Goal: Task Accomplishment & Management: Manage account settings

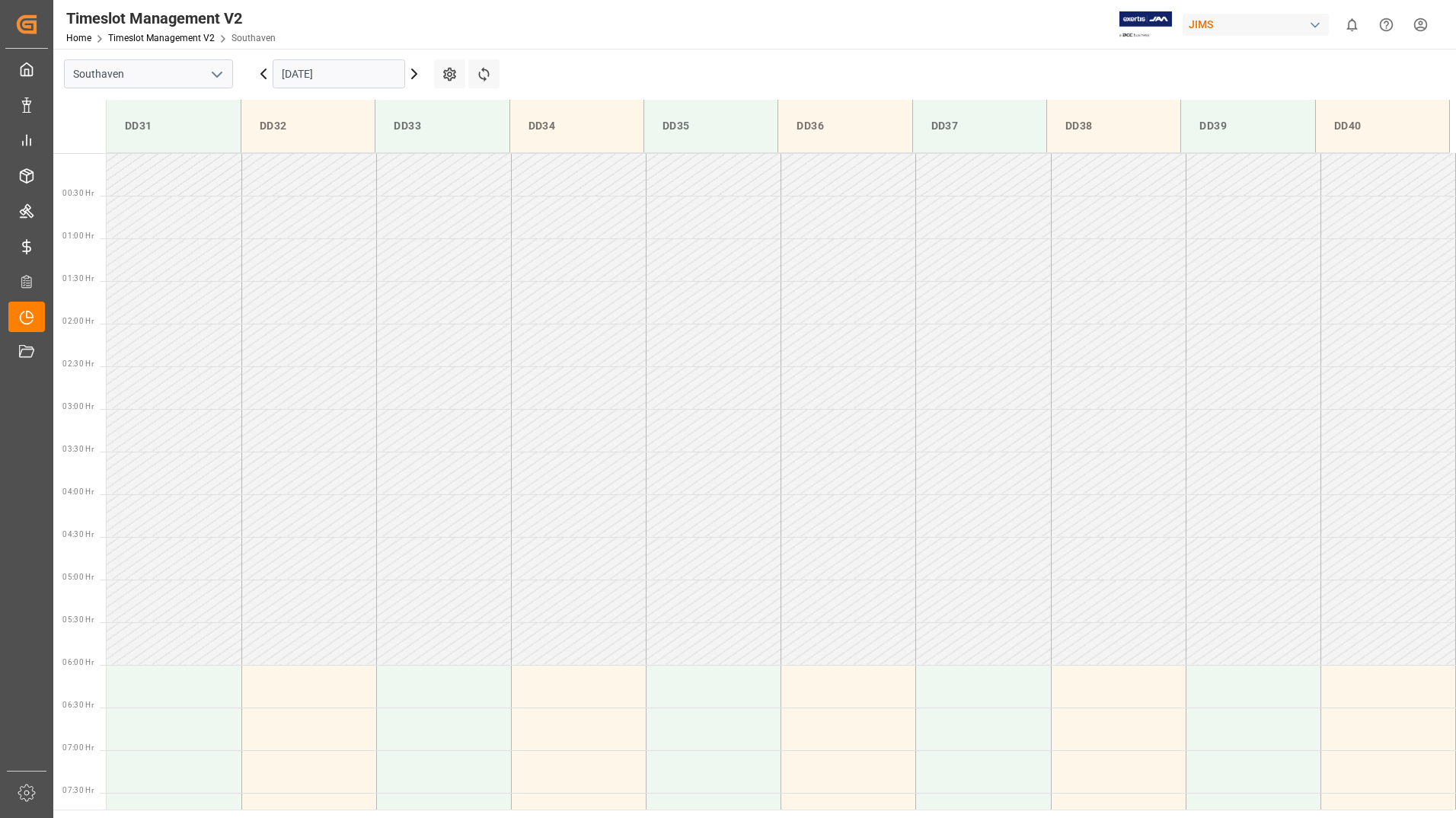
scroll to position [477, 0]
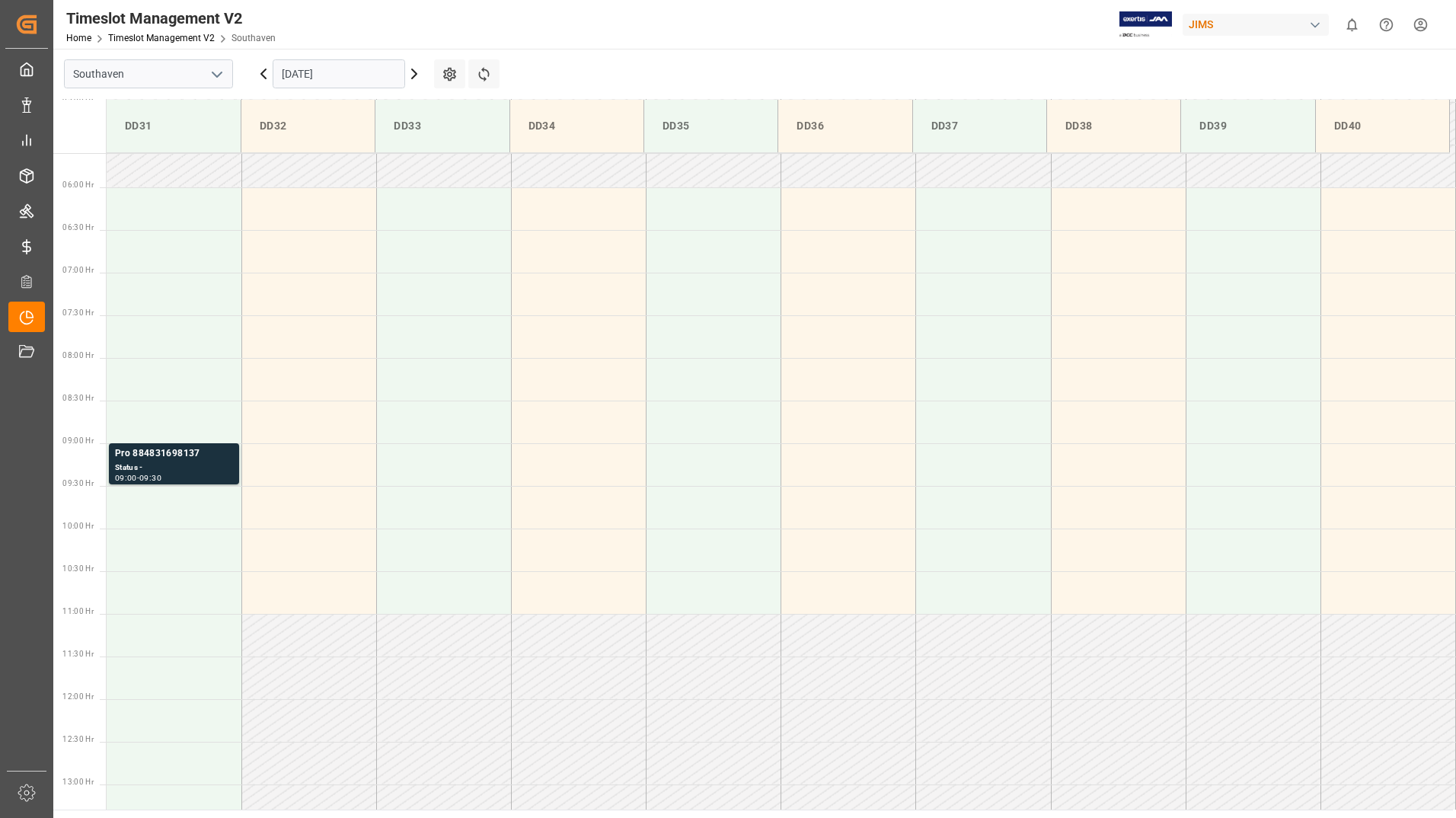
click at [341, 72] on input "[DATE]" at bounding box center [339, 74] width 133 height 29
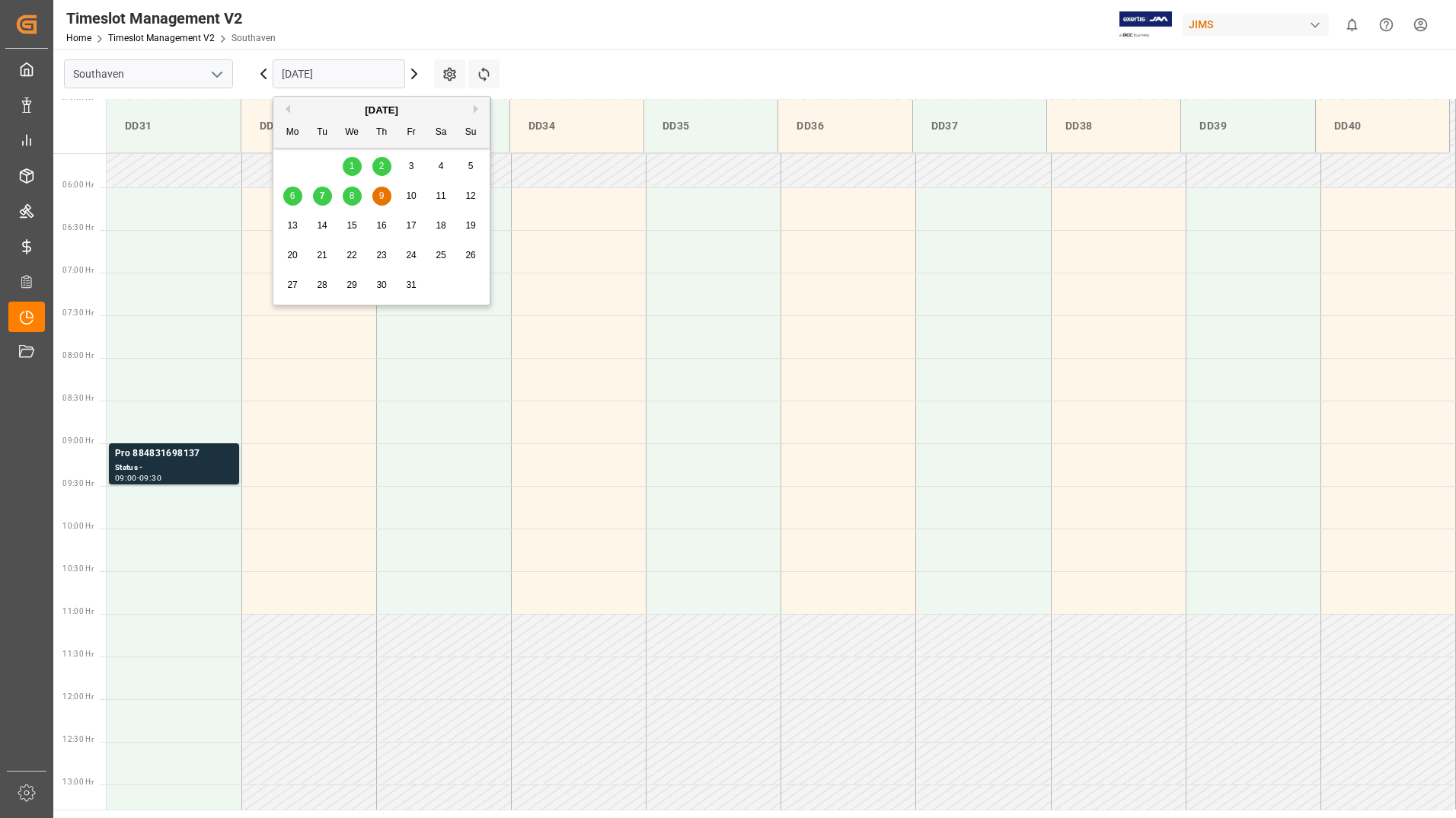
click at [318, 195] on div "7" at bounding box center [322, 197] width 19 height 18
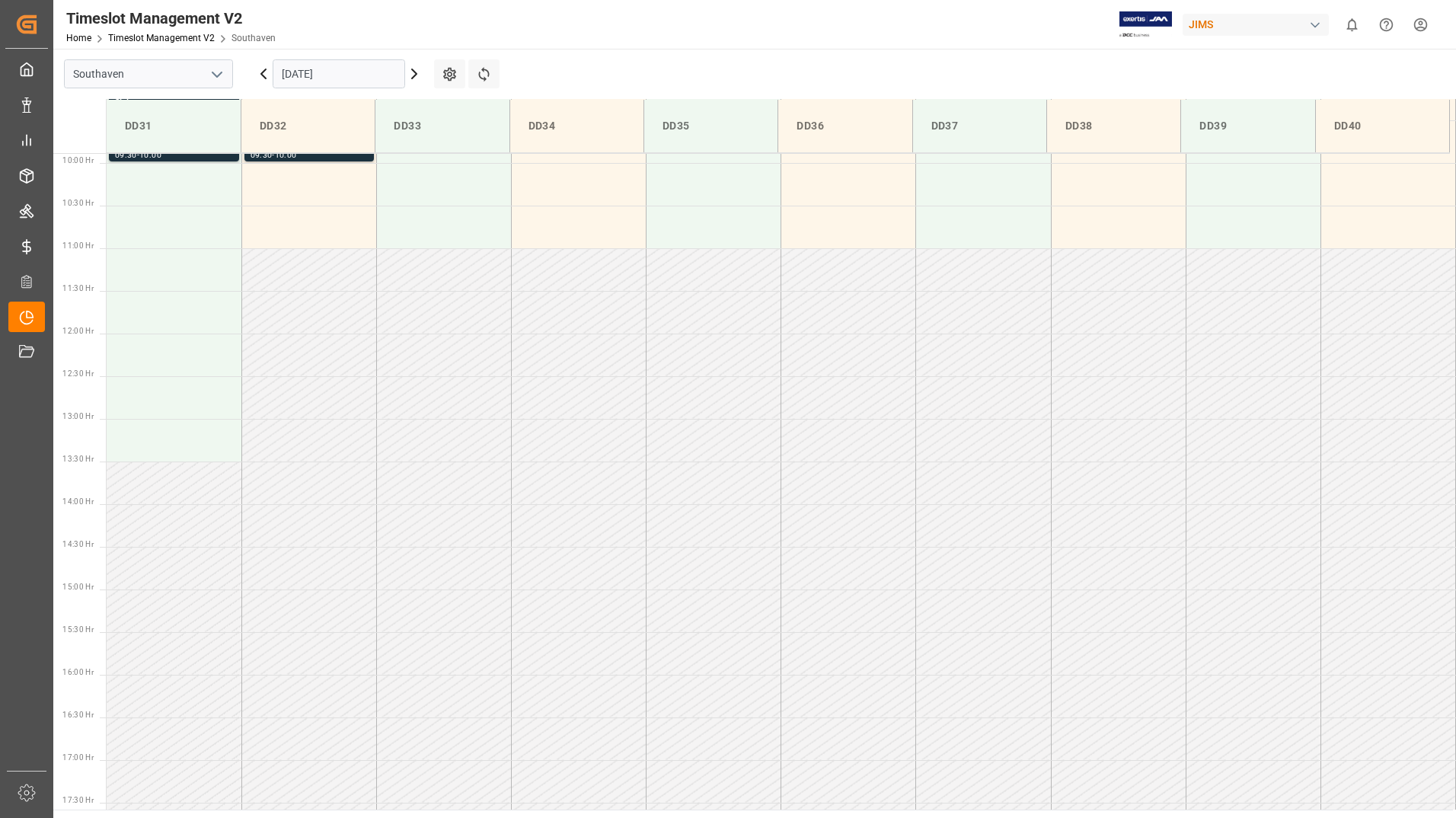
scroll to position [462, 0]
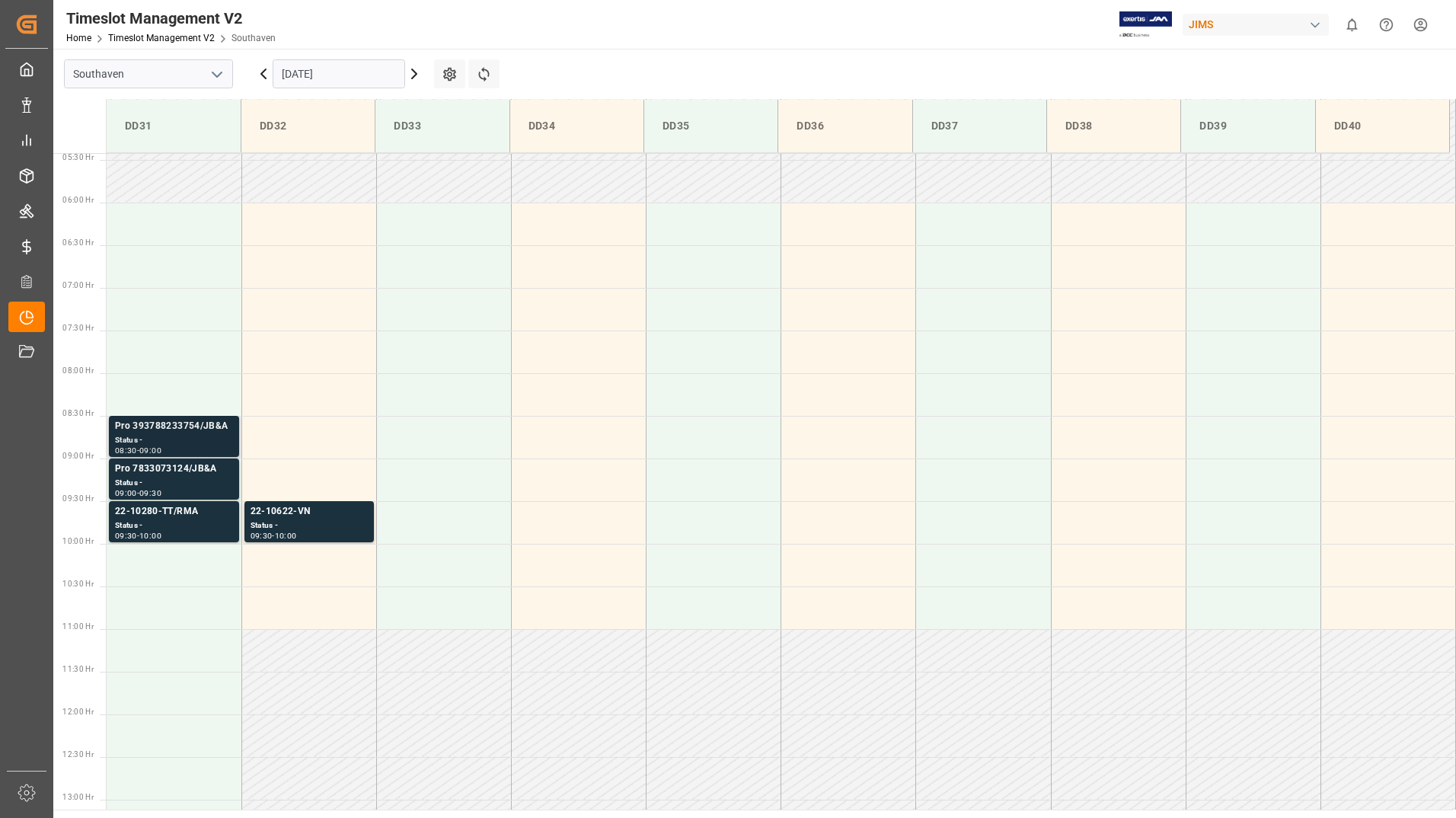
click at [187, 447] on div "08:30 - 09:00" at bounding box center [174, 451] width 118 height 9
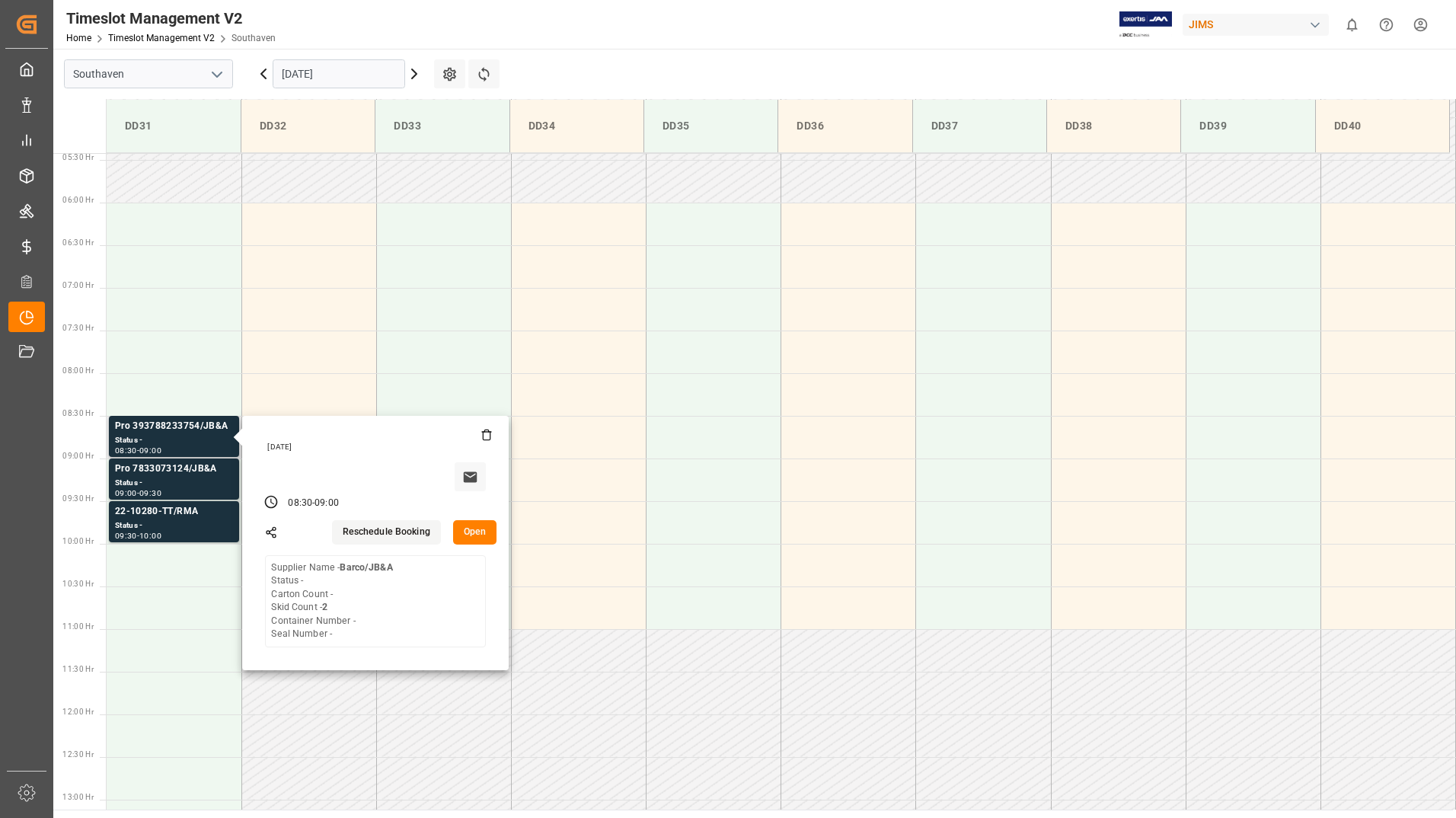
click at [481, 537] on button "Open" at bounding box center [475, 531] width 45 height 24
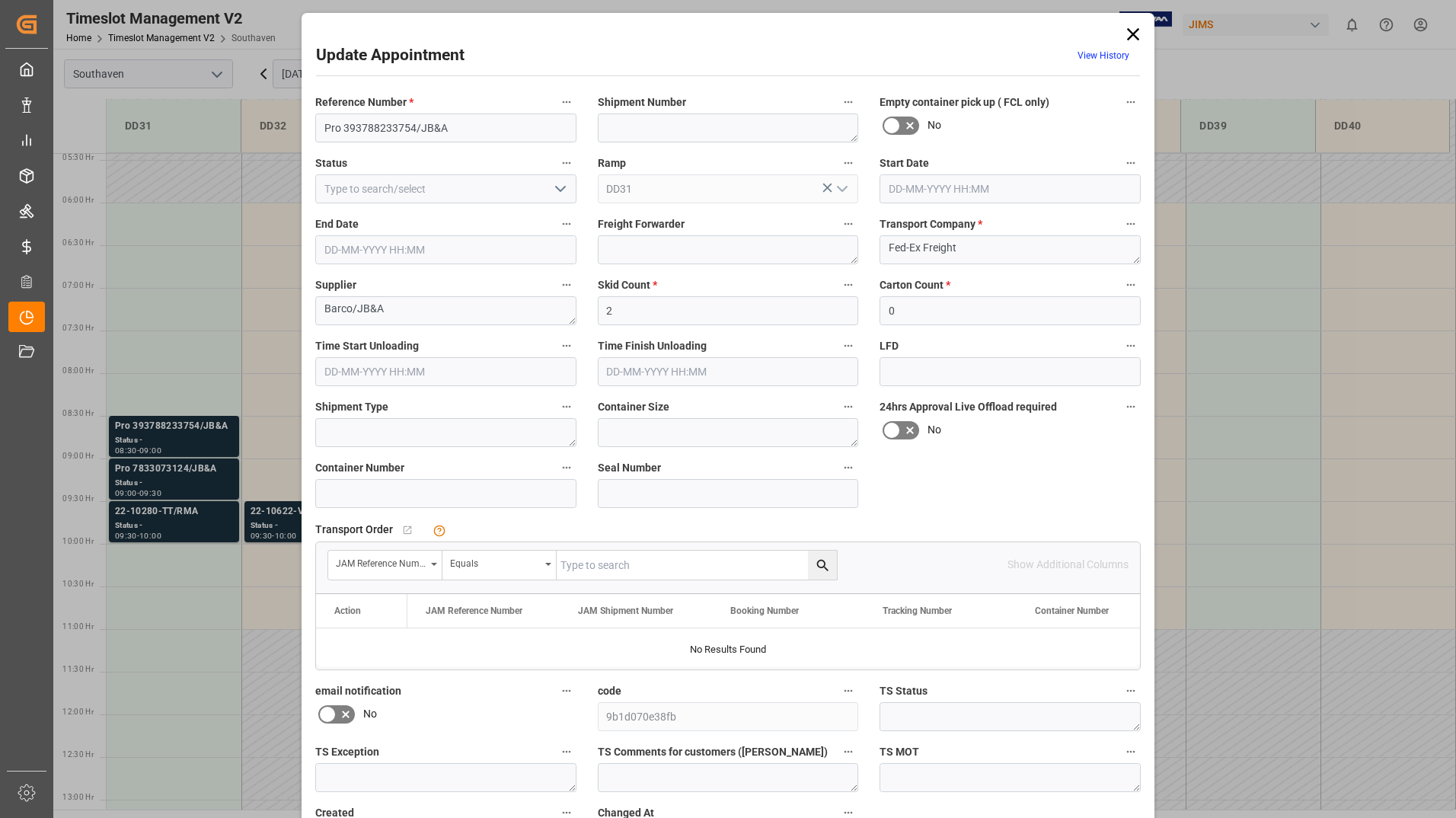
type input "[DATE] 08:30"
type input "[DATE] 09:00"
type input "[DATE] 14:41"
click at [561, 188] on icon "open menu" at bounding box center [560, 189] width 18 height 18
click at [520, 254] on div "Completed" at bounding box center [445, 257] width 259 height 34
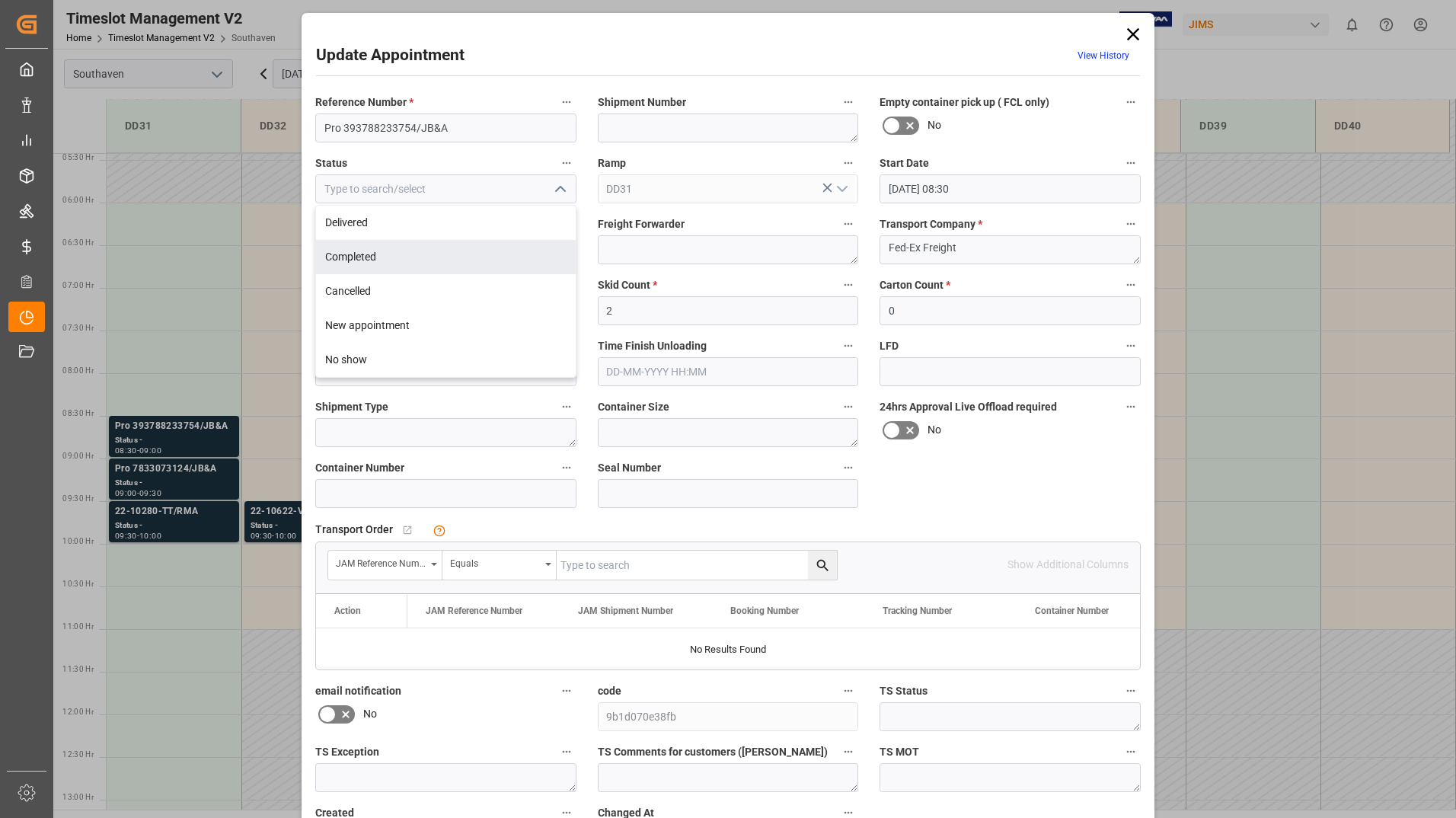
type input "Completed"
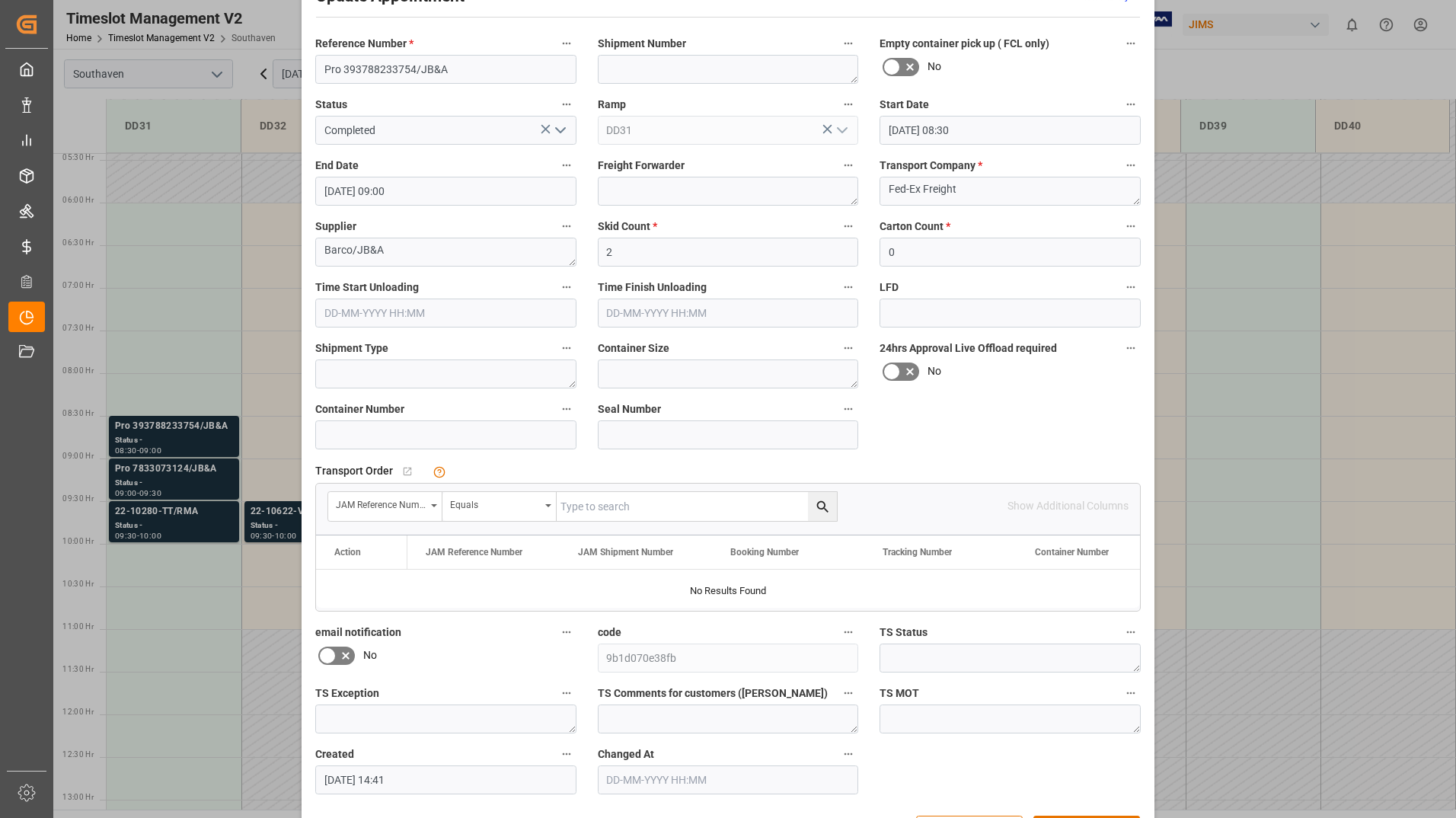
scroll to position [112, 0]
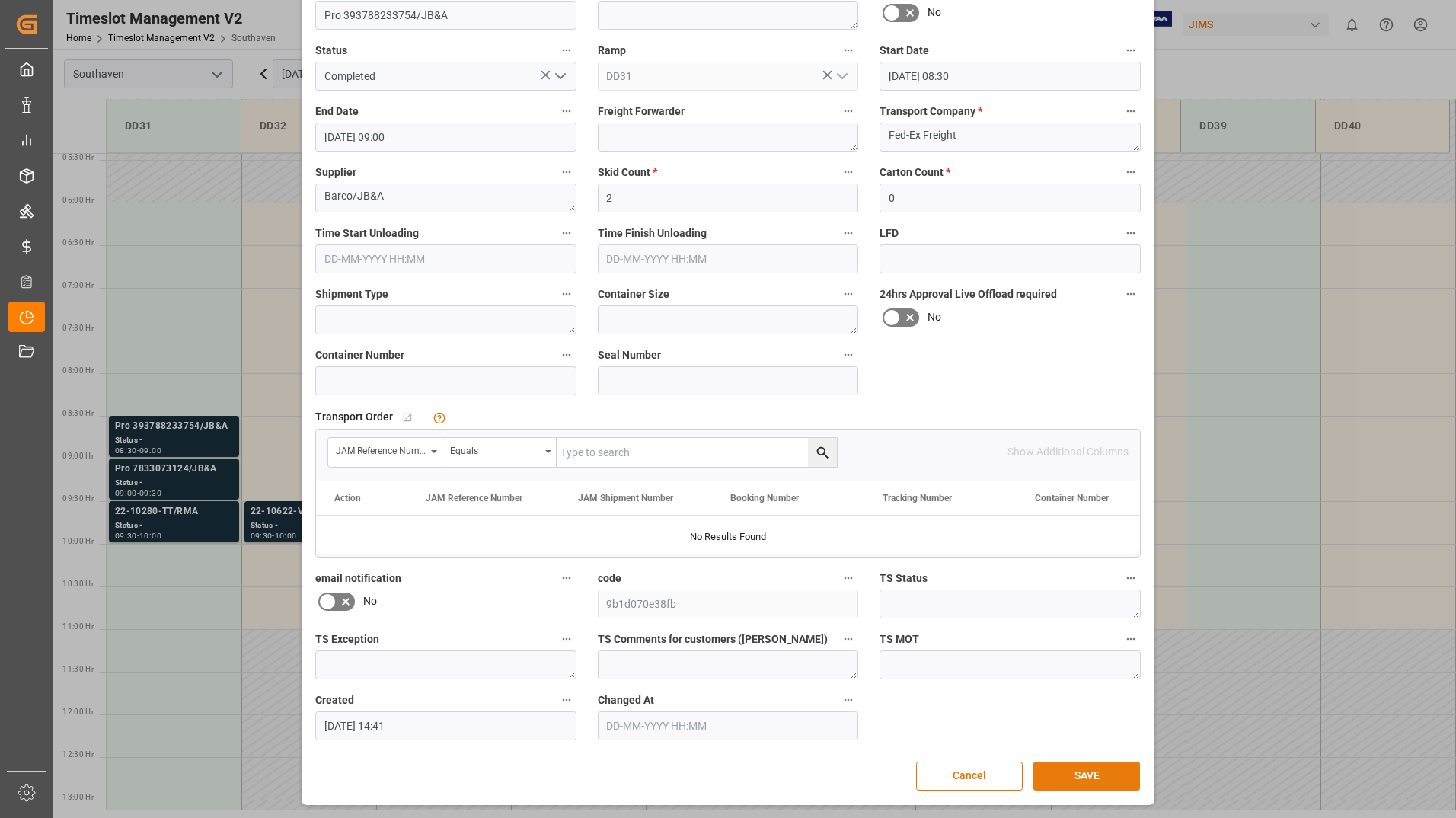
click at [1069, 771] on button "SAVE" at bounding box center [1086, 776] width 106 height 29
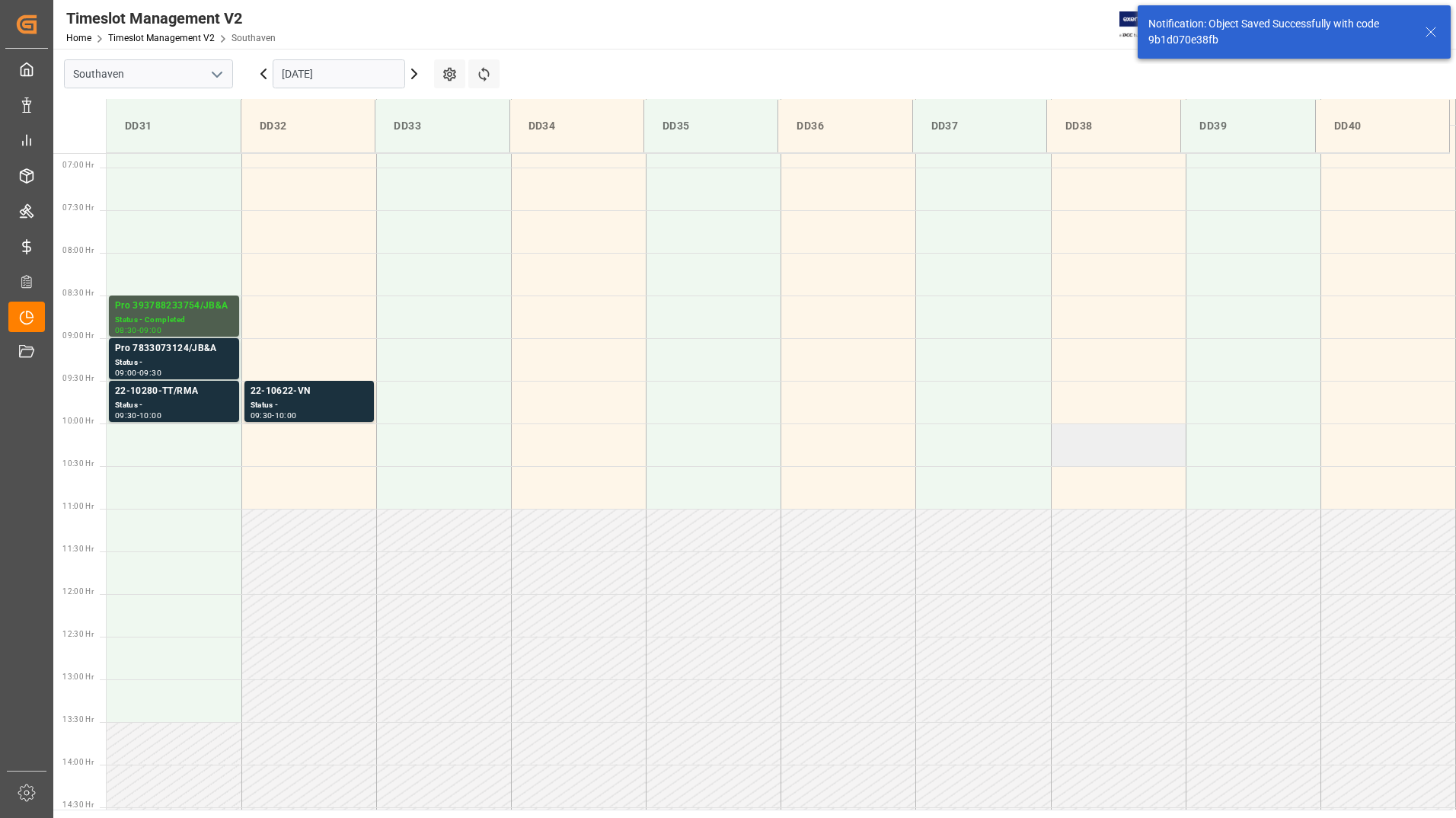
scroll to position [587, 0]
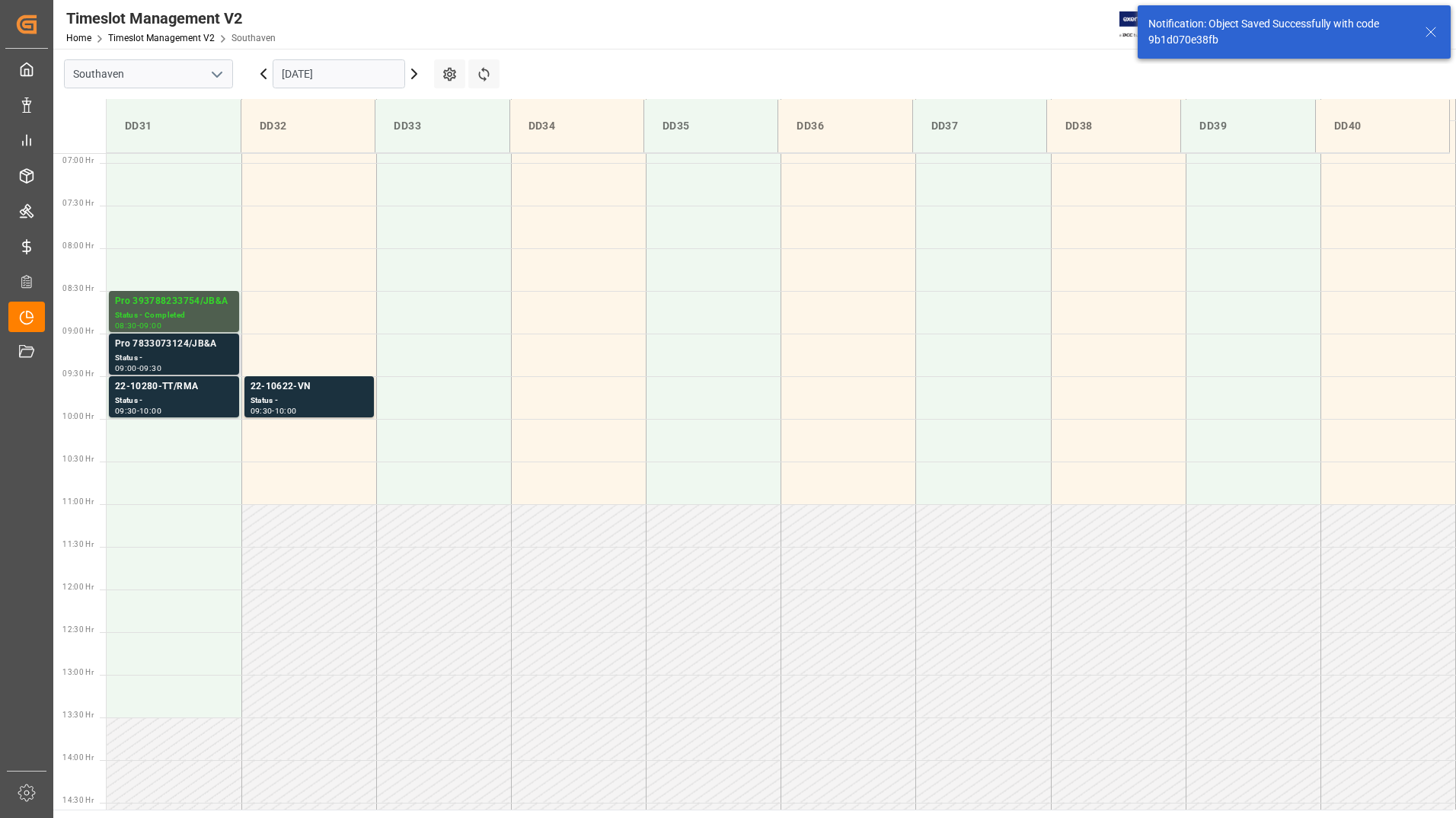
click at [183, 360] on div "Status -" at bounding box center [174, 357] width 118 height 13
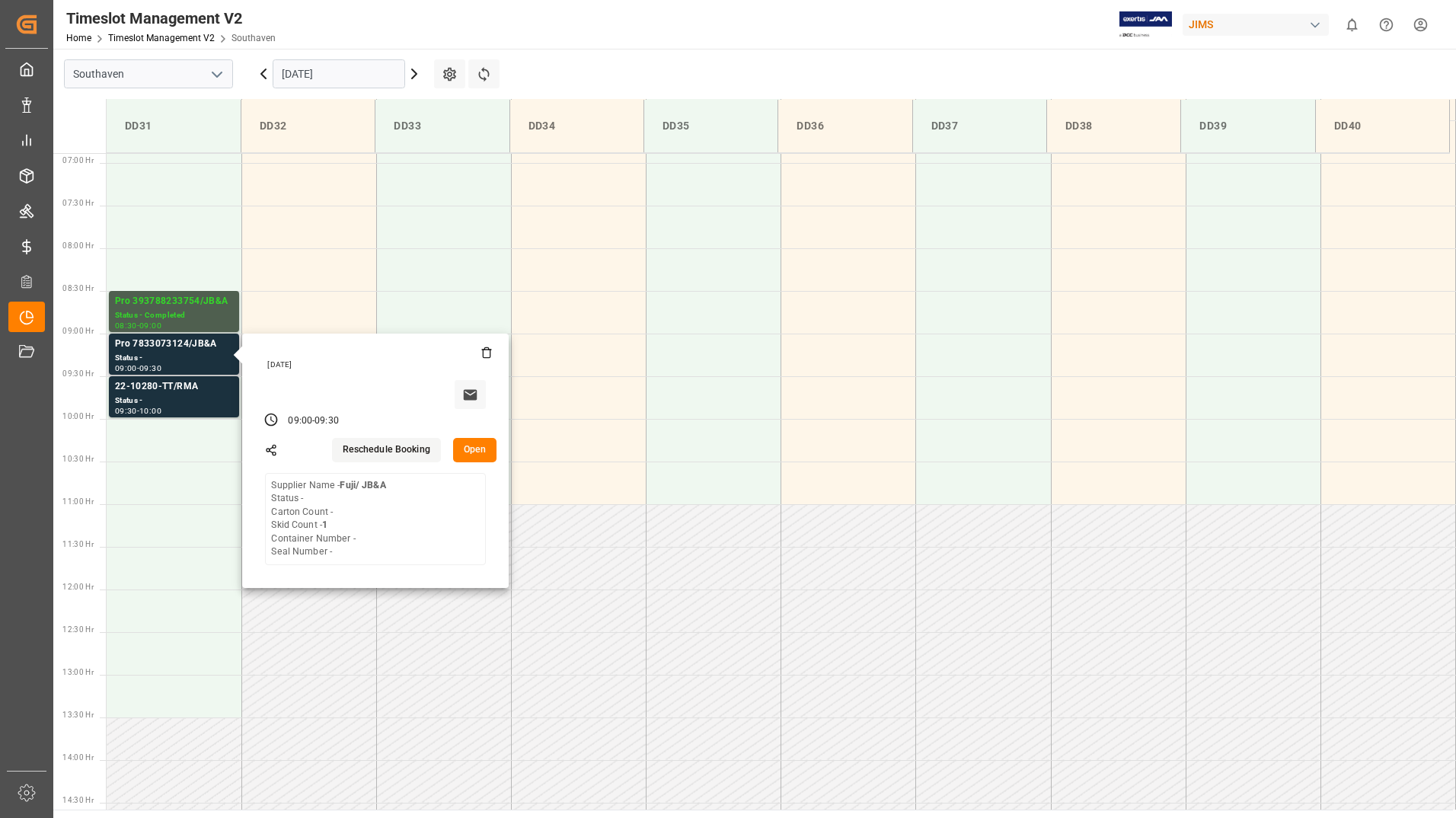
click at [469, 449] on button "Open" at bounding box center [475, 449] width 45 height 24
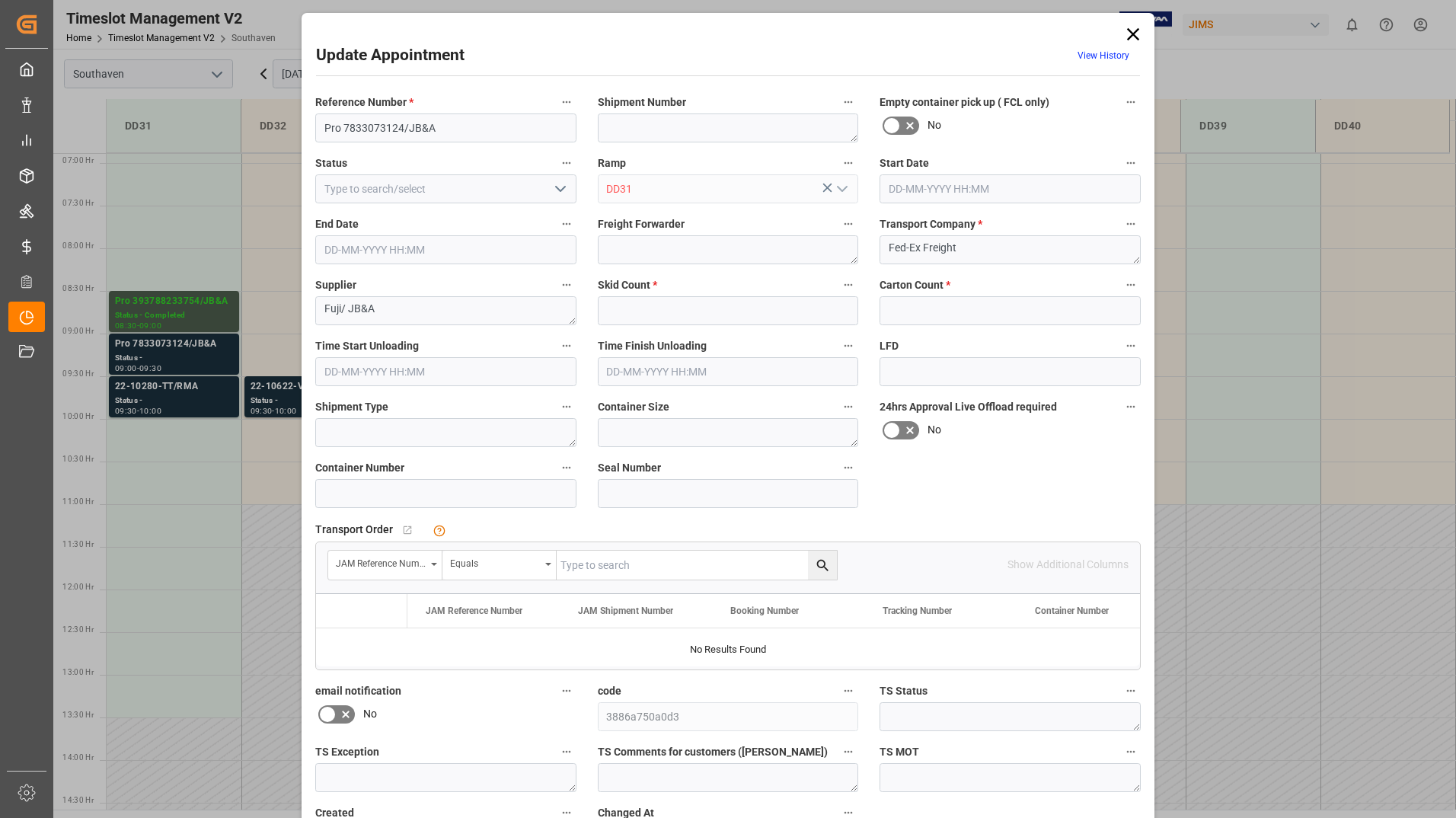
type input "1"
type input "0"
type input "[DATE] 09:00"
type input "[DATE] 09:30"
type input "[DATE] 14:42"
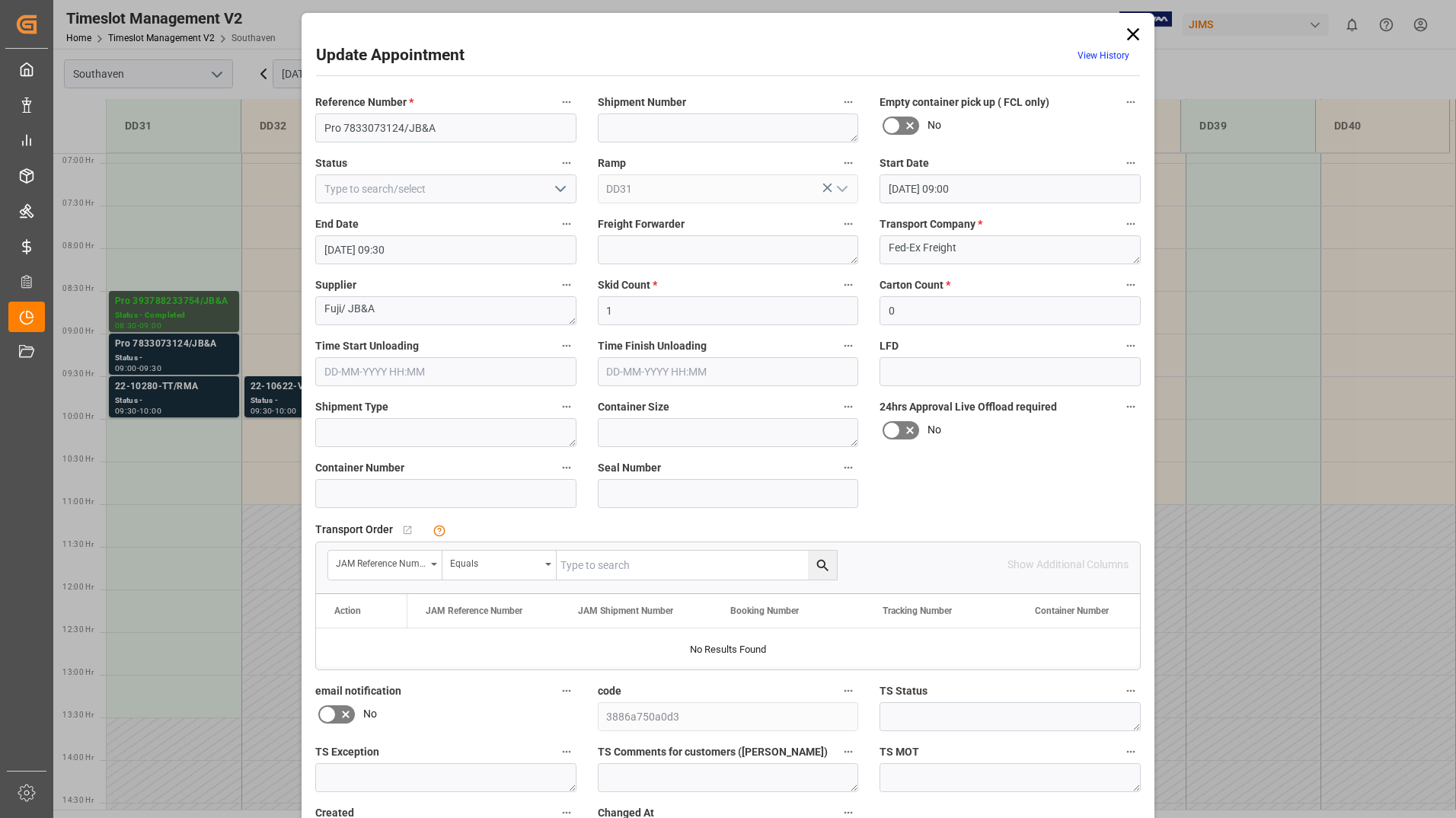
click at [551, 191] on icon "open menu" at bounding box center [560, 189] width 18 height 18
click at [526, 256] on div "Completed" at bounding box center [445, 257] width 259 height 34
type input "Completed"
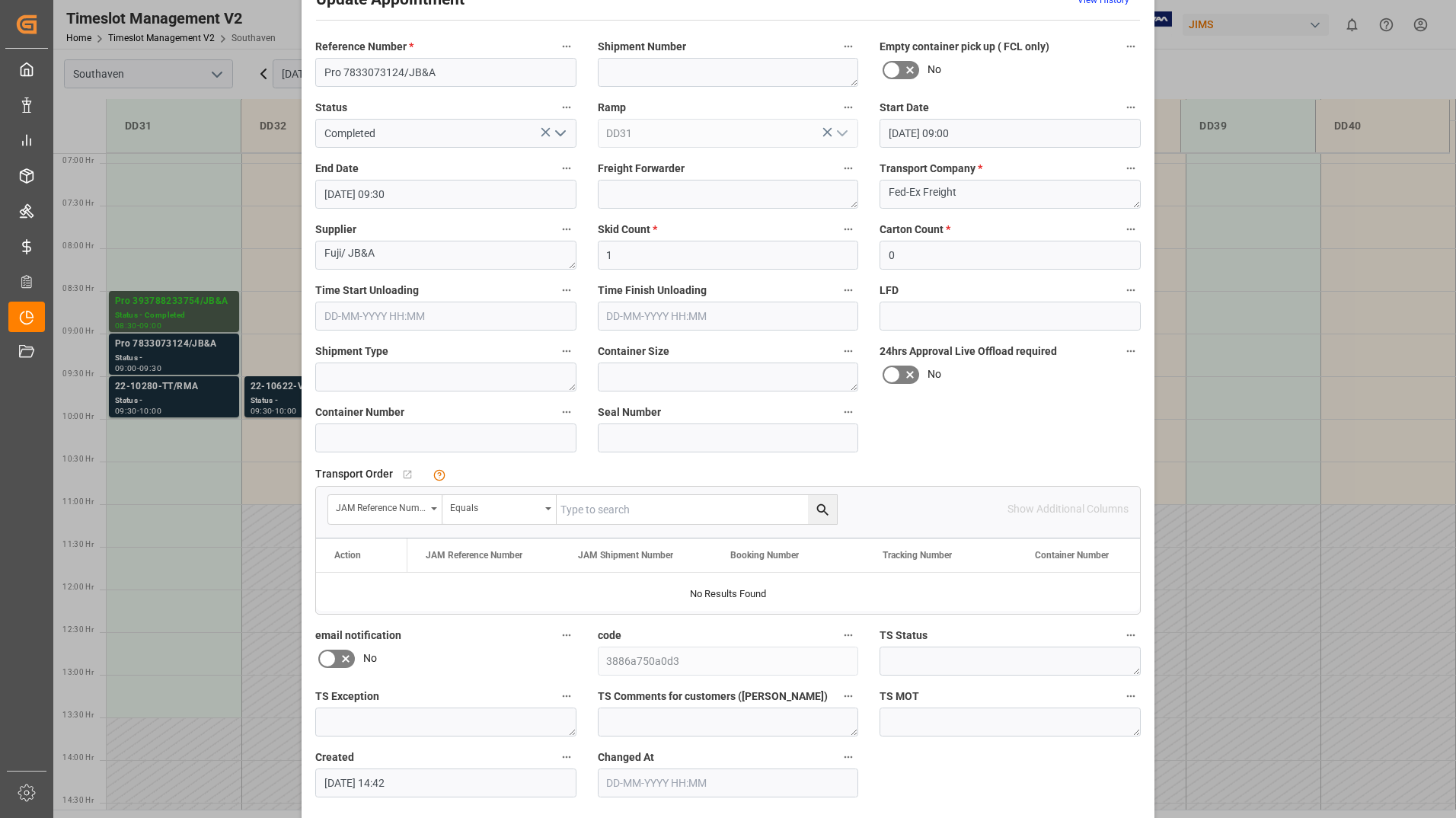
scroll to position [112, 0]
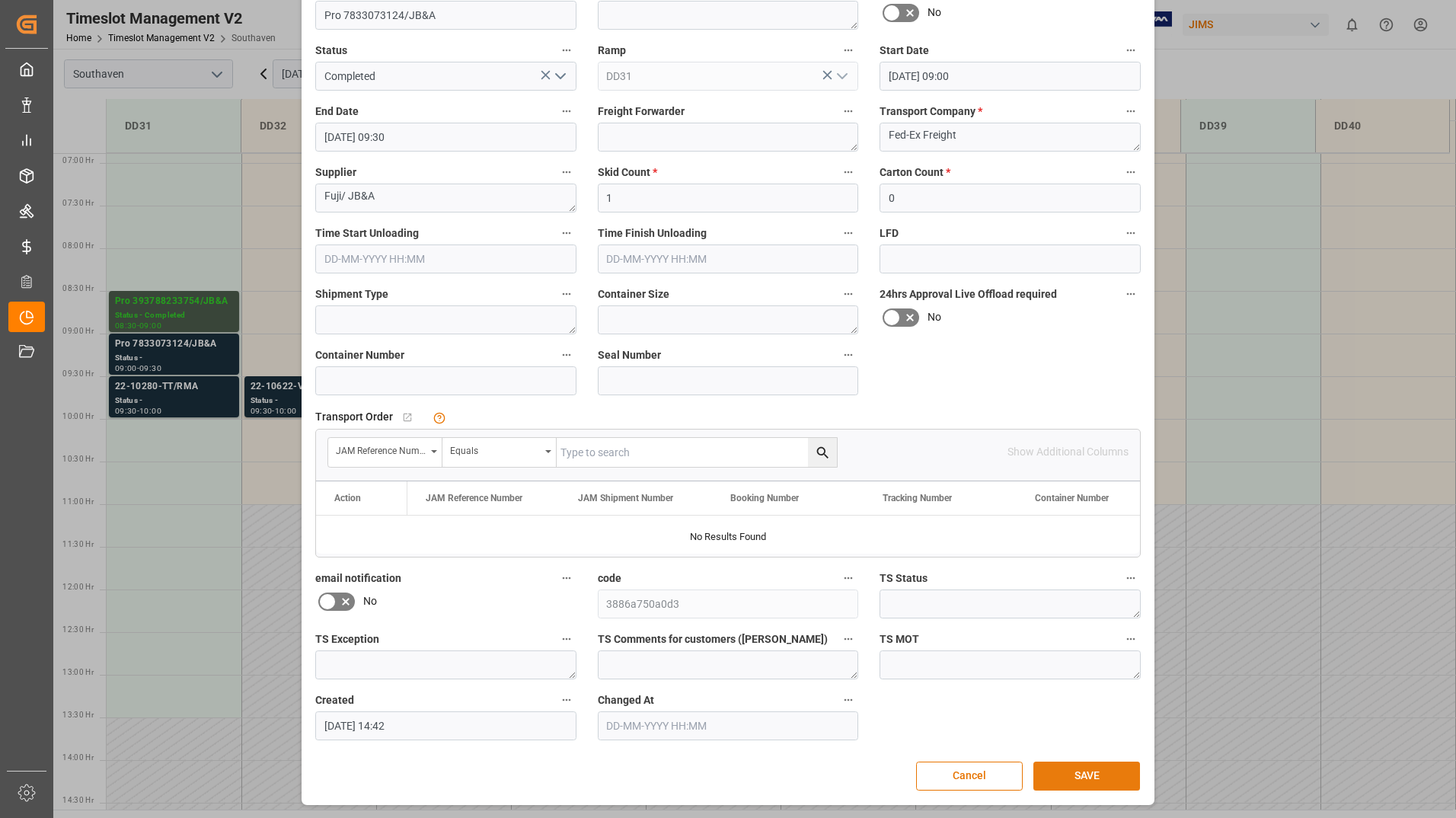
click at [1065, 777] on button "SAVE" at bounding box center [1086, 776] width 106 height 29
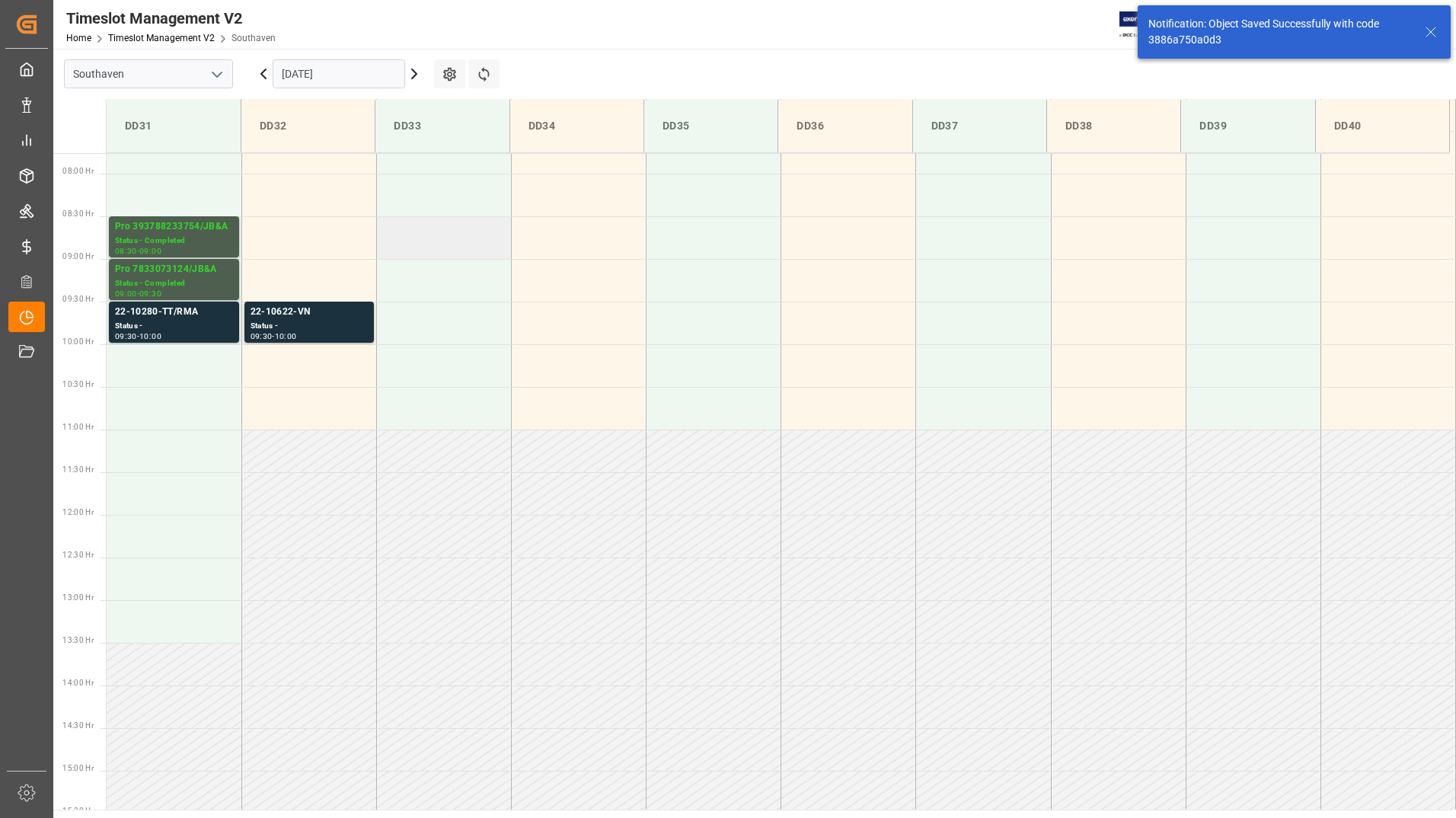
scroll to position [673, 0]
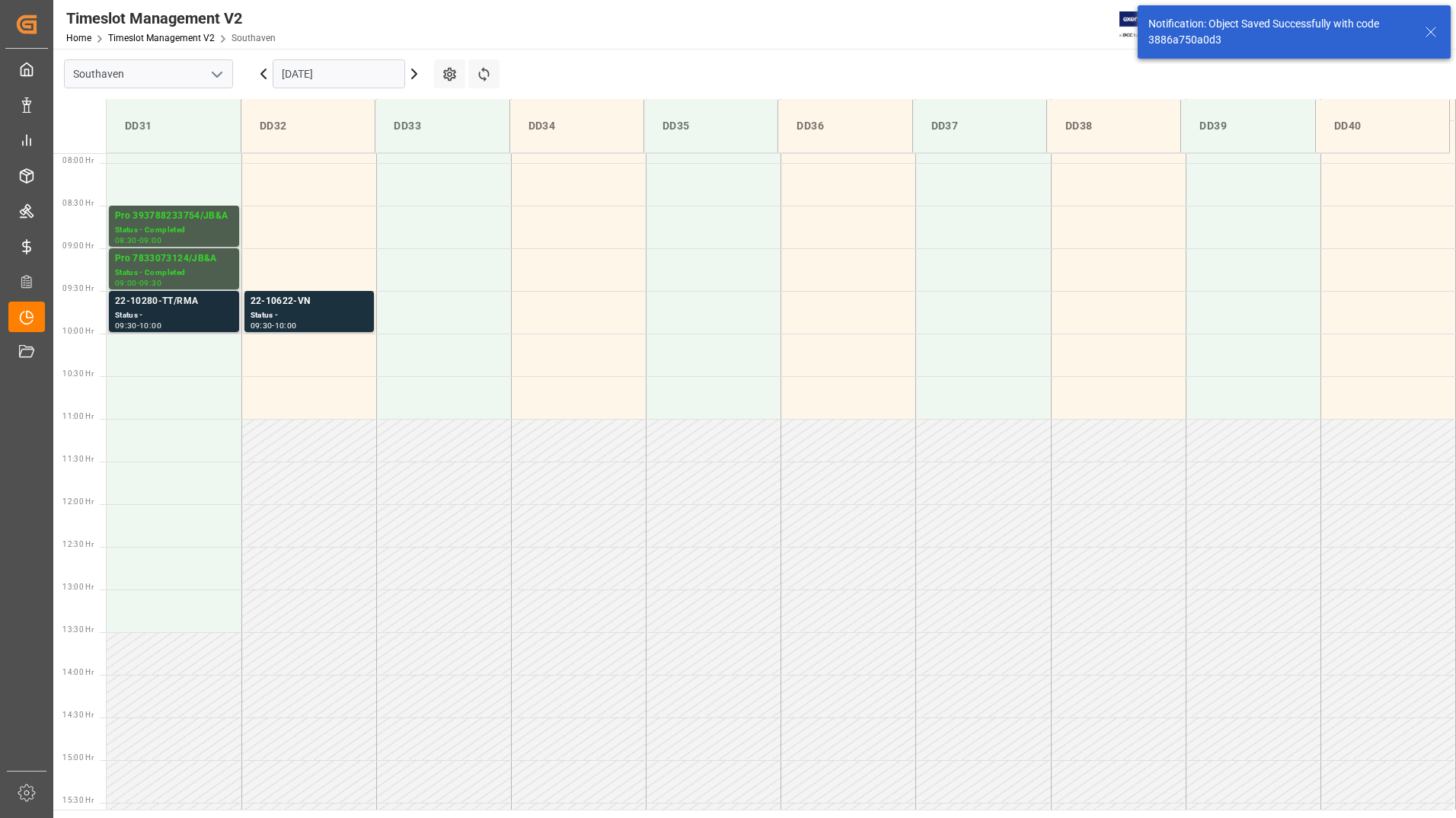
click at [199, 312] on div "Status -" at bounding box center [174, 315] width 118 height 13
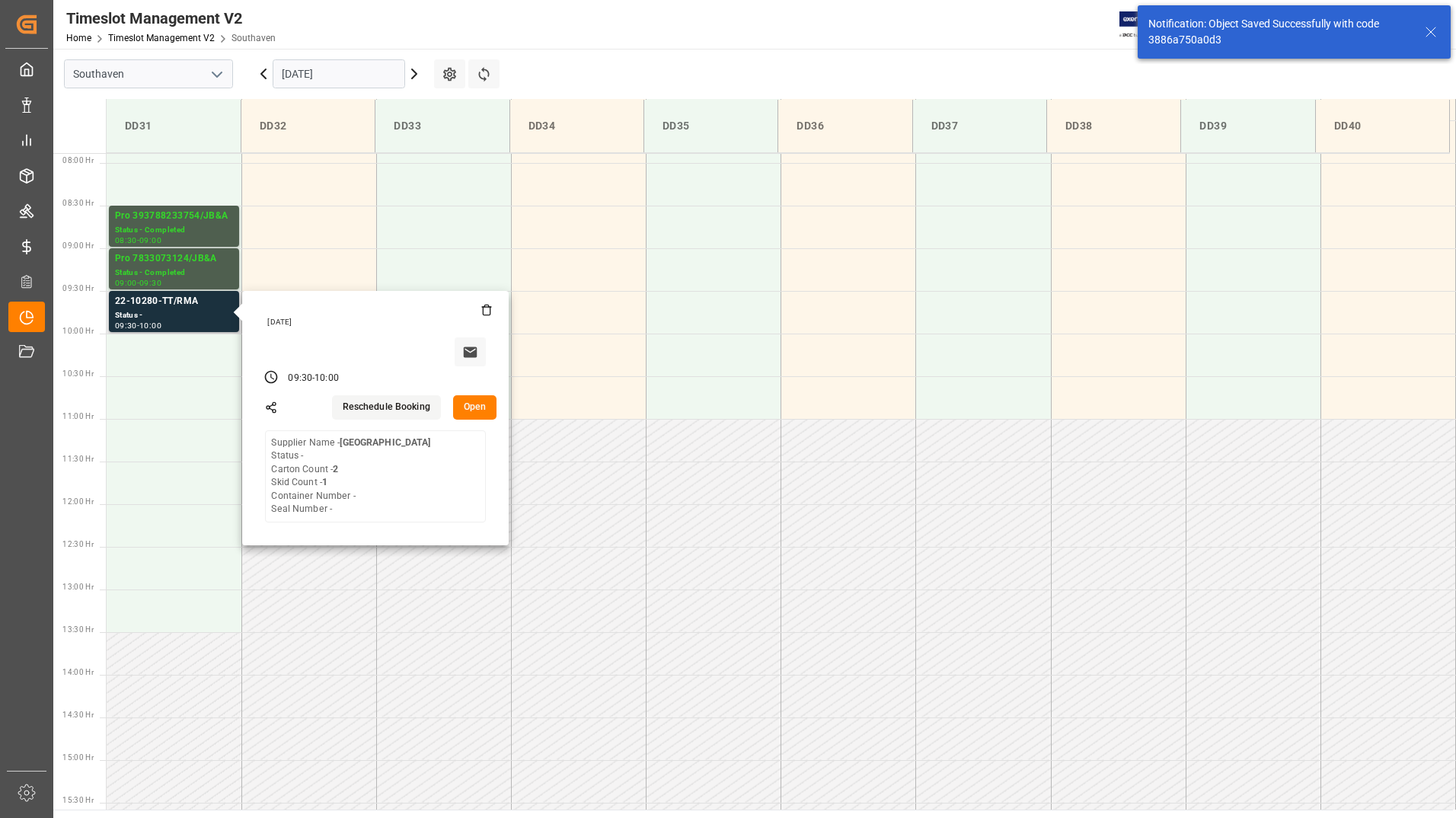
click at [469, 404] on button "Open" at bounding box center [475, 407] width 45 height 24
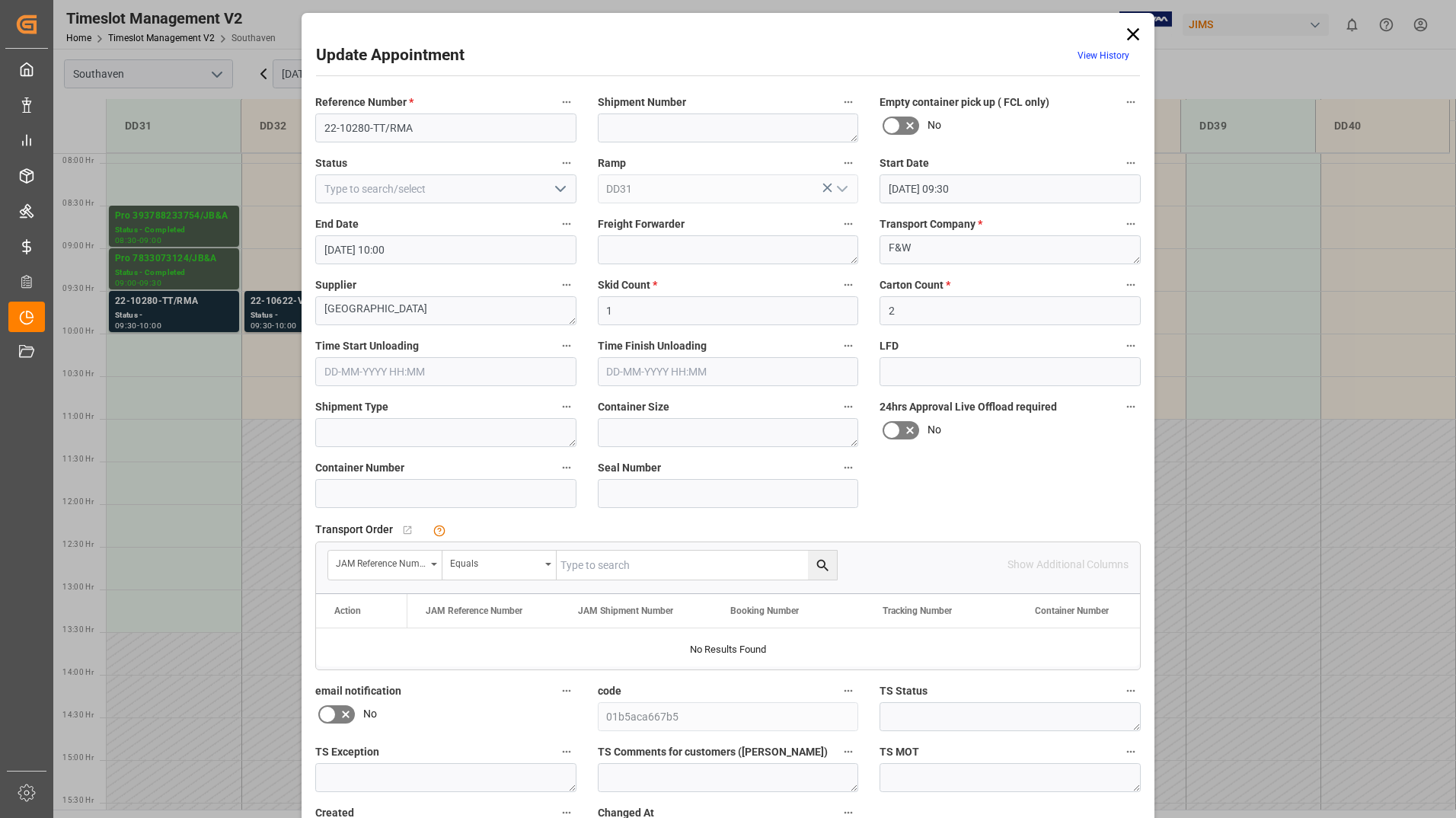
click at [555, 191] on icon "open menu" at bounding box center [560, 189] width 18 height 18
click at [512, 269] on div "Completed" at bounding box center [445, 257] width 259 height 34
type input "Completed"
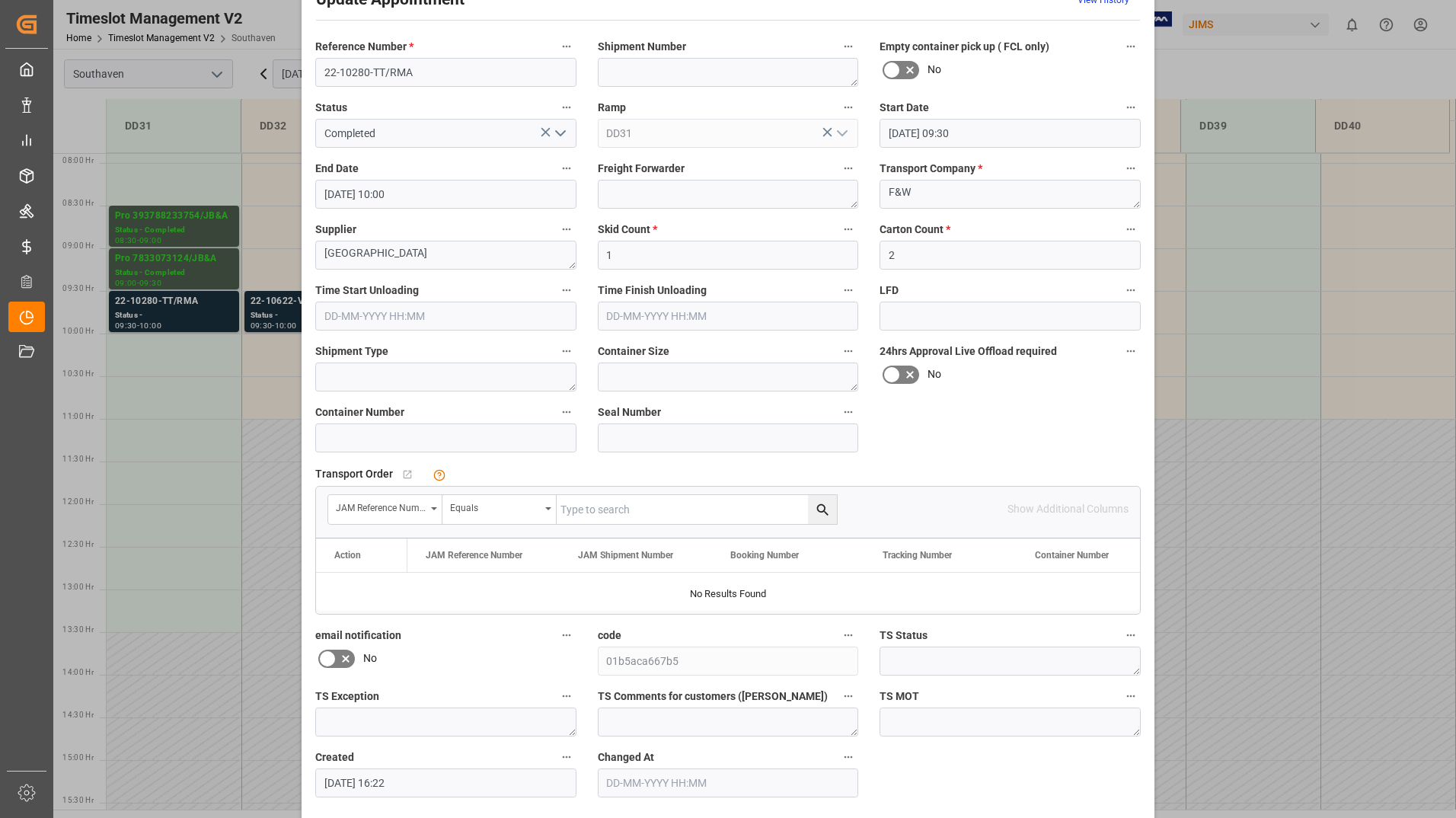
scroll to position [112, 0]
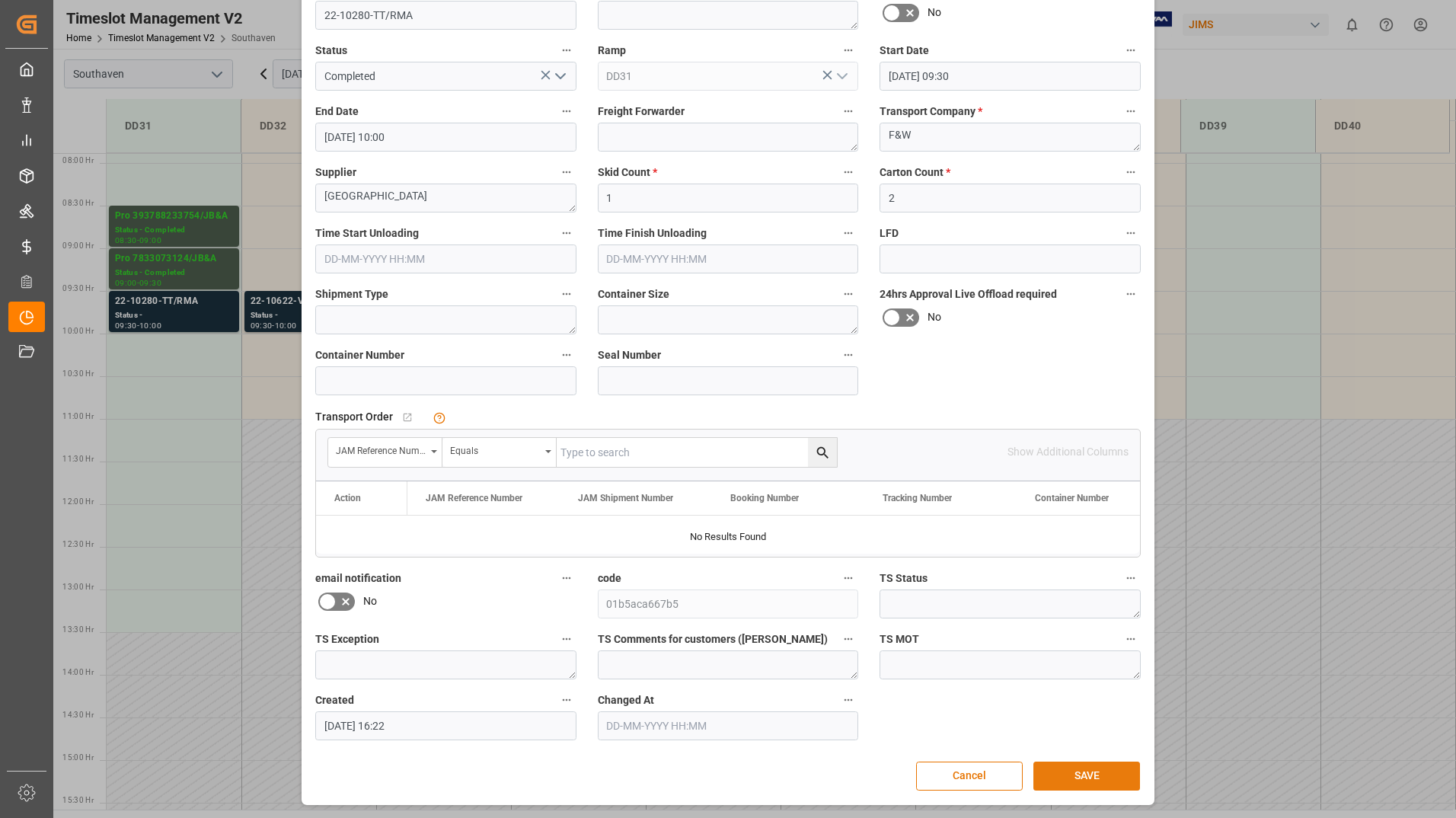
click at [1056, 773] on button "SAVE" at bounding box center [1086, 776] width 106 height 29
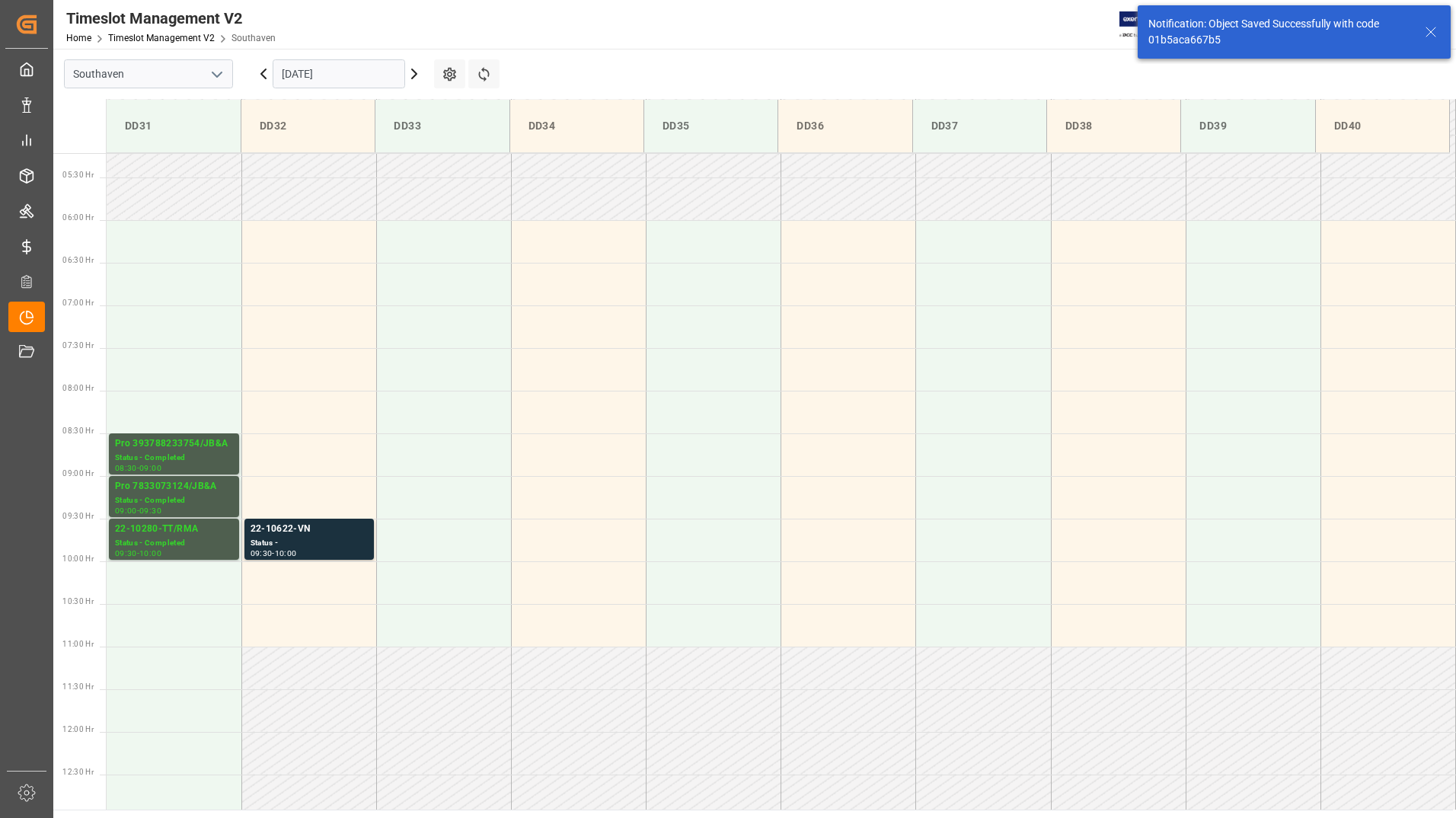
scroll to position [619, 0]
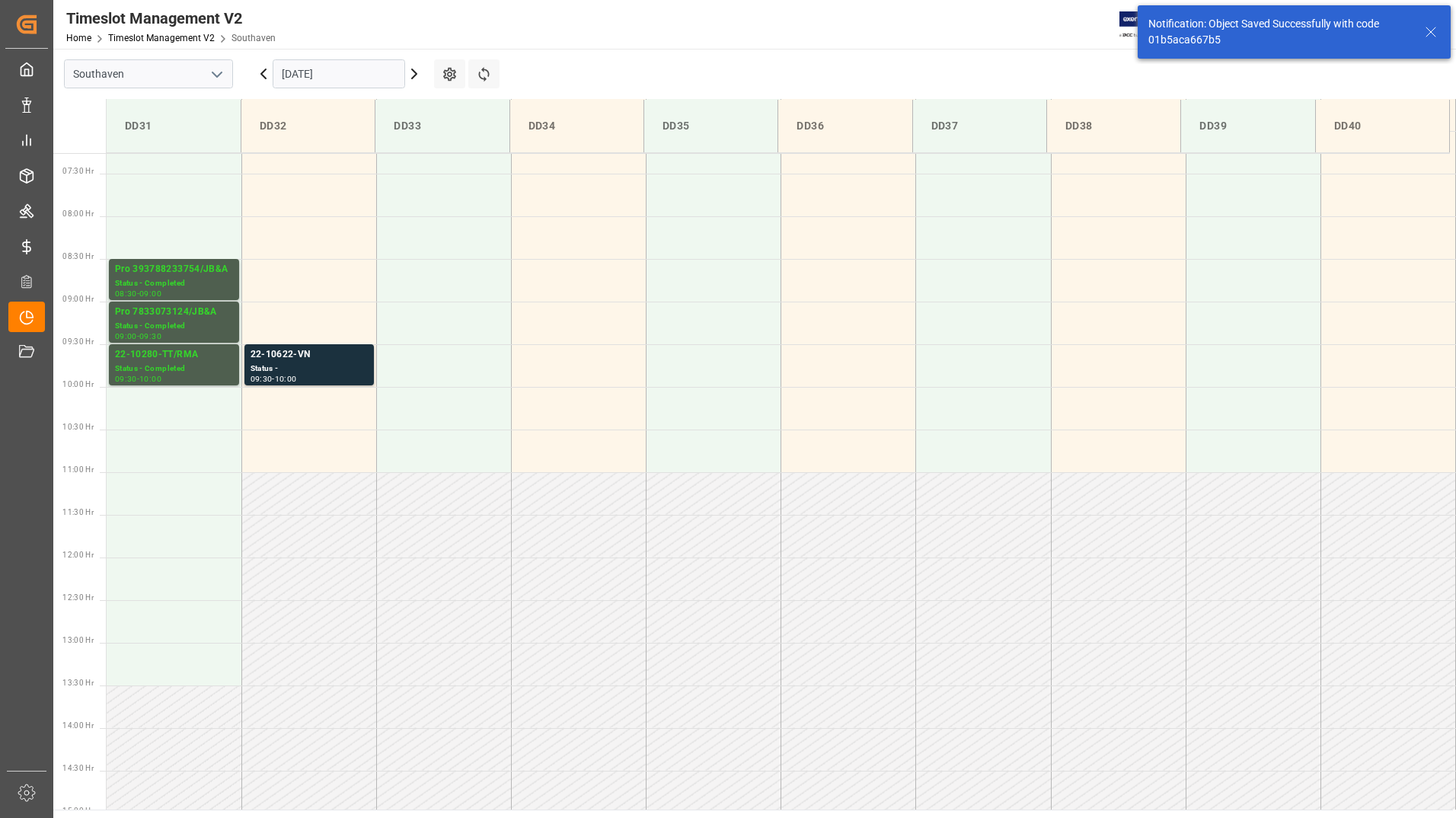
click at [377, 79] on input "[DATE]" at bounding box center [339, 74] width 133 height 29
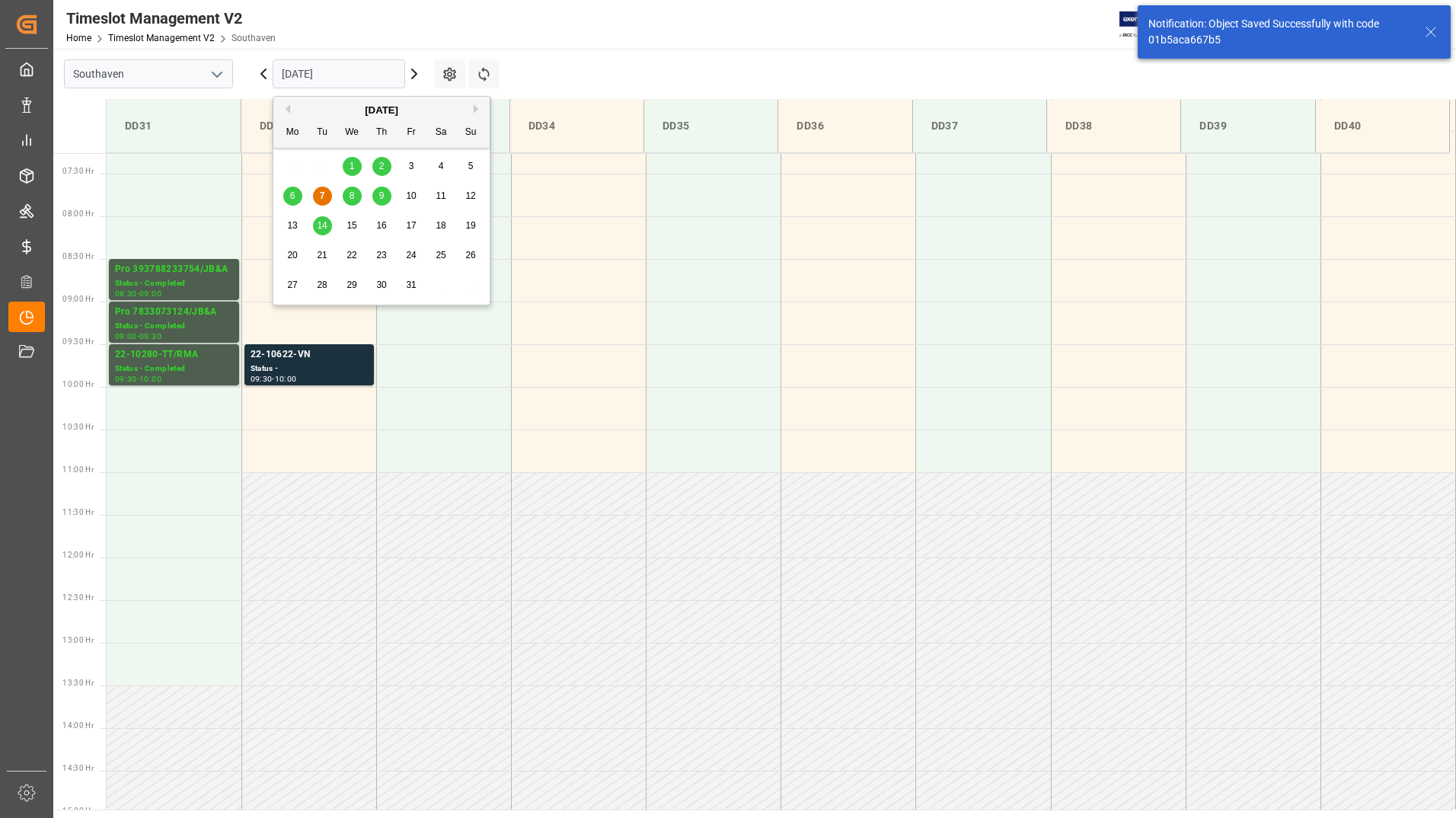
click at [355, 195] on div "8" at bounding box center [352, 197] width 19 height 18
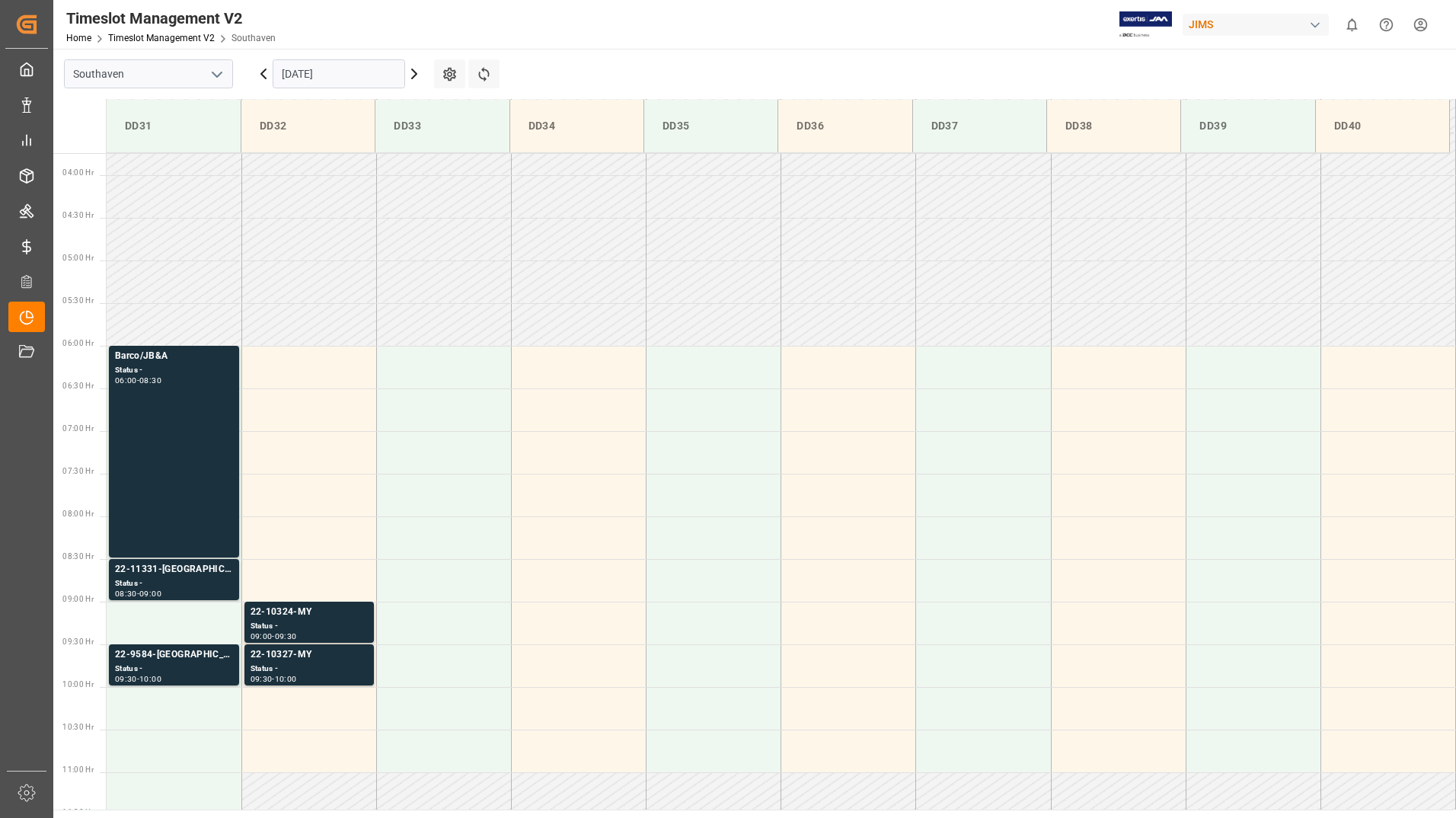
scroll to position [310, 0]
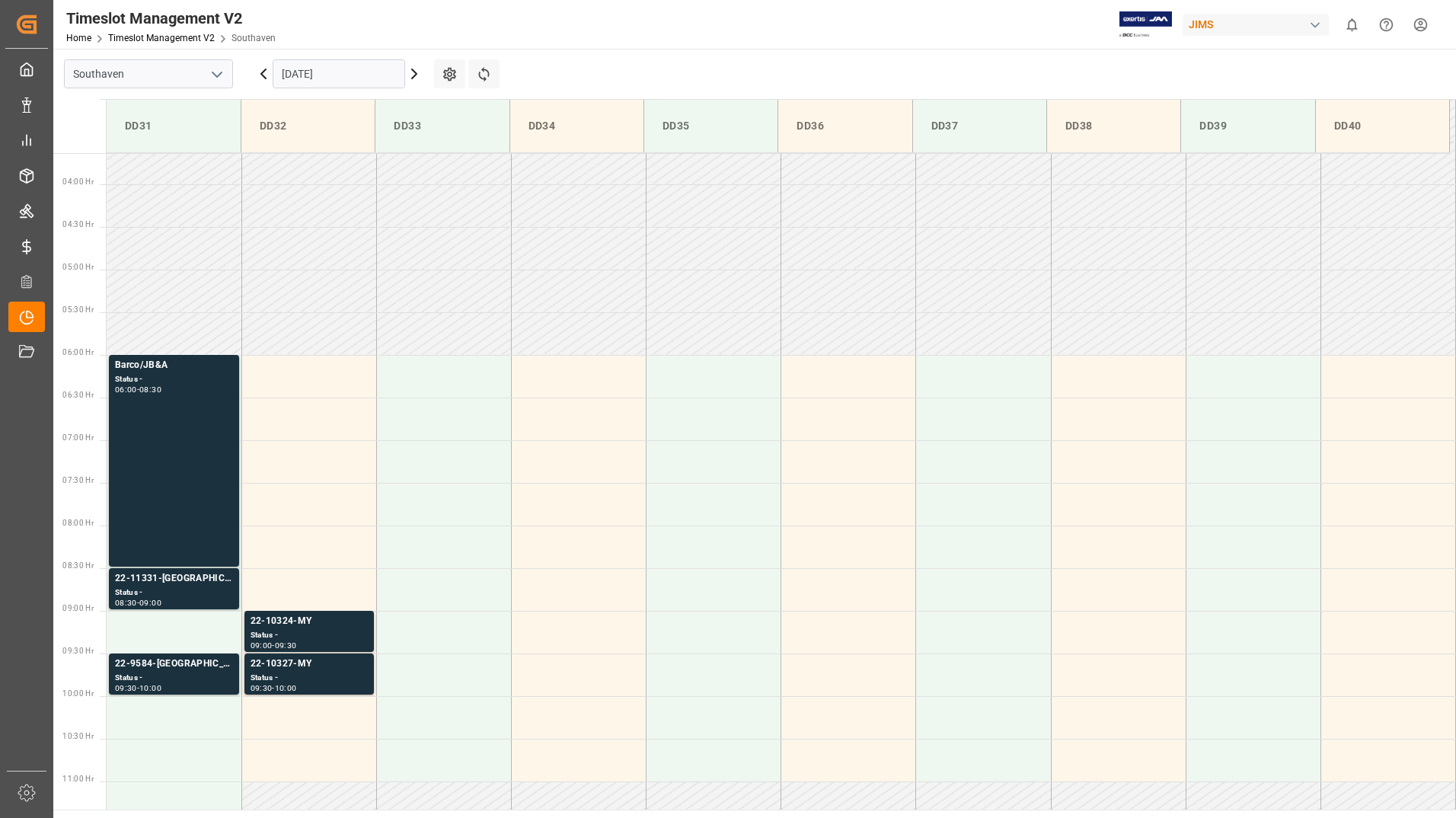
click at [350, 76] on input "[DATE]" at bounding box center [339, 74] width 133 height 29
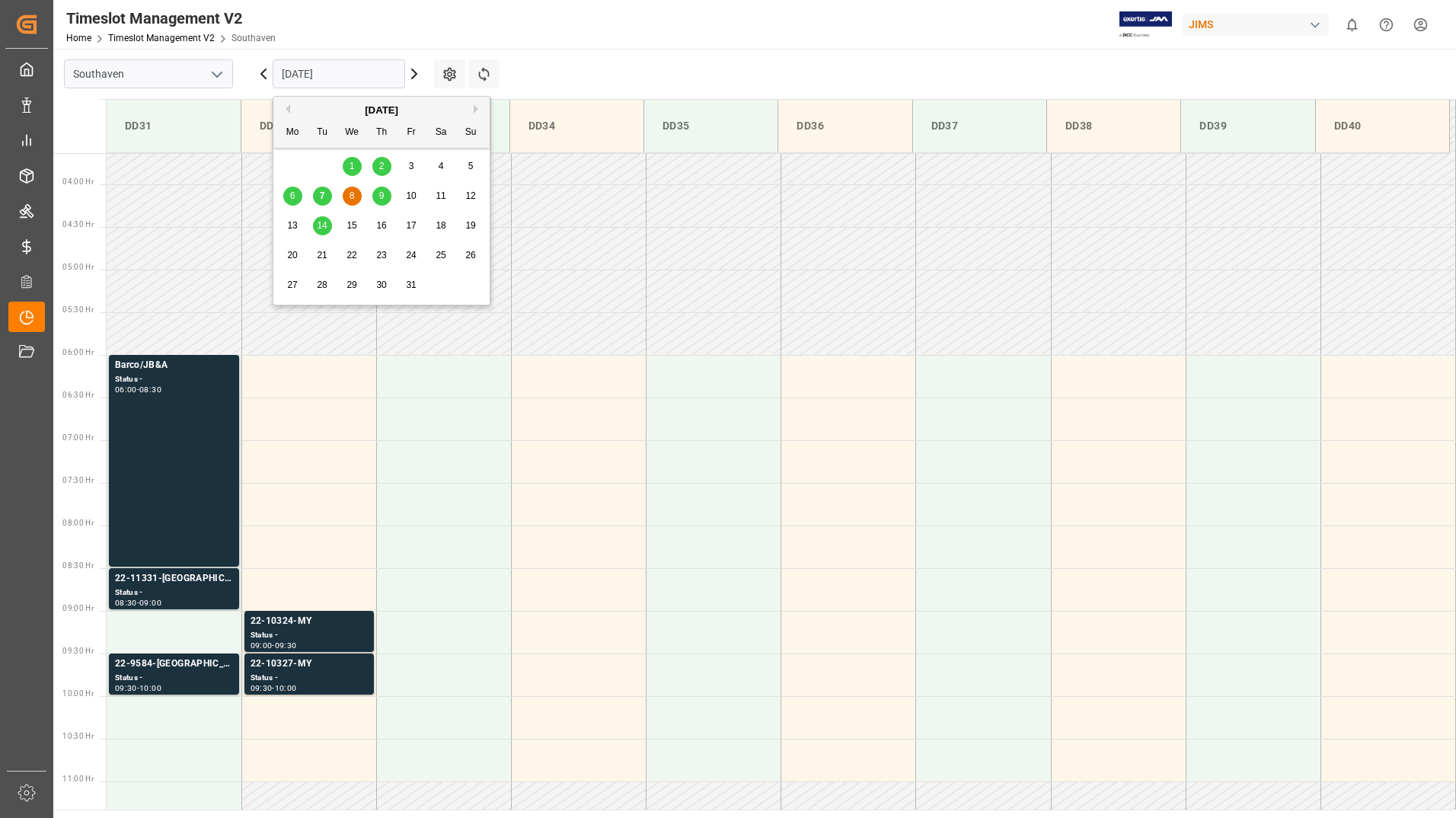
click at [383, 197] on span "9" at bounding box center [382, 196] width 6 height 11
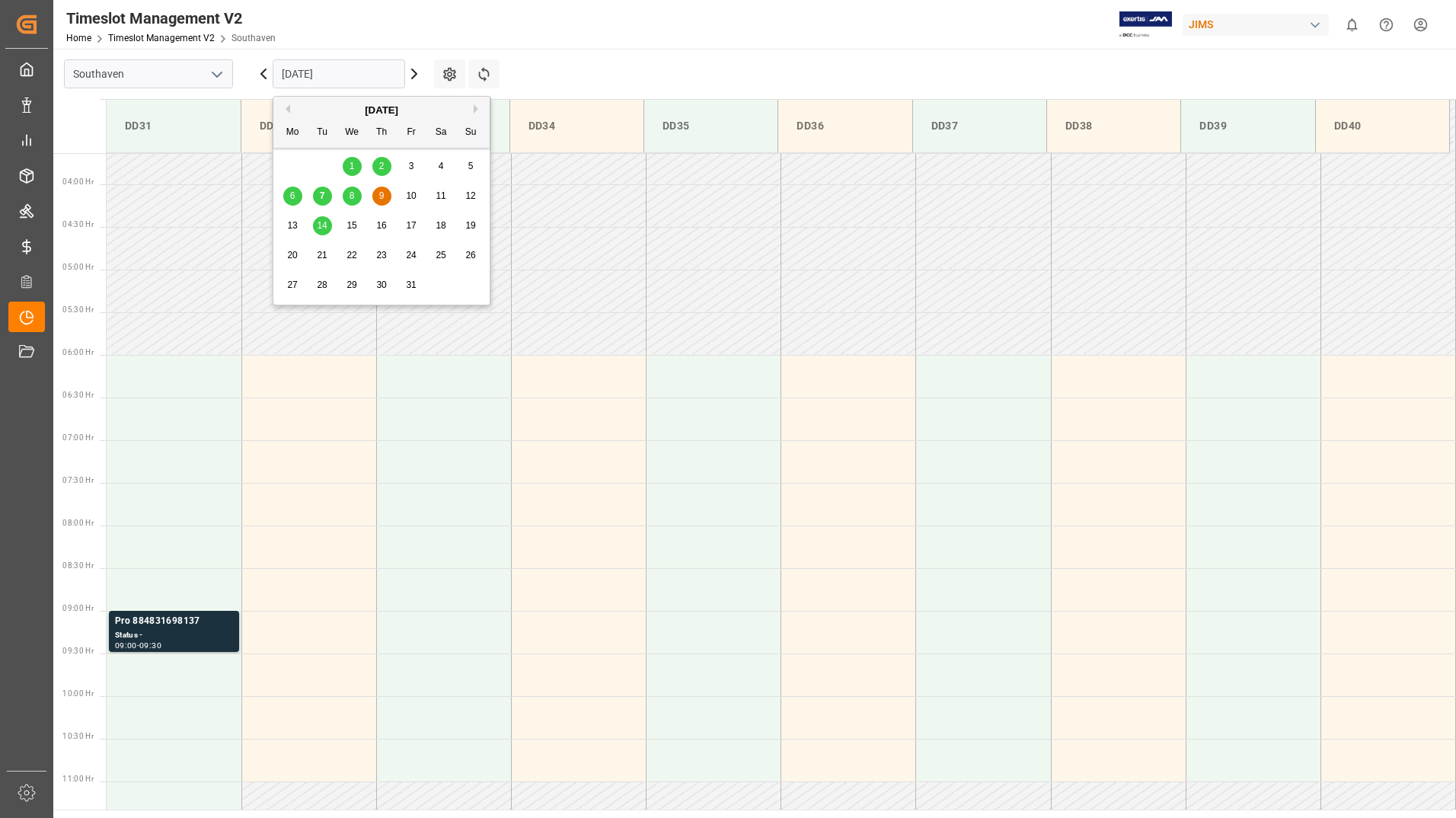
click at [351, 77] on input "[DATE]" at bounding box center [339, 74] width 133 height 29
click at [322, 227] on span "14" at bounding box center [321, 225] width 10 height 11
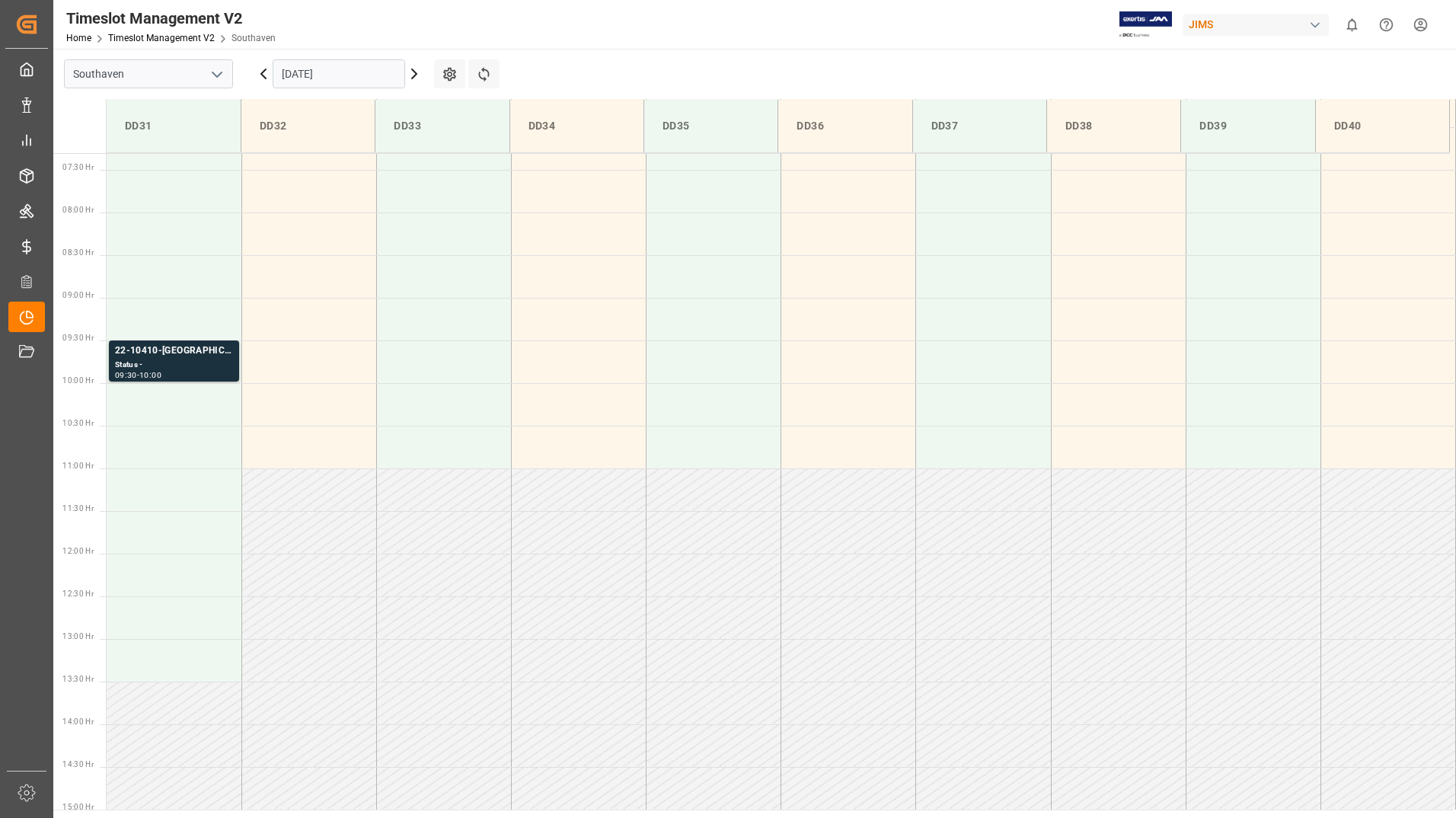
scroll to position [615, 0]
click at [204, 355] on div "22-10410-[GEOGRAPHIC_DATA]" at bounding box center [174, 359] width 118 height 15
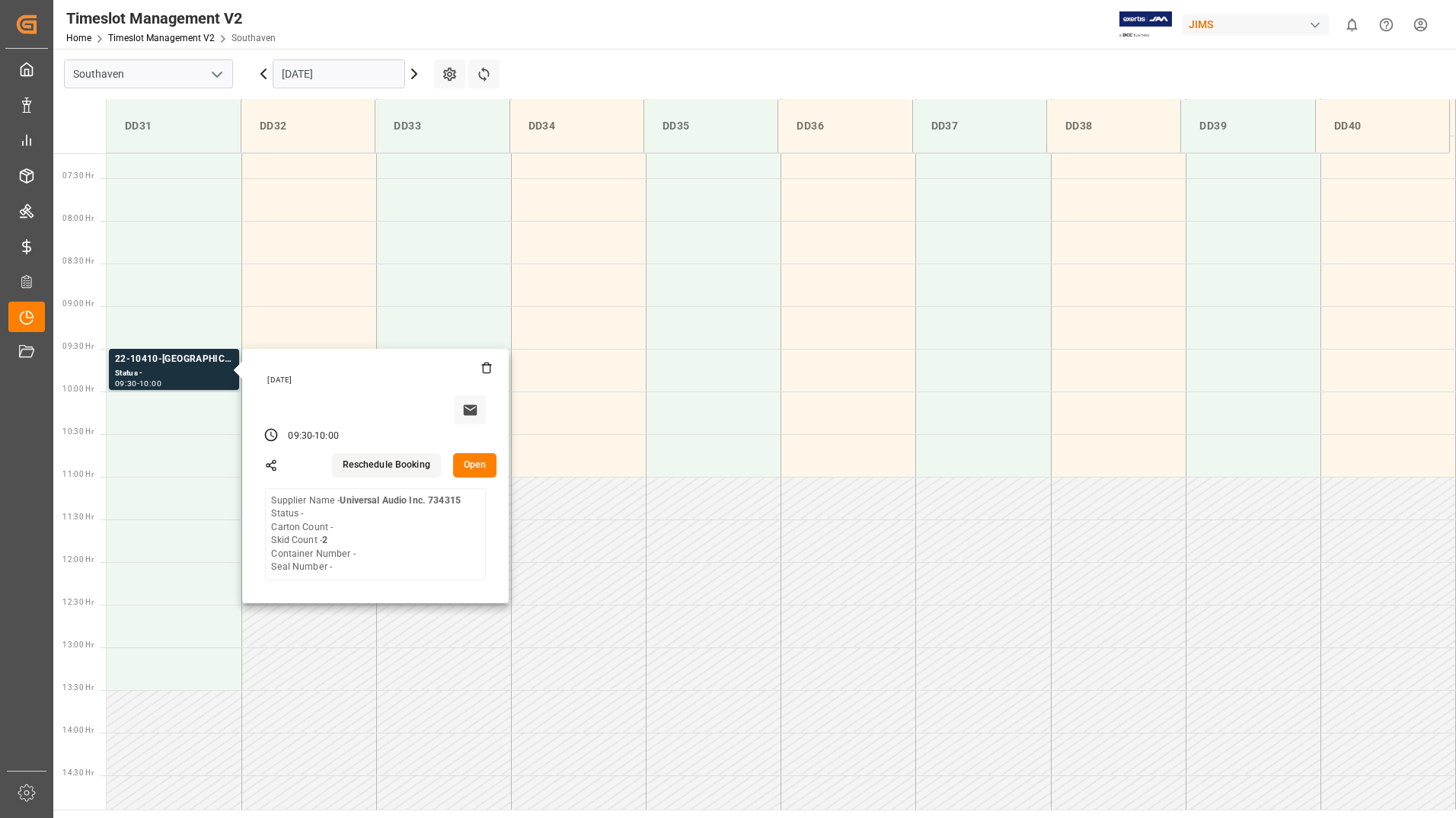
click at [339, 76] on input "[DATE]" at bounding box center [339, 74] width 133 height 29
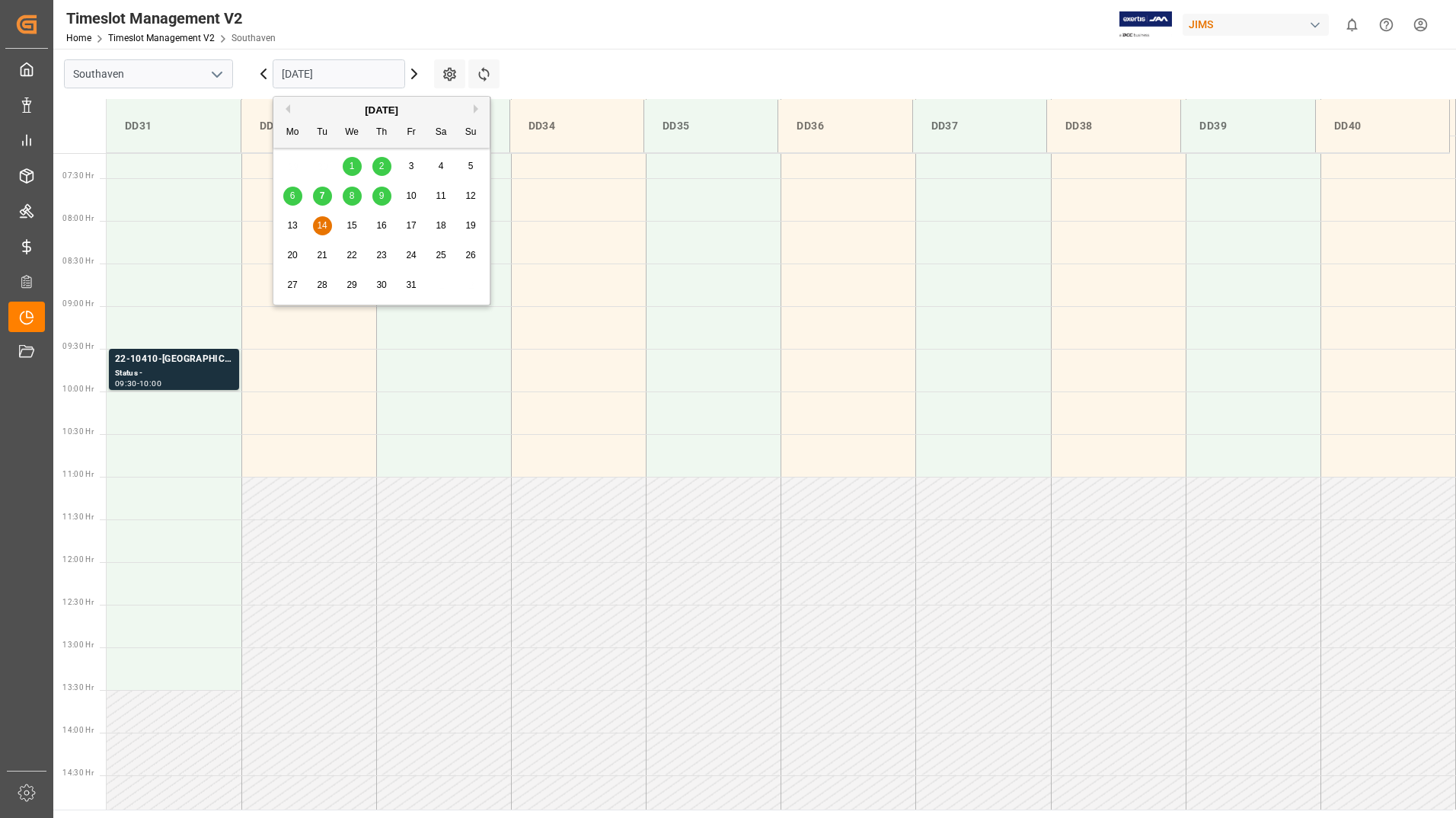
click at [319, 200] on span "7" at bounding box center [322, 196] width 6 height 11
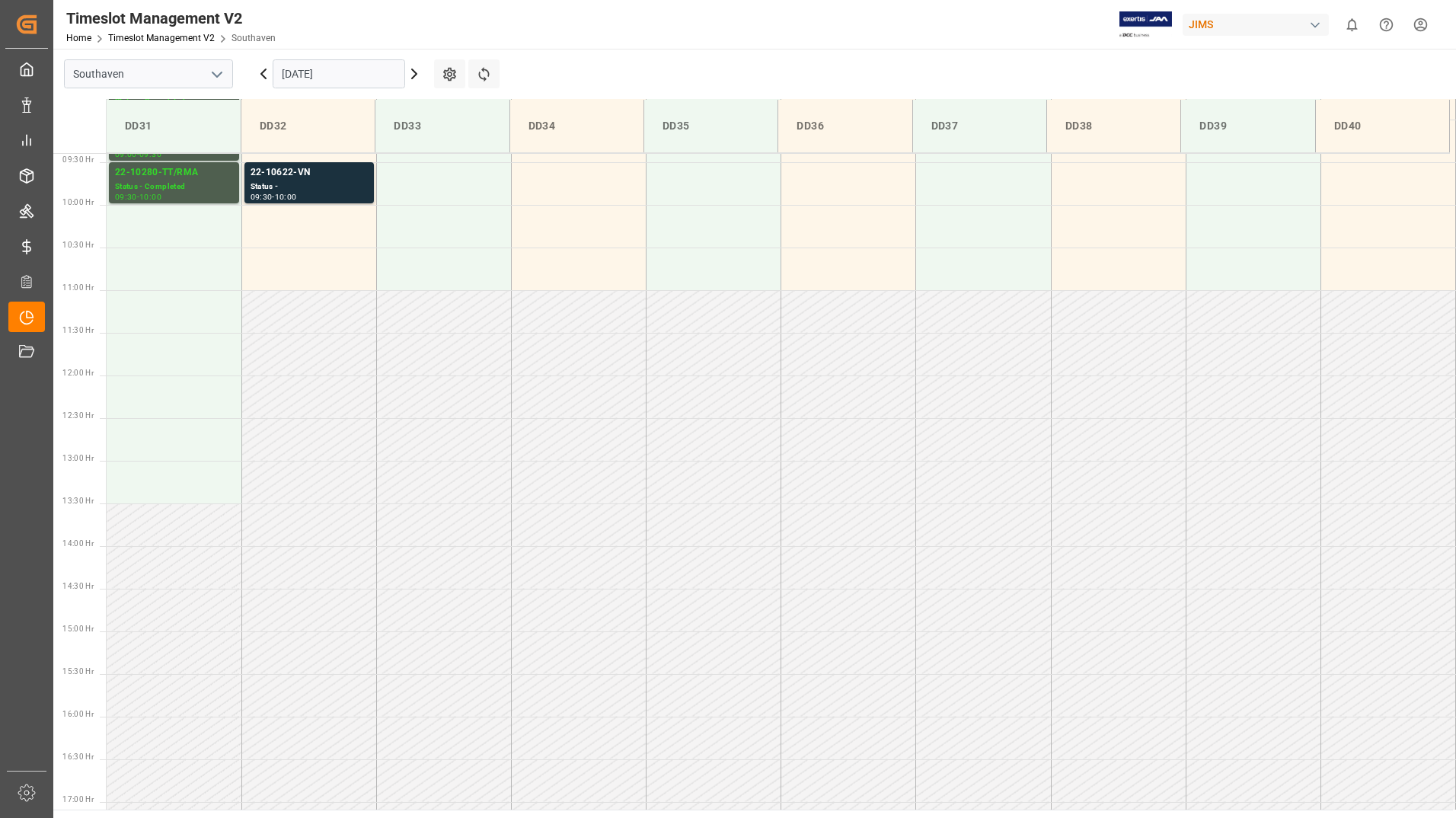
scroll to position [843, 0]
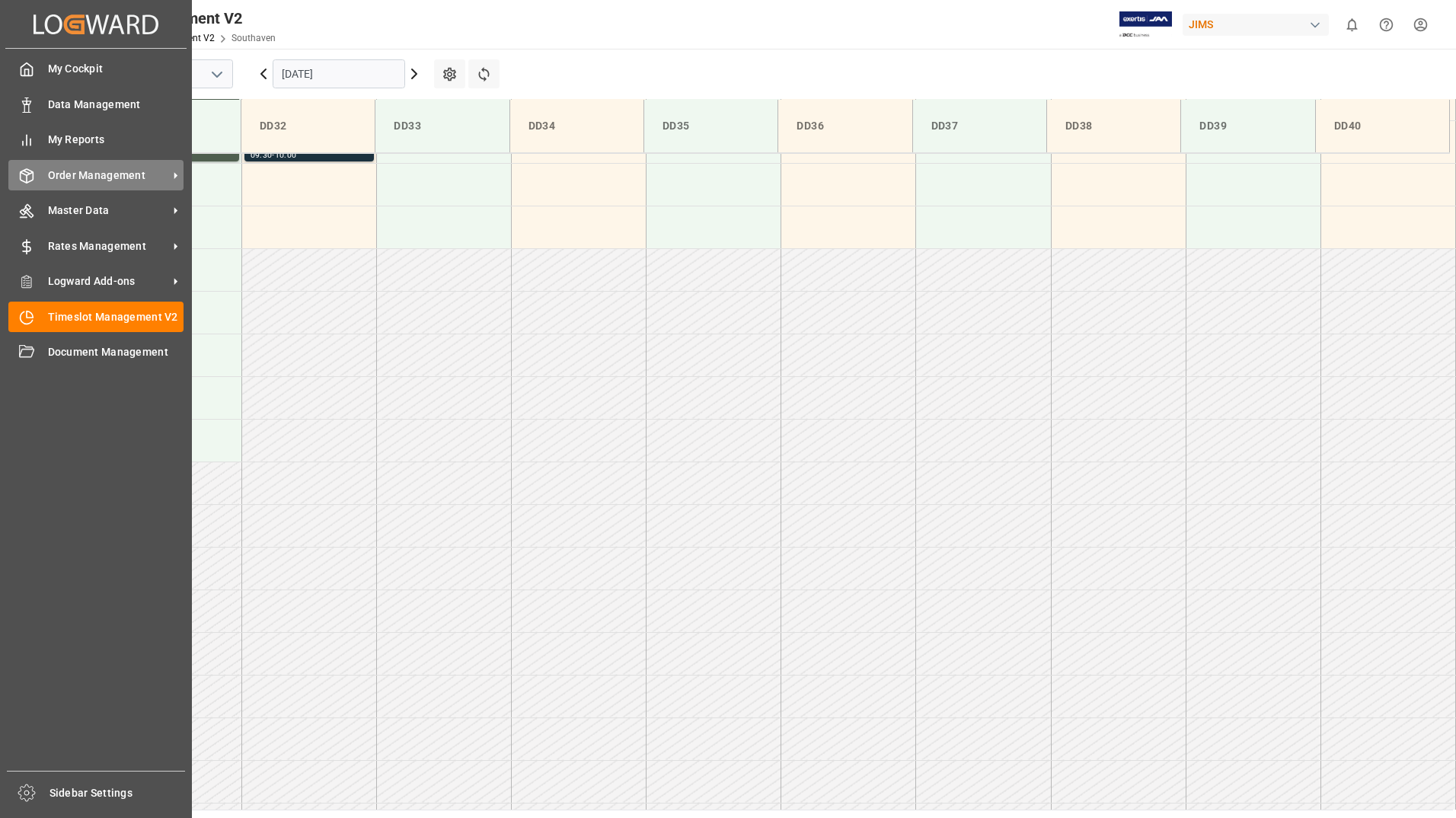
click at [105, 183] on span "Order Management" at bounding box center [108, 175] width 120 height 16
click at [95, 166] on div "Order Management Order Management" at bounding box center [96, 174] width 175 height 30
click at [108, 178] on span "Order Management" at bounding box center [108, 175] width 120 height 16
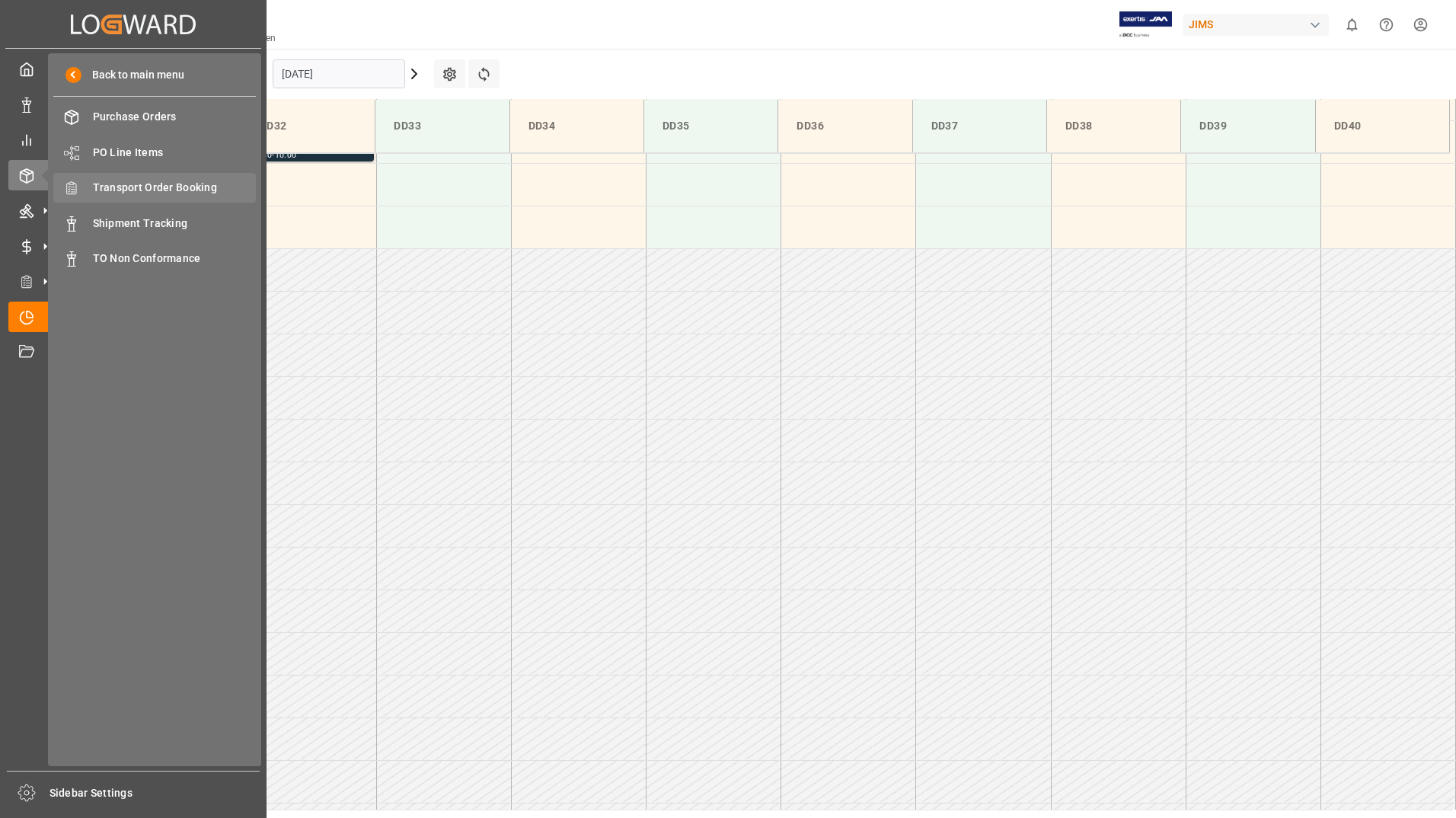
click at [159, 185] on span "Transport Order Booking" at bounding box center [174, 188] width 164 height 16
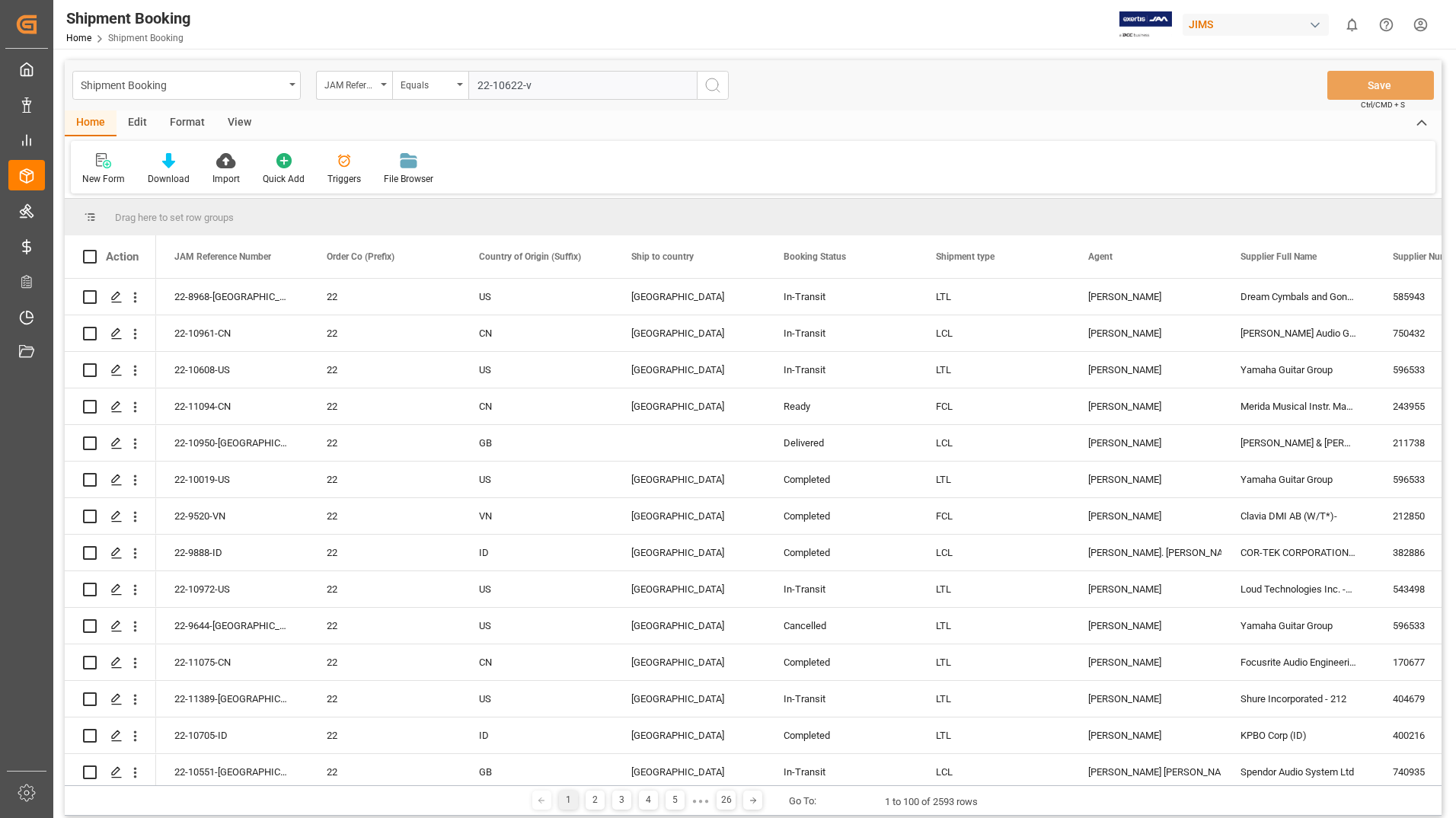
type input "22-10622-vn"
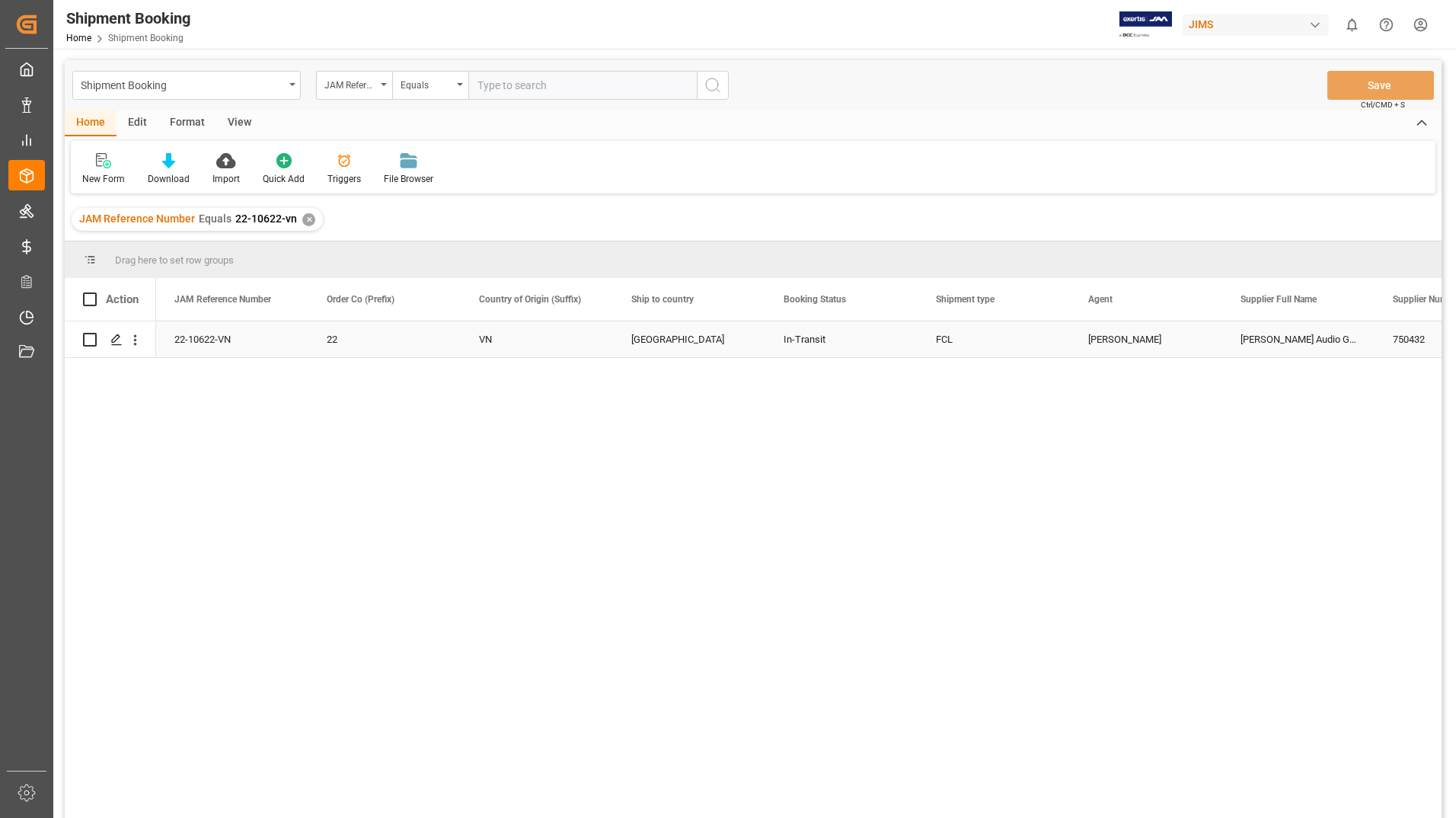
click at [91, 342] on input "Press Space to toggle row selection (unchecked)" at bounding box center [90, 340] width 14 height 14
checkbox input "true"
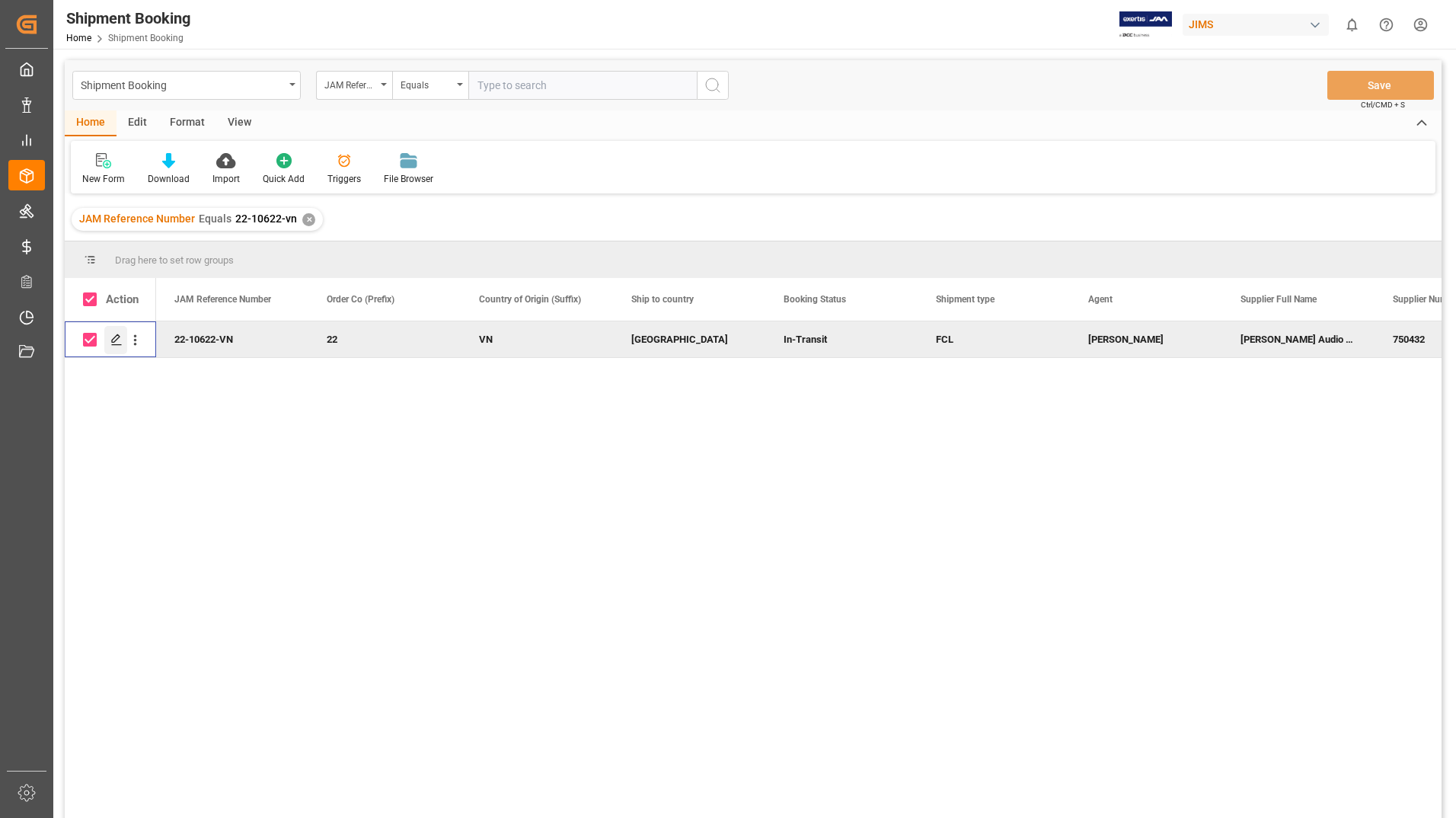
click at [116, 337] on icon "Press SPACE to deselect this row." at bounding box center [116, 340] width 13 height 13
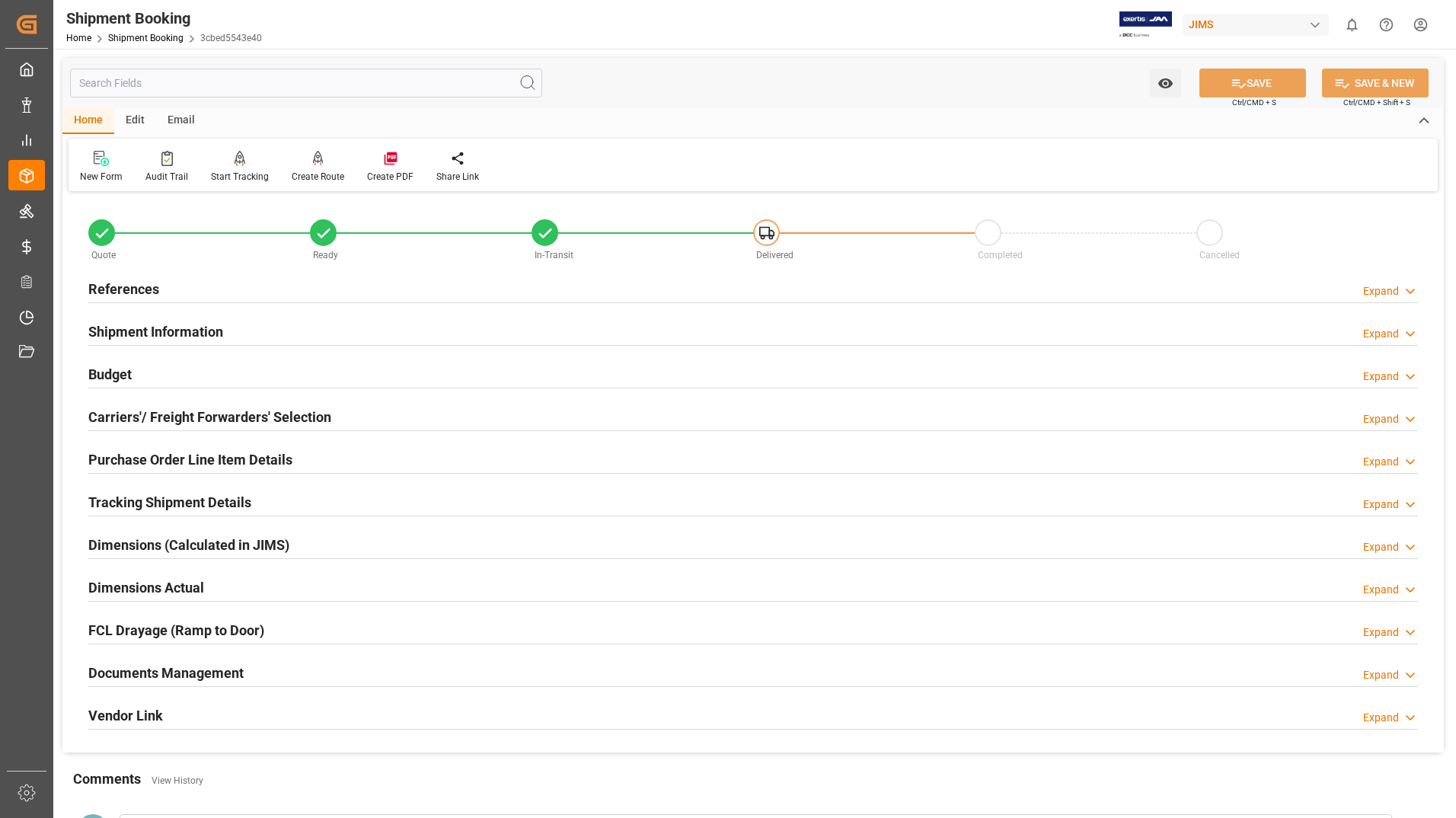
click at [184, 673] on h2 "Documents Management" at bounding box center [166, 672] width 155 height 20
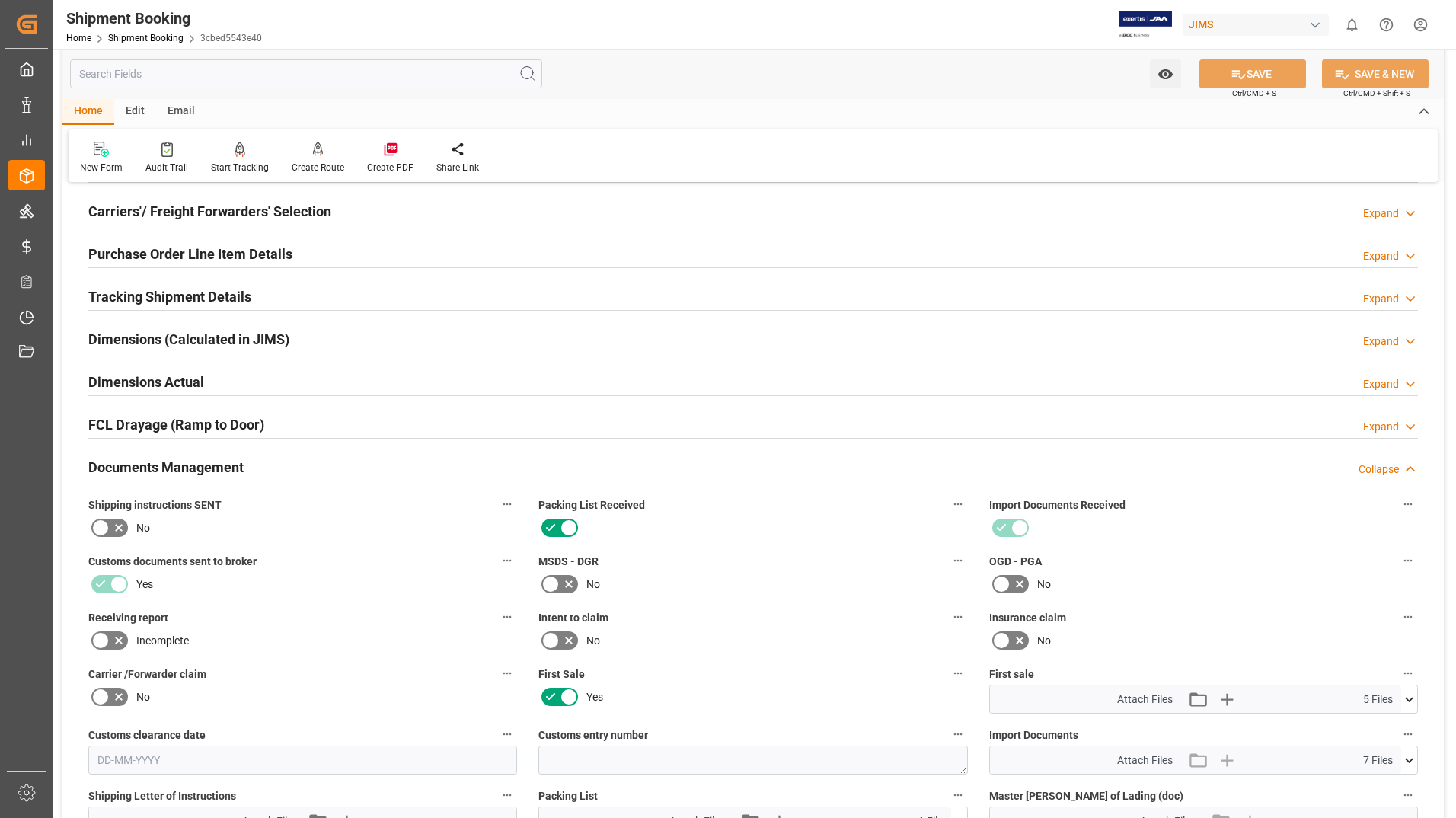
scroll to position [533, 0]
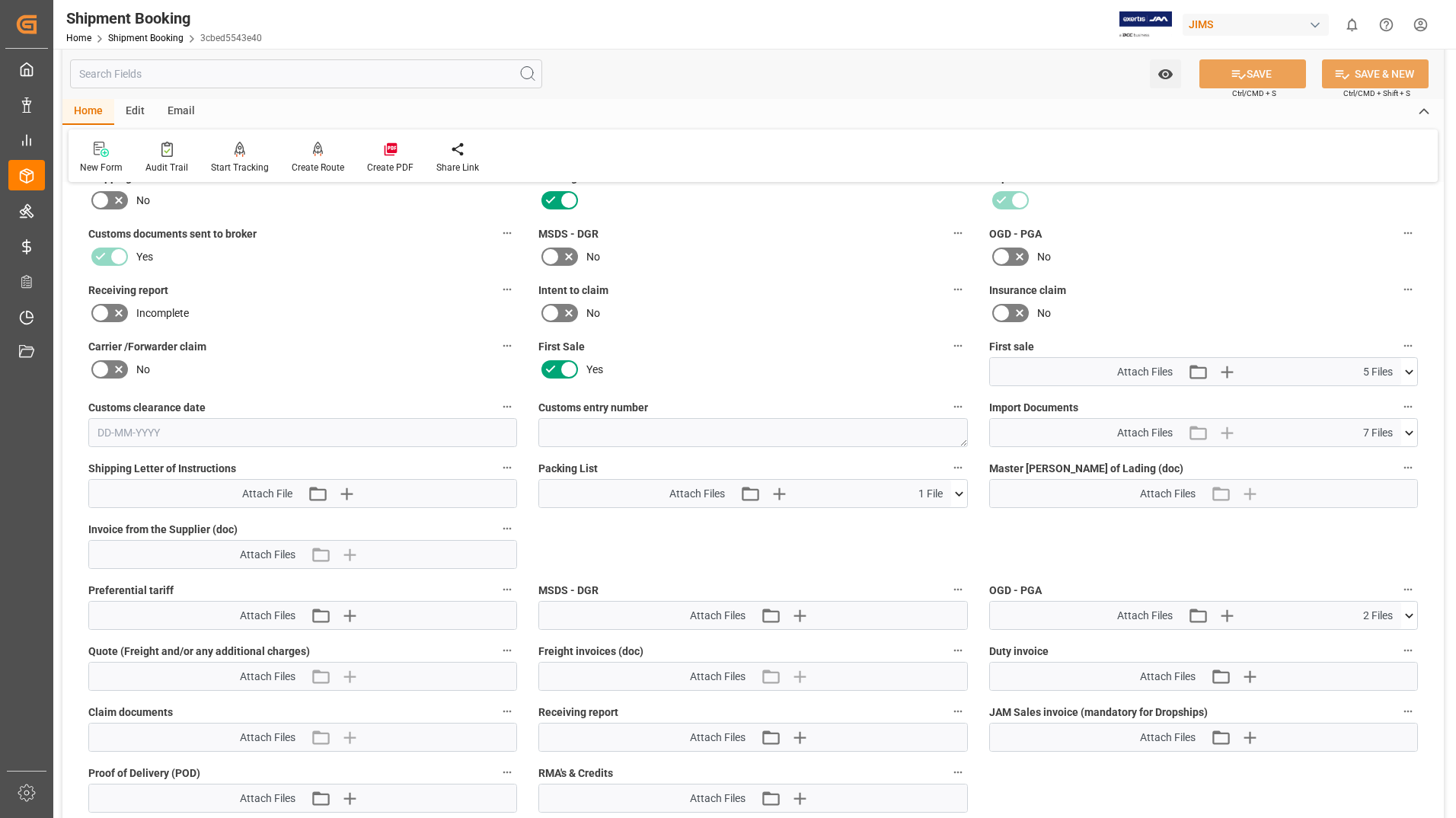
click at [965, 492] on icon at bounding box center [958, 494] width 16 height 16
click at [948, 519] on icon at bounding box center [951, 522] width 16 height 16
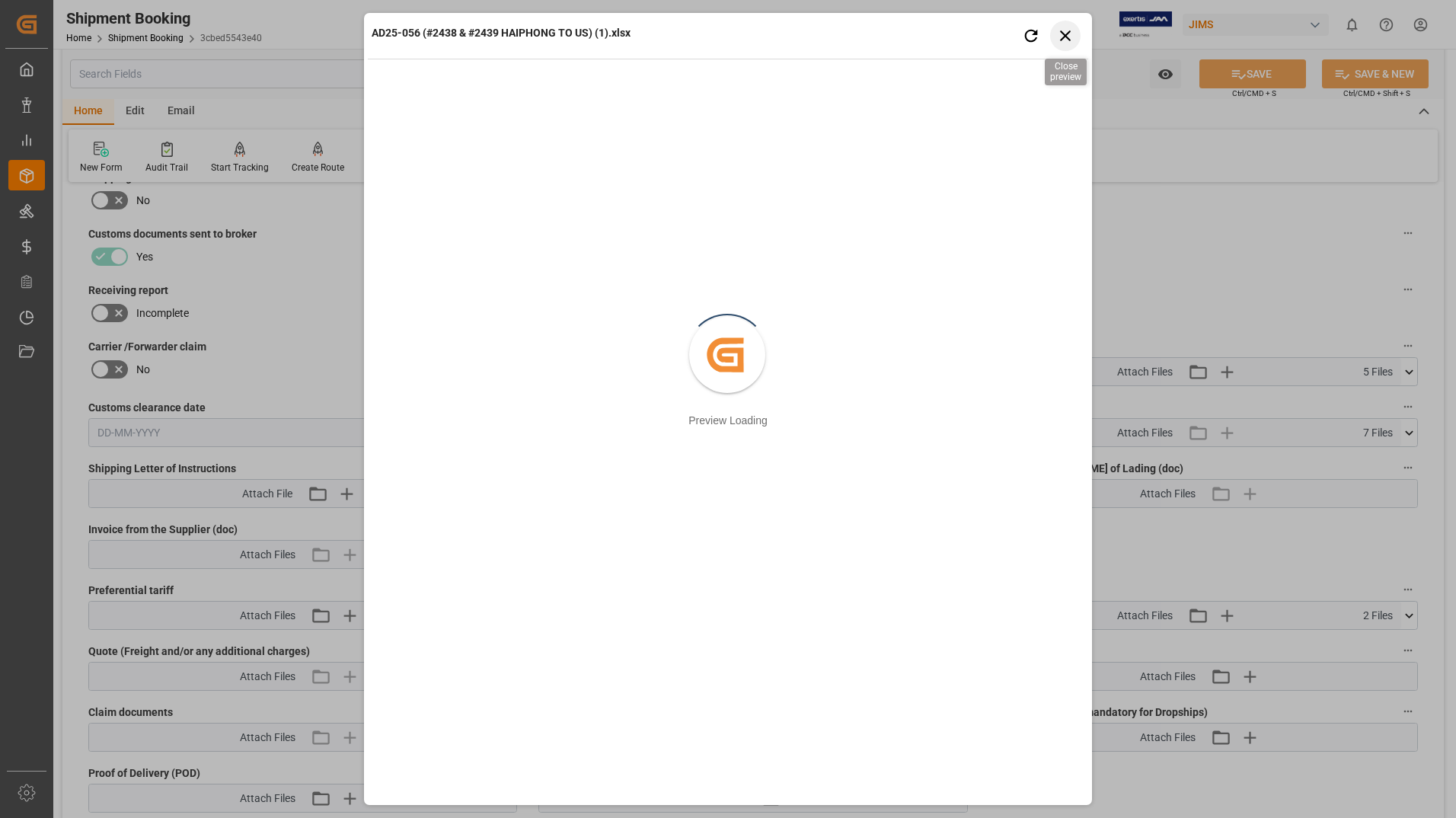
click at [1069, 41] on icon "button" at bounding box center [1066, 36] width 19 height 19
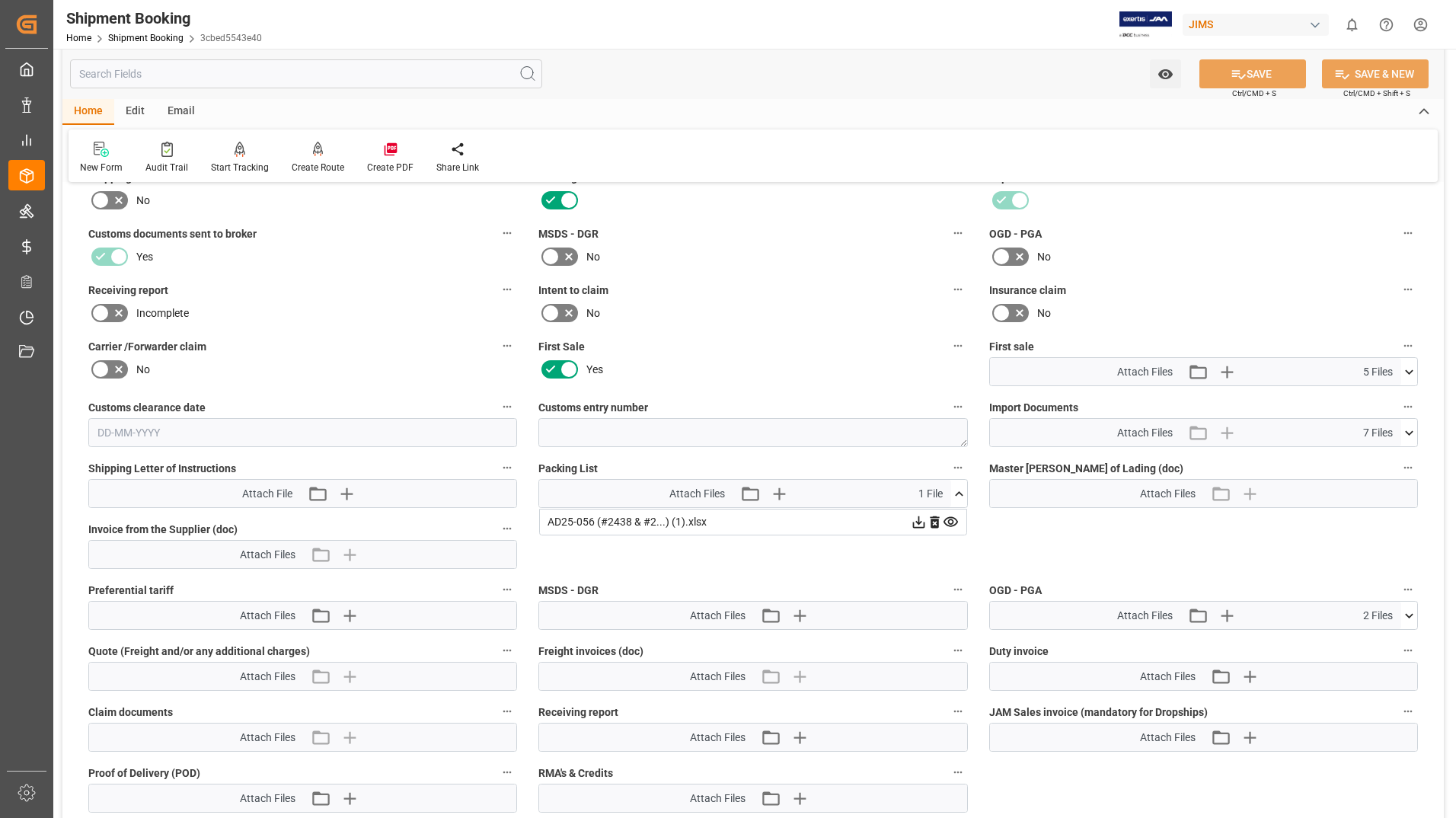
click at [919, 516] on icon at bounding box center [918, 522] width 13 height 13
click at [919, 521] on icon at bounding box center [919, 522] width 16 height 16
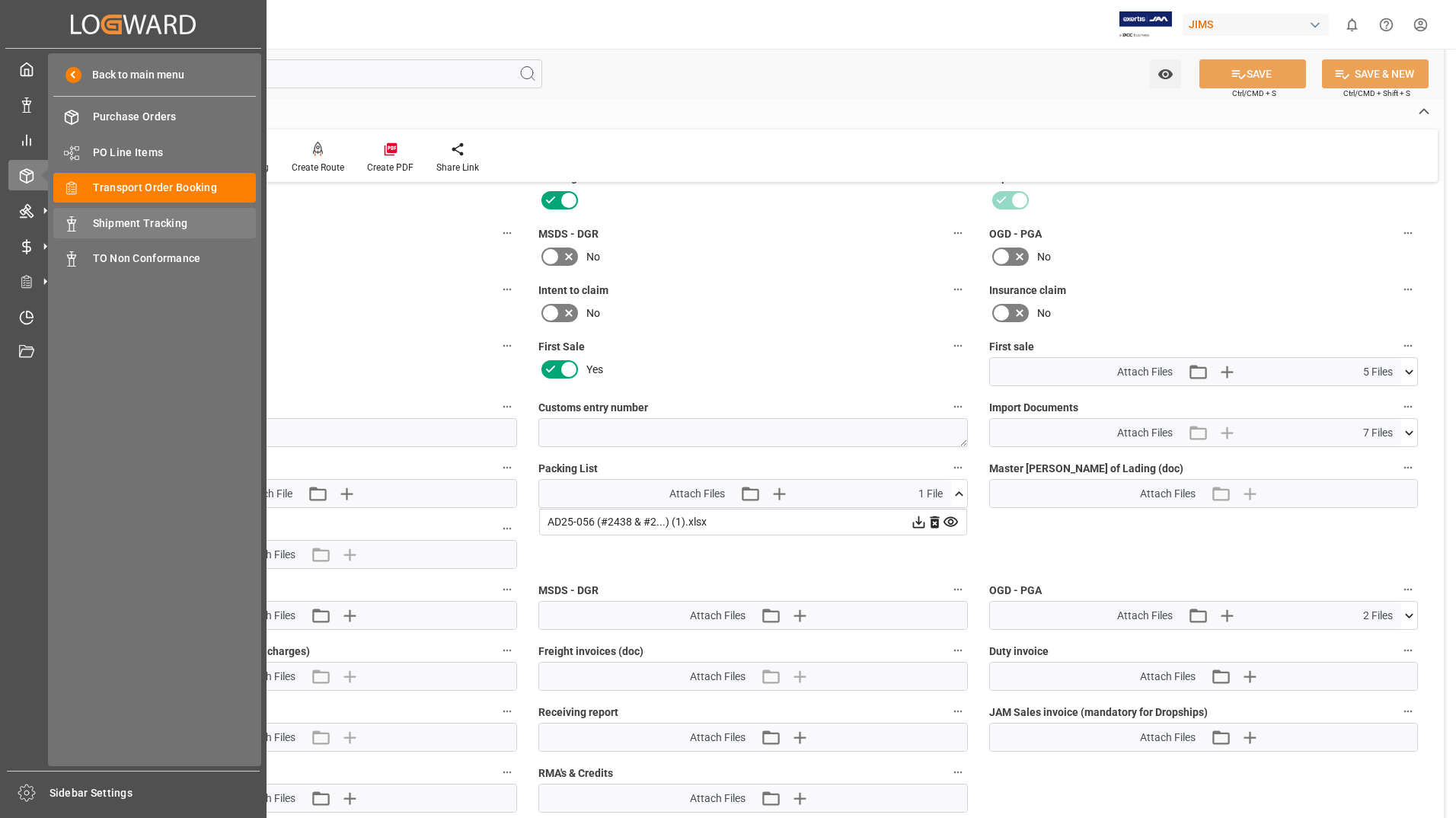
click at [162, 228] on span "Shipment Tracking" at bounding box center [174, 224] width 164 height 16
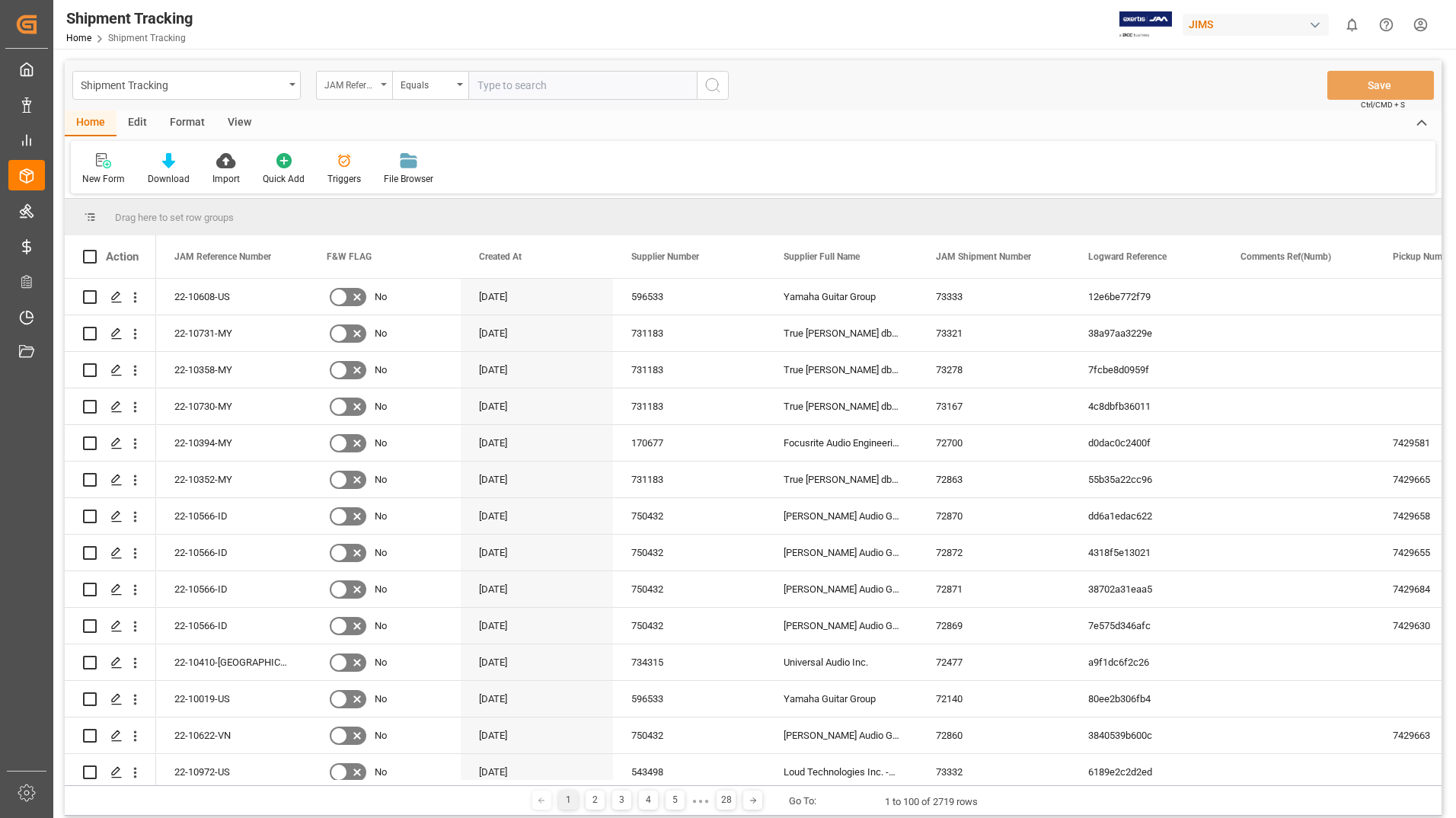
click at [371, 83] on div "JAM Reference Number" at bounding box center [349, 83] width 51 height 17
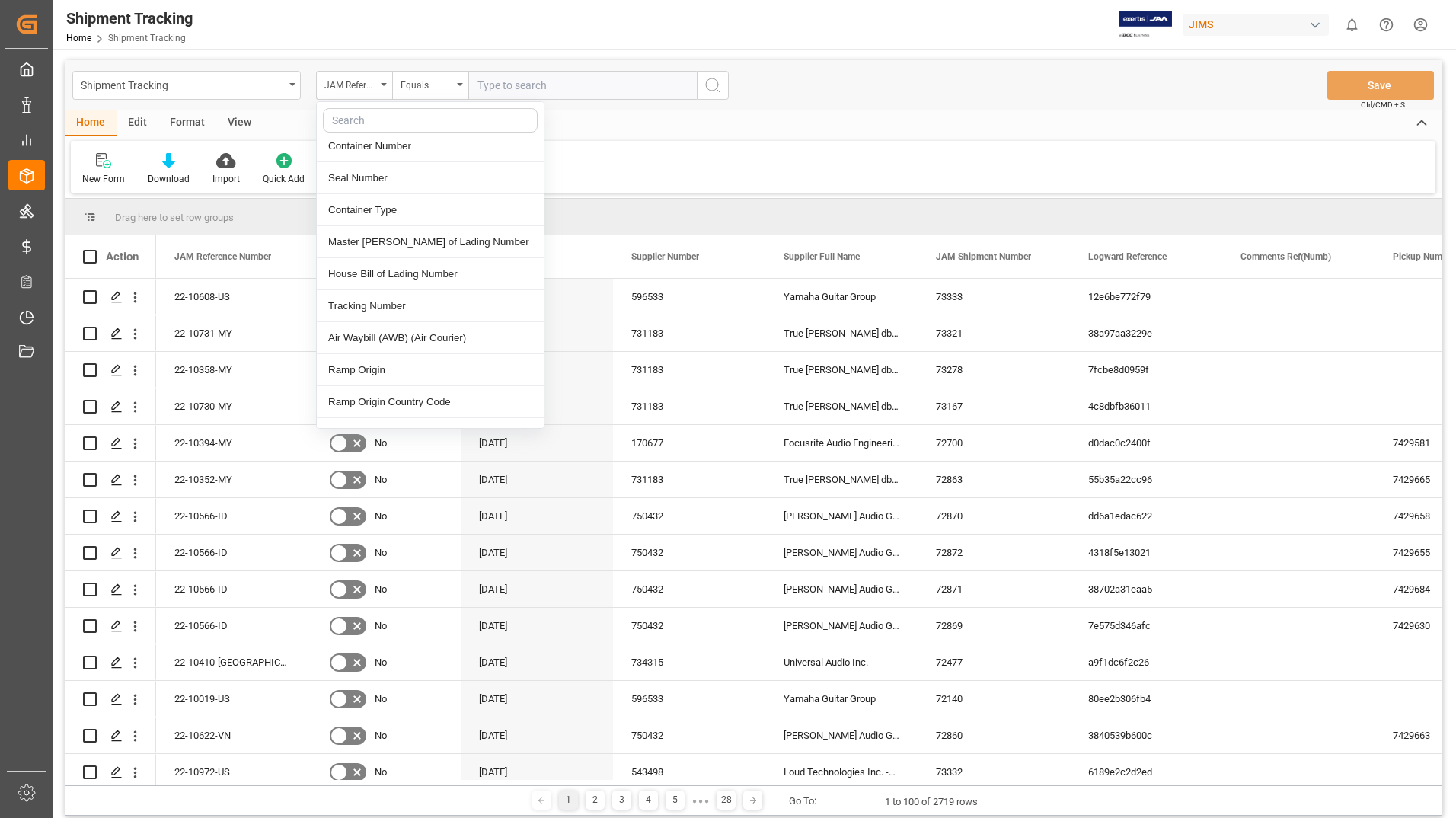
scroll to position [609, 0]
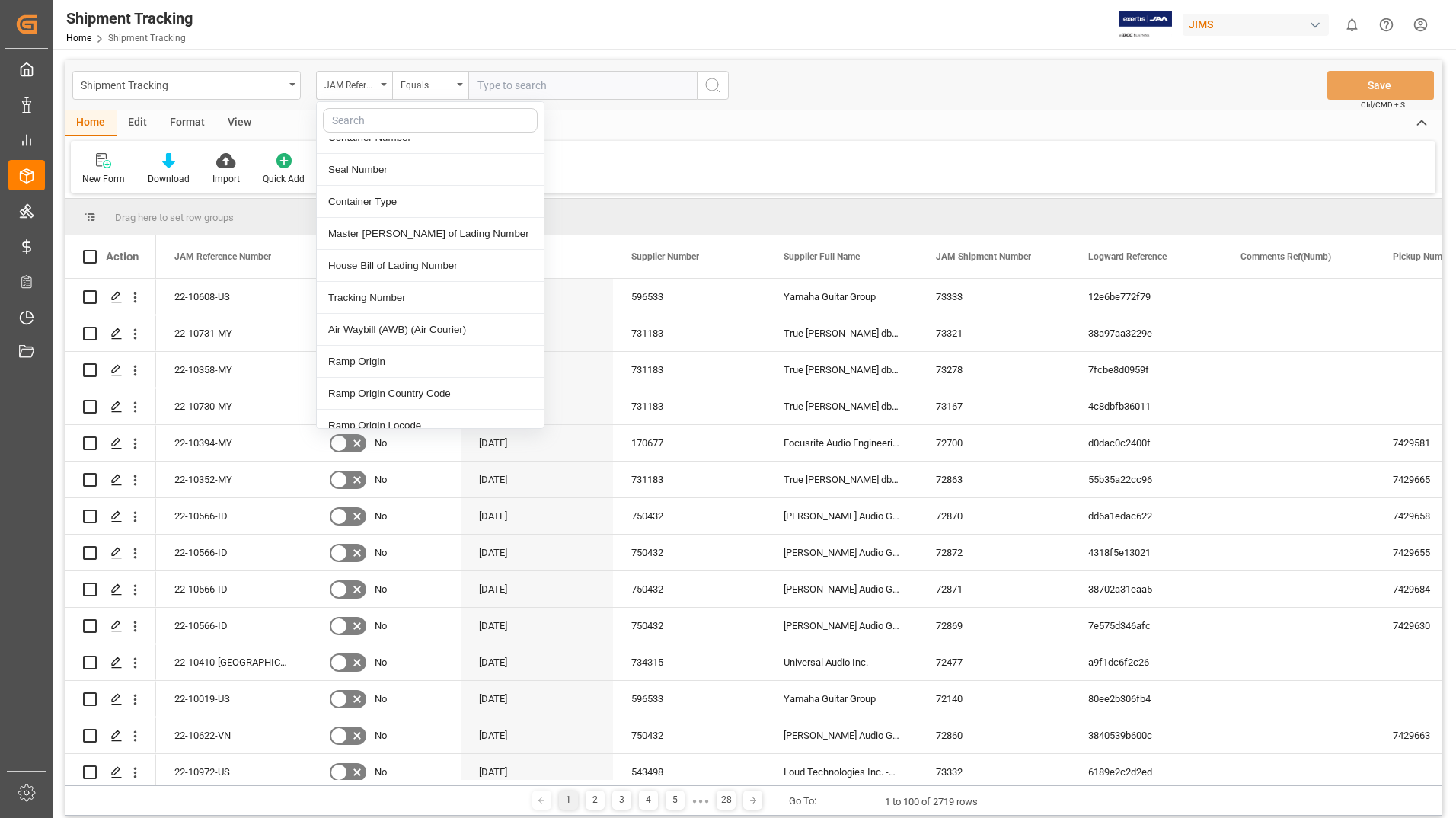
click at [374, 288] on div "Tracking Number" at bounding box center [430, 297] width 227 height 32
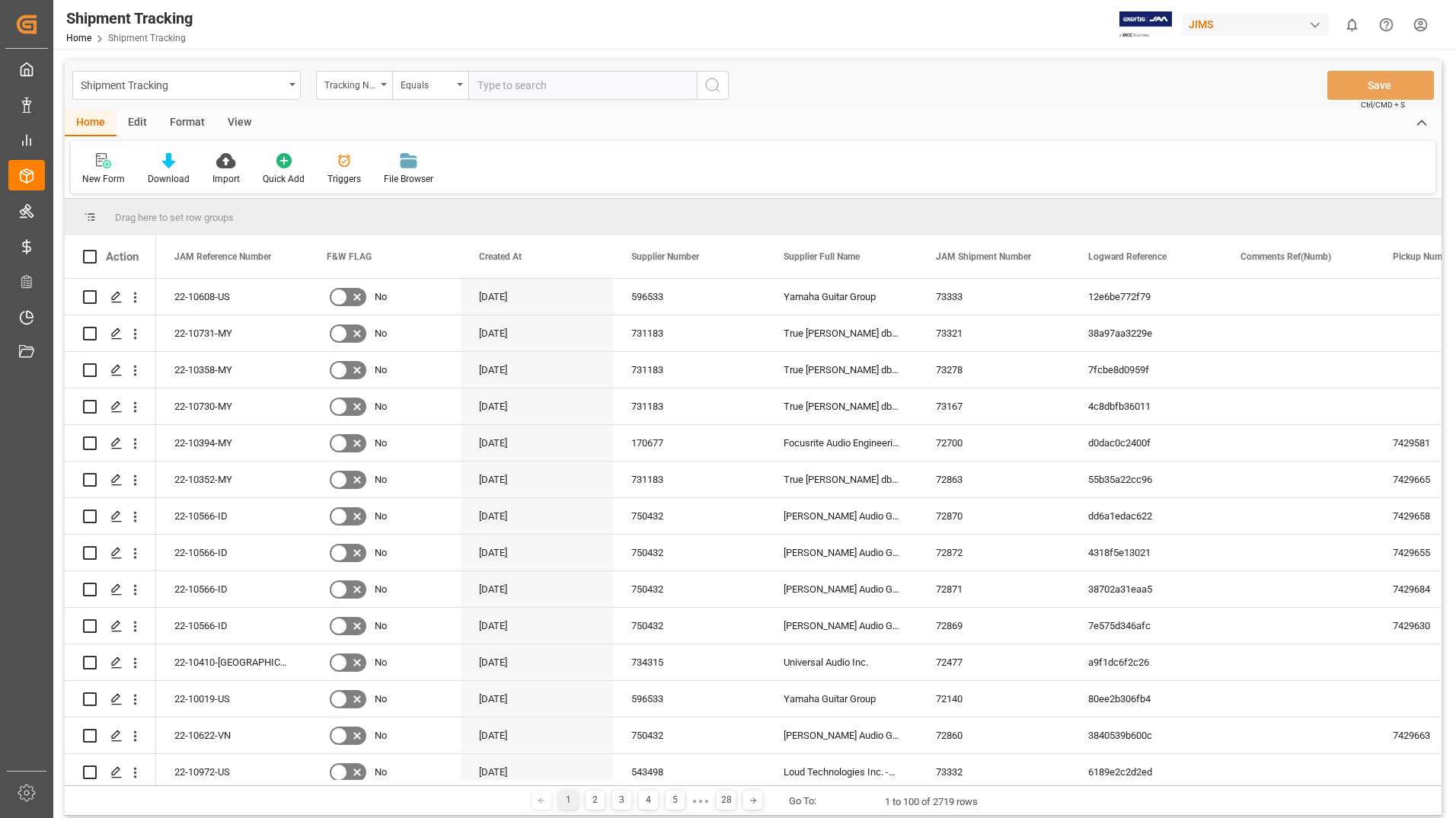
click at [527, 82] on input "text" at bounding box center [583, 85] width 228 height 29
type input "1z786y190304487527"
click at [714, 80] on icon "search button" at bounding box center [713, 85] width 18 height 18
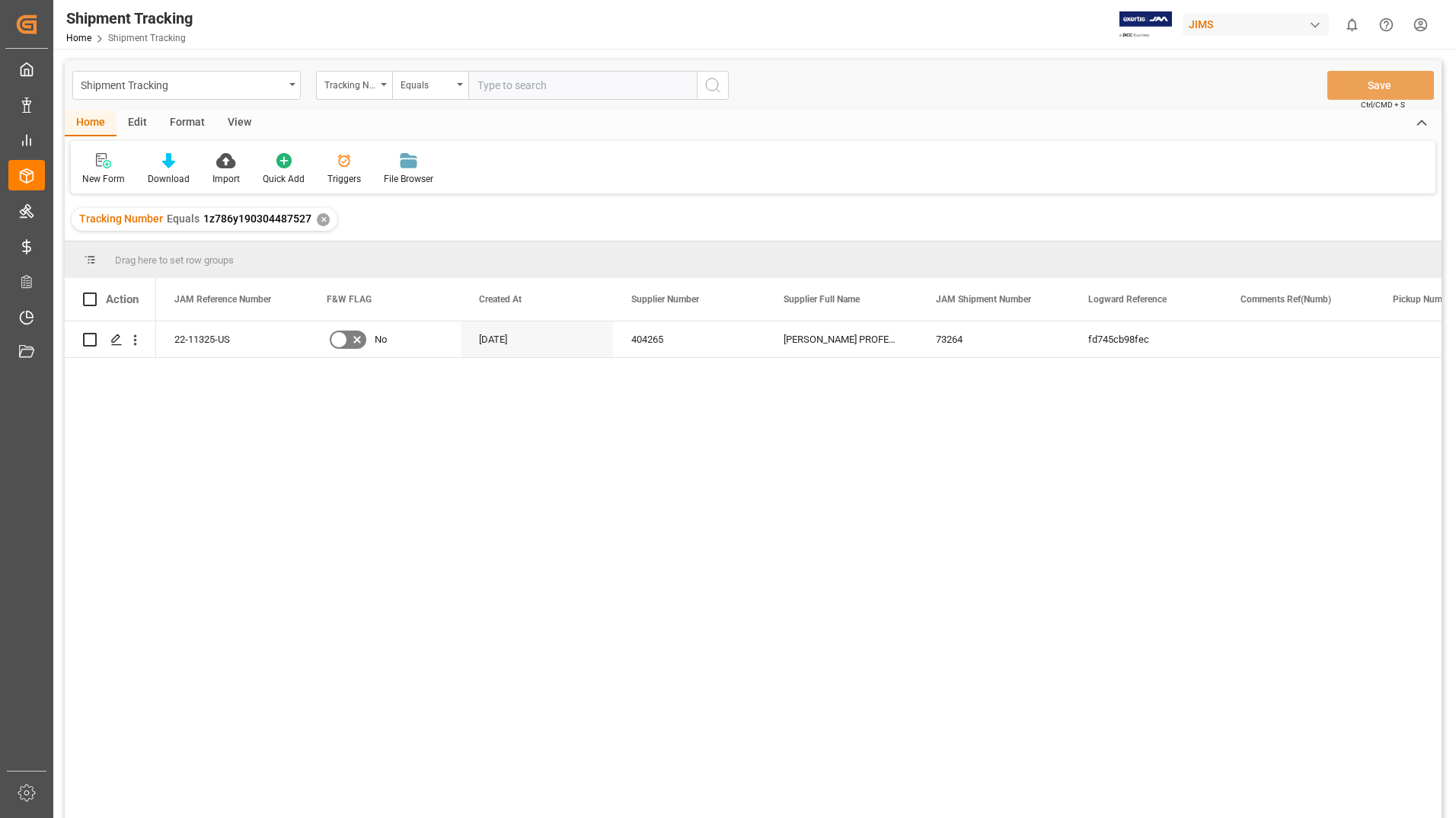
click at [498, 80] on input "text" at bounding box center [583, 85] width 228 height 29
type input "1z786y190304487741"
click at [712, 84] on icon "search button" at bounding box center [713, 85] width 18 height 18
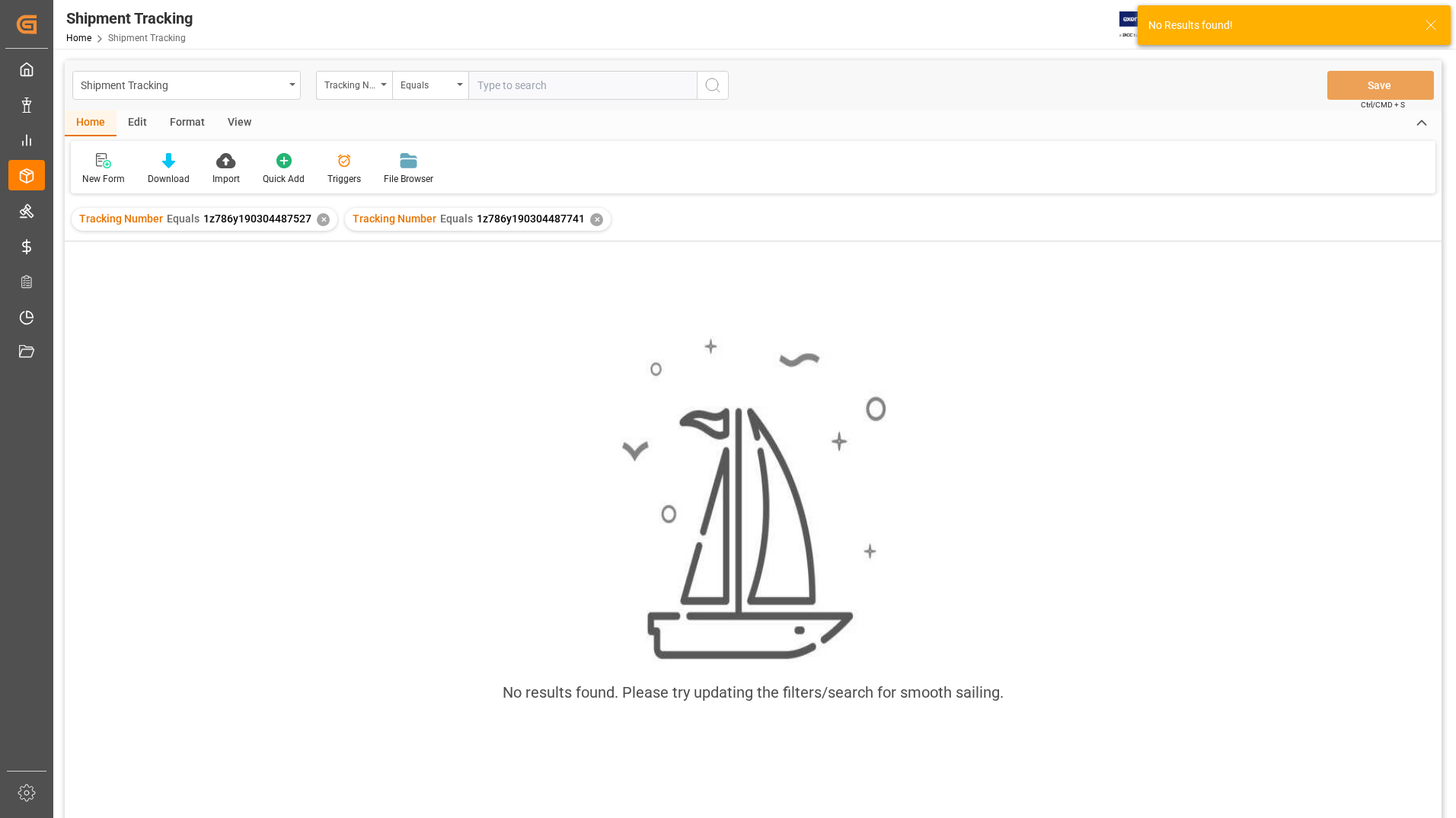
click at [324, 216] on div "✕" at bounding box center [322, 219] width 13 height 13
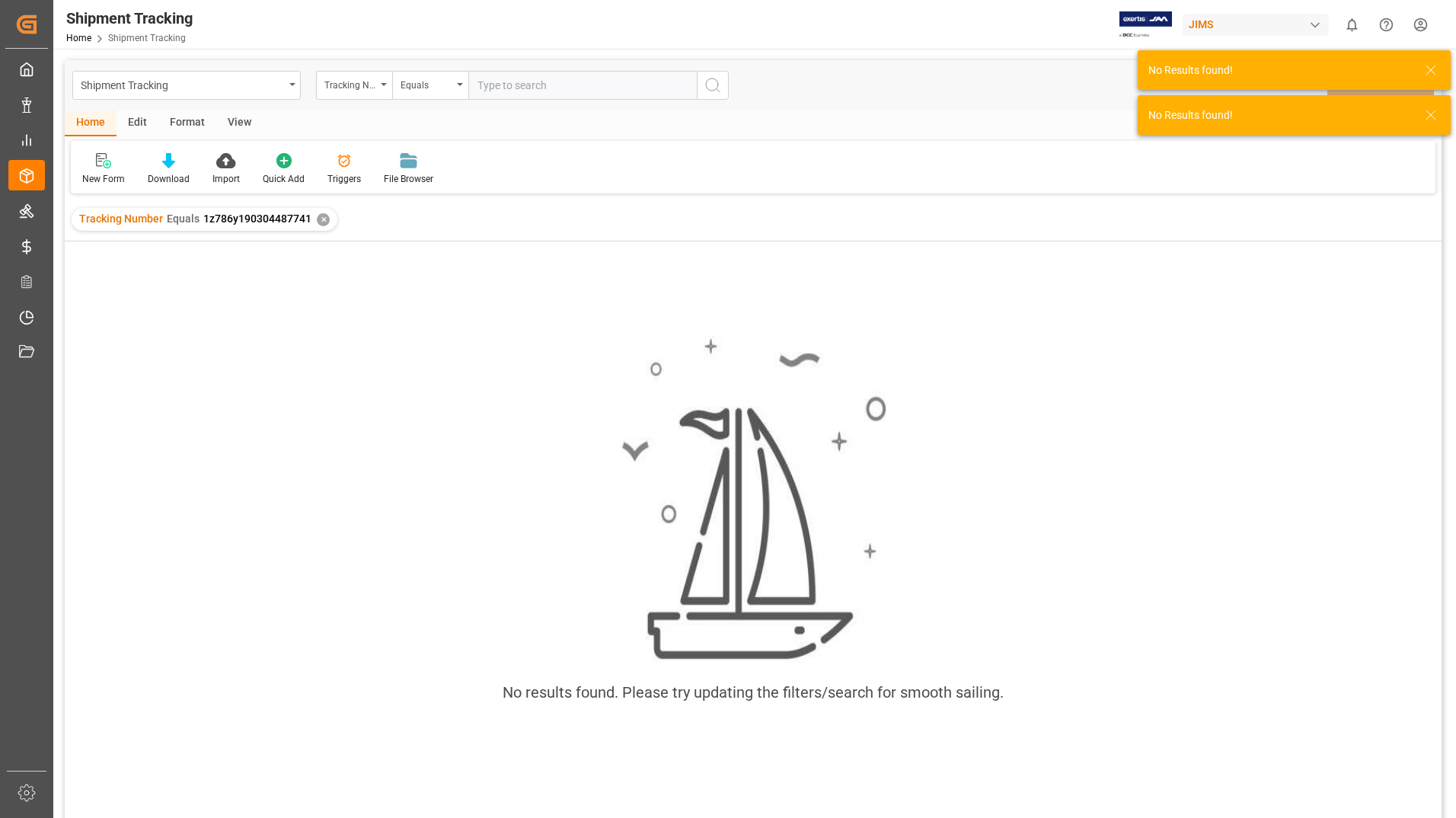
click at [324, 216] on div "✕" at bounding box center [322, 219] width 13 height 13
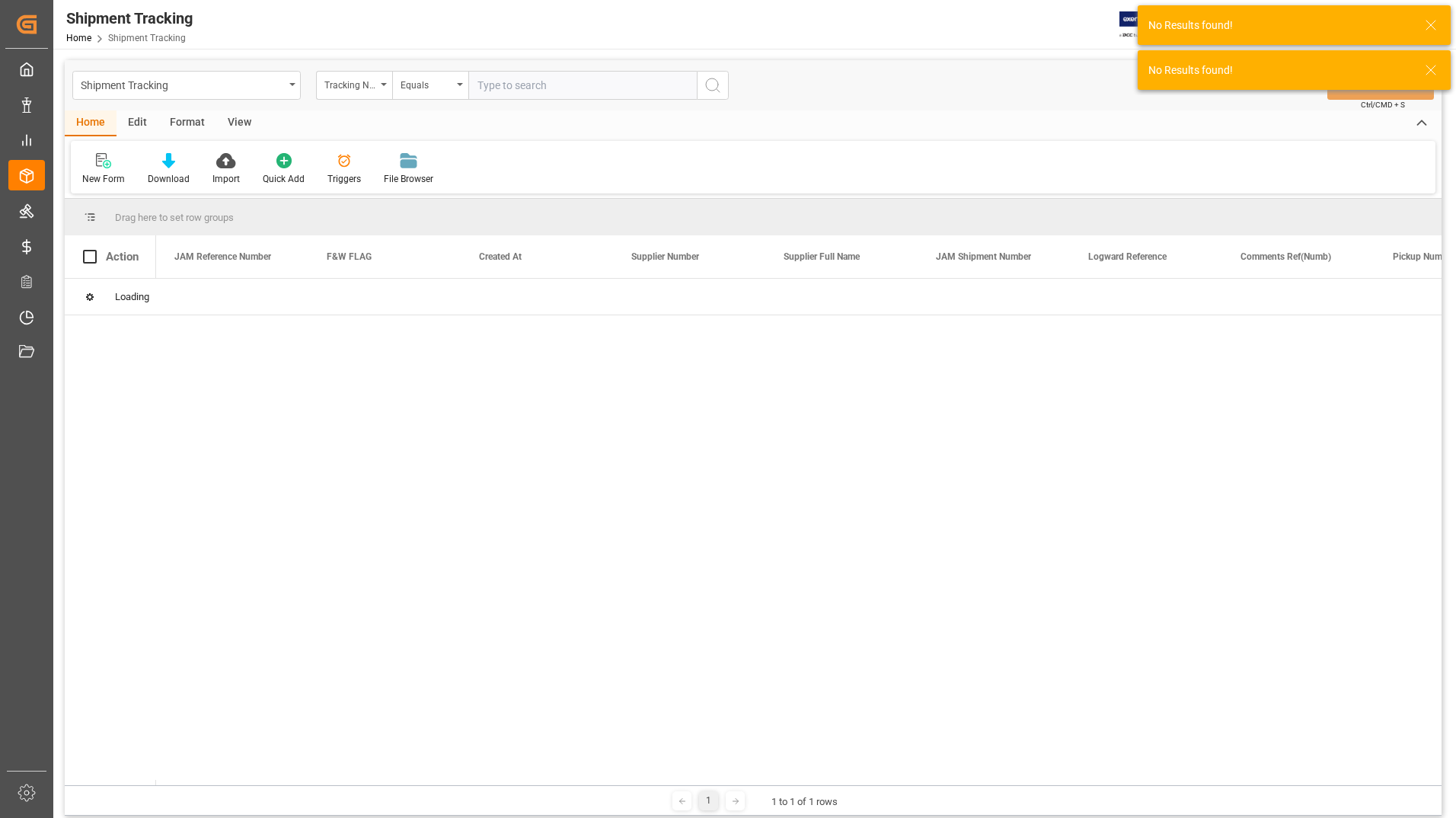
click at [573, 87] on input "text" at bounding box center [583, 85] width 228 height 29
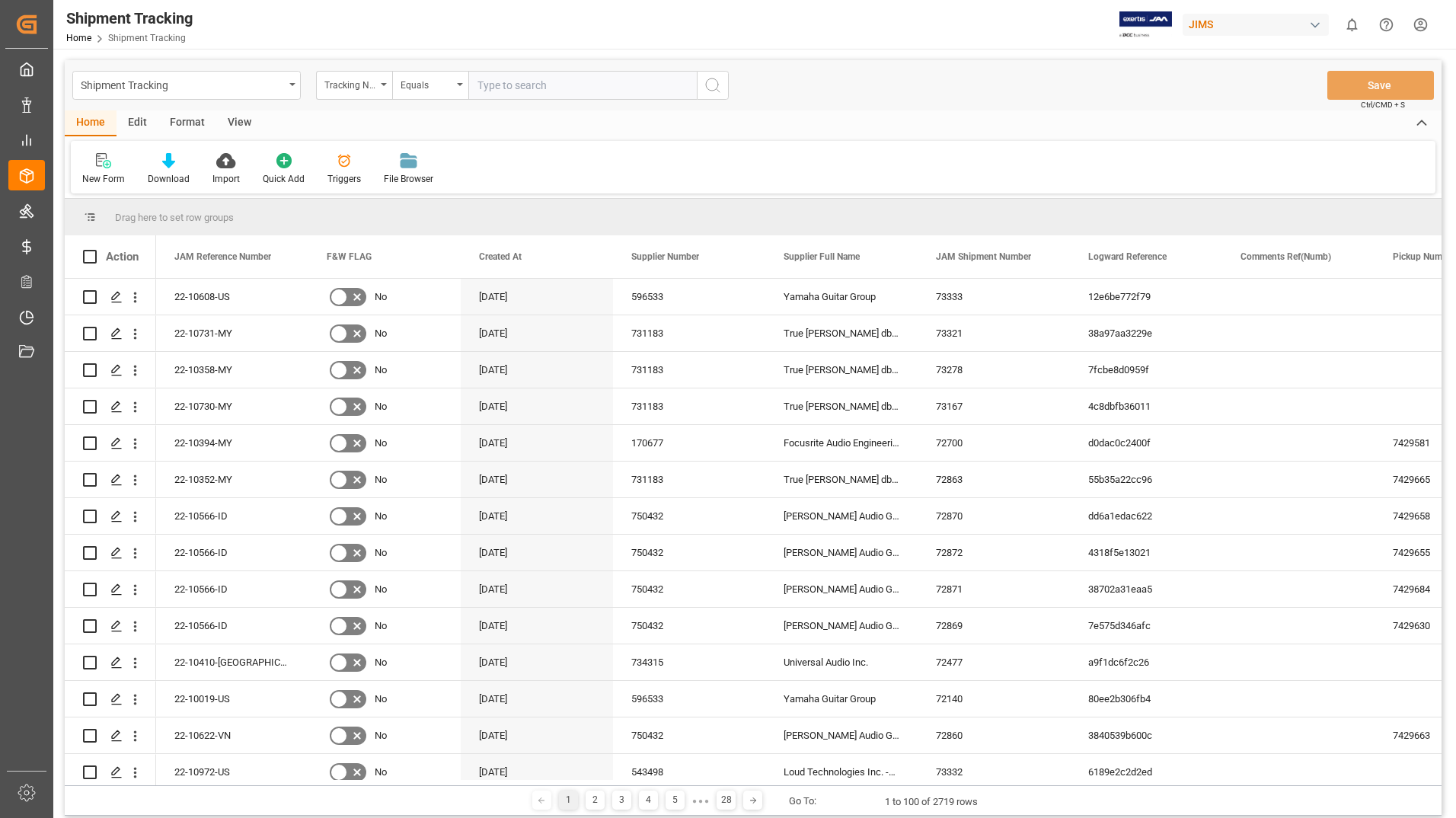
click at [573, 87] on input "text" at bounding box center [583, 85] width 228 height 29
click at [501, 83] on input "text" at bounding box center [583, 85] width 228 height 29
type input "1z786y190304487741"
click at [714, 82] on icon "search button" at bounding box center [713, 85] width 18 height 18
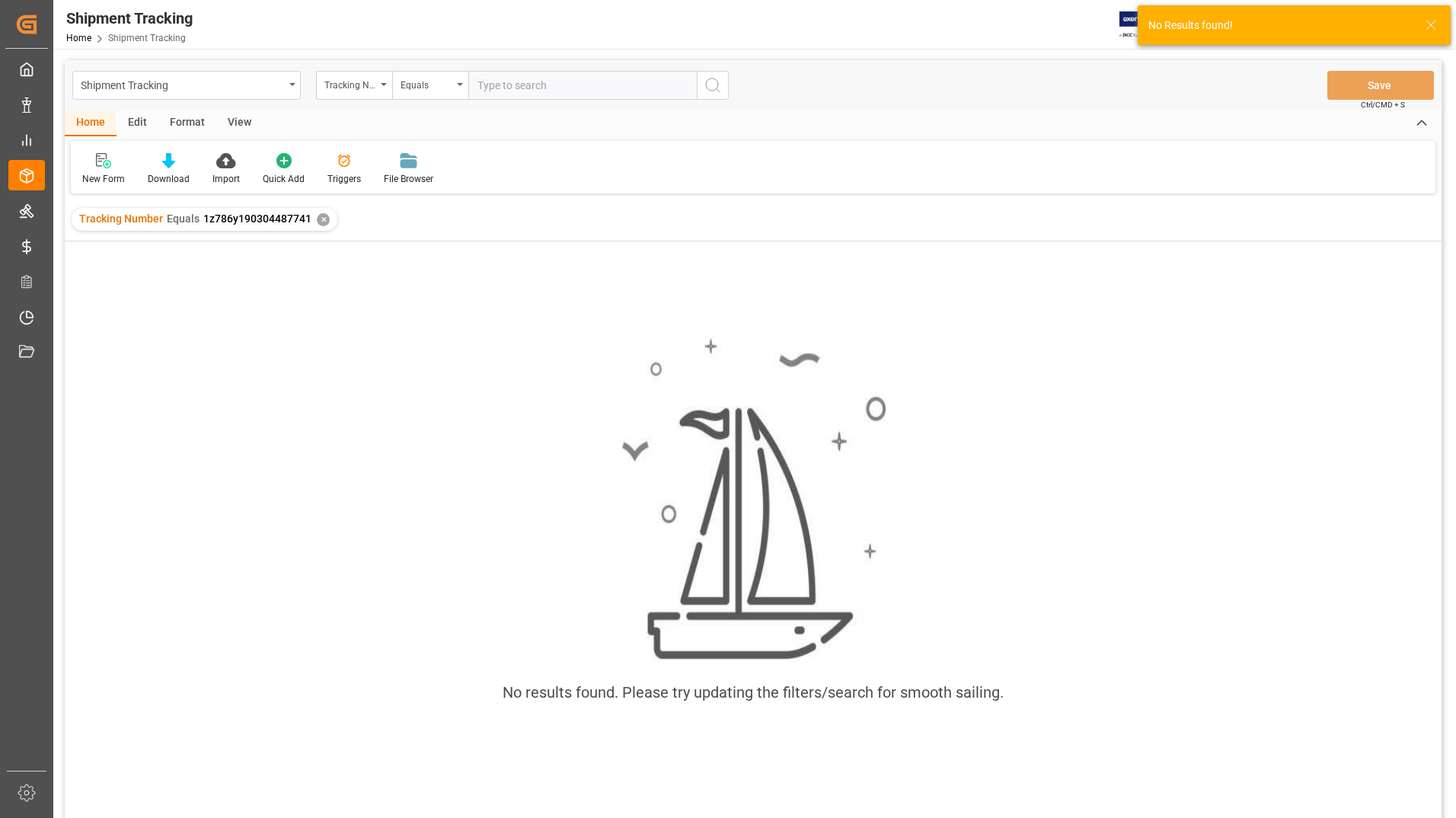
click at [322, 214] on div "✕" at bounding box center [322, 219] width 13 height 13
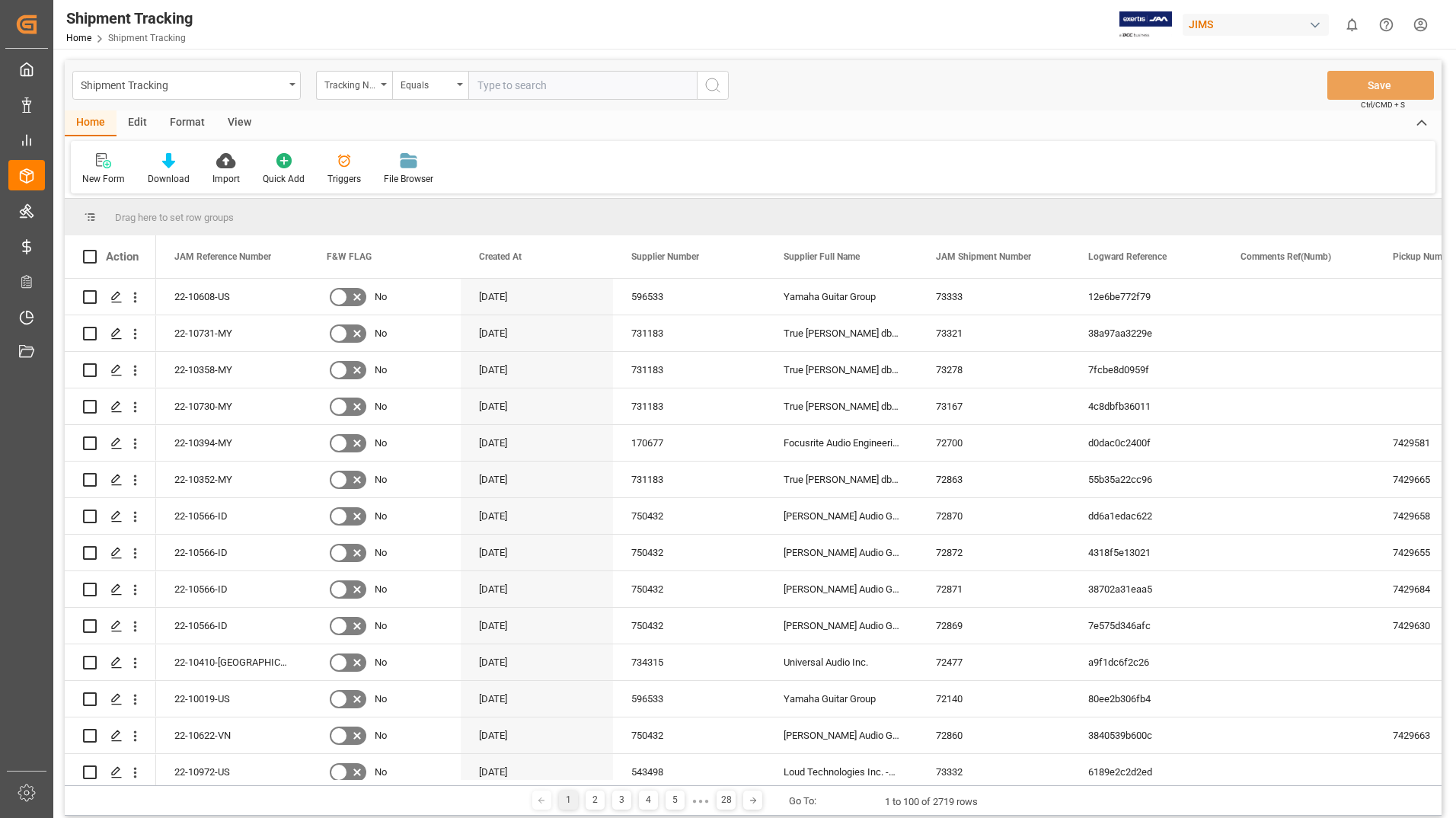
click at [715, 79] on icon "search button" at bounding box center [713, 85] width 18 height 18
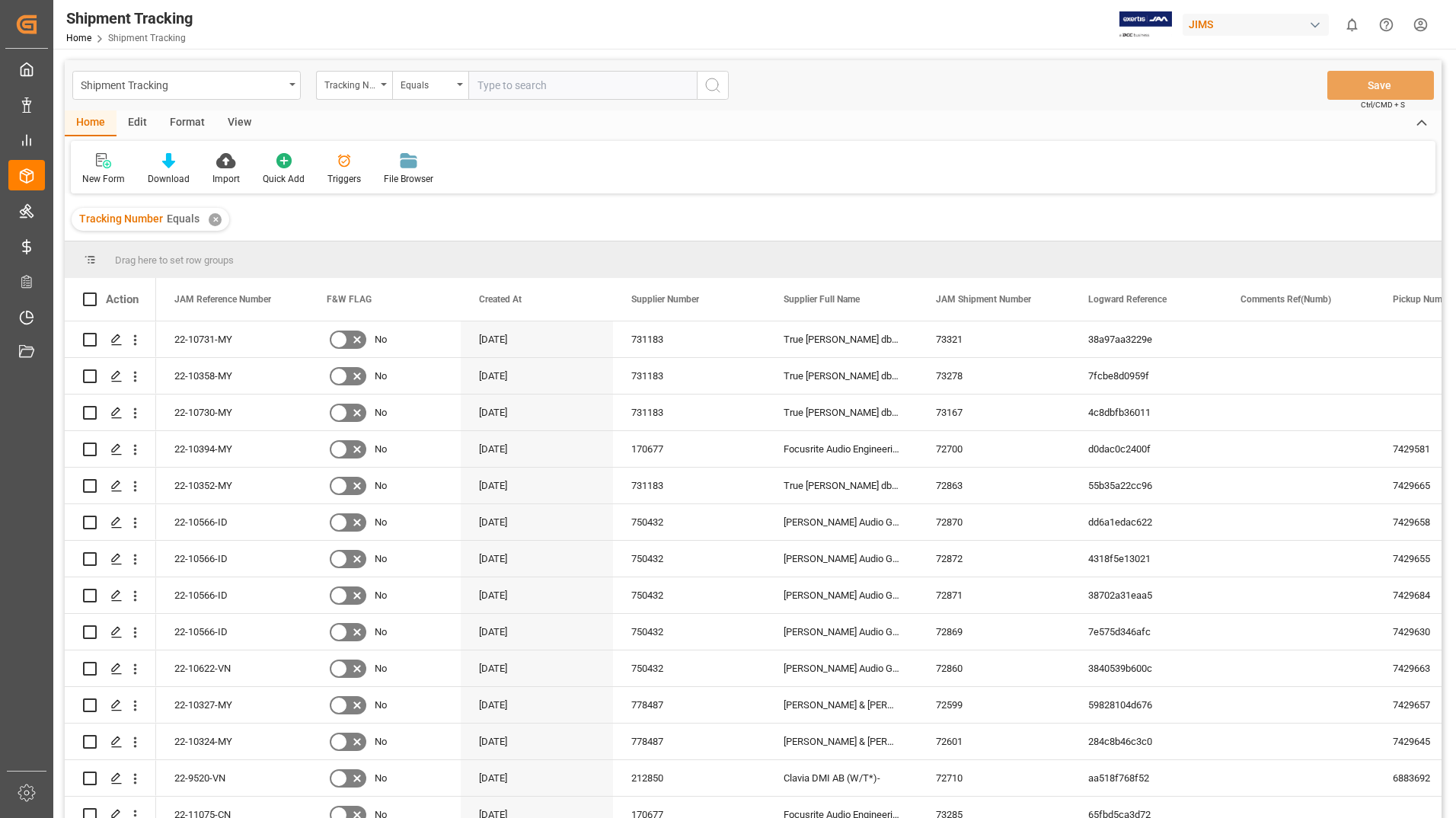
click at [644, 84] on input "text" at bounding box center [583, 85] width 228 height 29
type input "1z786y190304487545"
click at [712, 90] on icon "search button" at bounding box center [713, 85] width 18 height 18
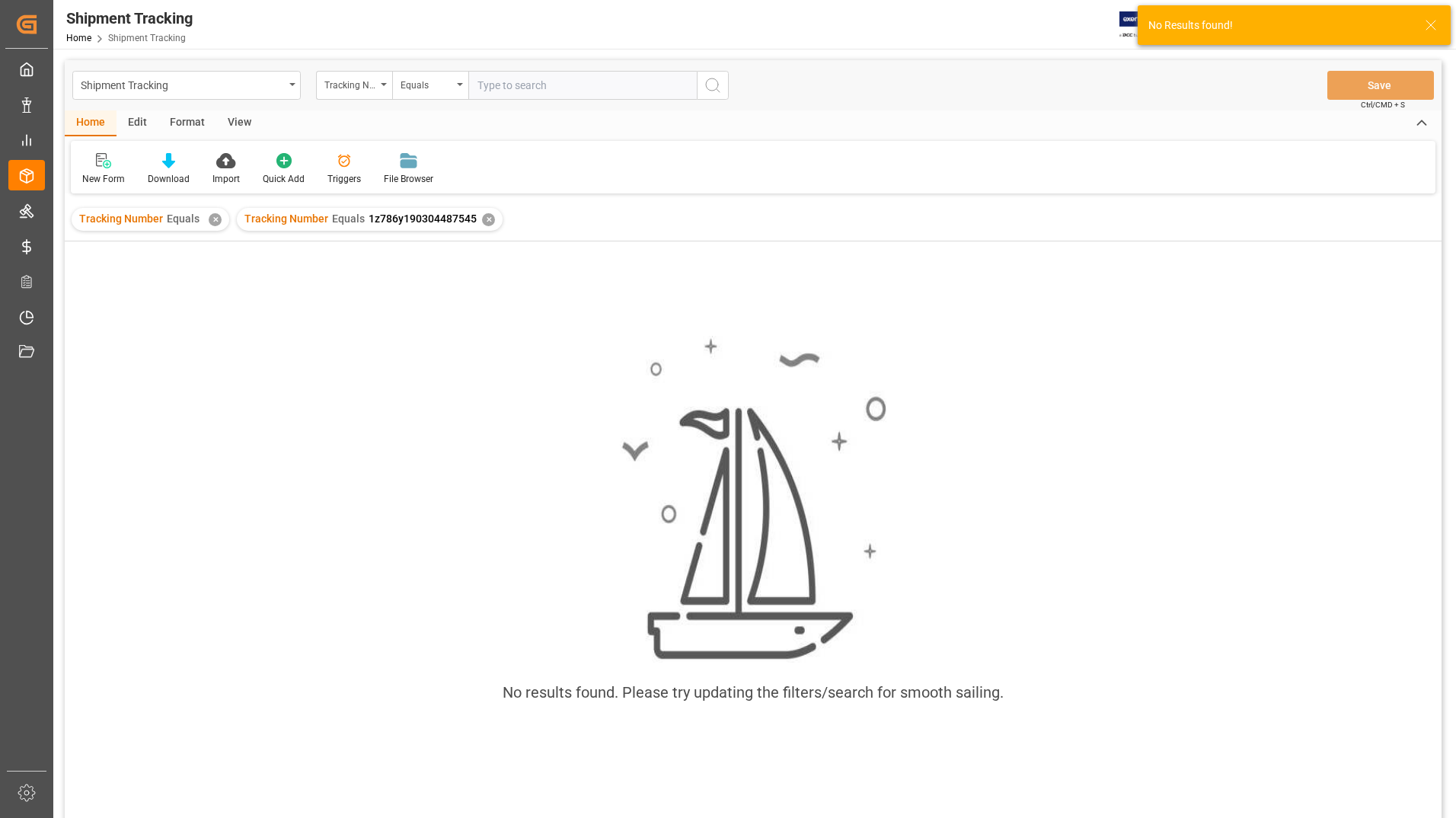
click at [214, 222] on div "✕" at bounding box center [215, 219] width 13 height 13
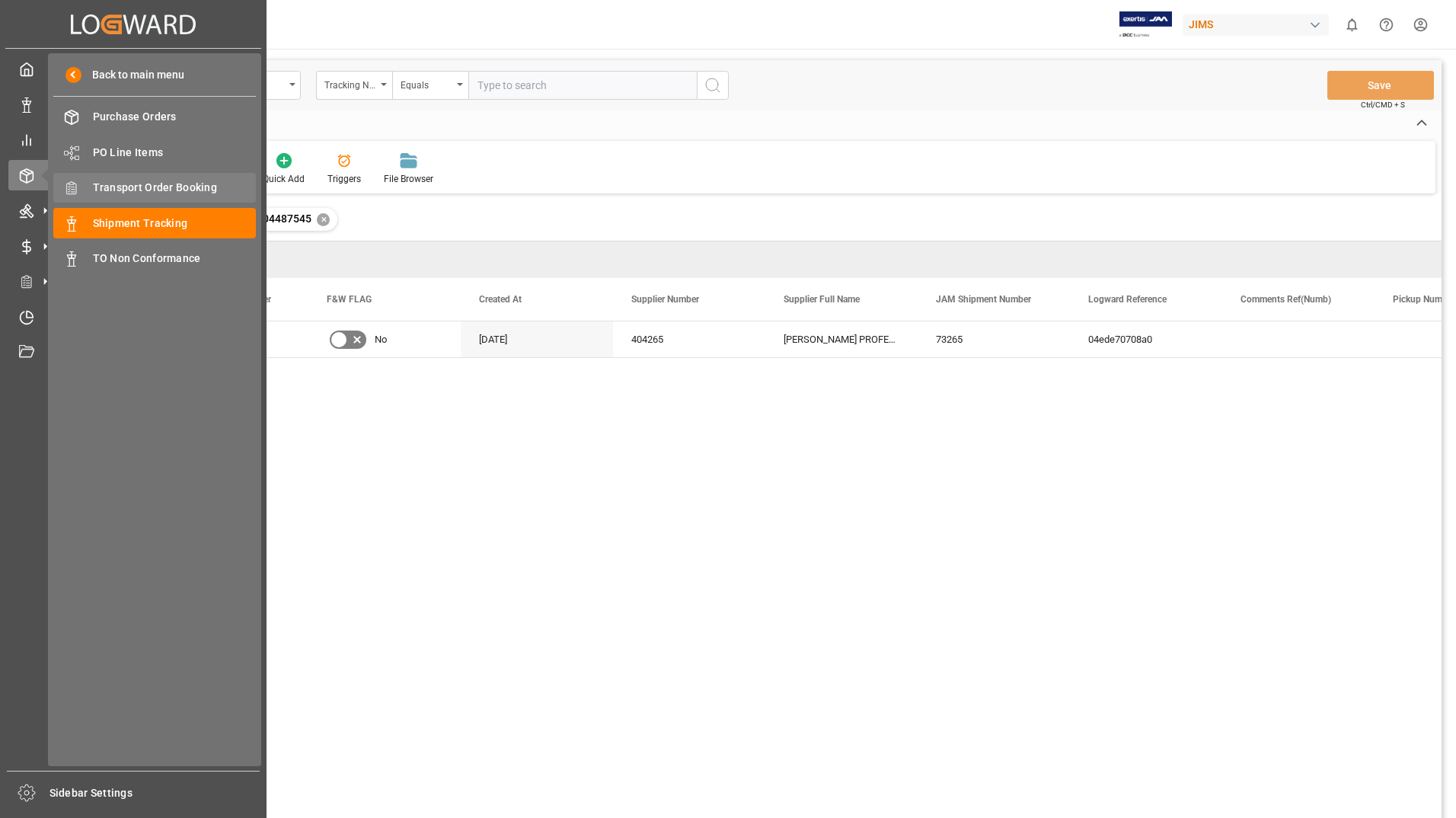
click at [159, 188] on span "Transport Order Booking" at bounding box center [174, 188] width 164 height 16
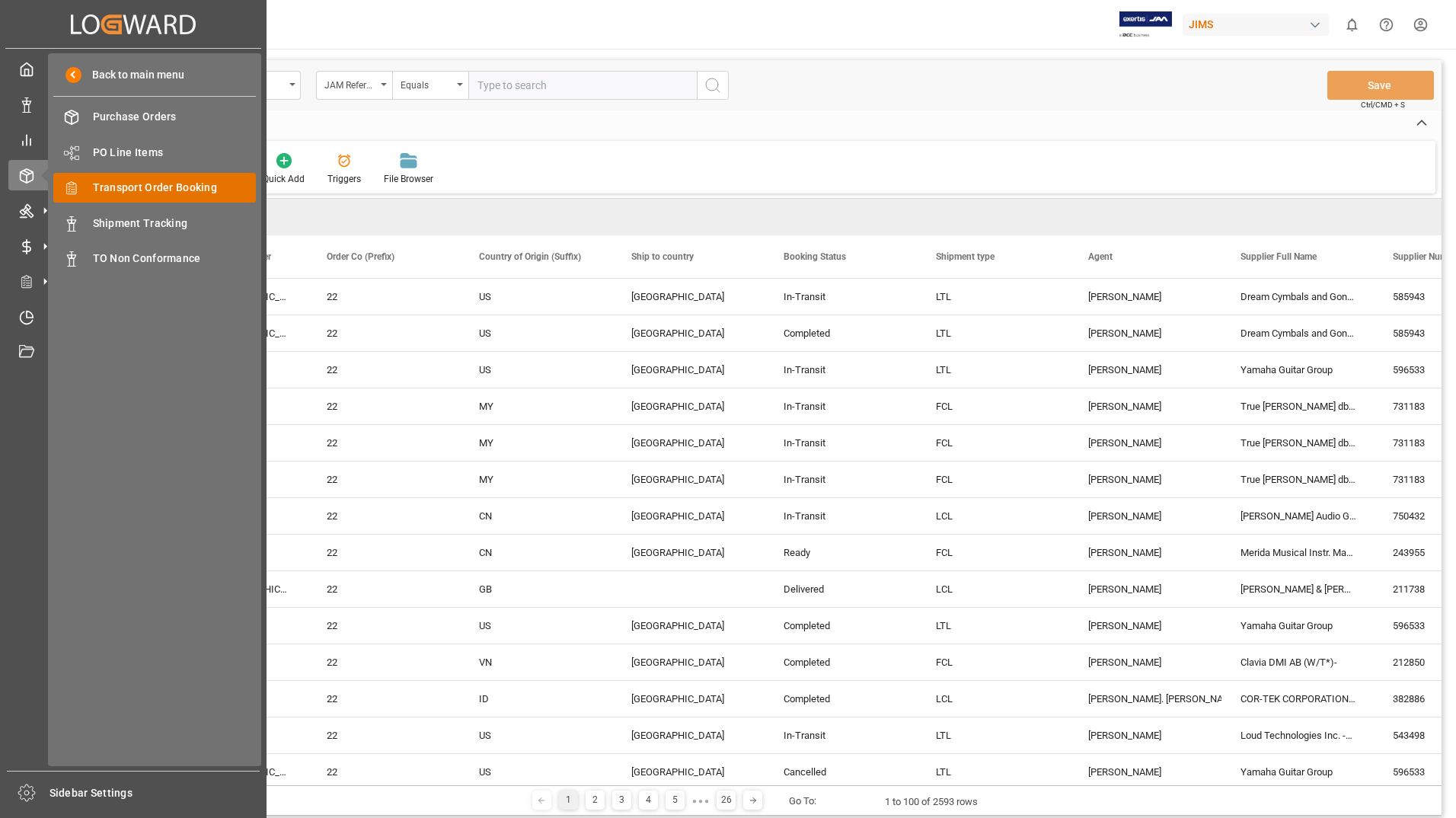
click at [177, 177] on div "Transport Order Booking Transport Order Booking" at bounding box center [154, 188] width 202 height 30
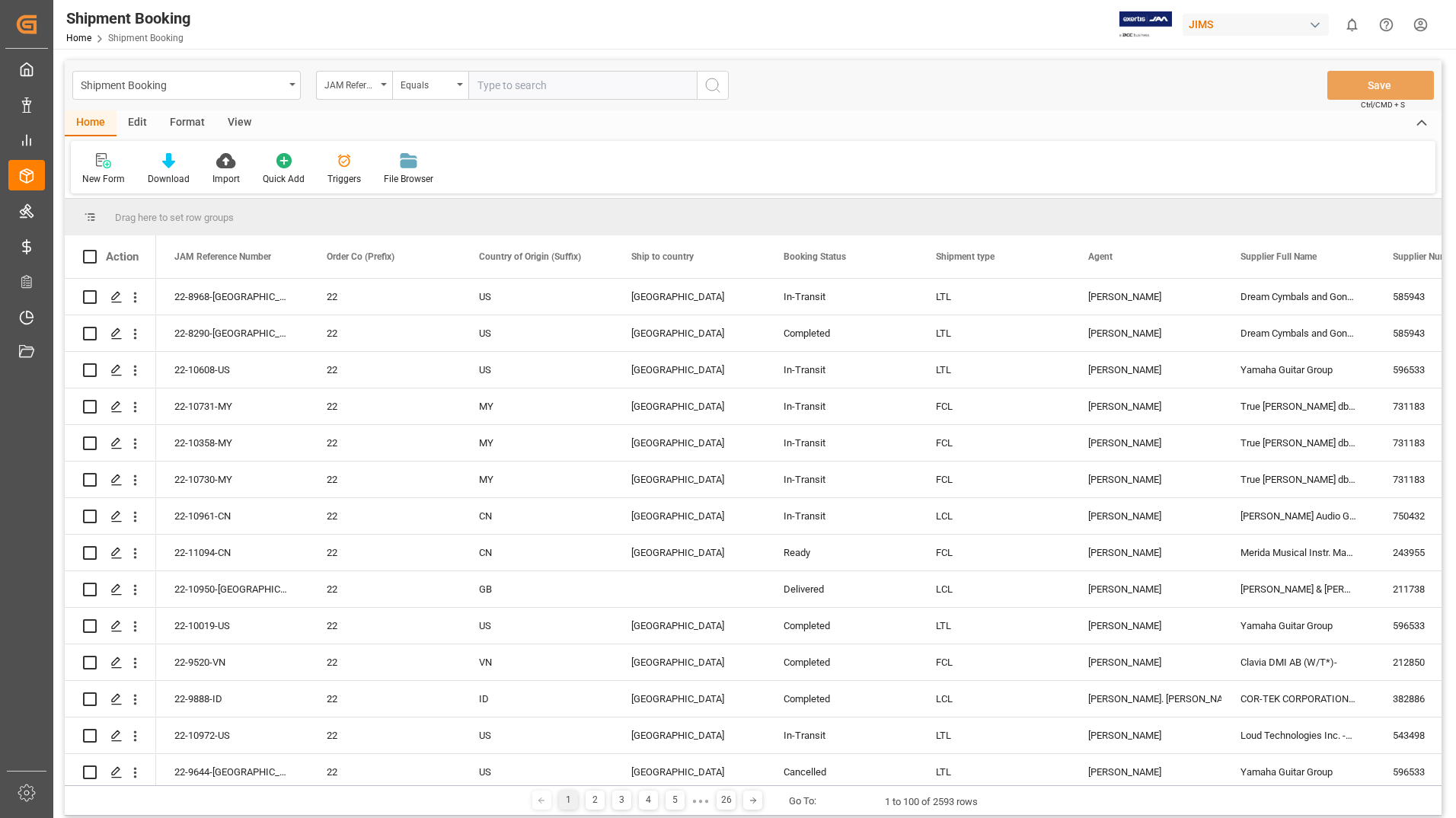
click at [597, 88] on input "text" at bounding box center [583, 85] width 228 height 29
type input "22-11326-us"
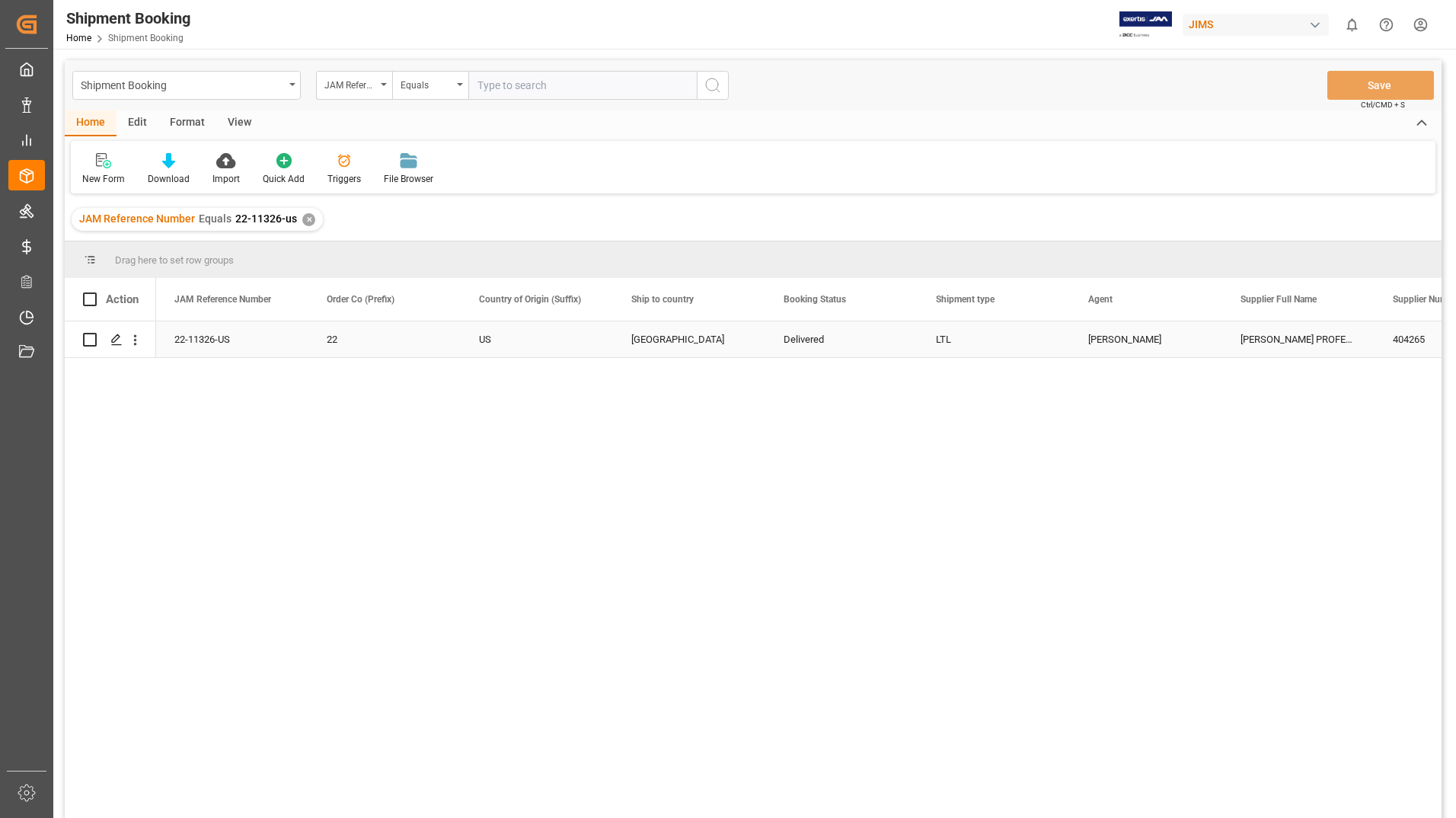
click at [90, 341] on input "Press Space to toggle row selection (unchecked)" at bounding box center [90, 340] width 14 height 14
checkbox input "true"
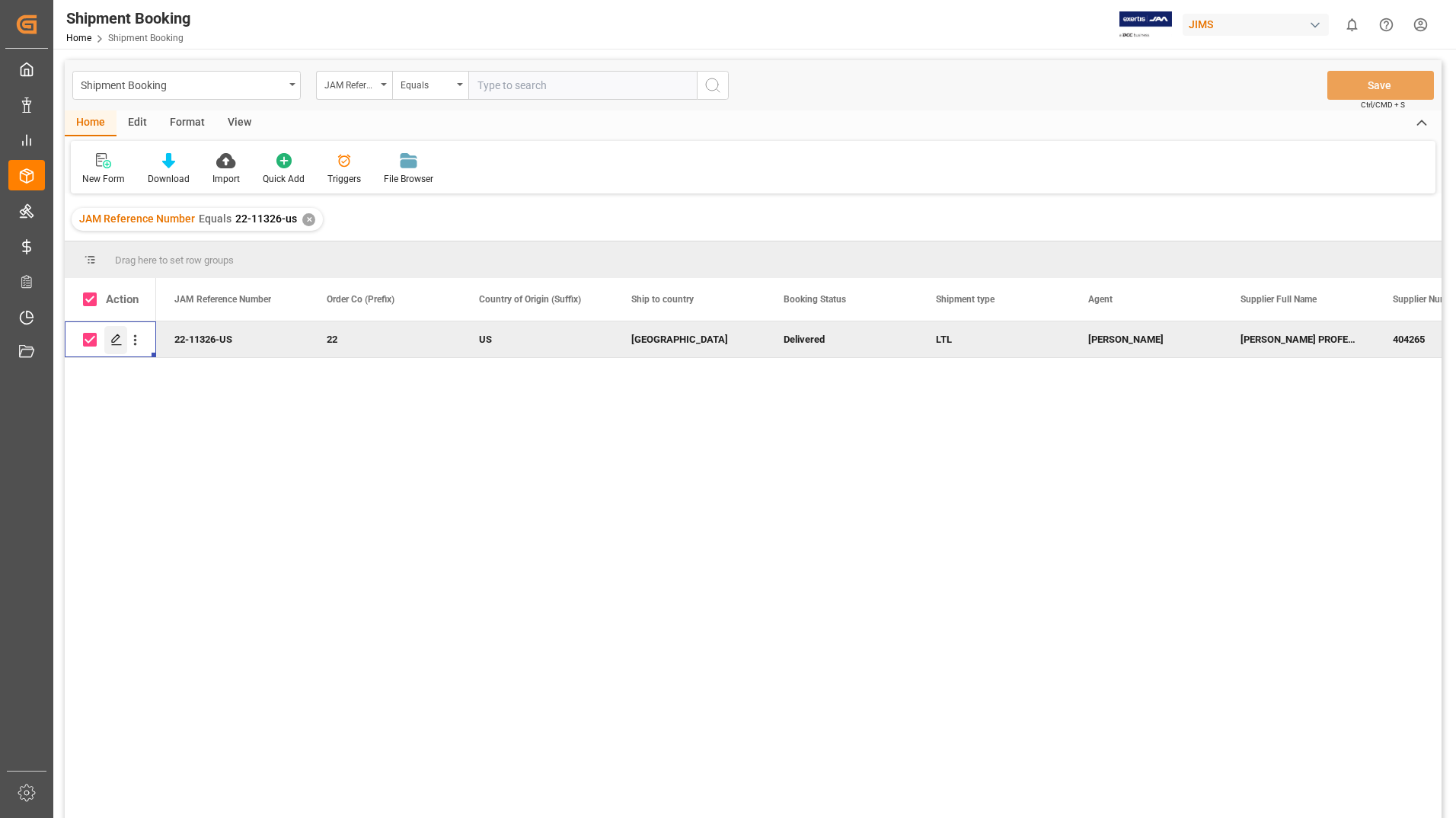
click at [117, 342] on icon "Press SPACE to deselect this row." at bounding box center [116, 340] width 13 height 13
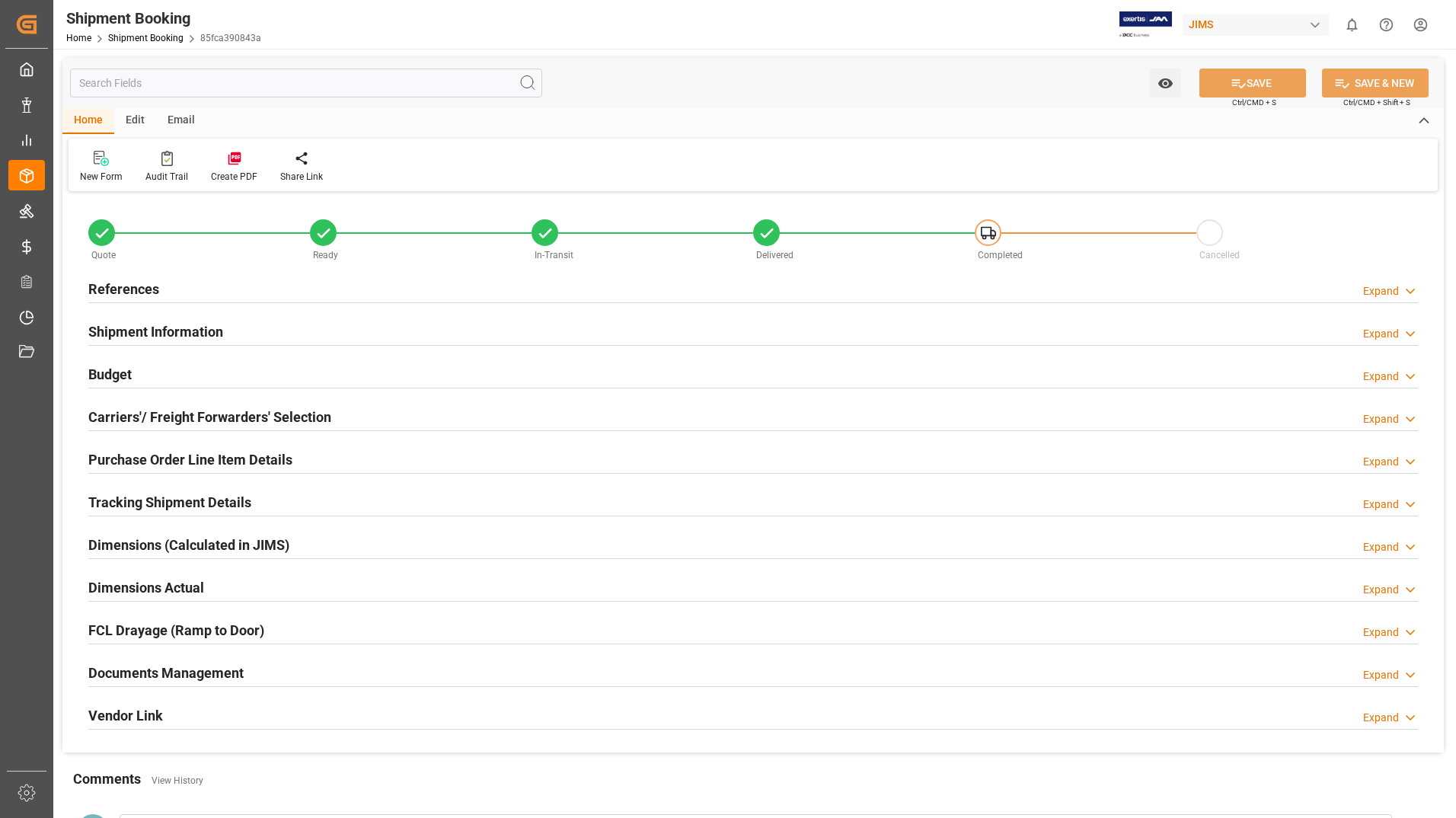
type input "1"
click at [184, 455] on h2 "Purchase Order Line Item Details" at bounding box center [190, 459] width 204 height 20
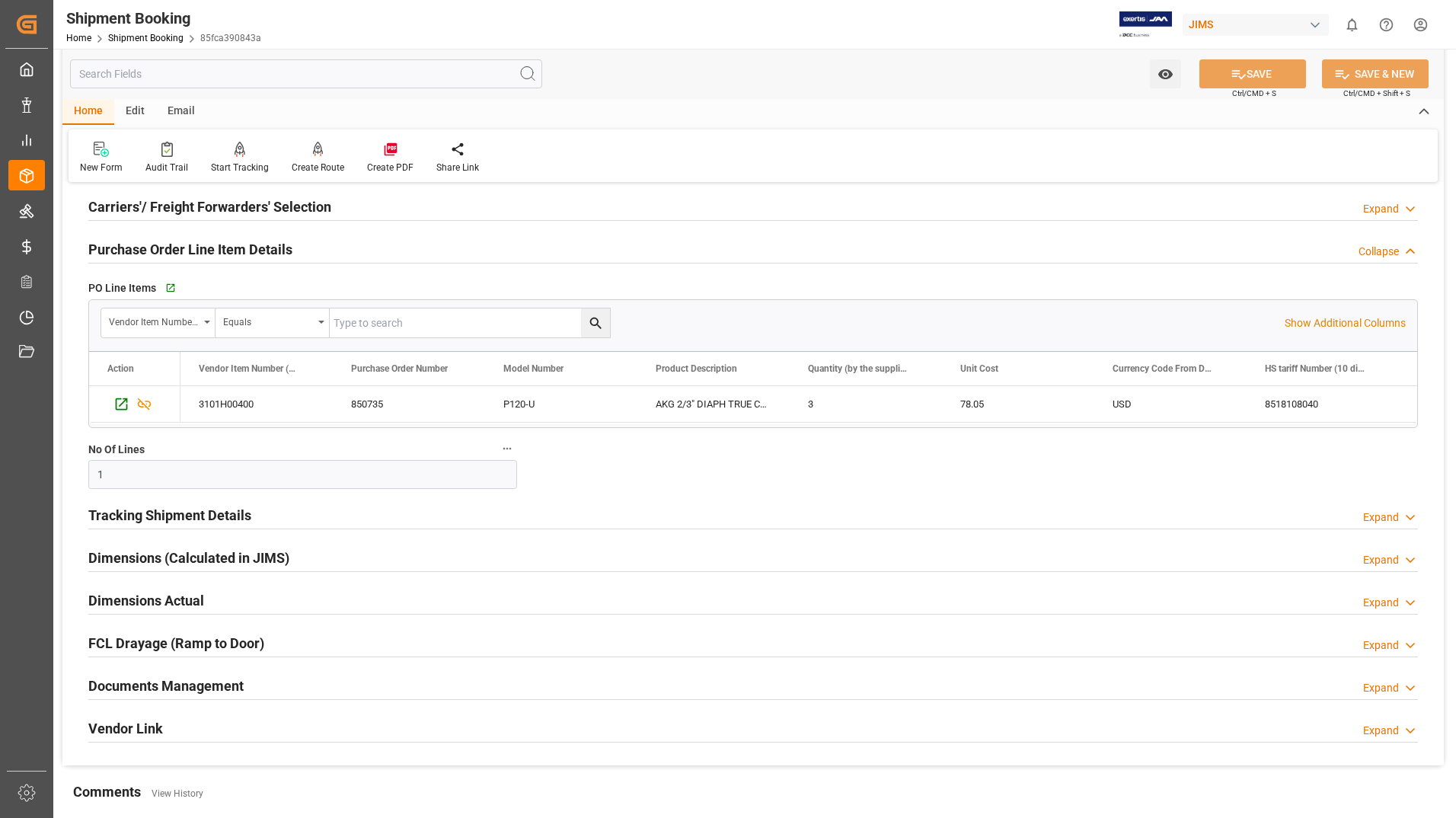
scroll to position [228, 0]
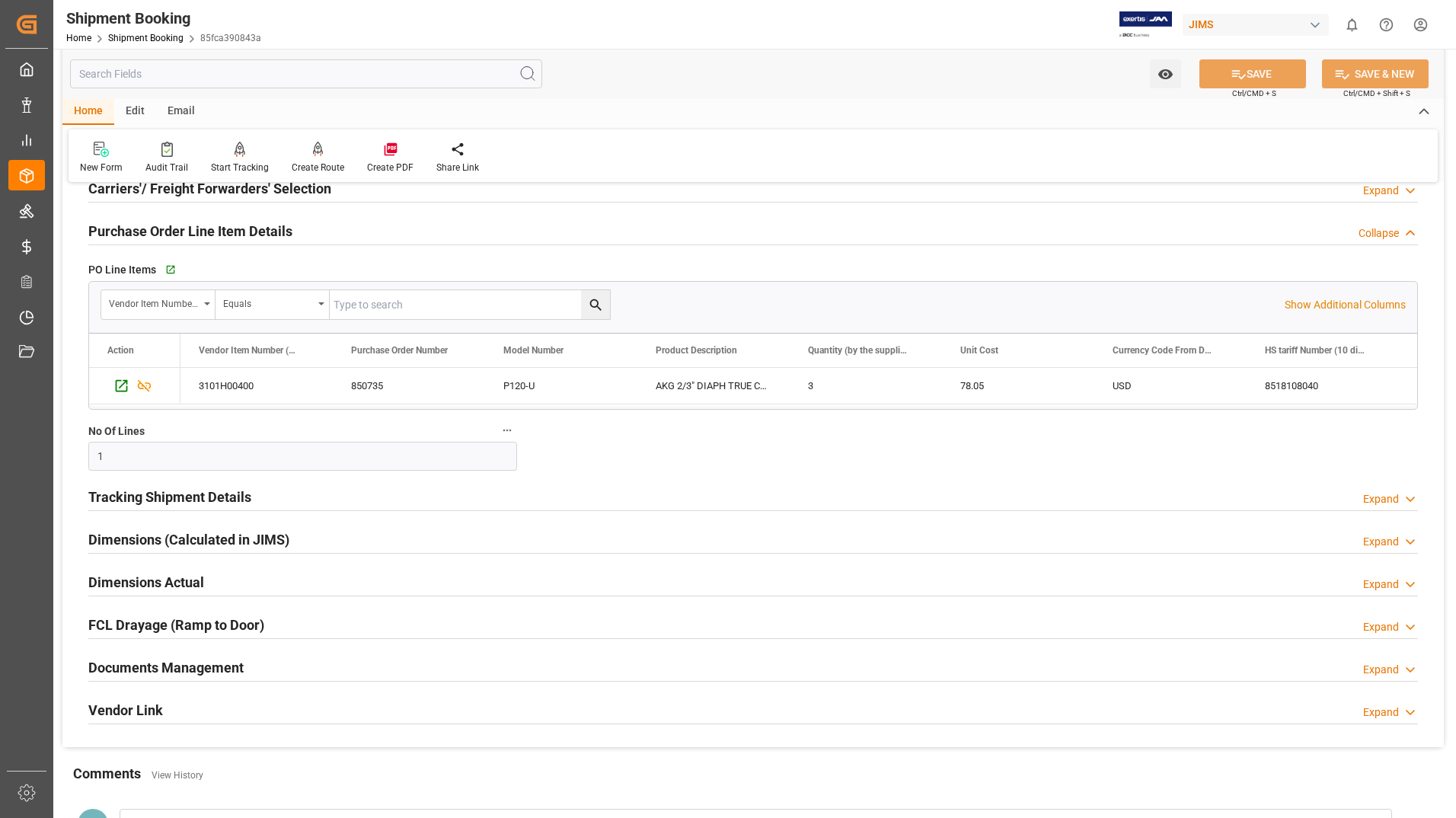
click at [226, 493] on h2 "Tracking Shipment Details" at bounding box center [169, 497] width 163 height 20
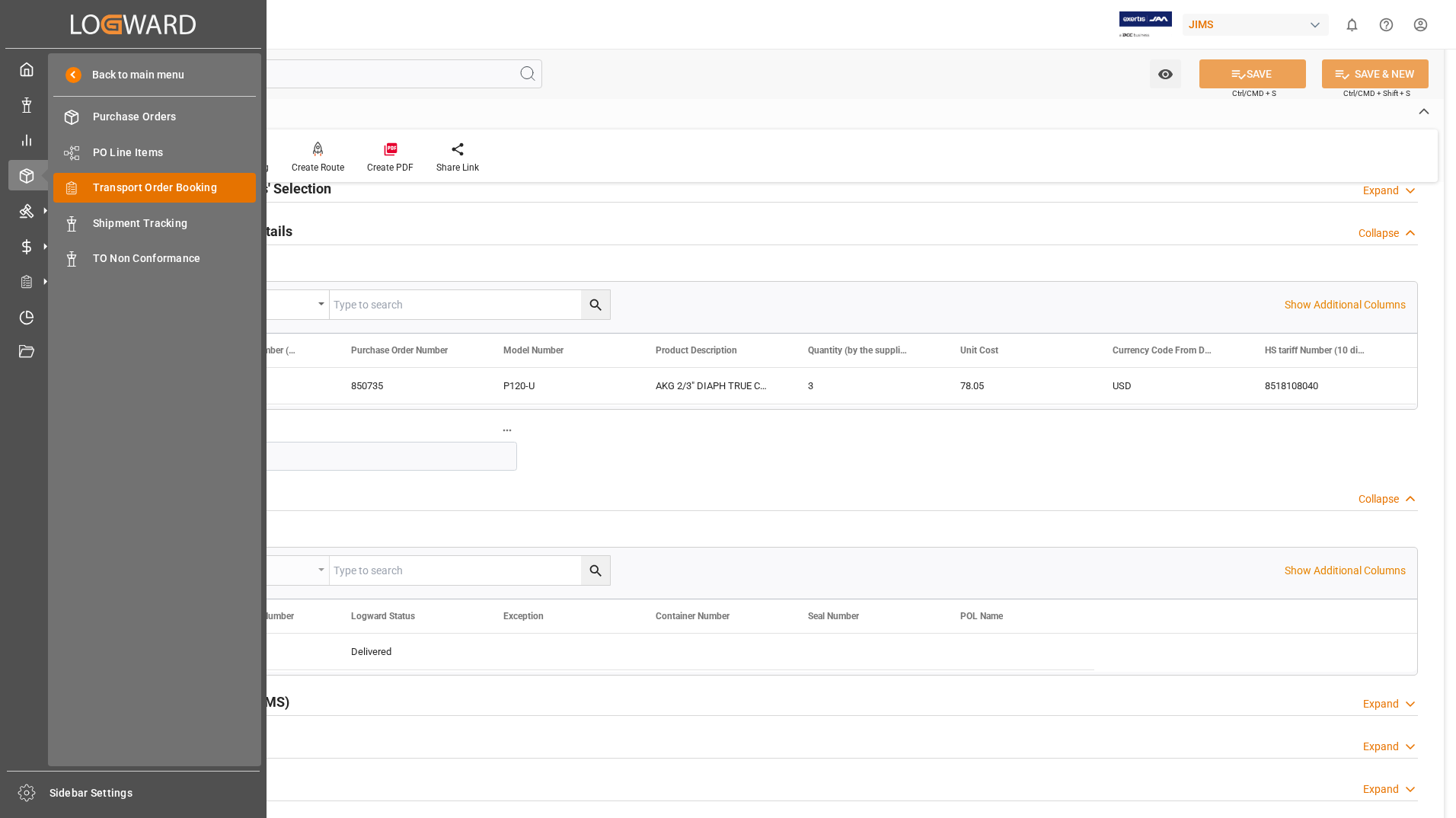
click at [187, 184] on span "Transport Order Booking" at bounding box center [174, 188] width 164 height 16
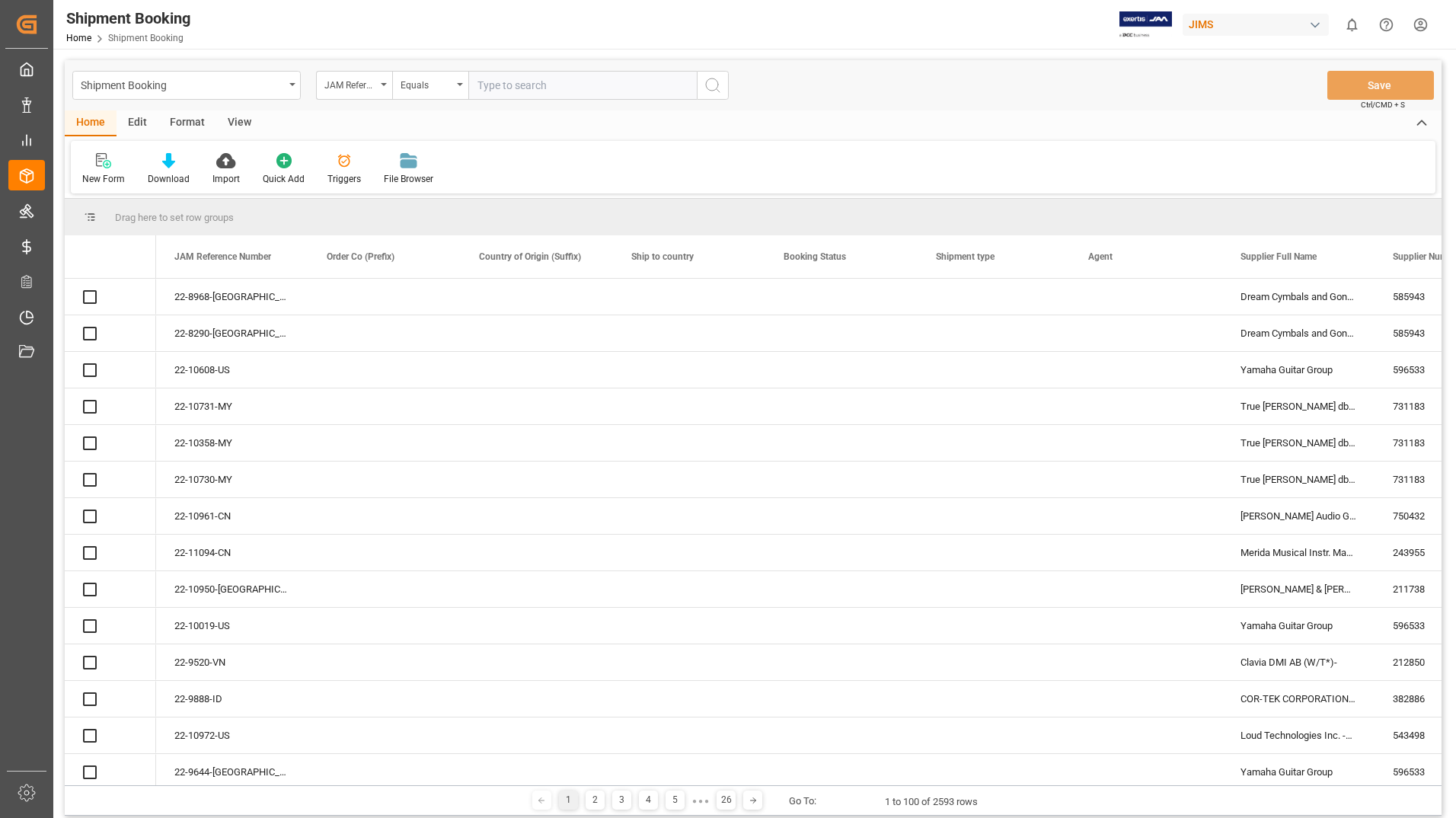
click at [545, 84] on input "text" at bounding box center [583, 85] width 228 height 29
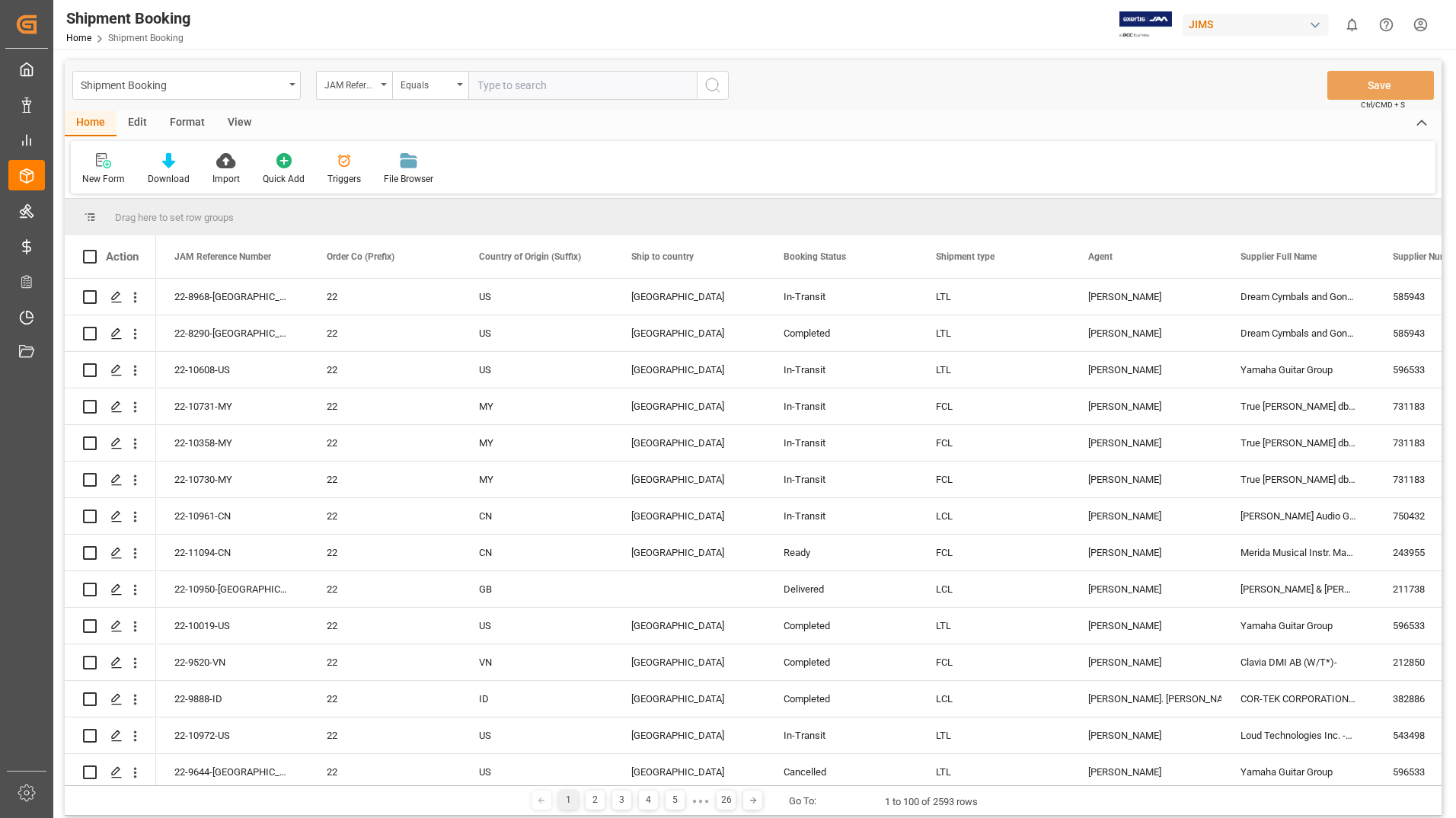
click at [546, 83] on input "text" at bounding box center [583, 85] width 228 height 29
type input "22-11325-us"
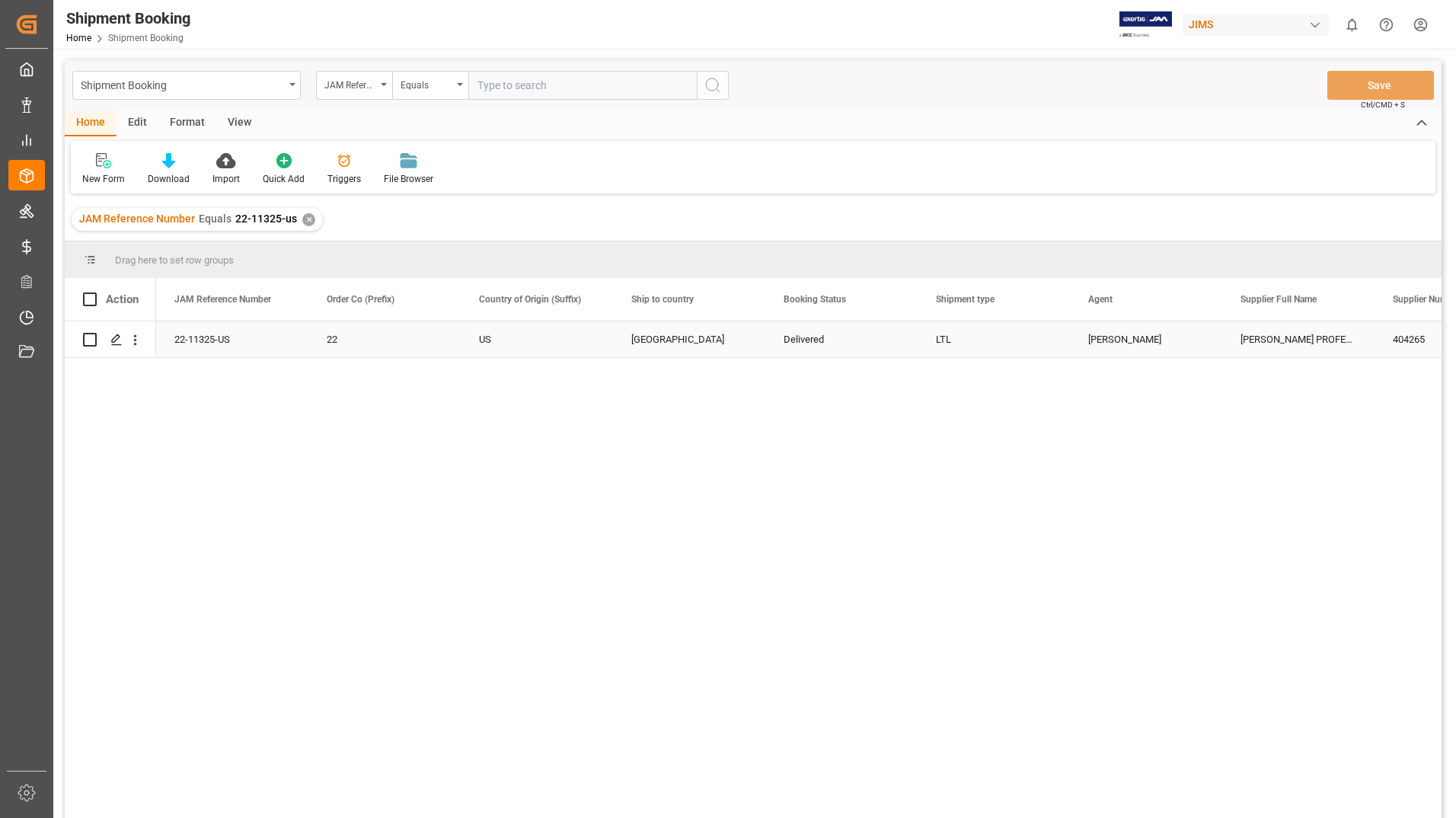
click at [87, 341] on input "Press Space to toggle row selection (unchecked)" at bounding box center [90, 340] width 14 height 14
checkbox input "true"
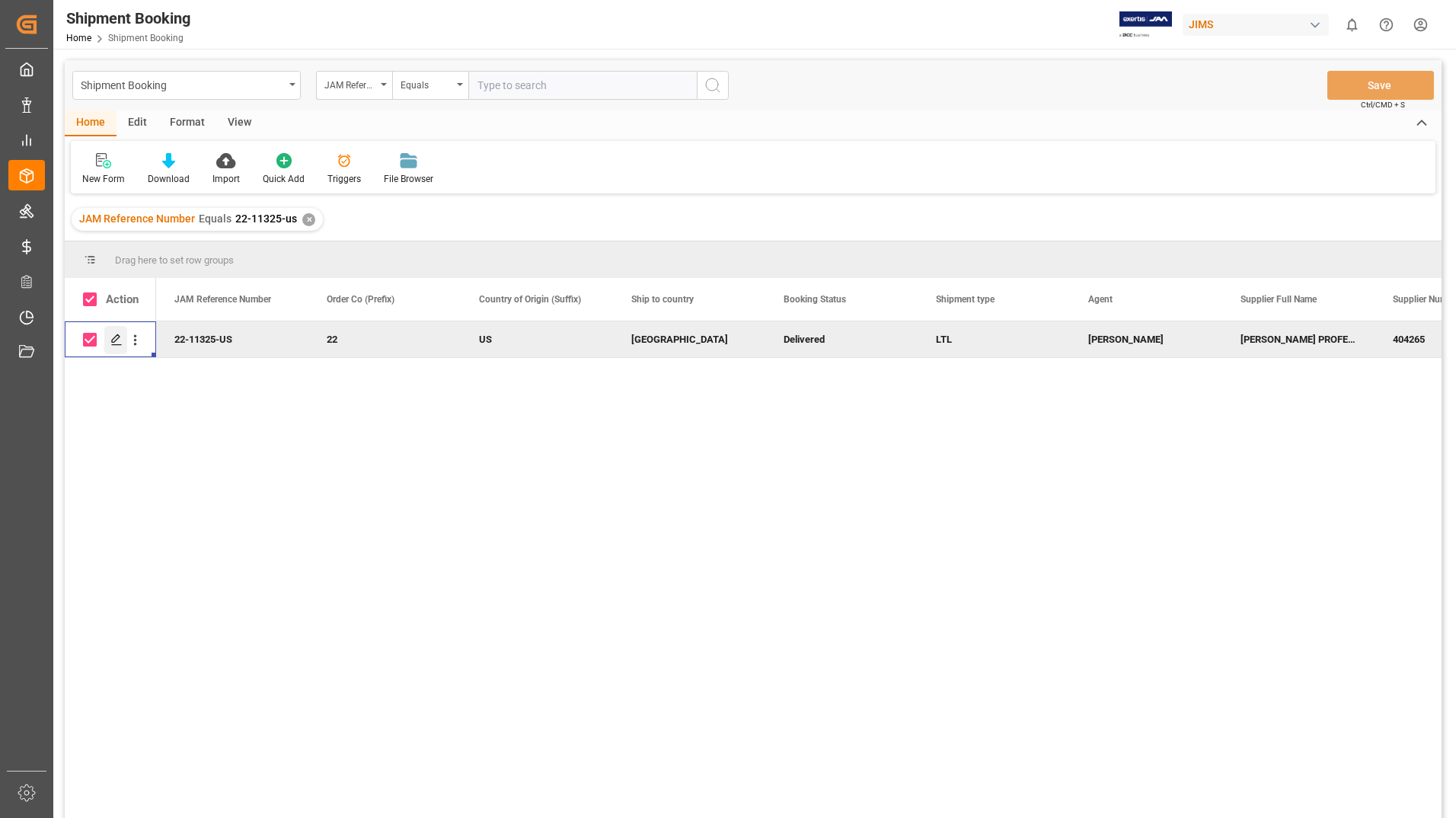
click at [116, 341] on icon "Press SPACE to deselect this row." at bounding box center [116, 340] width 13 height 13
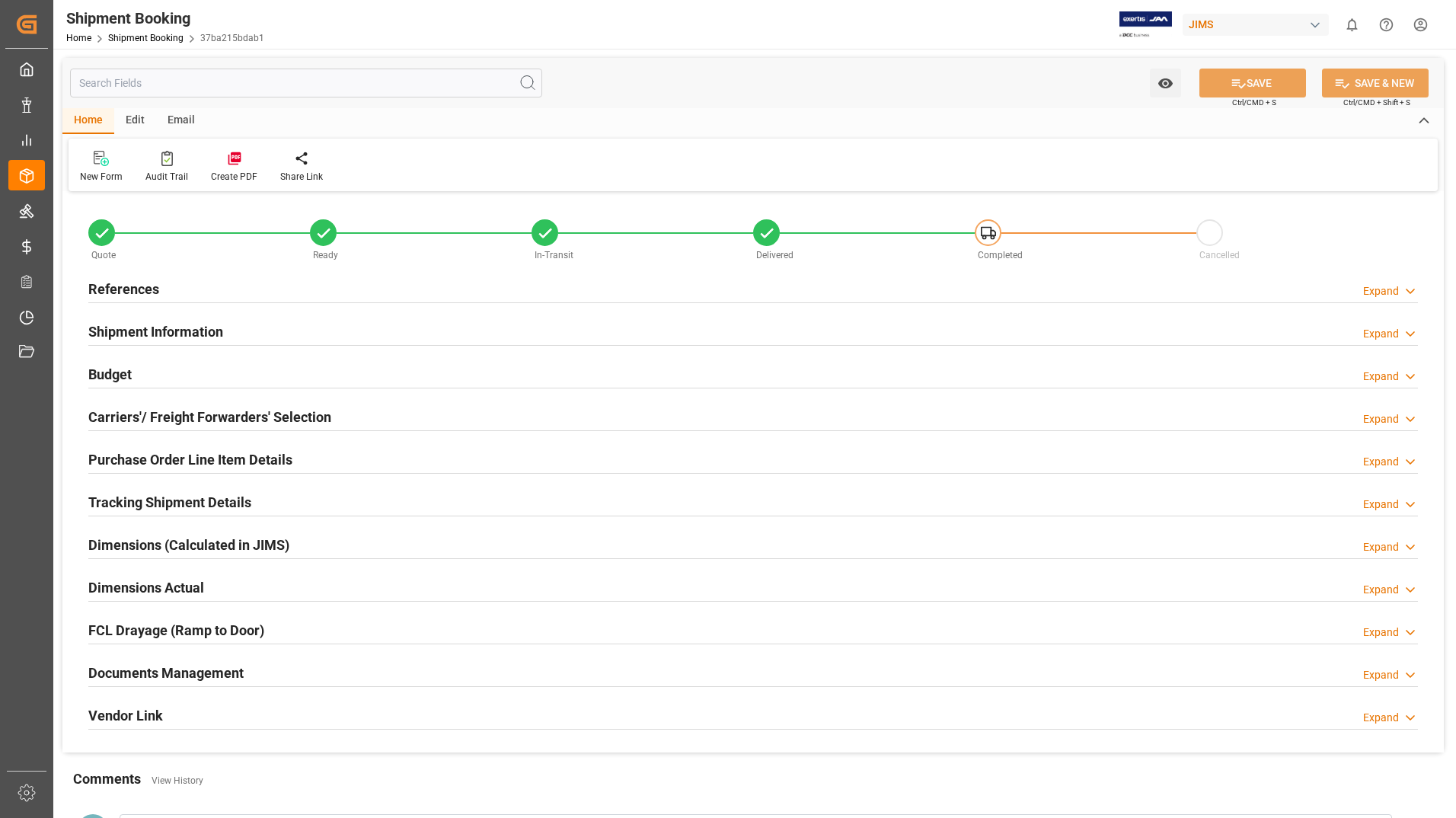
type input "1"
click at [209, 462] on h2 "Purchase Order Line Item Details" at bounding box center [190, 459] width 204 height 20
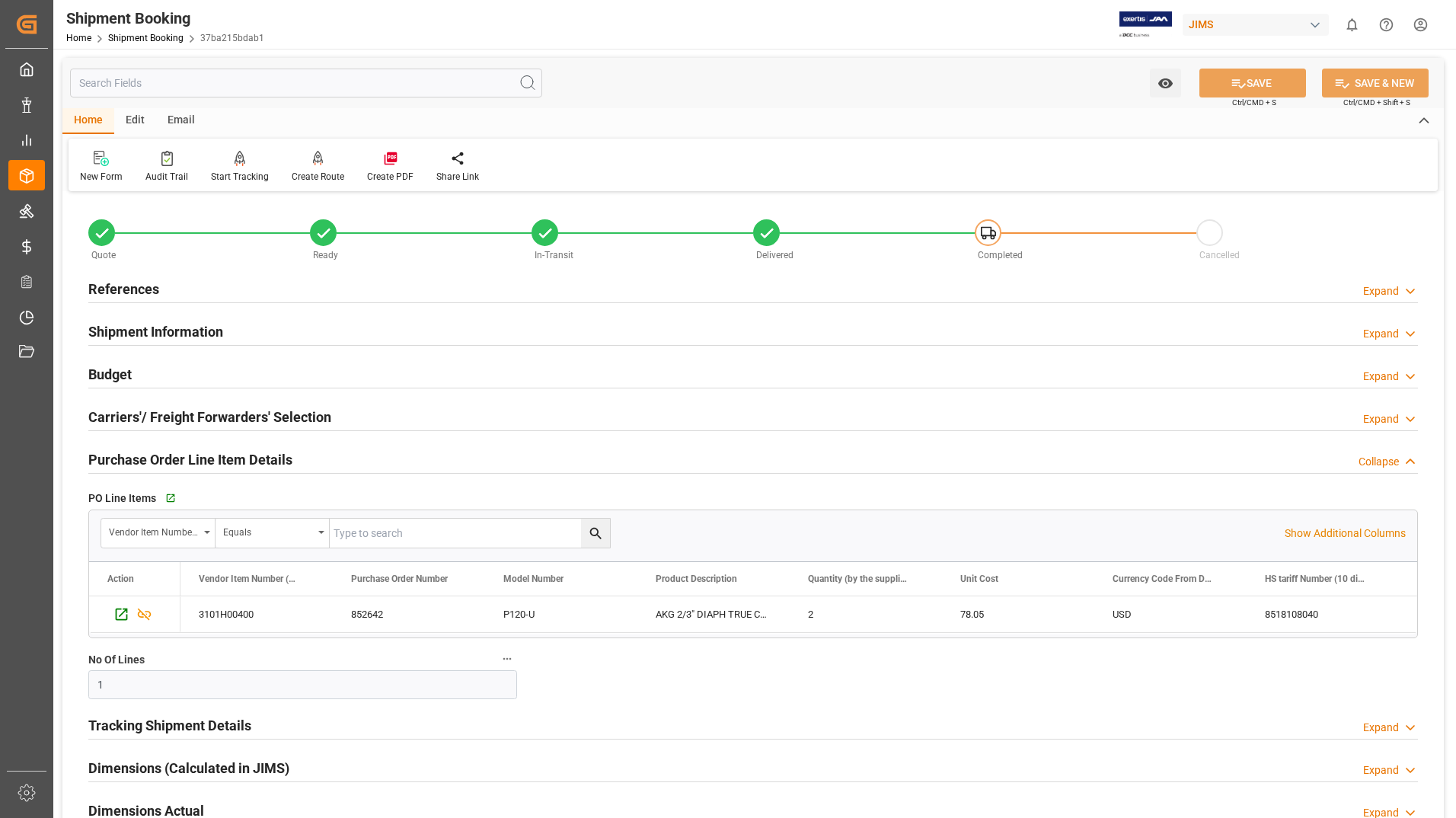
click at [112, 722] on h2 "Tracking Shipment Details" at bounding box center [169, 725] width 163 height 20
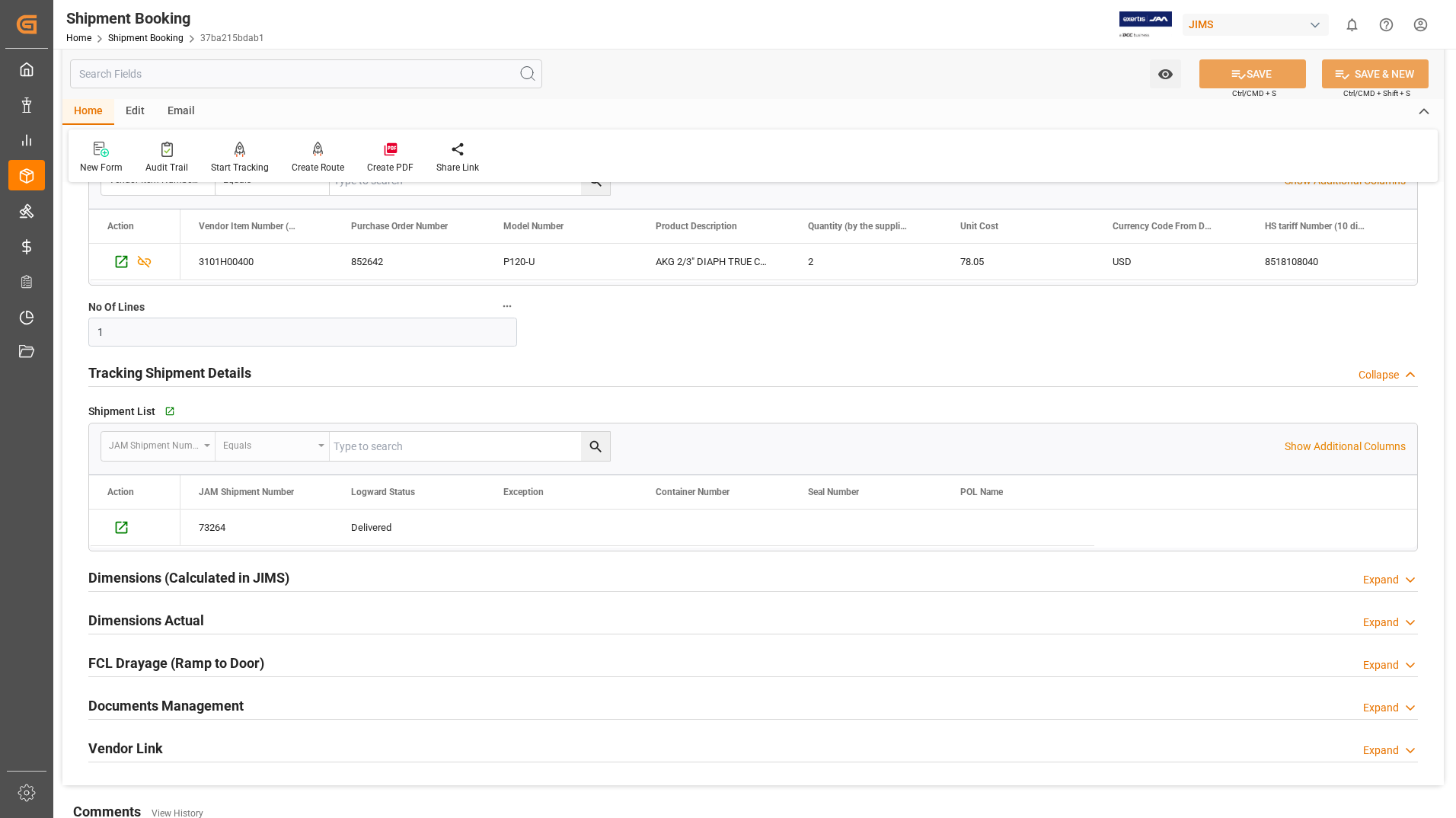
scroll to position [380, 0]
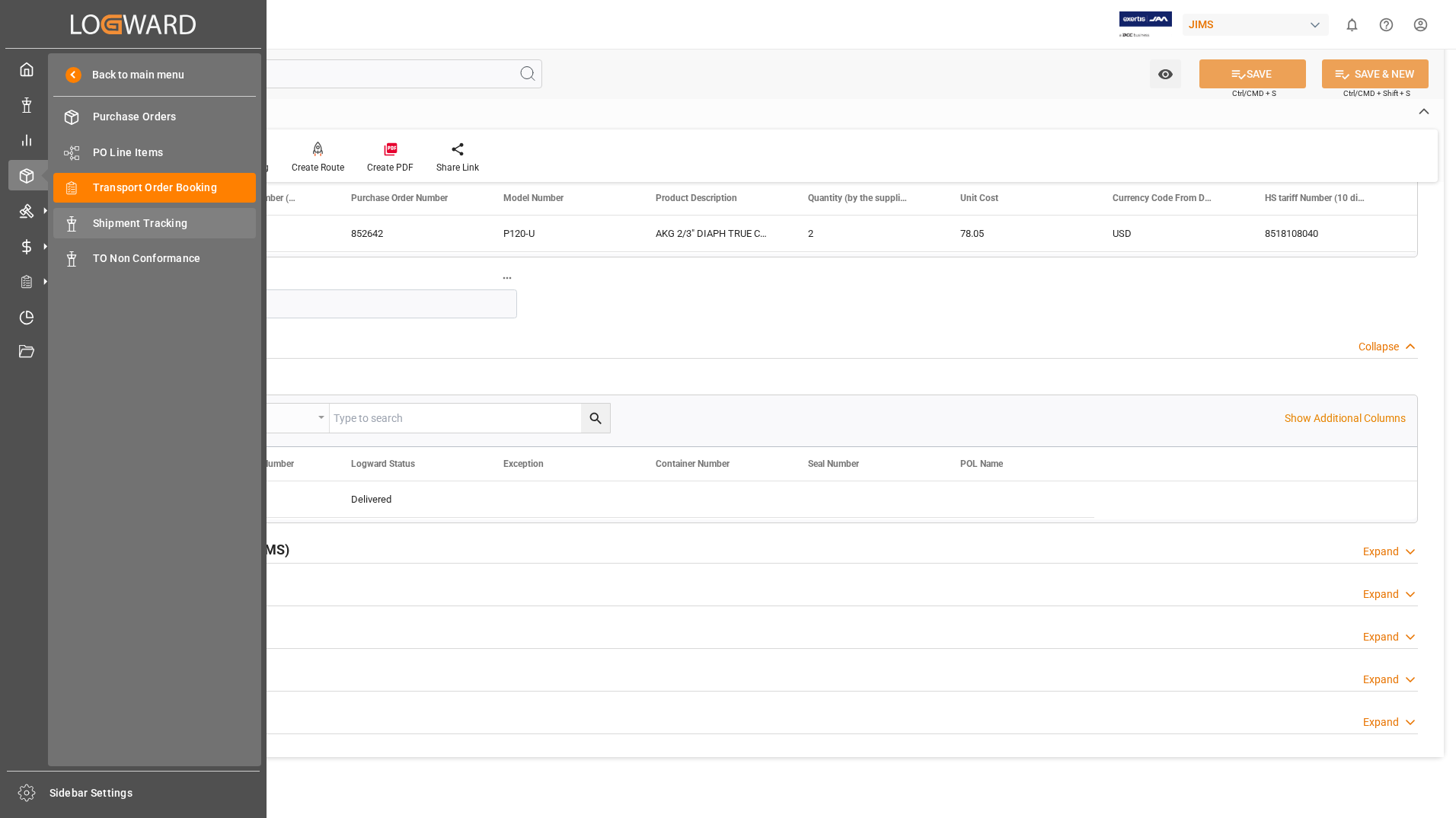
click at [180, 220] on span "Shipment Tracking" at bounding box center [174, 224] width 164 height 16
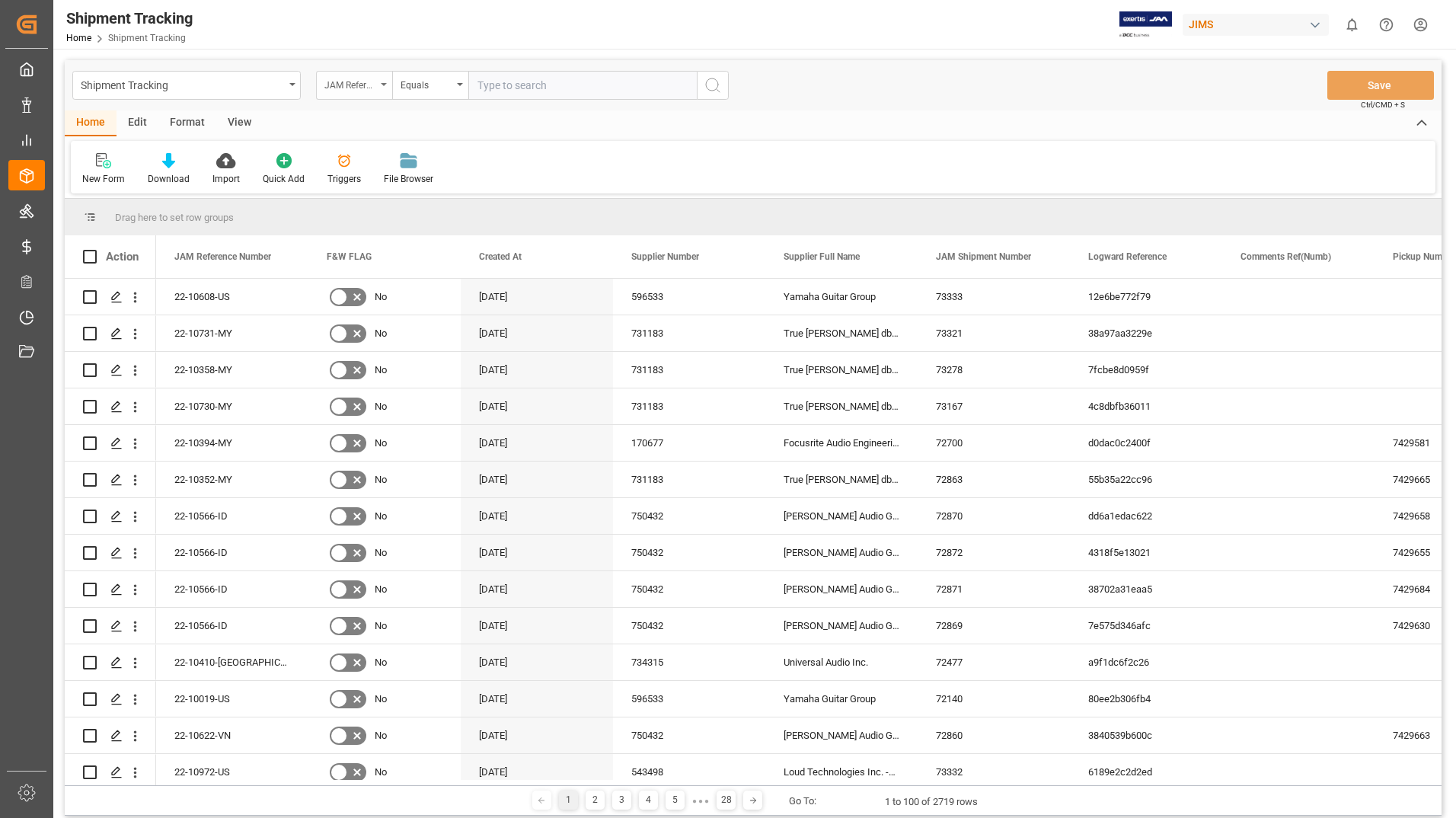
click at [382, 87] on div "JAM Reference Number" at bounding box center [353, 85] width 76 height 29
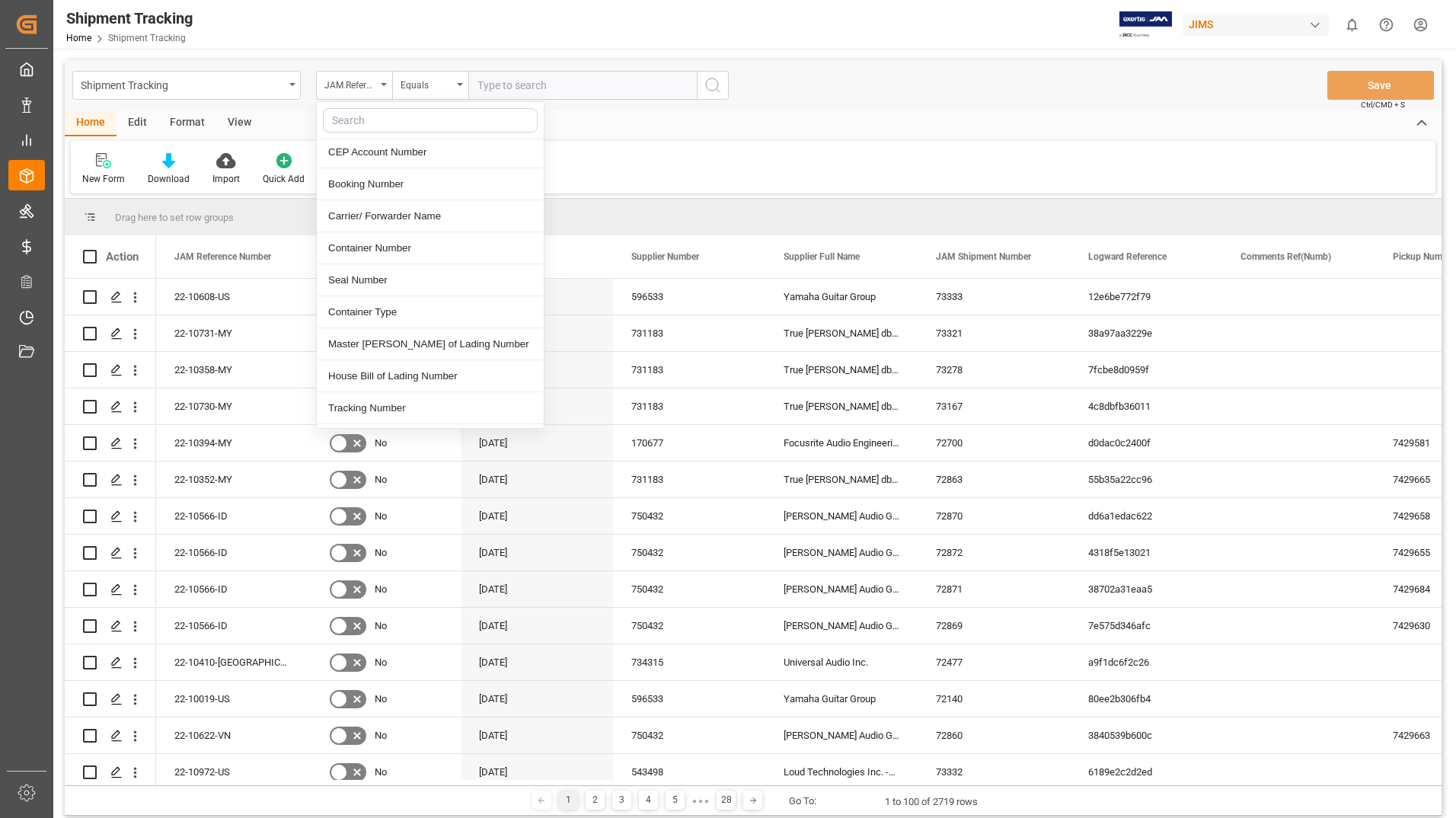
scroll to position [609, 0]
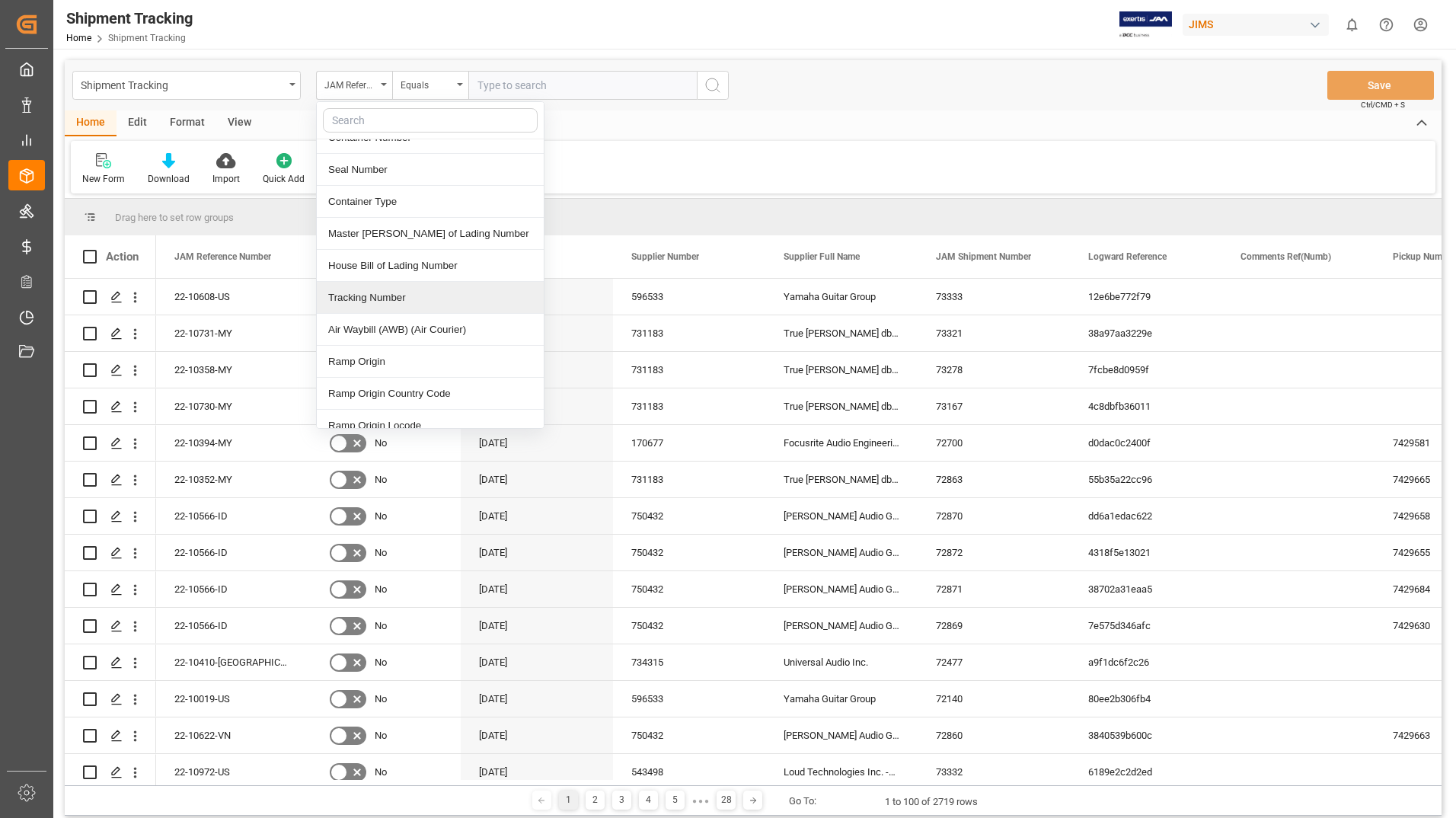
click at [398, 290] on div "Tracking Number" at bounding box center [430, 297] width 227 height 32
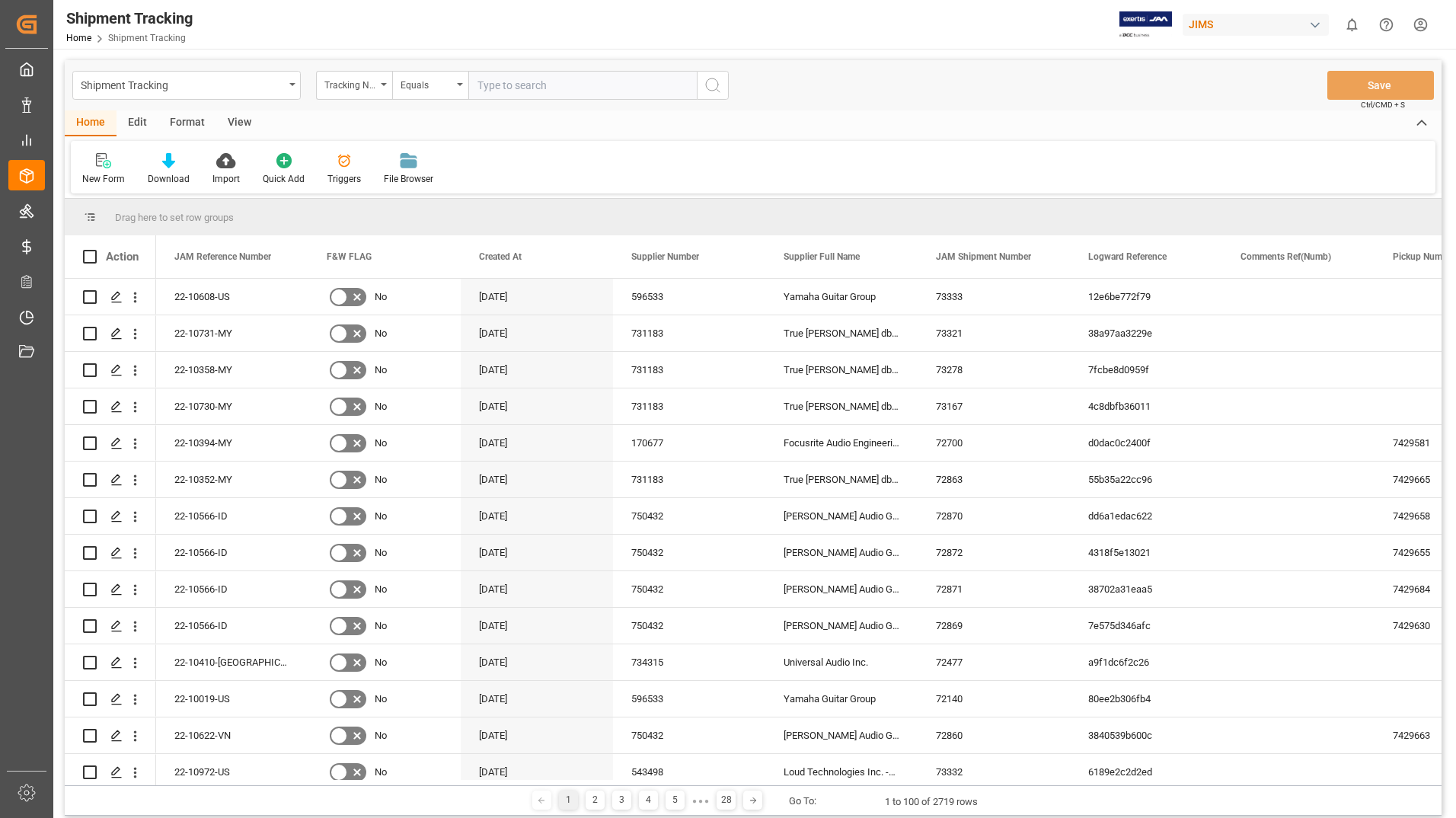
click at [552, 84] on input "text" at bounding box center [583, 85] width 228 height 29
type input "2"
type input "1Z786Y190304487732"
click at [712, 79] on icon "search button" at bounding box center [713, 85] width 18 height 18
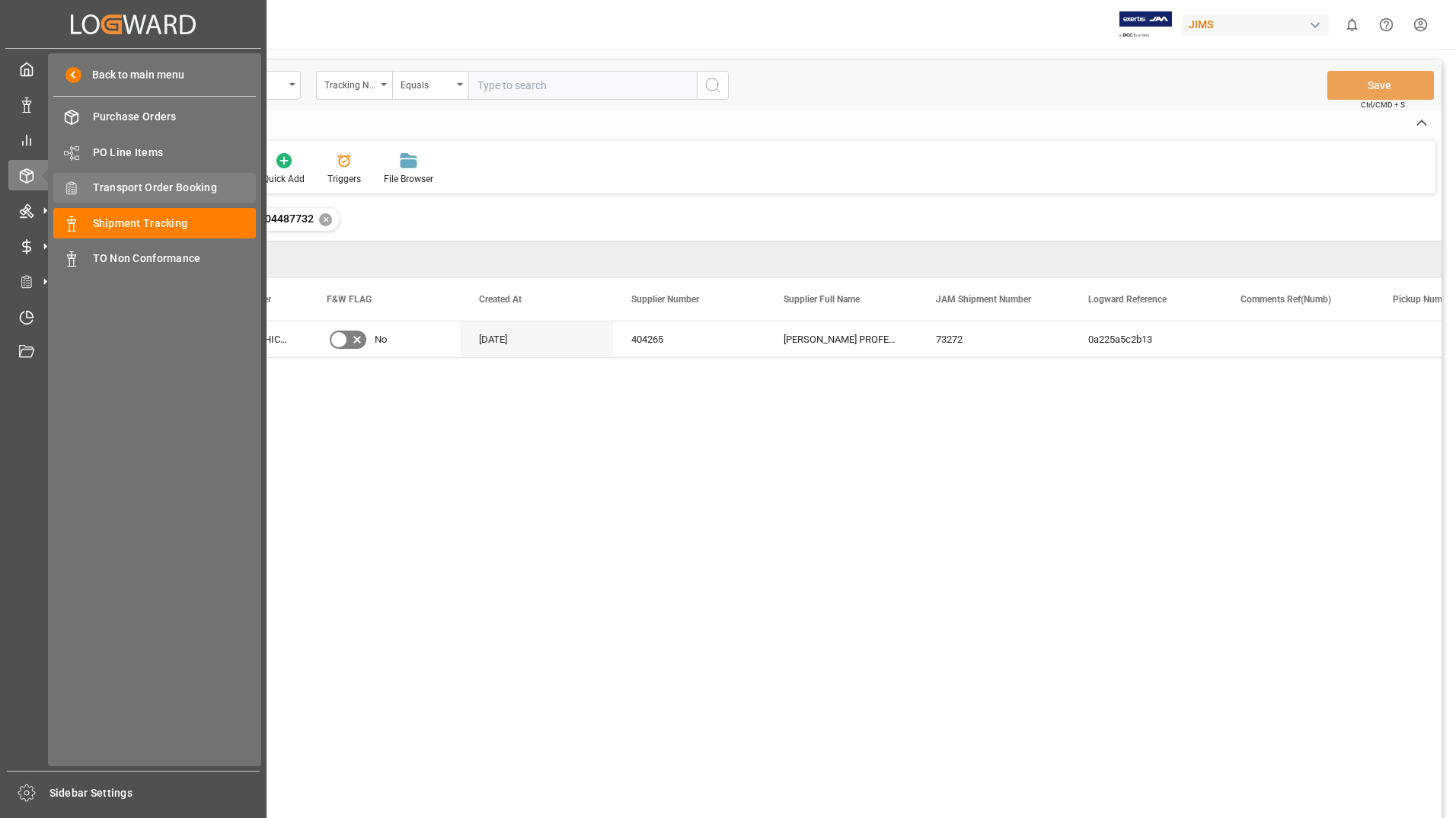
click at [153, 187] on span "Transport Order Booking" at bounding box center [174, 188] width 164 height 16
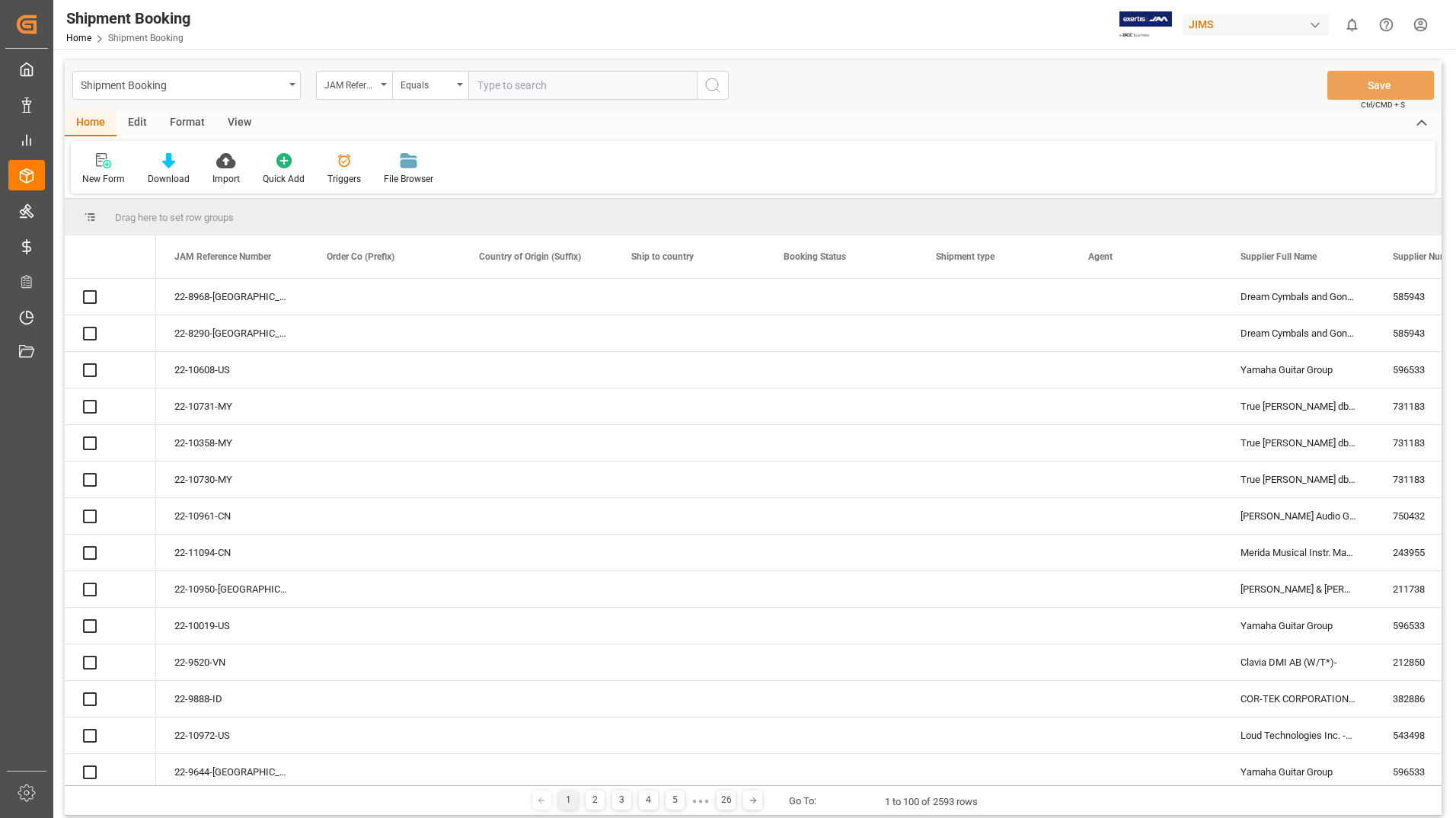
click at [548, 82] on input "text" at bounding box center [583, 85] width 228 height 29
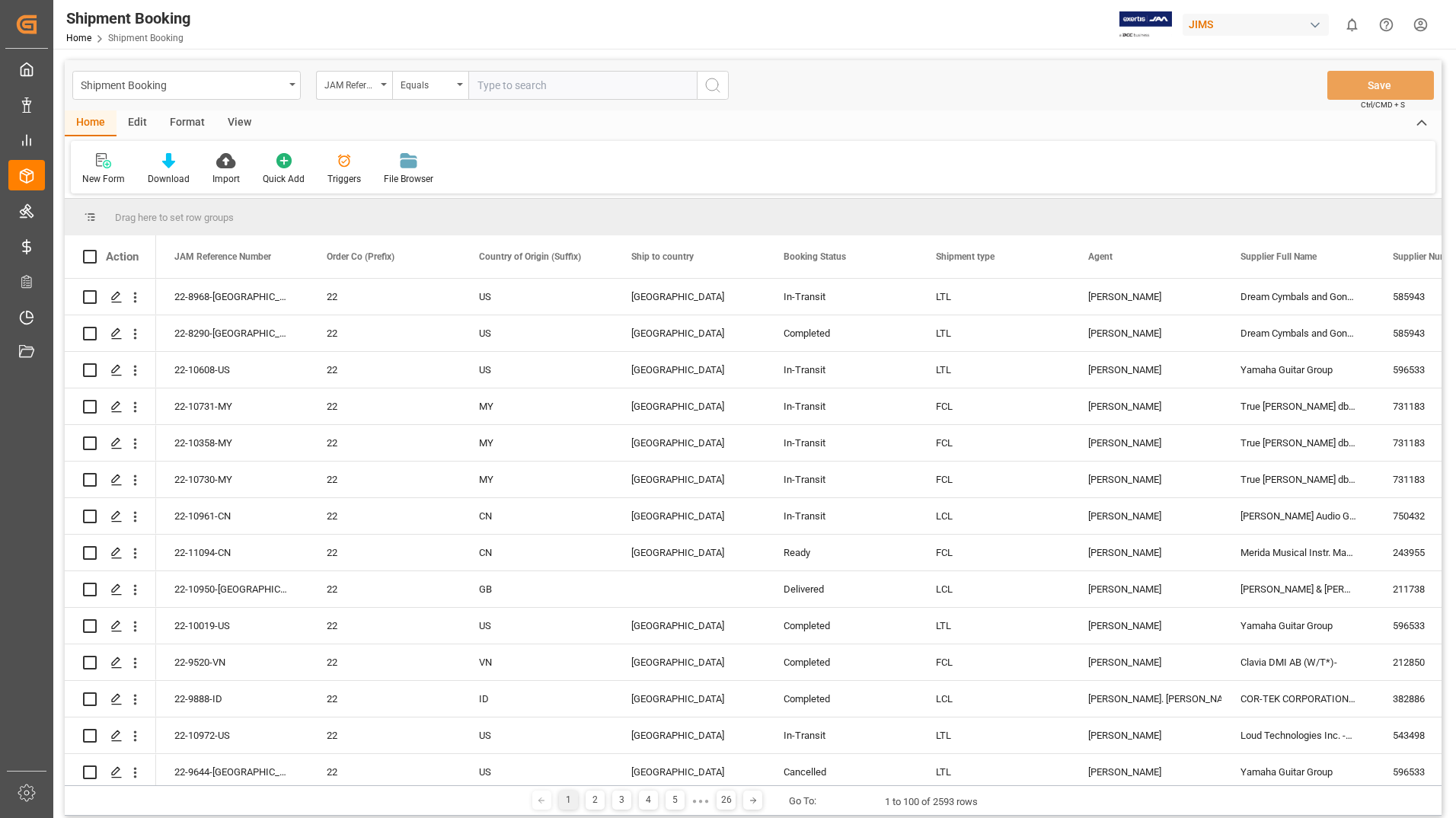
click at [548, 82] on input "text" at bounding box center [583, 85] width 228 height 29
type input "22-11330-[GEOGRAPHIC_DATA]"
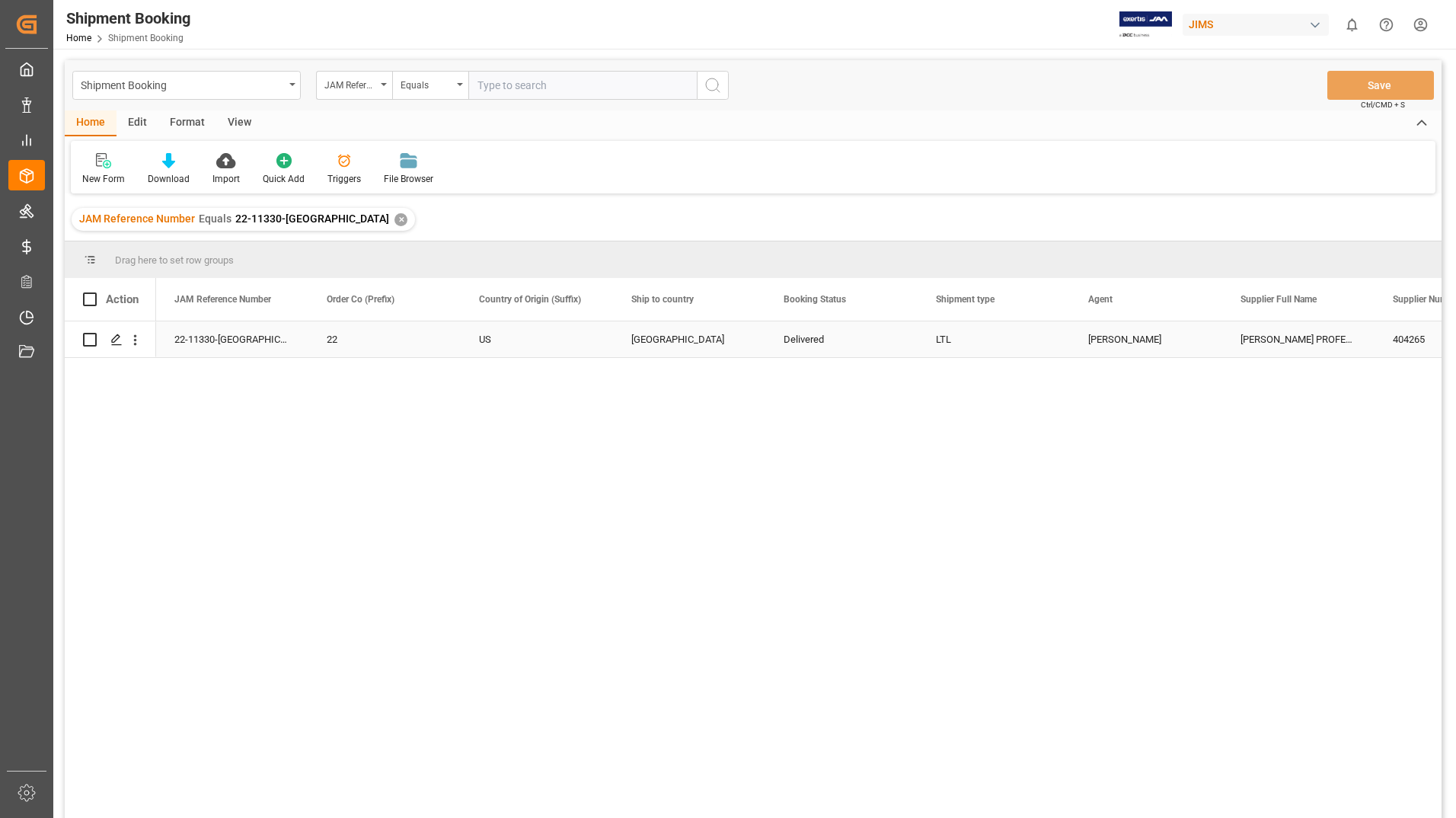
click at [92, 340] on input "Press Space to toggle row selection (unchecked)" at bounding box center [90, 340] width 14 height 14
checkbox input "true"
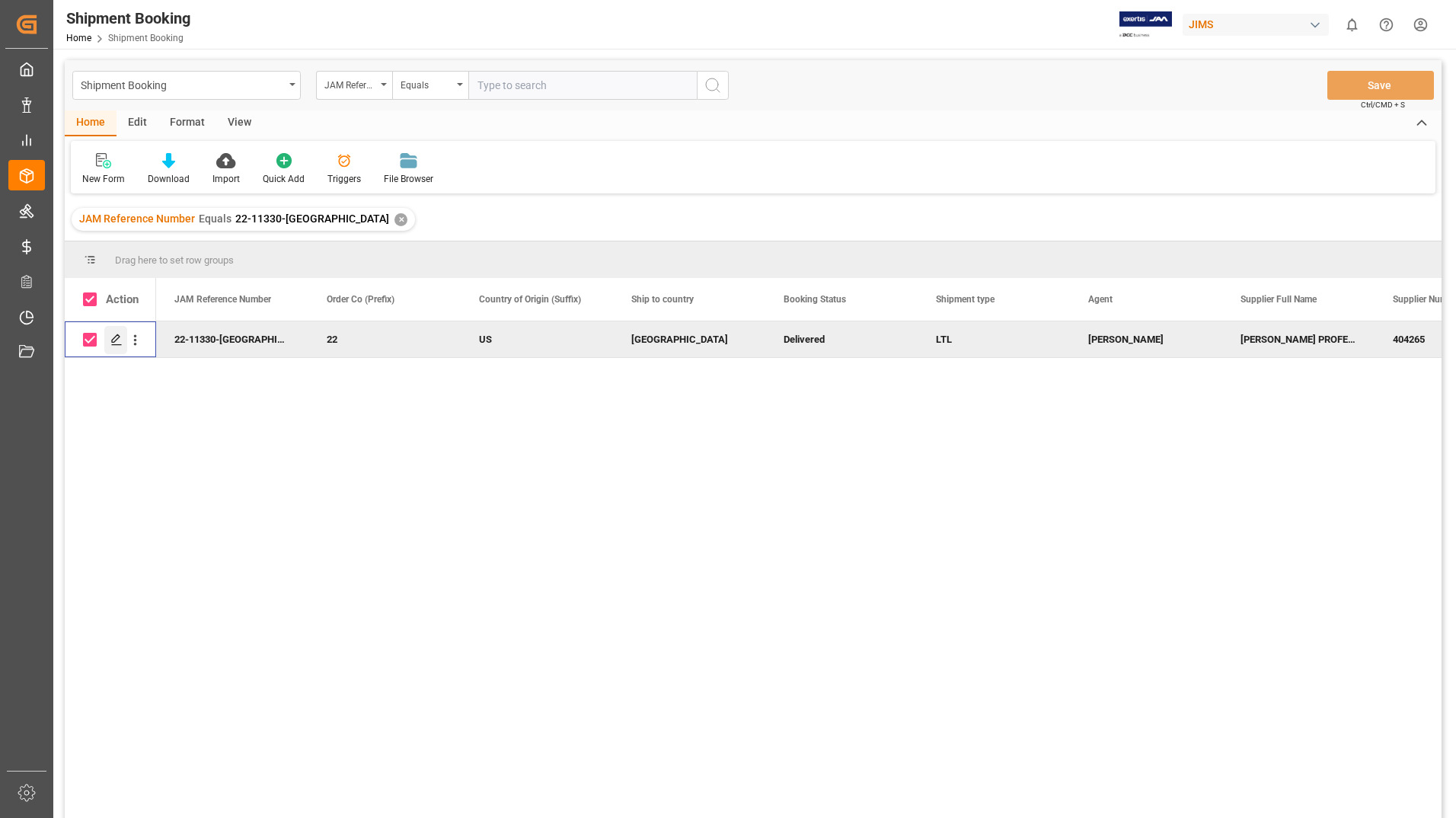
click at [118, 331] on div "Press SPACE to deselect this row." at bounding box center [116, 340] width 23 height 28
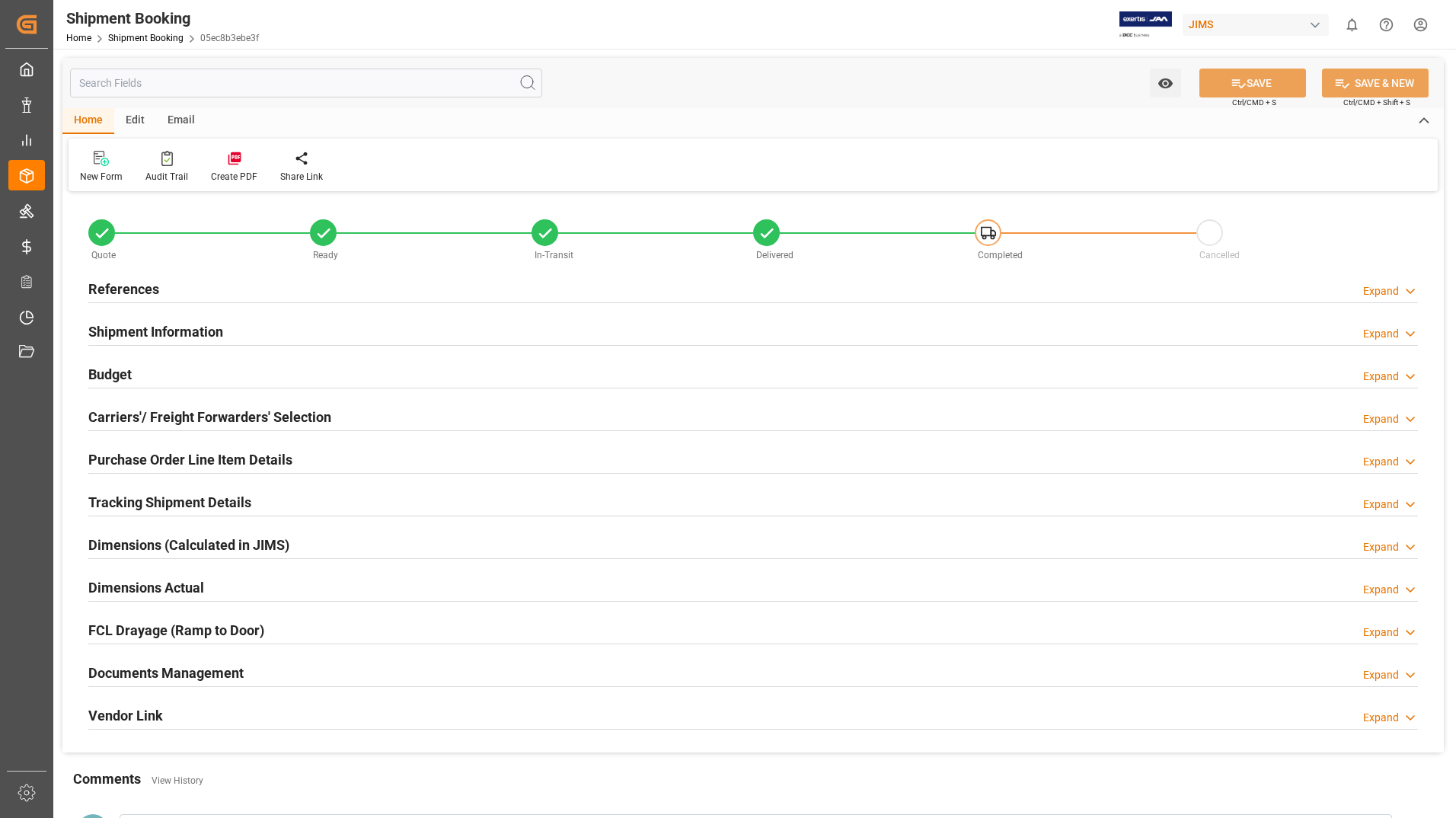
type input "1"
click at [204, 457] on h2 "Purchase Order Line Item Details" at bounding box center [190, 459] width 204 height 20
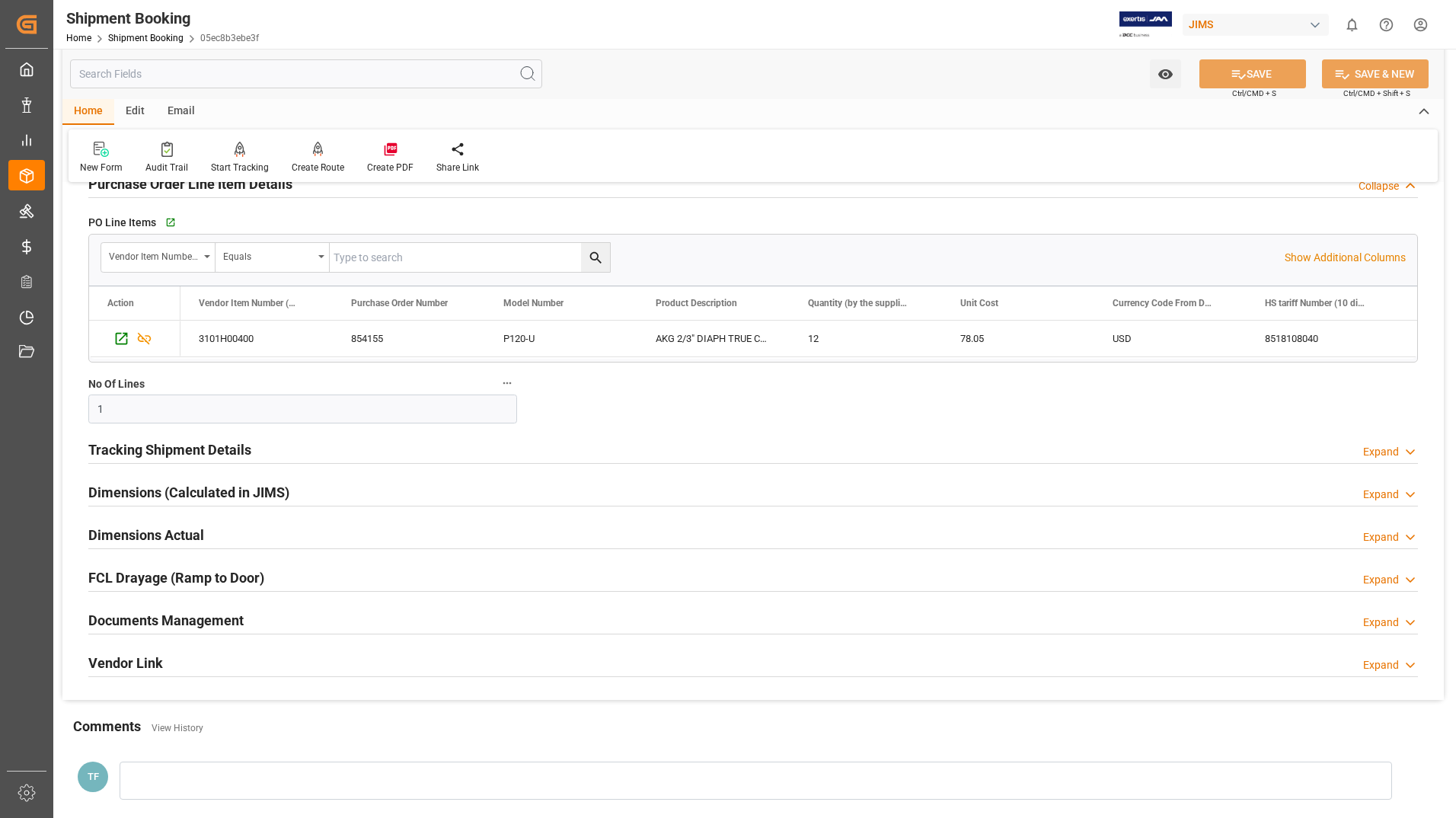
scroll to position [305, 0]
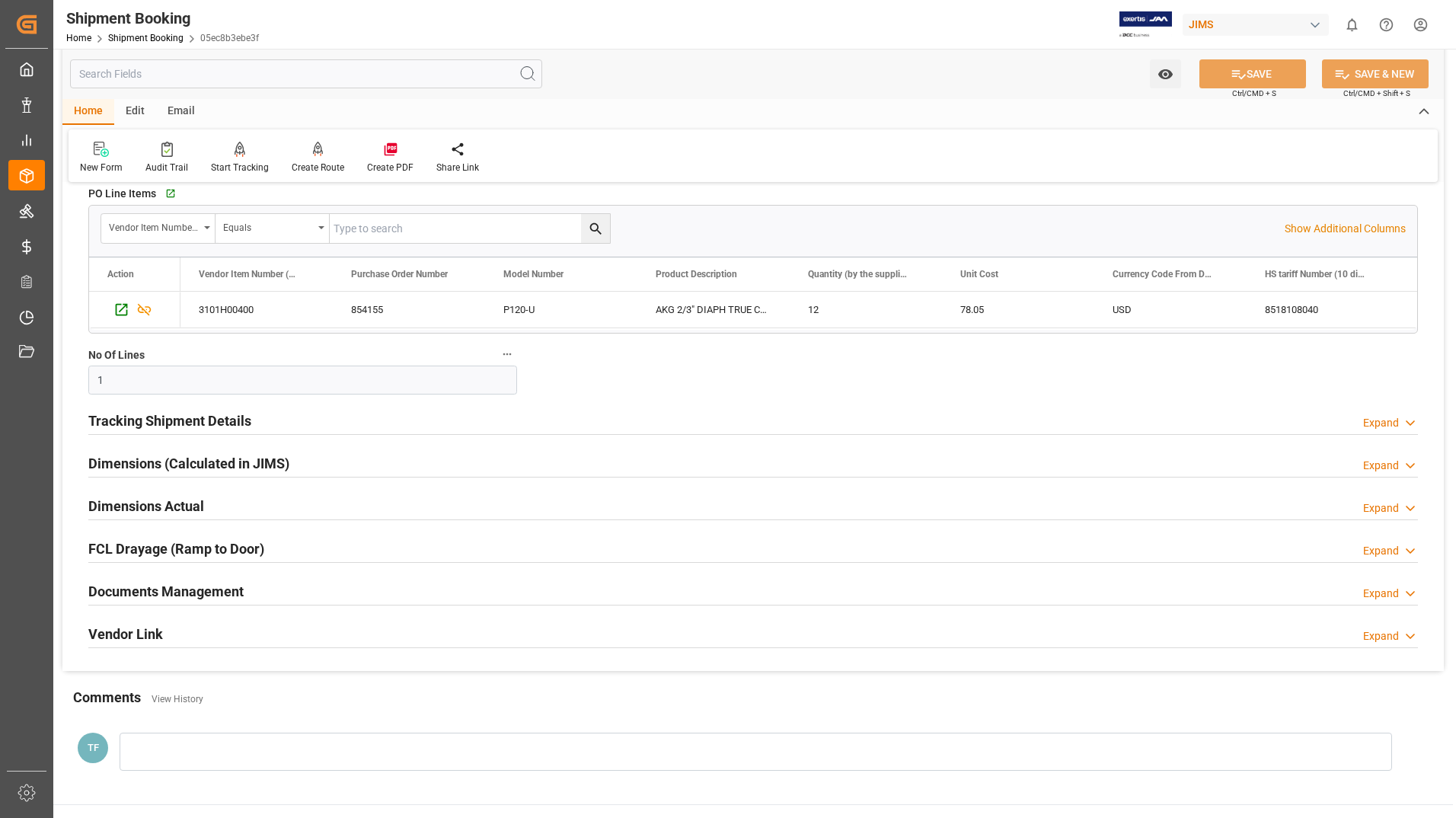
click at [220, 419] on h2 "Tracking Shipment Details" at bounding box center [169, 420] width 163 height 20
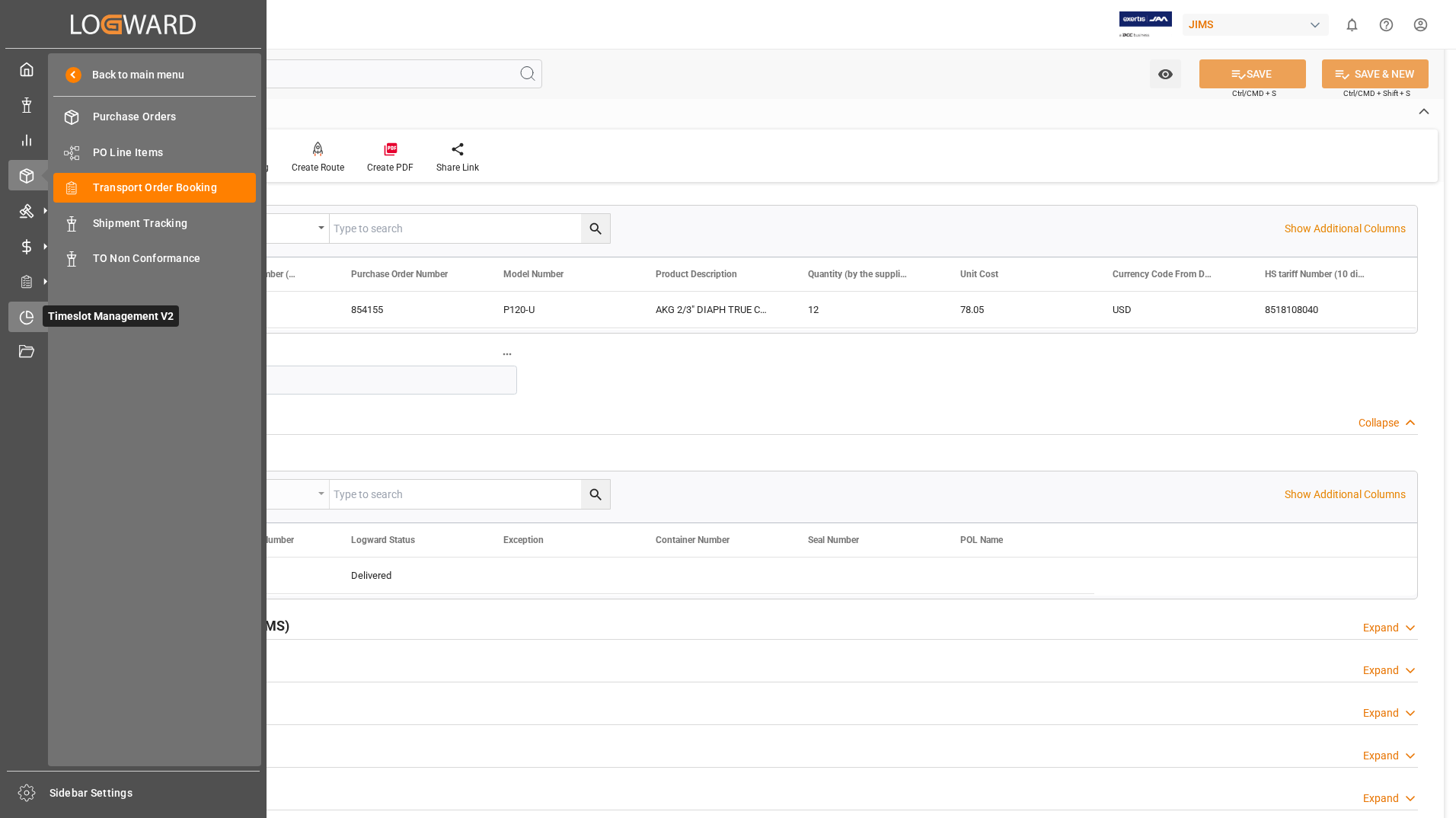
click at [41, 316] on div "Timeslot Management V2 Timeslot Management V2" at bounding box center [134, 316] width 250 height 30
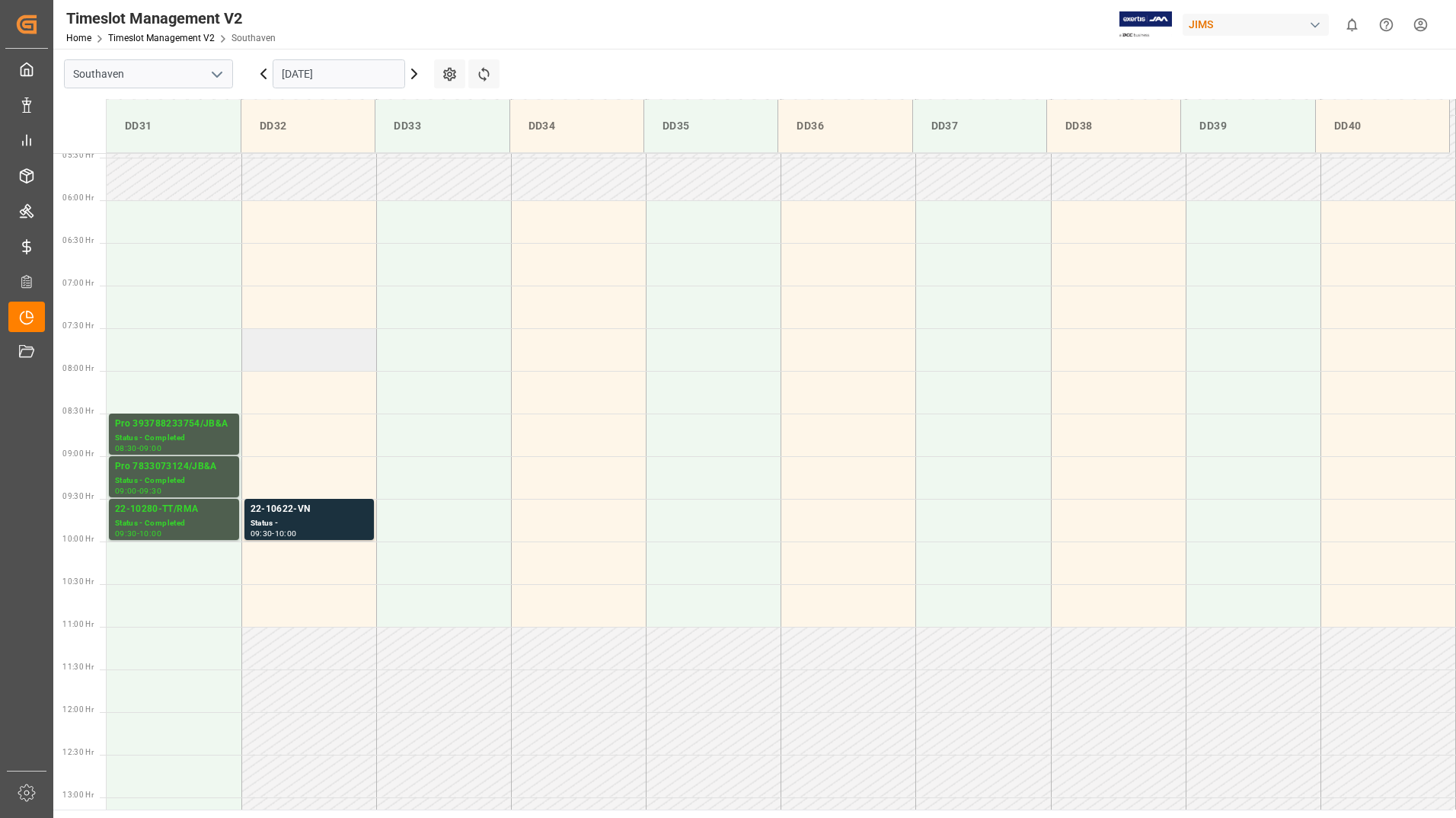
scroll to position [462, 0]
click at [301, 515] on div "22-10622-VN" at bounding box center [309, 512] width 117 height 15
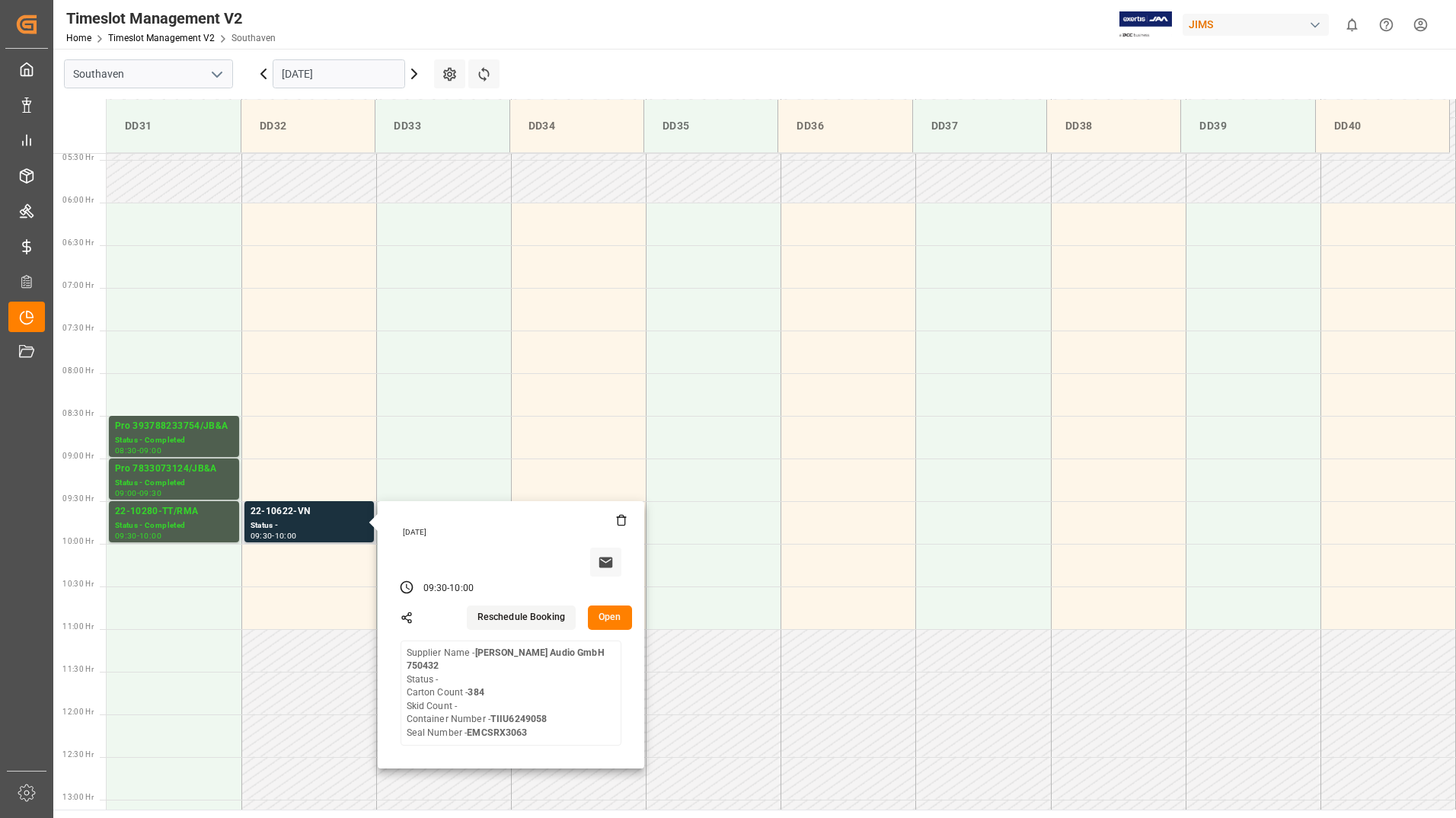
click at [617, 617] on button "Open" at bounding box center [610, 617] width 45 height 24
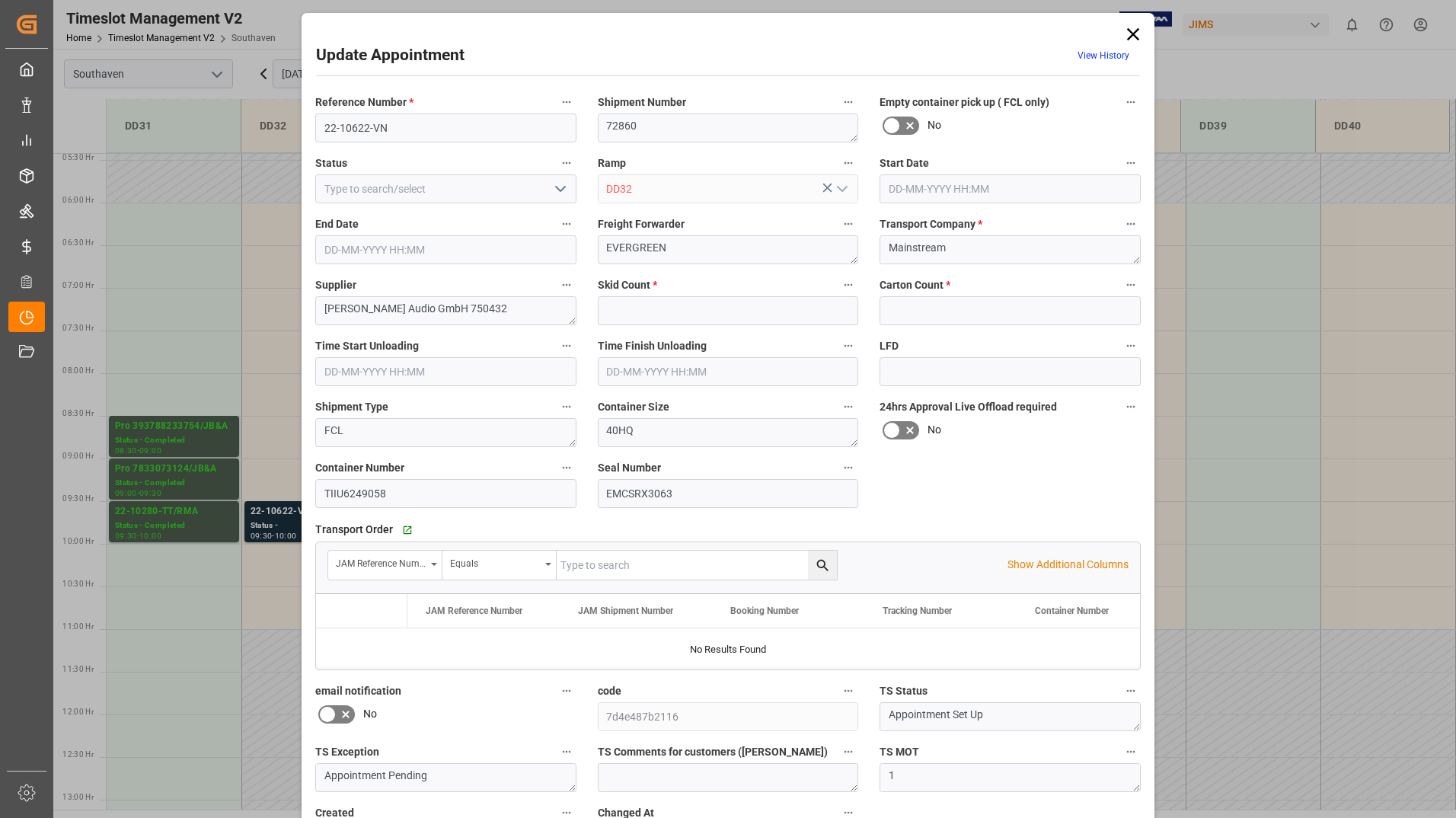
type input "0"
type input "384"
type input "[DATE] 09:30"
type input "[DATE] 10:00"
type input "[DATE] 14:00"
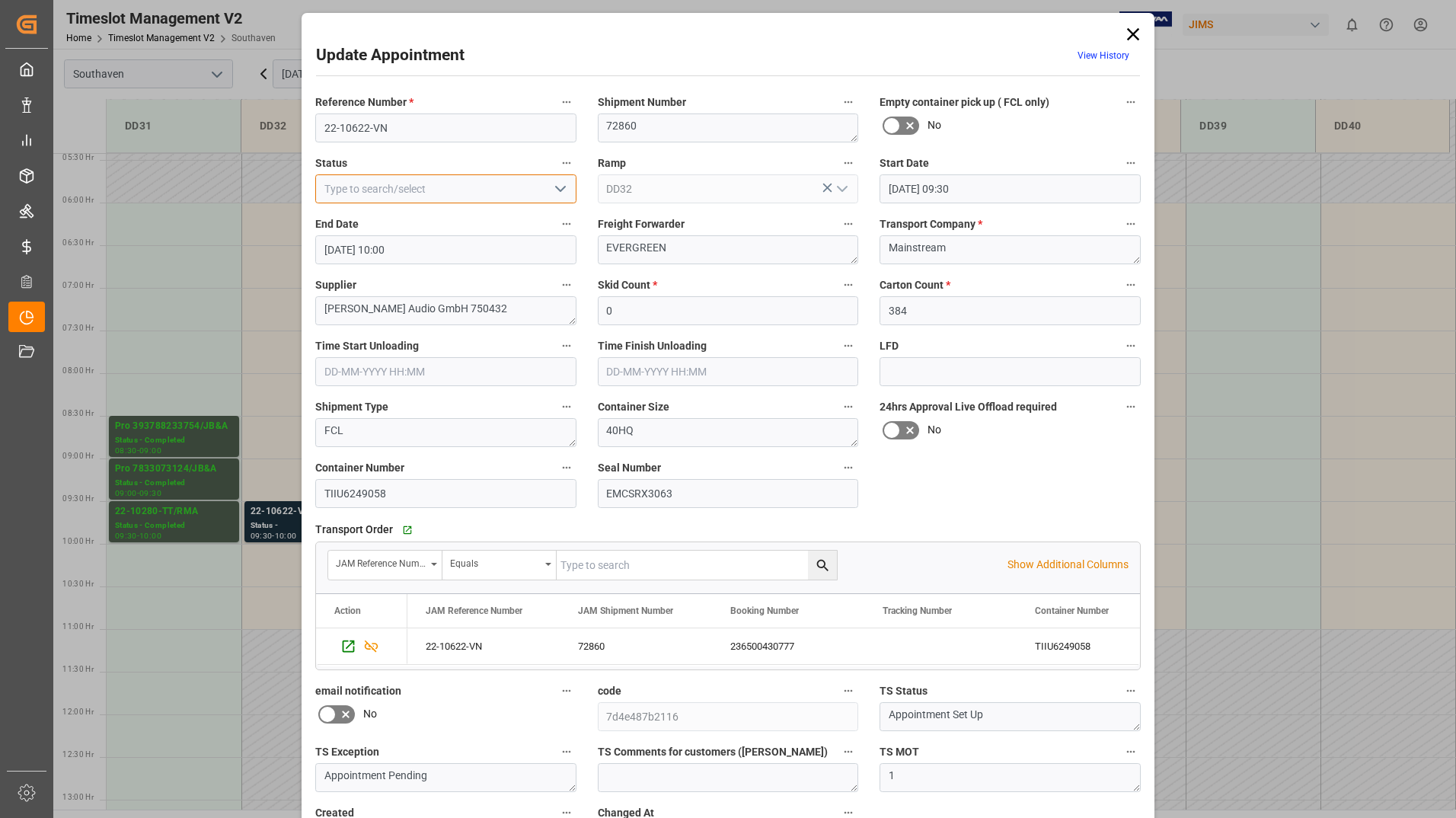
click at [538, 189] on input at bounding box center [446, 189] width 261 height 29
click at [551, 186] on icon "open menu" at bounding box center [560, 189] width 18 height 18
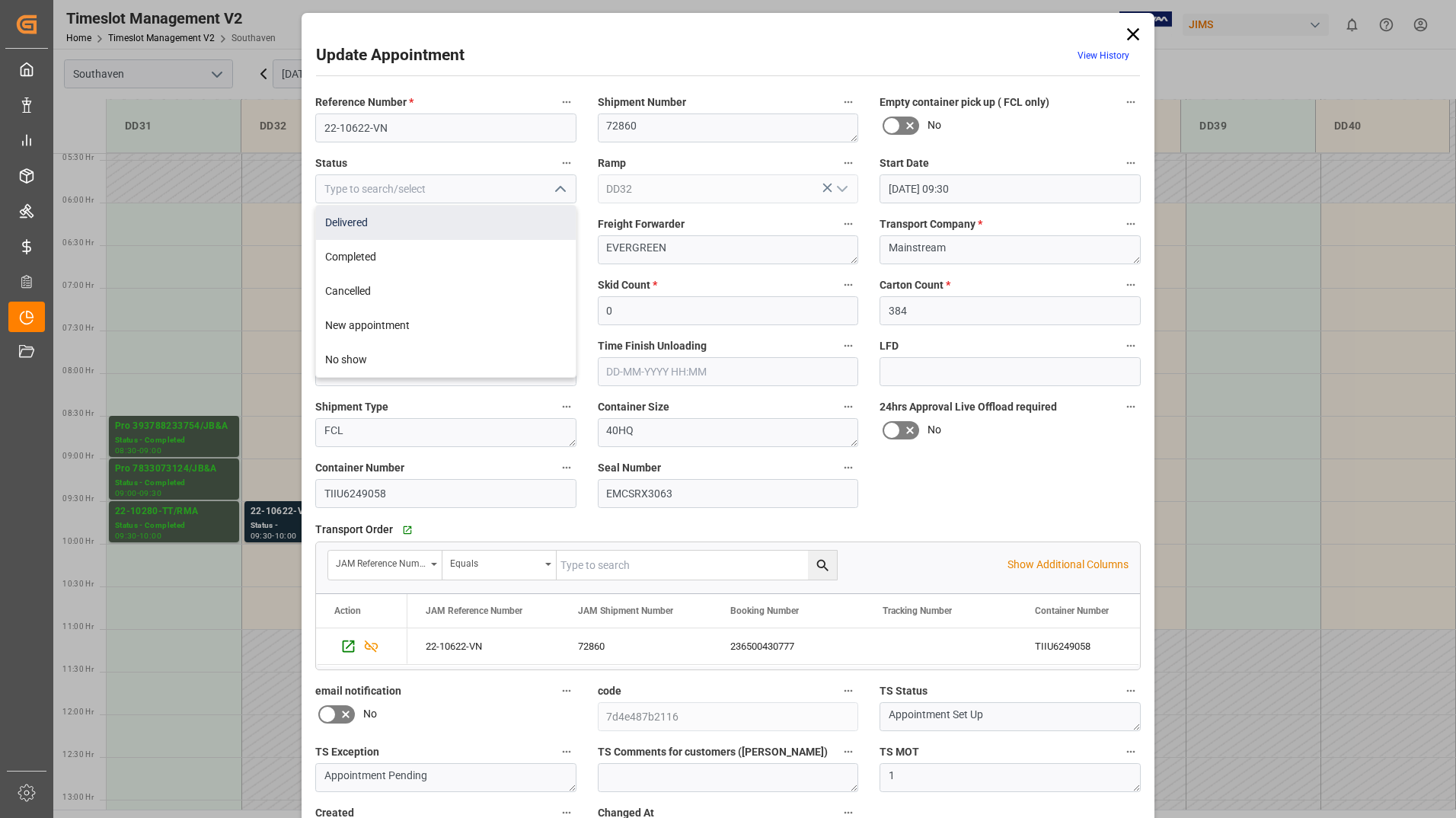
click at [490, 230] on div "Delivered" at bounding box center [445, 222] width 259 height 34
type input "Delivered"
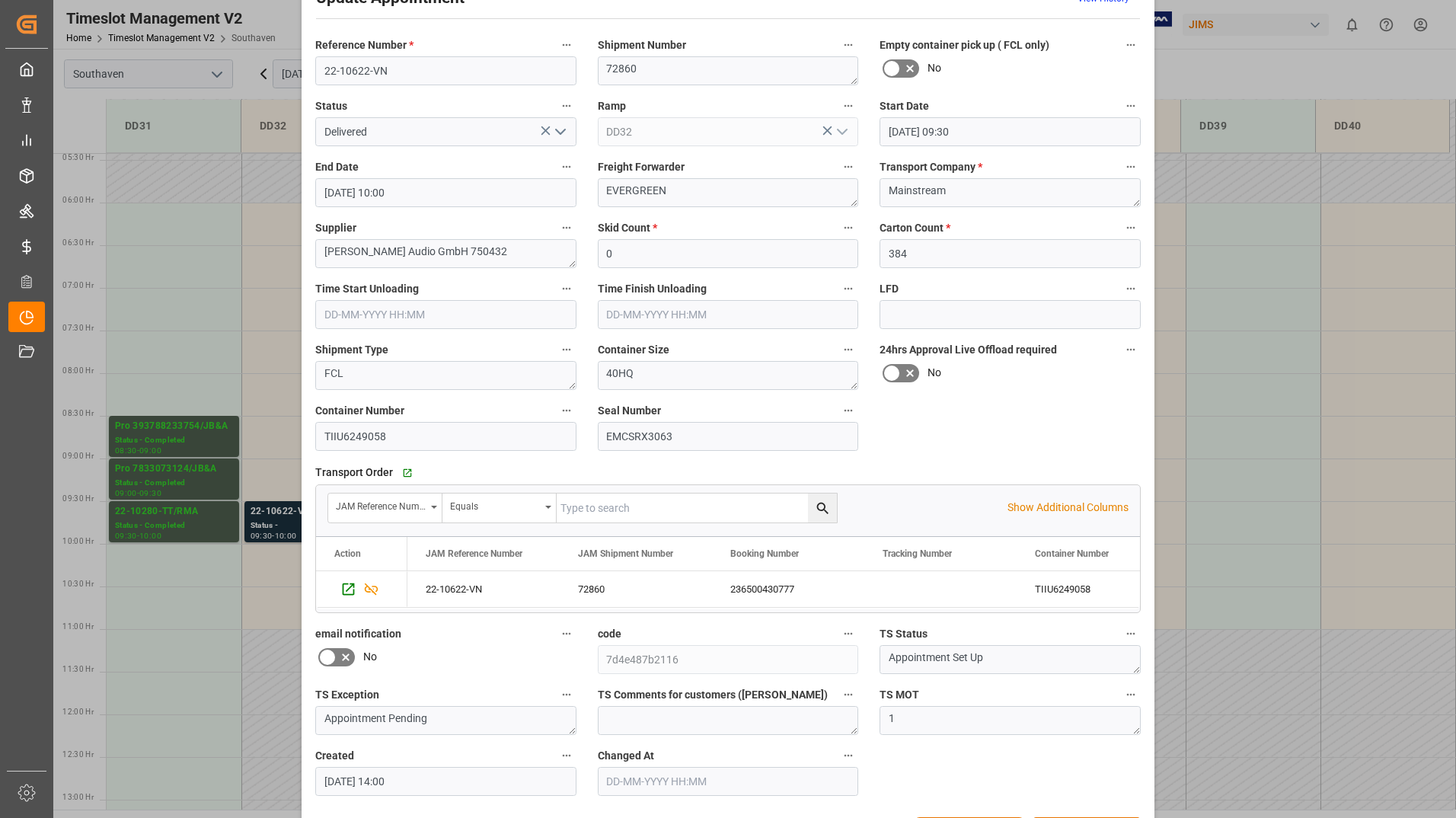
scroll to position [112, 0]
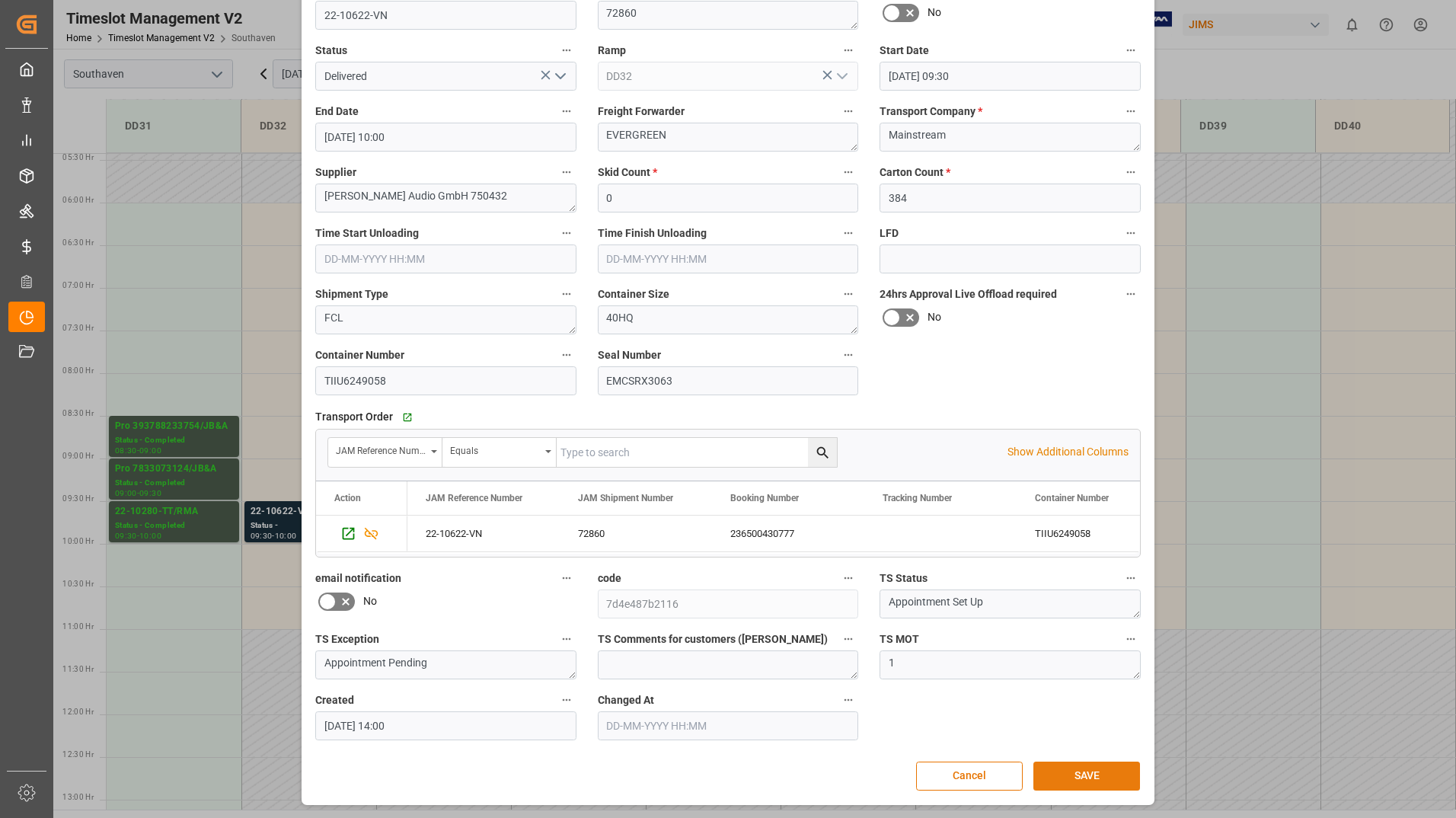
click at [1099, 766] on button "SAVE" at bounding box center [1086, 776] width 106 height 29
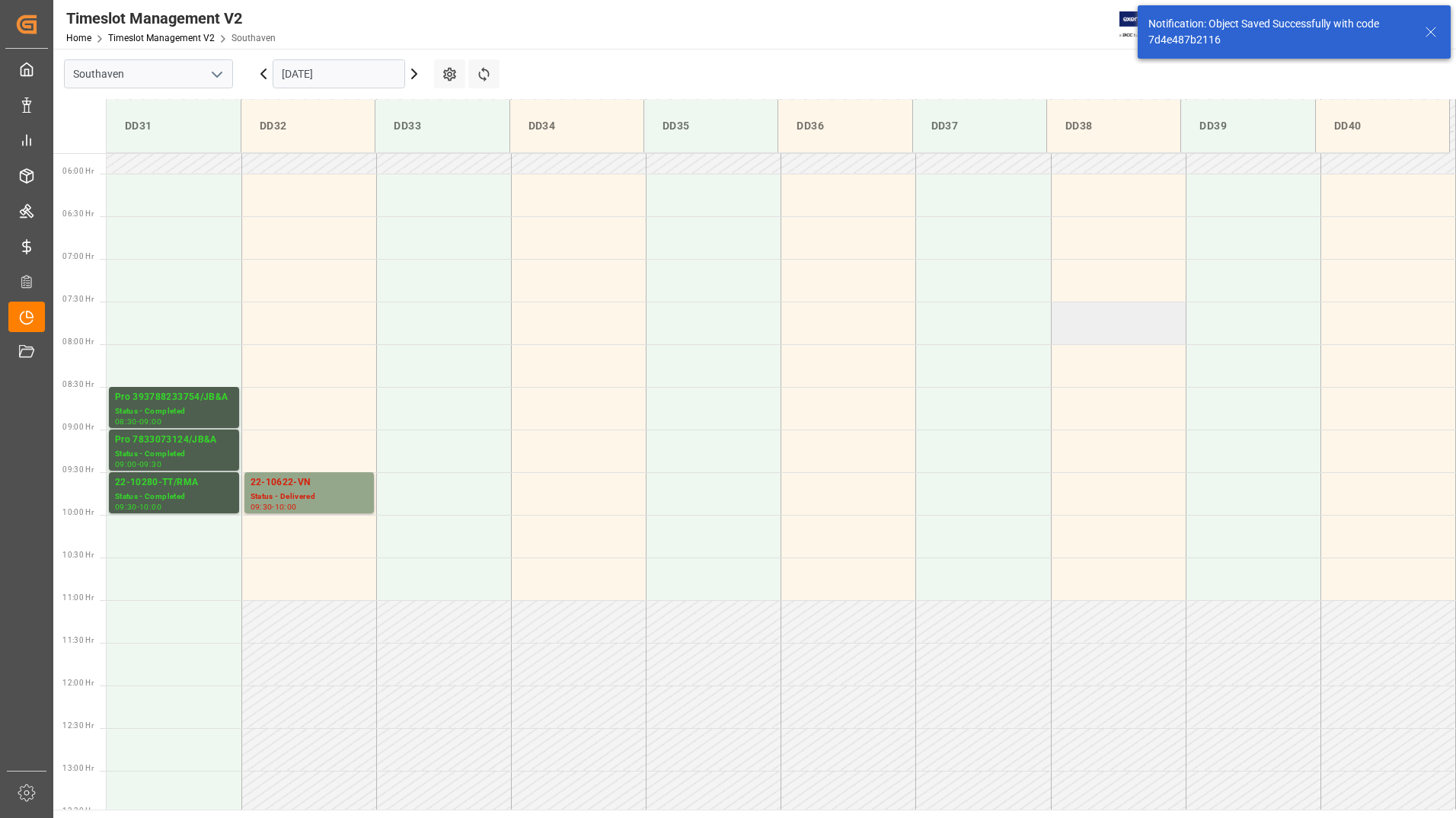
scroll to position [673, 0]
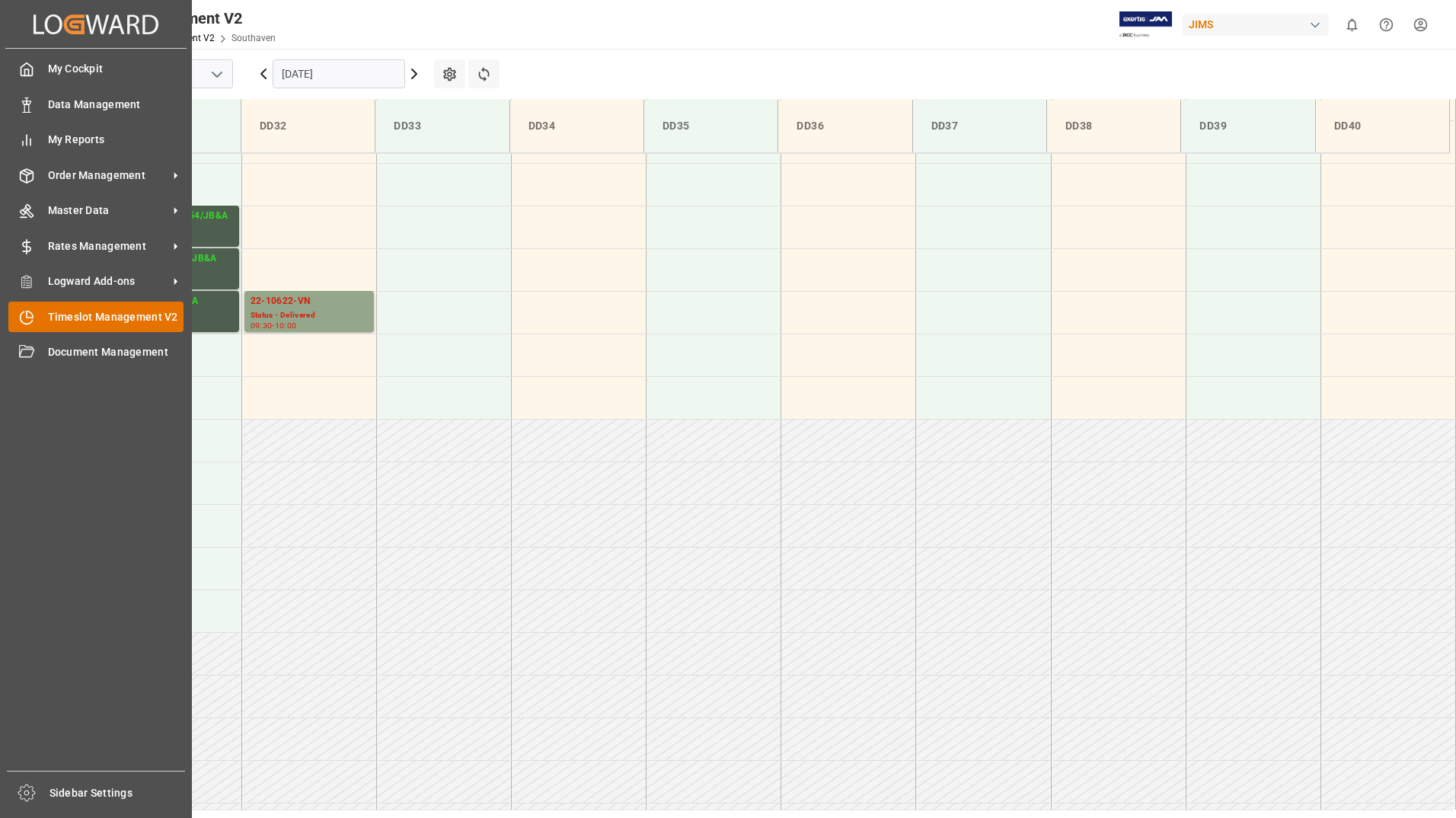
click at [68, 316] on span "Timeslot Management V2" at bounding box center [116, 317] width 136 height 16
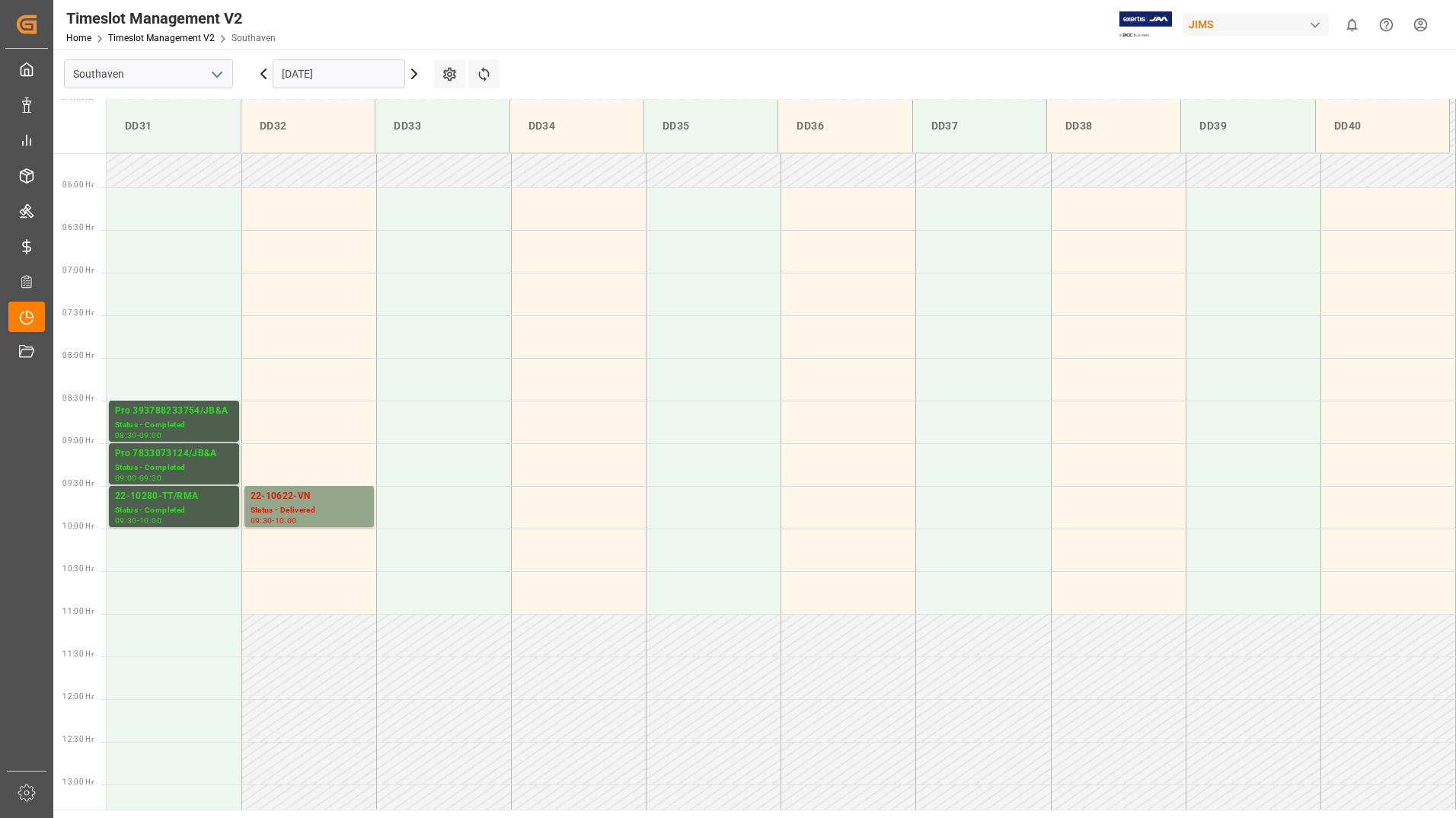
scroll to position [462, 0]
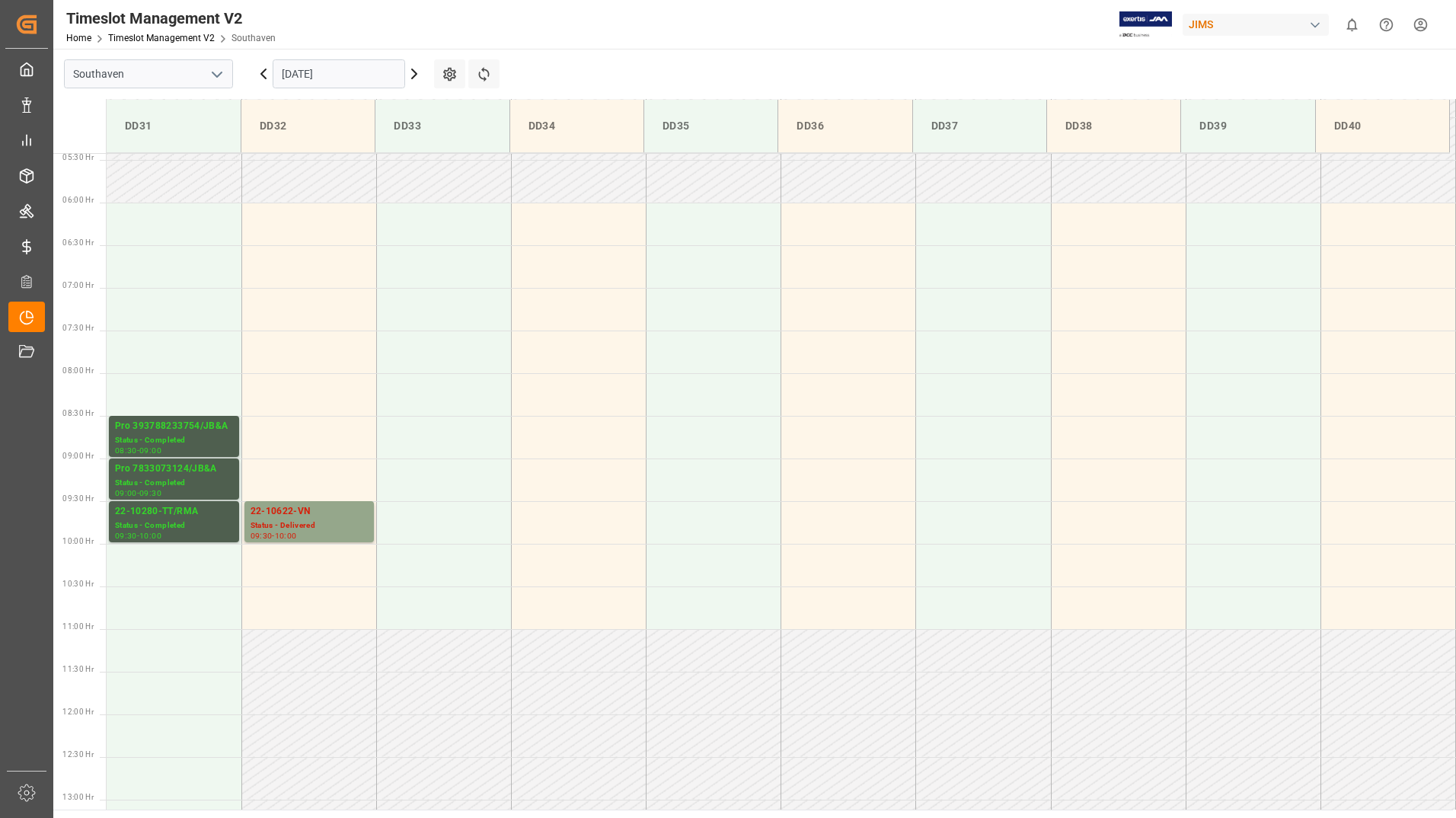
click at [357, 70] on input "[DATE]" at bounding box center [339, 74] width 133 height 29
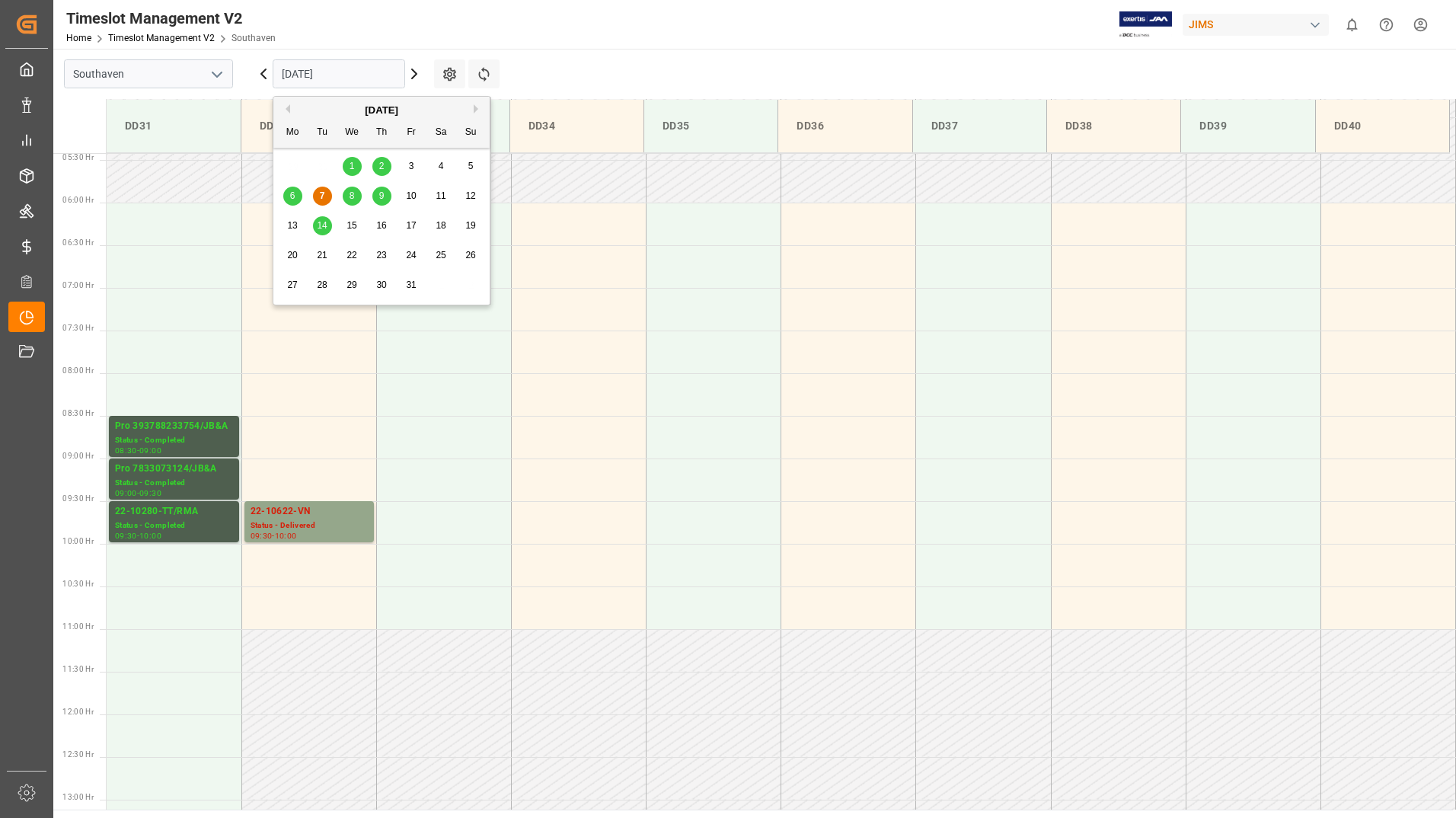
click at [349, 188] on div "8" at bounding box center [352, 197] width 19 height 18
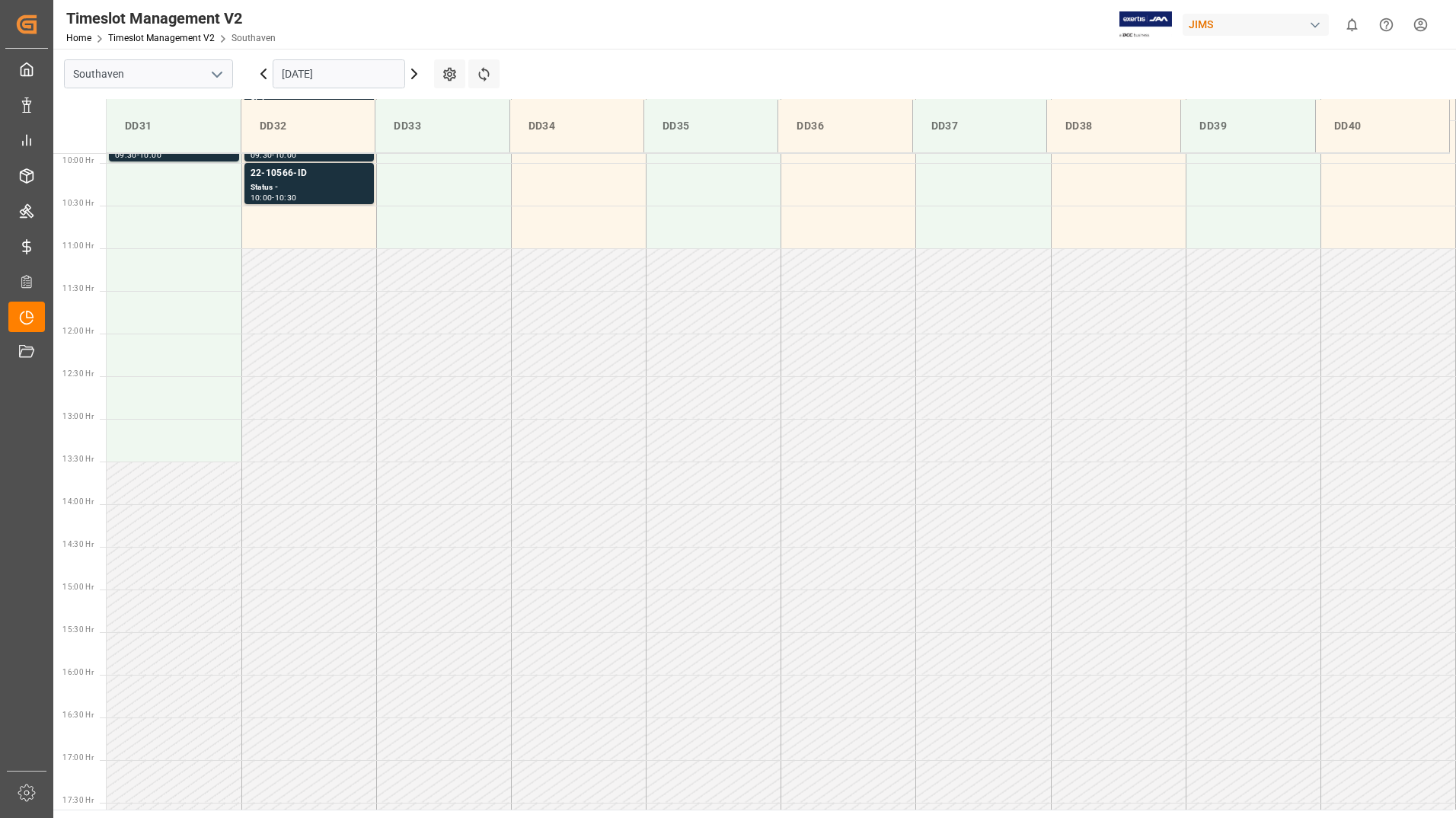
scroll to position [615, 0]
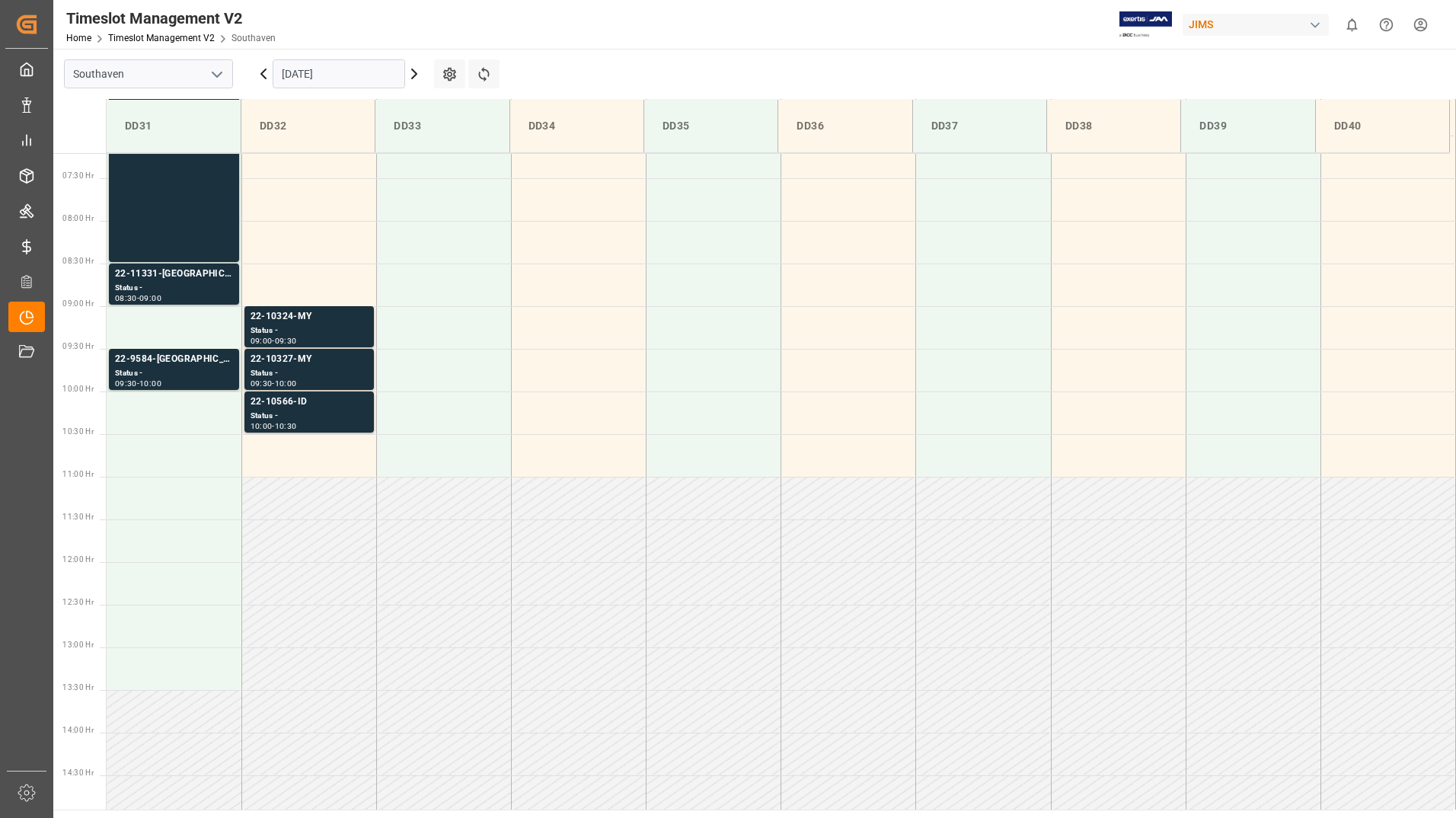
click at [354, 76] on input "[DATE]" at bounding box center [339, 74] width 133 height 29
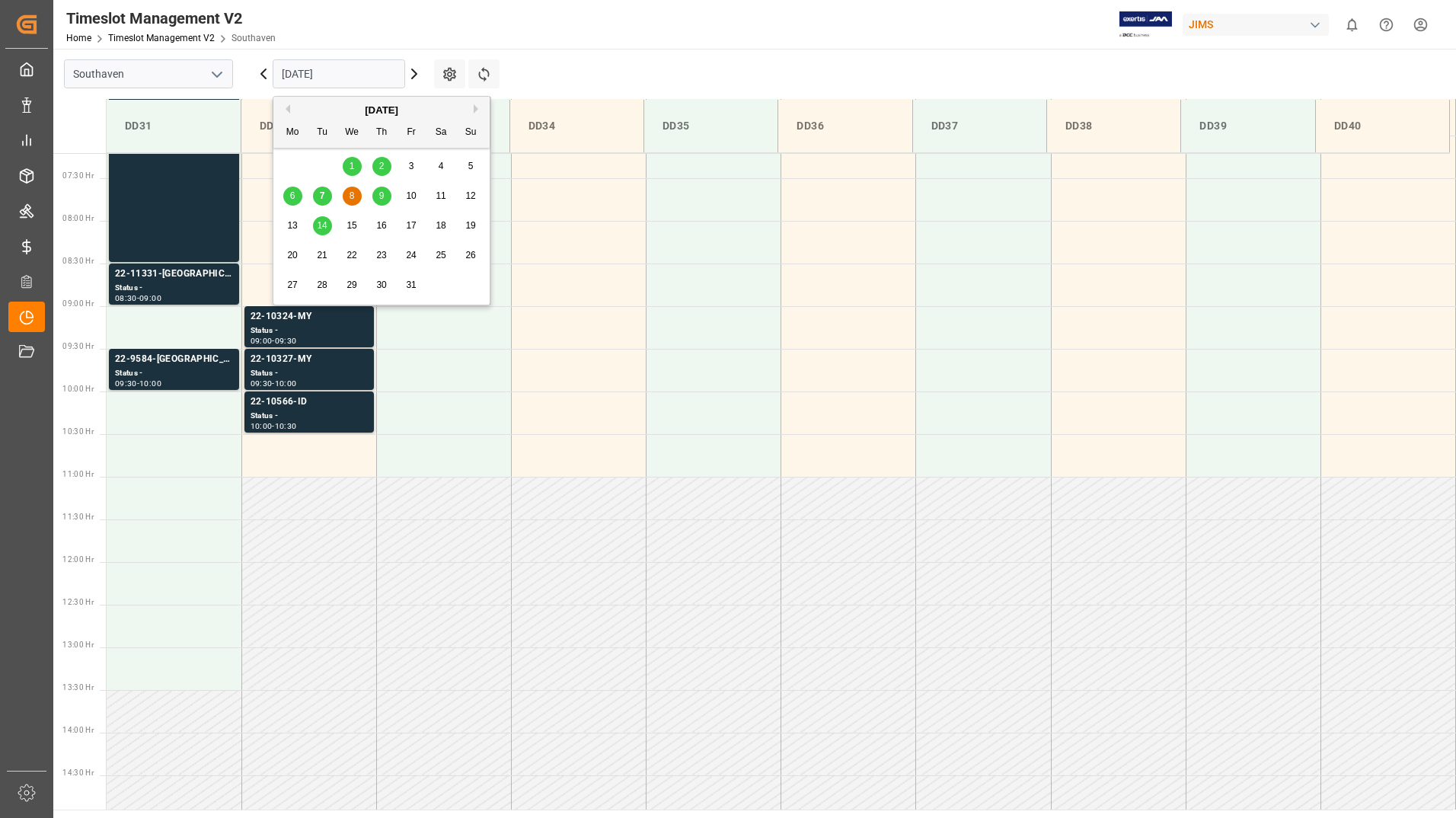
click at [379, 194] on span "9" at bounding box center [382, 196] width 6 height 11
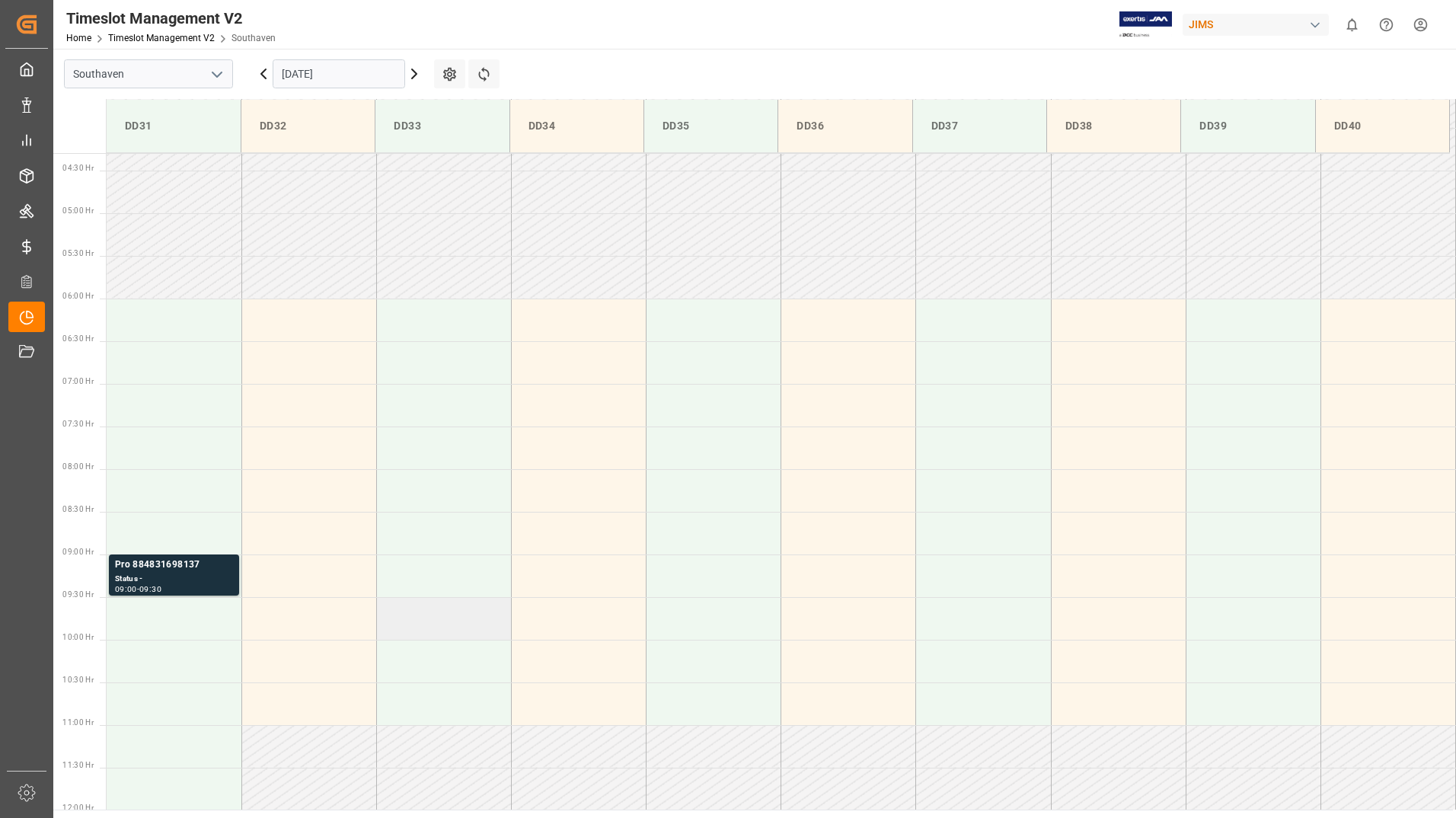
scroll to position [310, 0]
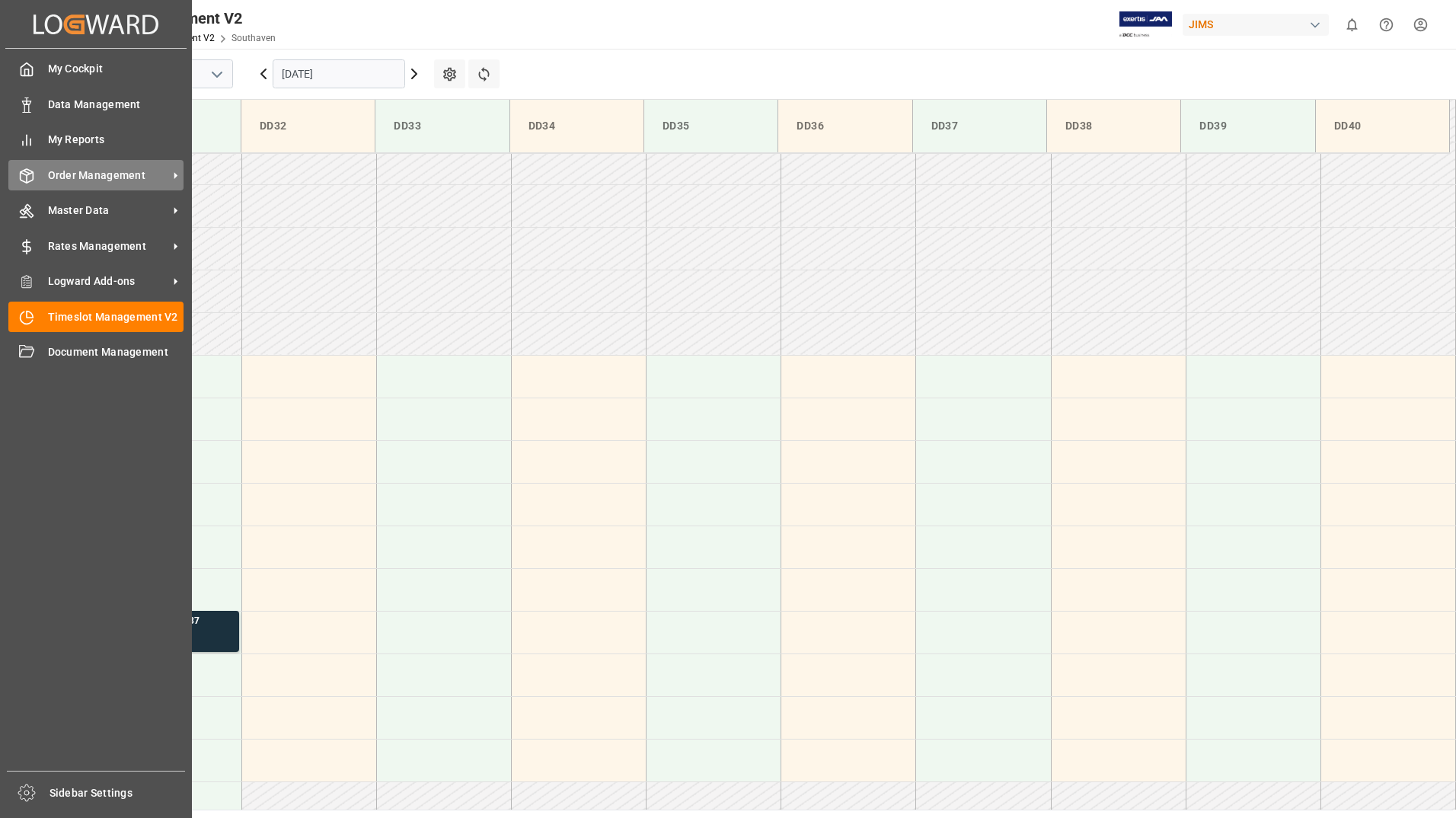
click at [89, 180] on span "Order Management" at bounding box center [108, 175] width 120 height 16
click at [89, 172] on span "Order Management" at bounding box center [108, 175] width 120 height 16
click at [68, 173] on span "Order Management" at bounding box center [108, 175] width 120 height 16
click at [80, 169] on span "Order Management" at bounding box center [108, 175] width 120 height 16
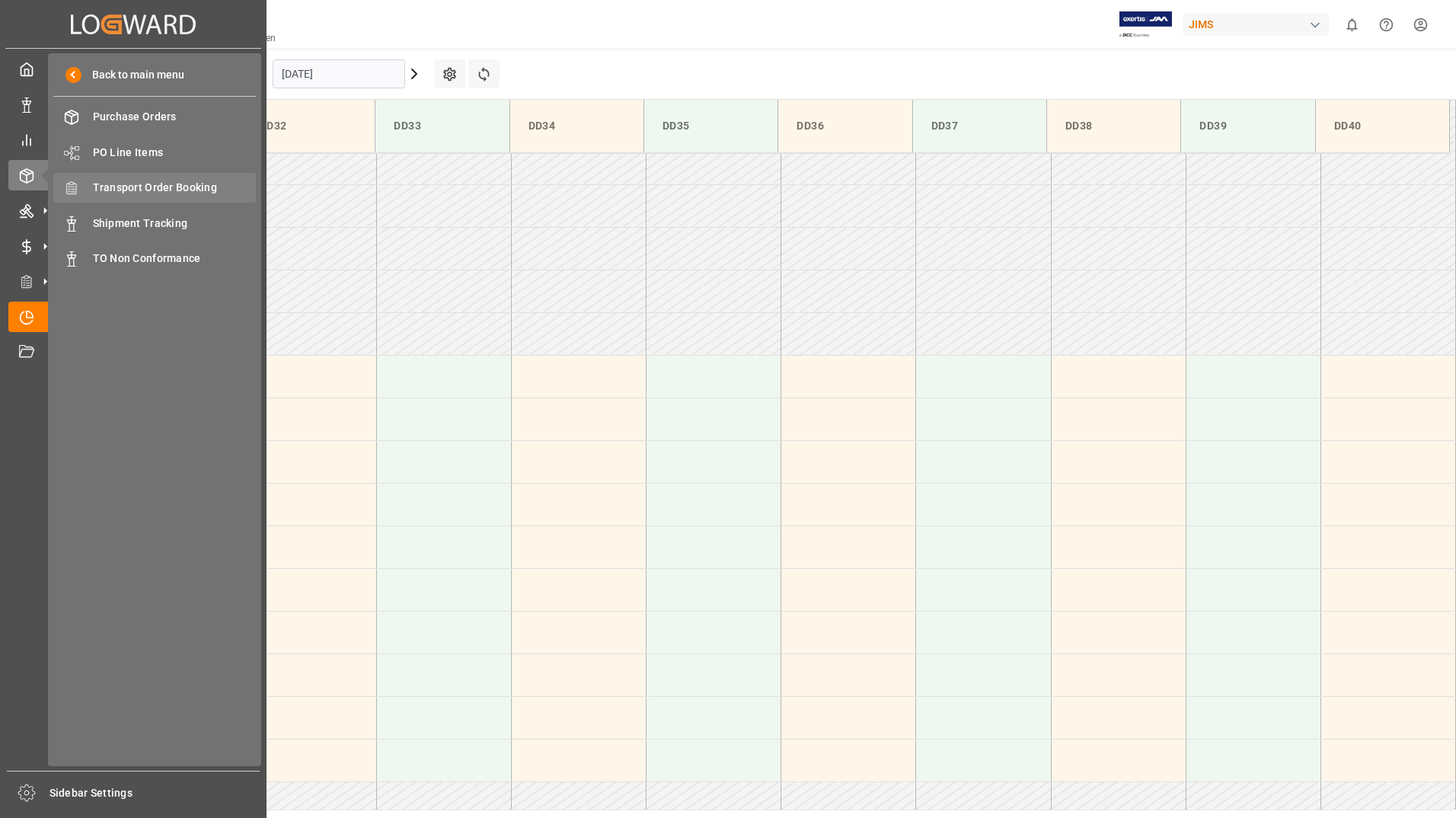
click at [155, 184] on span "Transport Order Booking" at bounding box center [174, 188] width 164 height 16
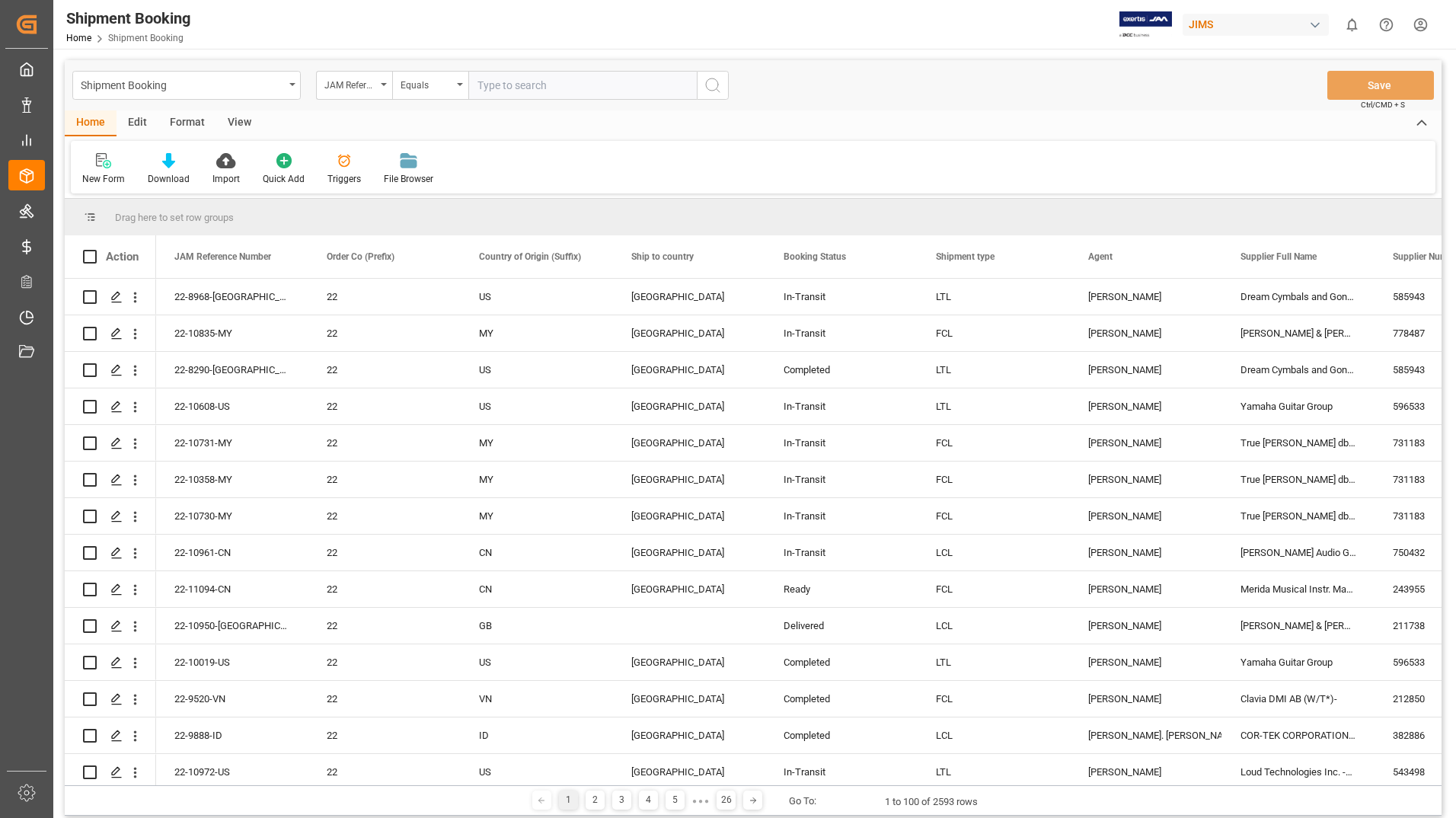
click at [514, 82] on input "text" at bounding box center [583, 85] width 228 height 29
type input "22-11309-us"
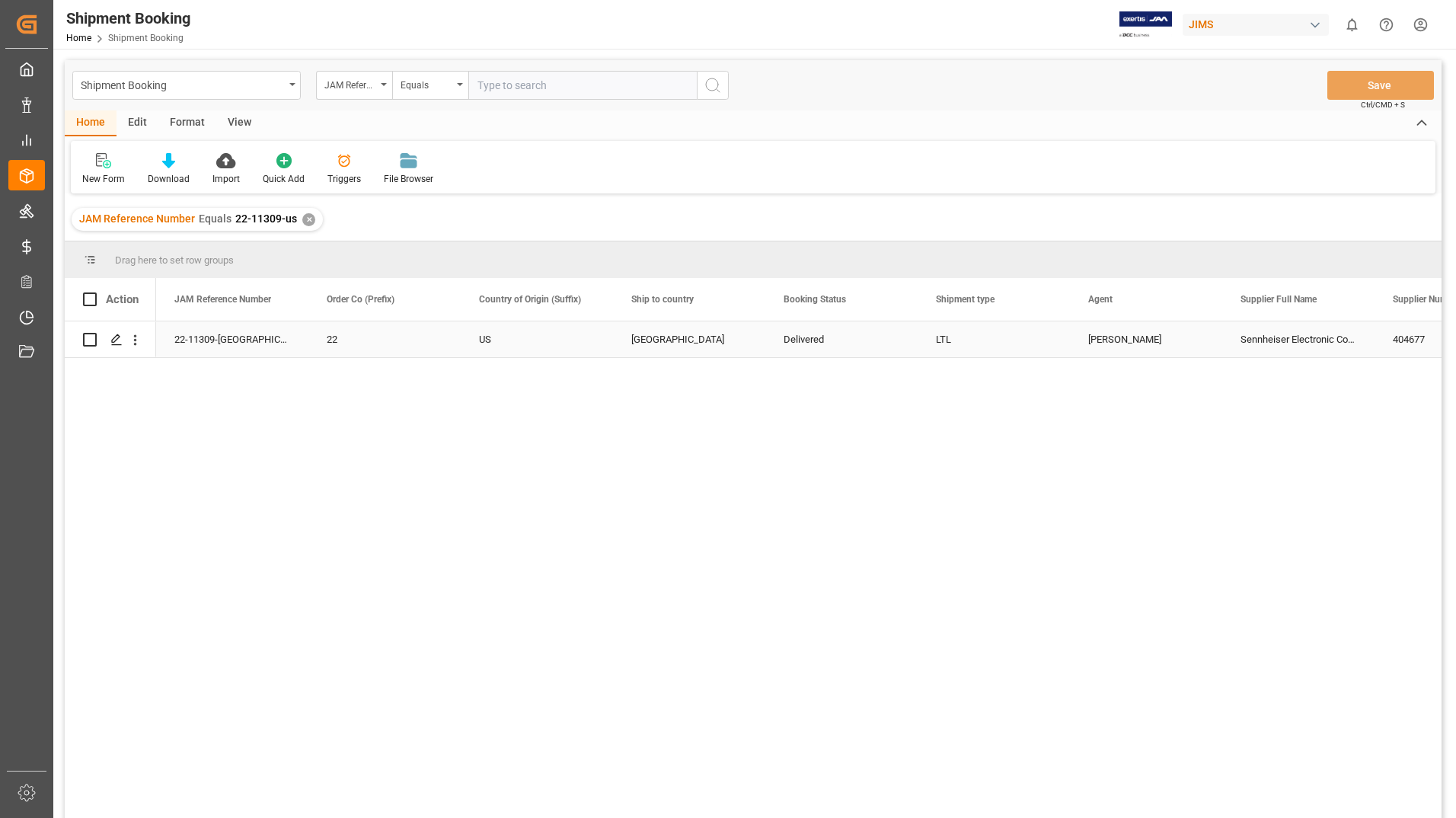
click at [91, 337] on input "Press Space to toggle row selection (unchecked)" at bounding box center [90, 340] width 14 height 14
checkbox input "true"
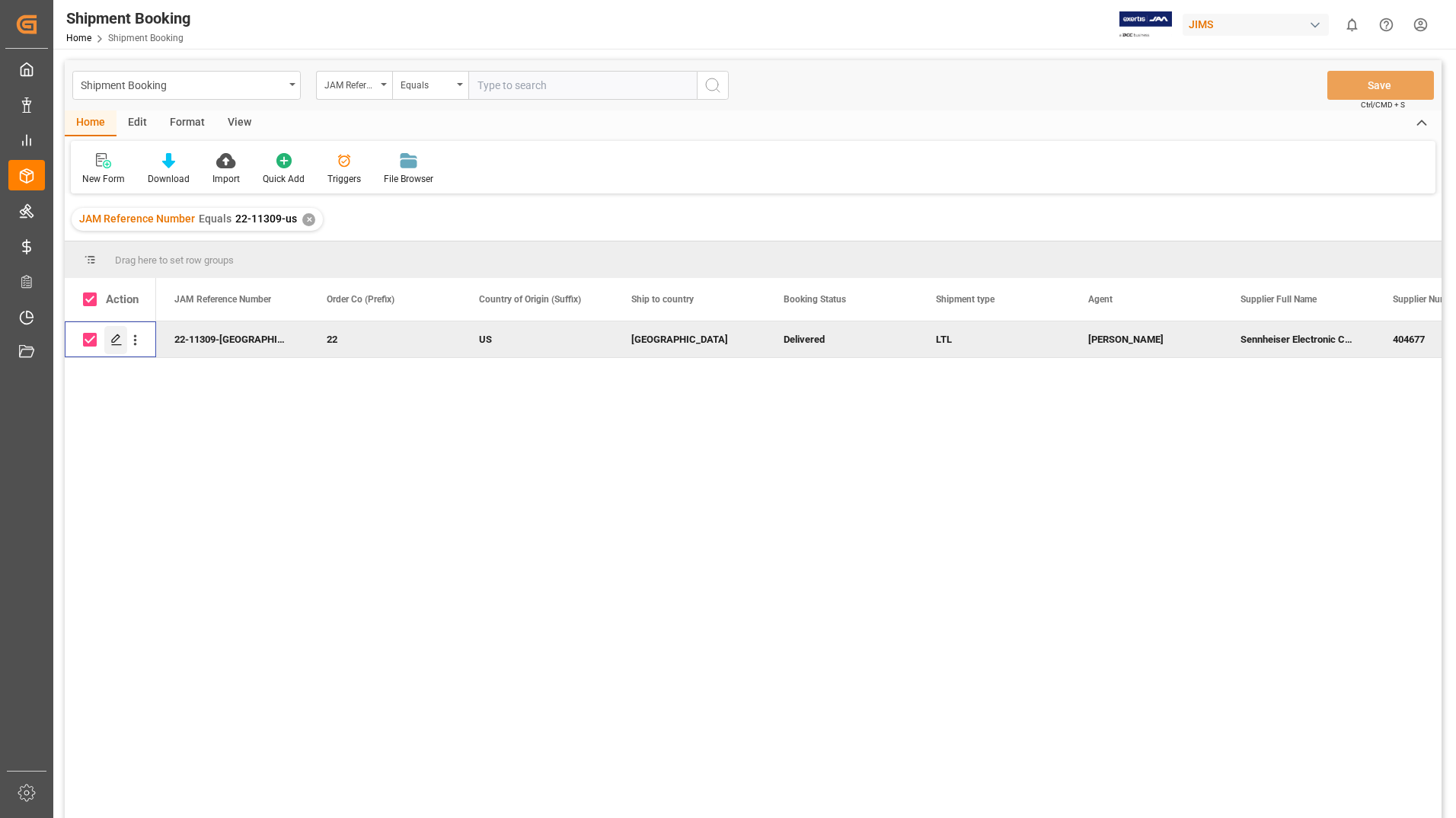
click at [111, 339] on div "Press SPACE to deselect this row." at bounding box center [116, 340] width 23 height 28
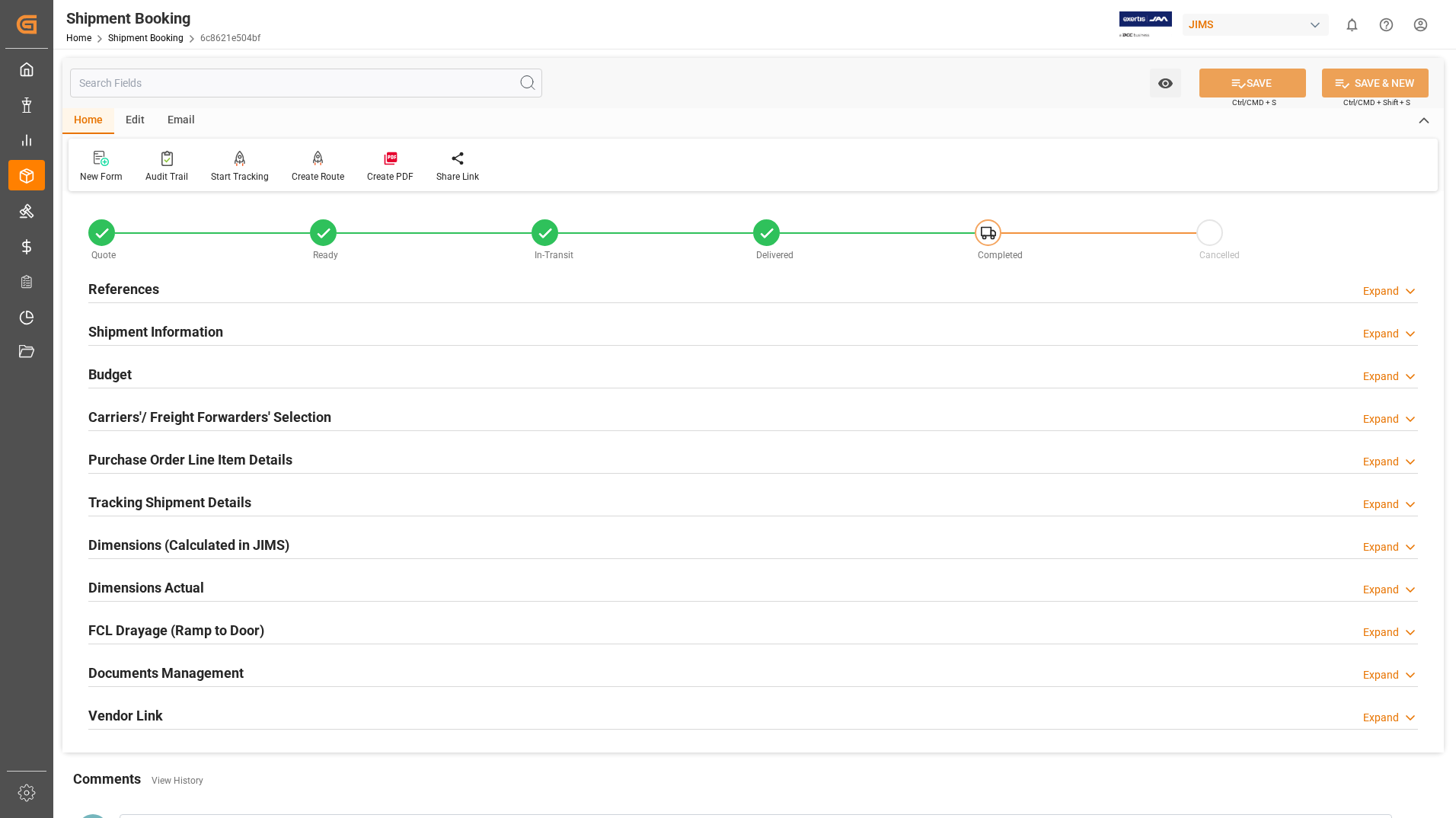
click at [205, 494] on h2 "Tracking Shipment Details" at bounding box center [169, 501] width 163 height 20
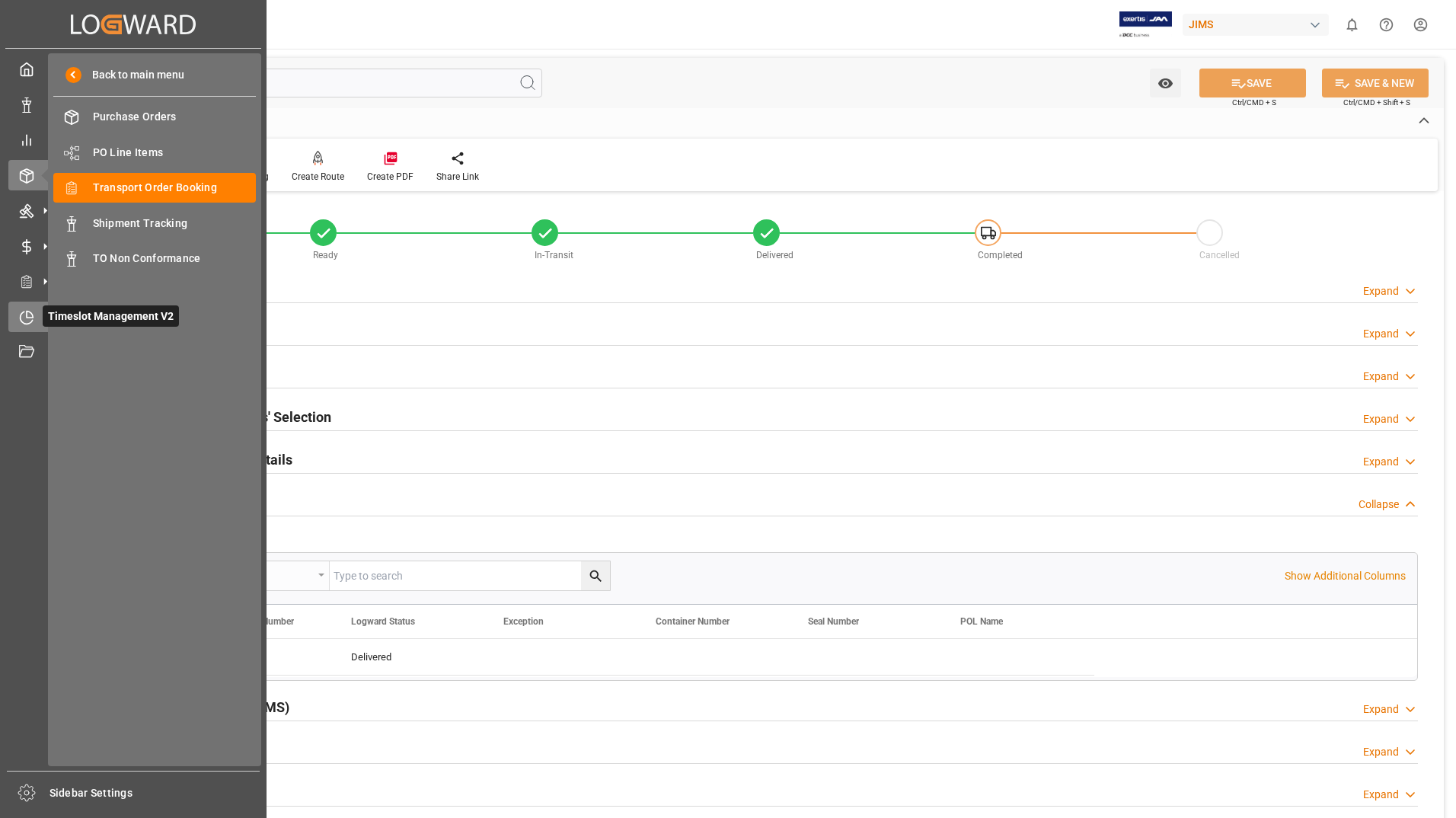
click at [76, 316] on span "Timeslot Management V2" at bounding box center [110, 316] width 136 height 21
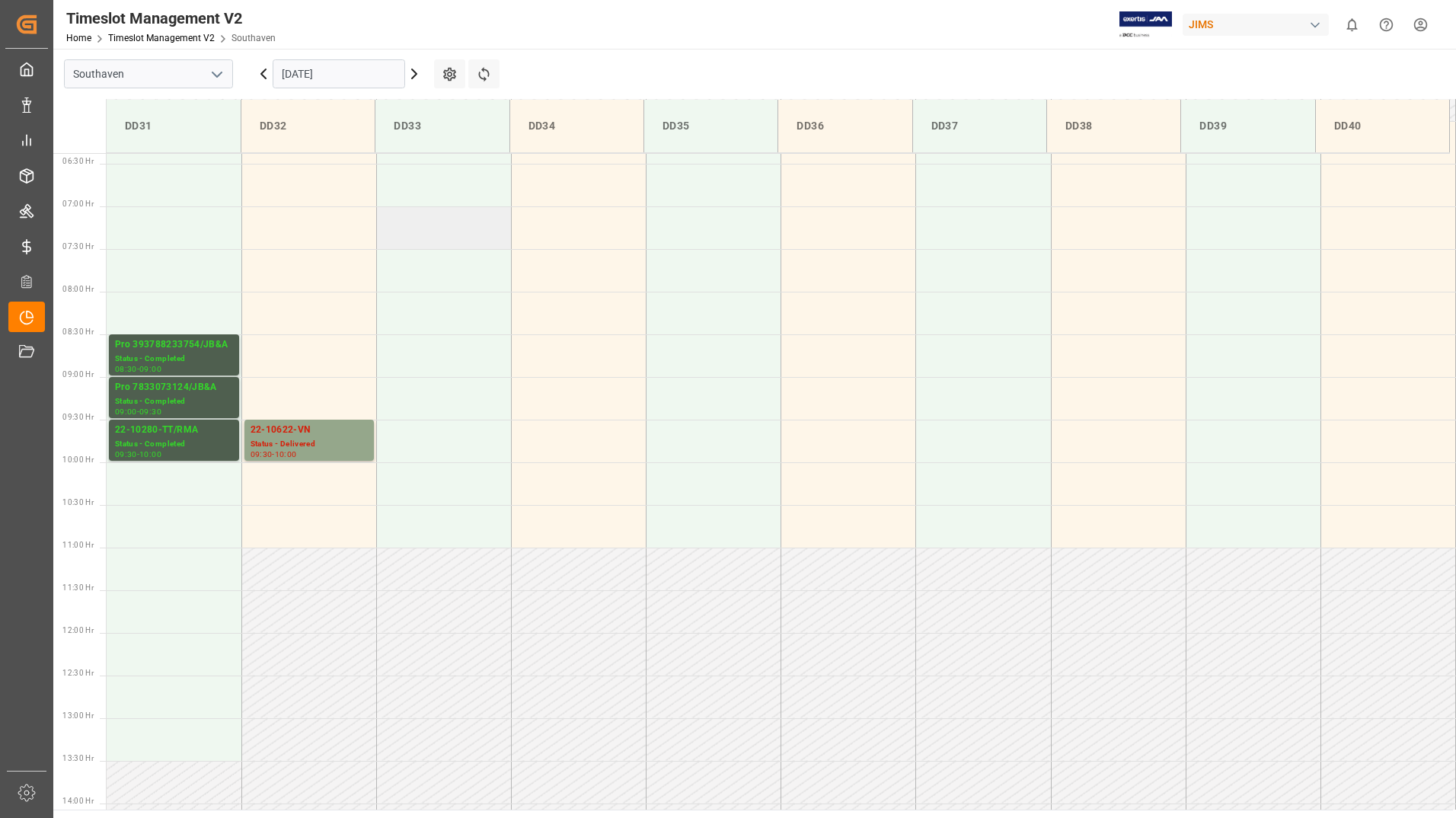
scroll to position [538, 0]
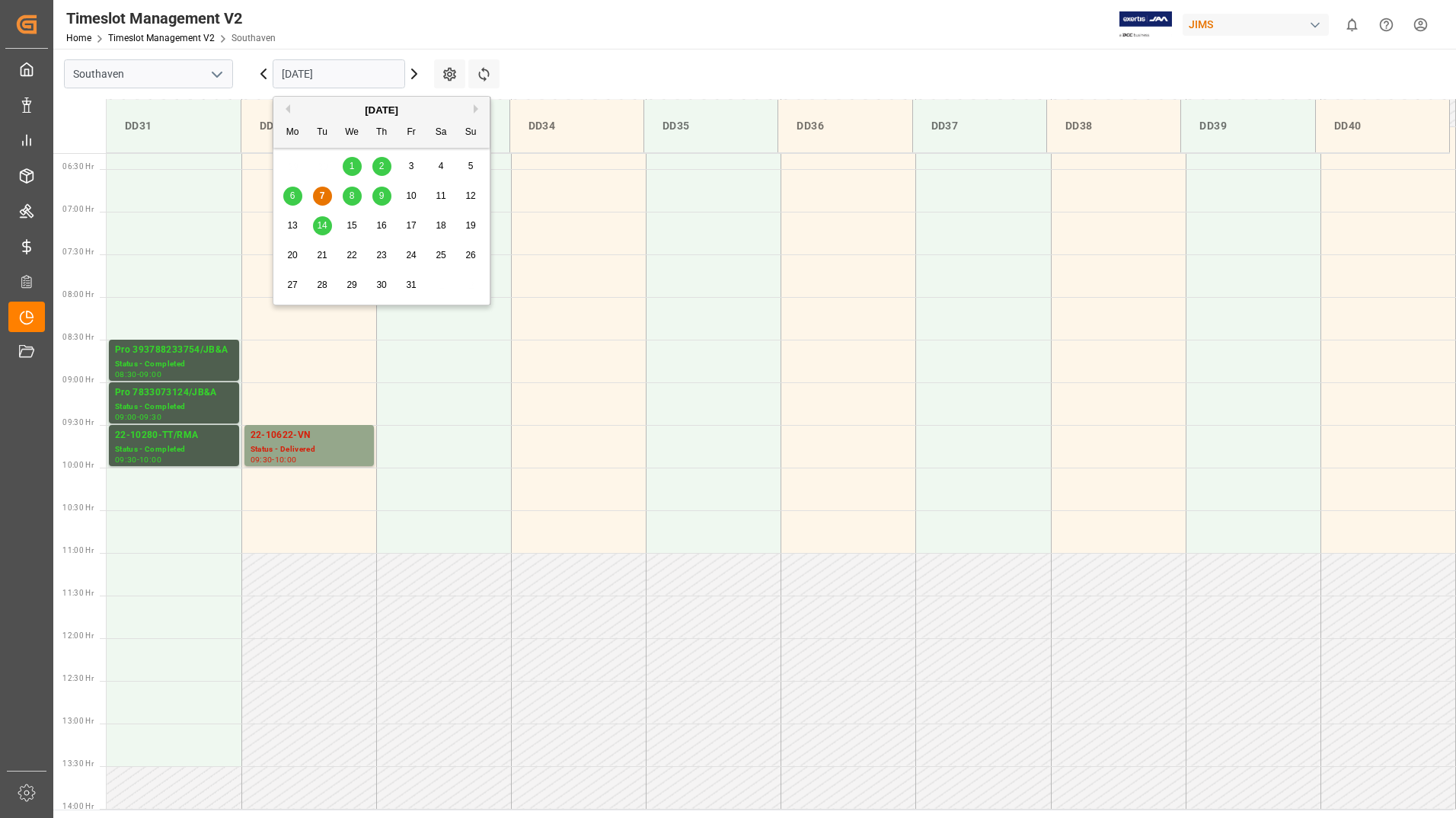
click at [317, 70] on input "[DATE]" at bounding box center [339, 74] width 133 height 29
click at [349, 197] on span "8" at bounding box center [352, 196] width 6 height 11
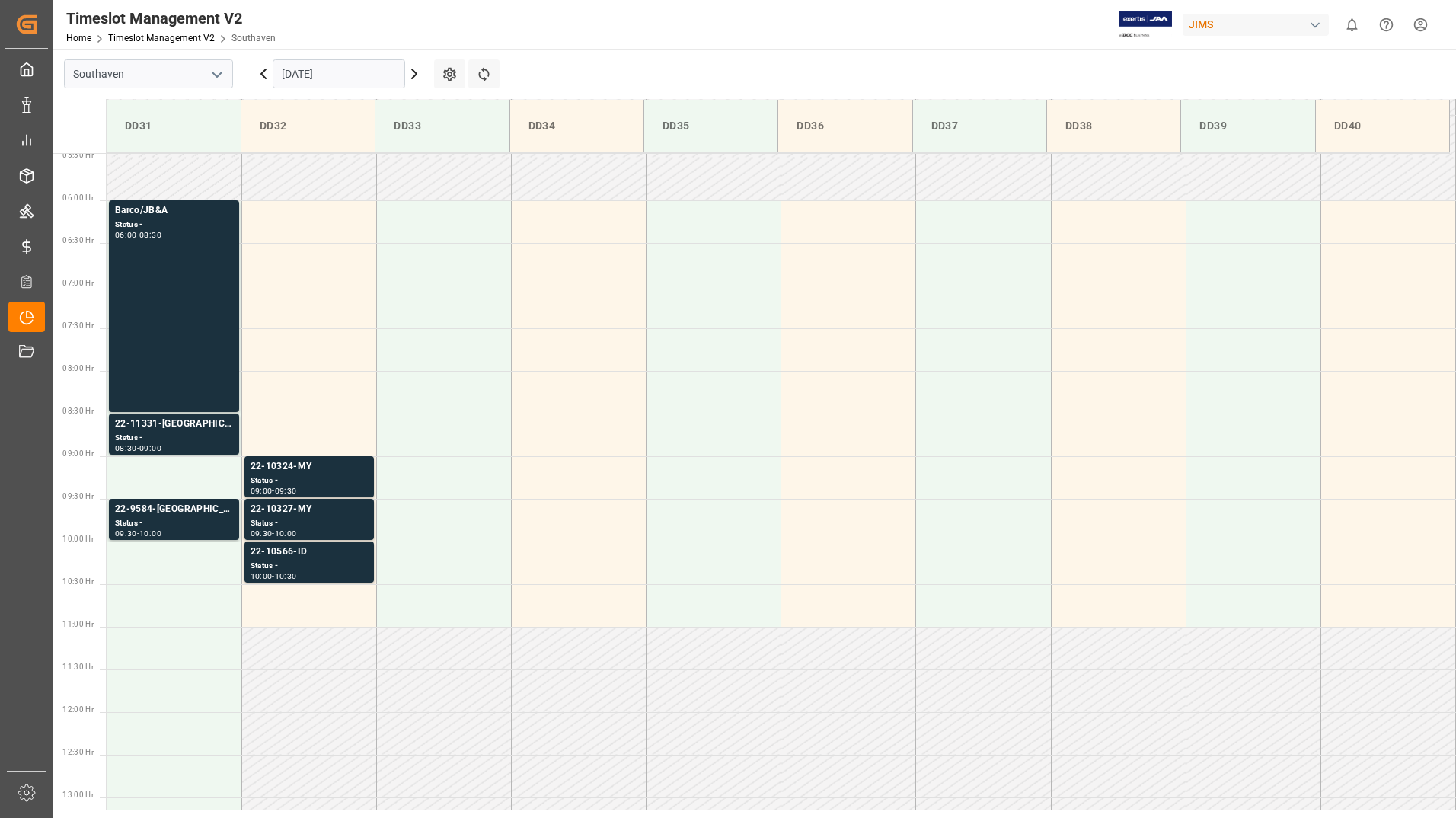
scroll to position [462, 0]
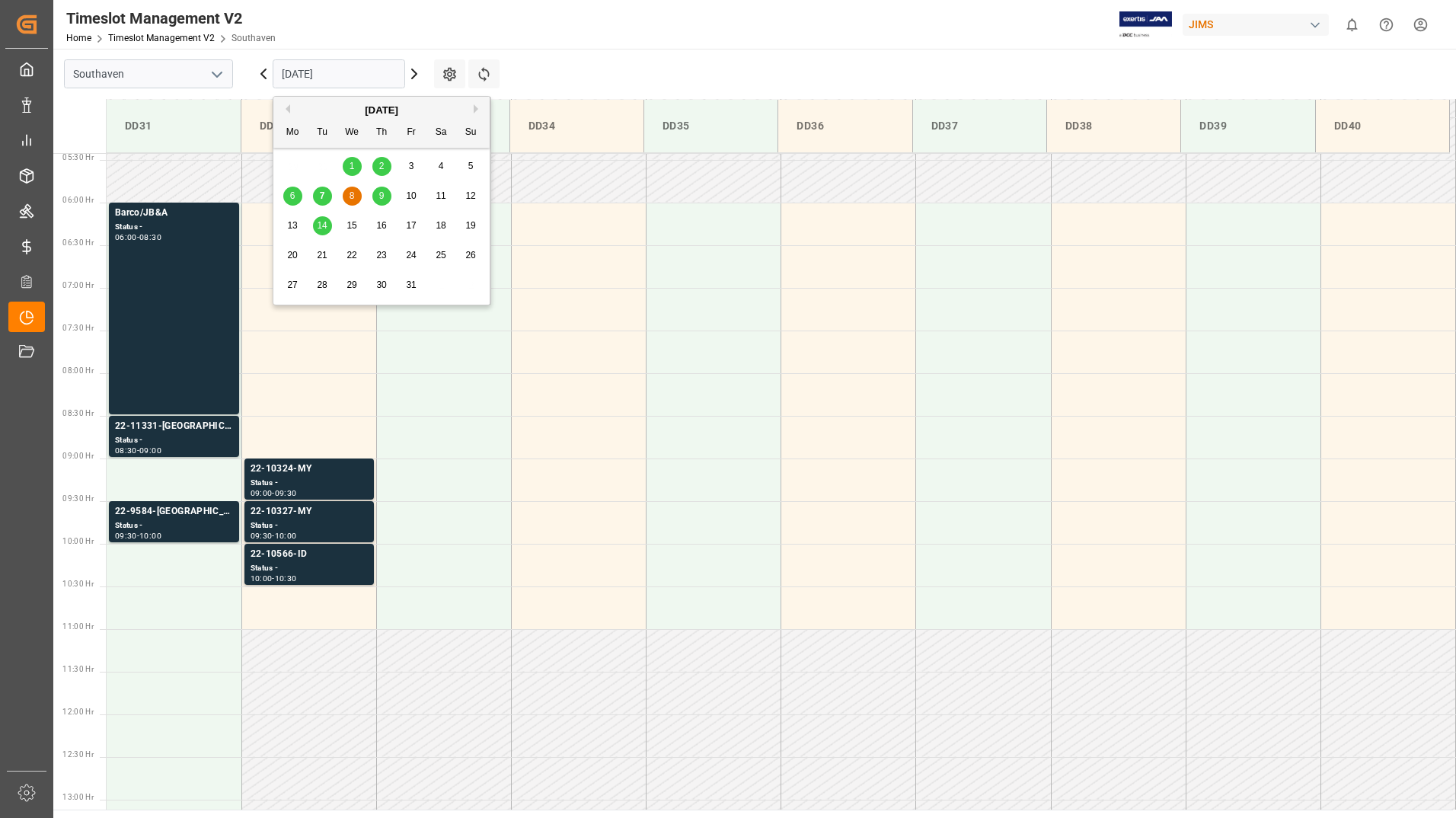
click at [330, 68] on input "[DATE]" at bounding box center [339, 74] width 133 height 29
click at [382, 195] on span "9" at bounding box center [382, 196] width 6 height 11
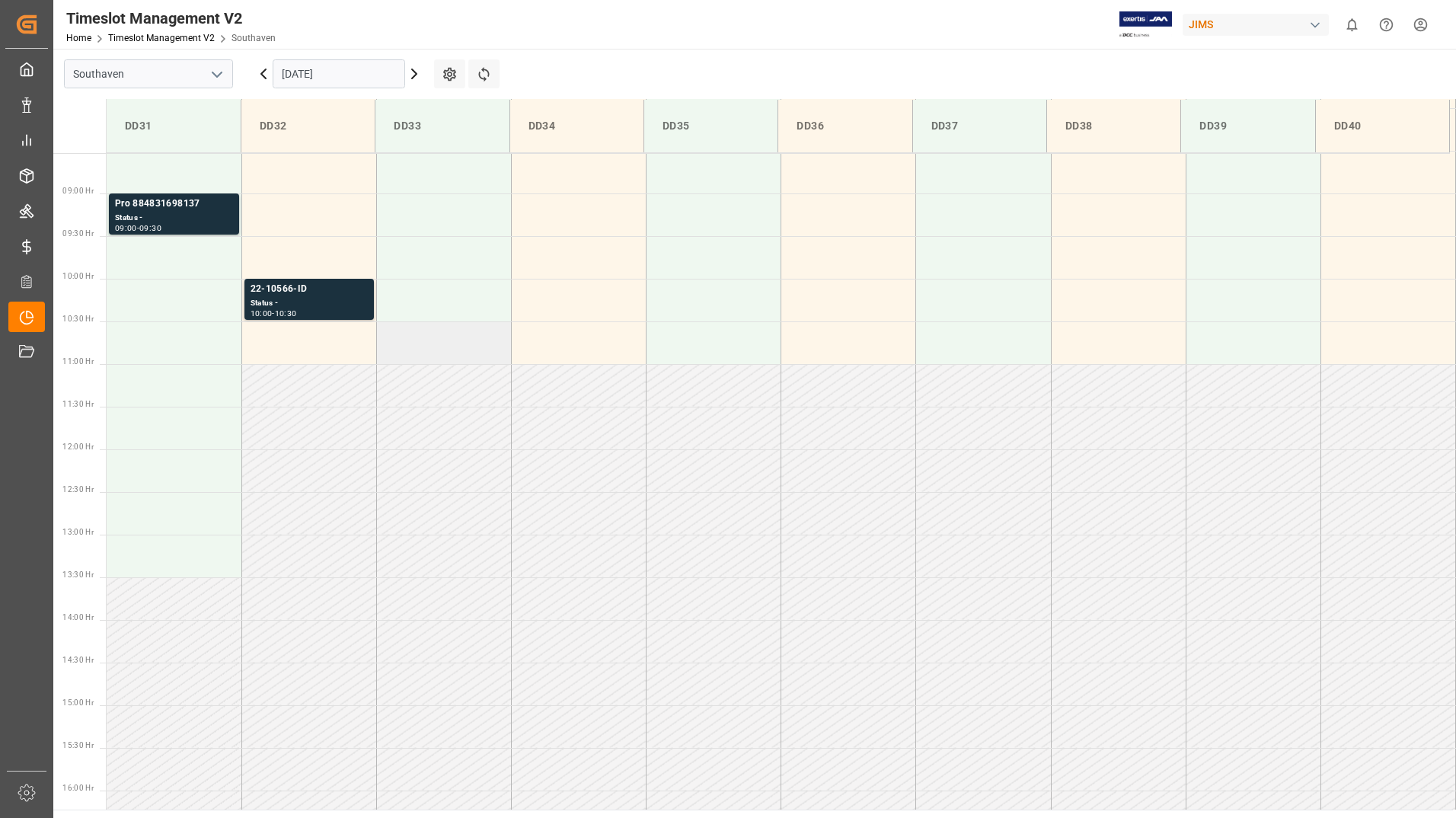
scroll to position [538, 0]
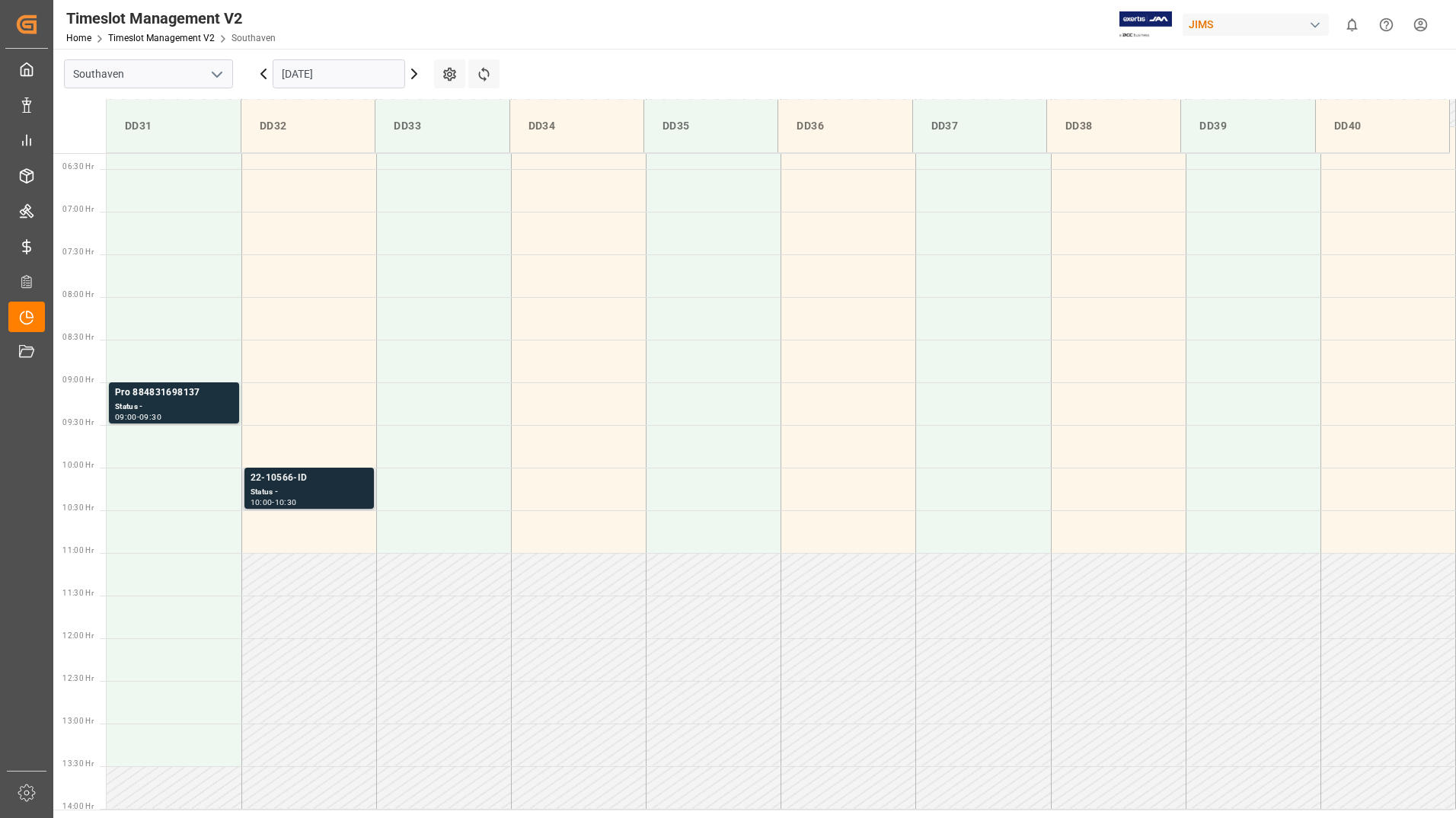
click at [292, 477] on div "22-10566-ID" at bounding box center [309, 478] width 117 height 15
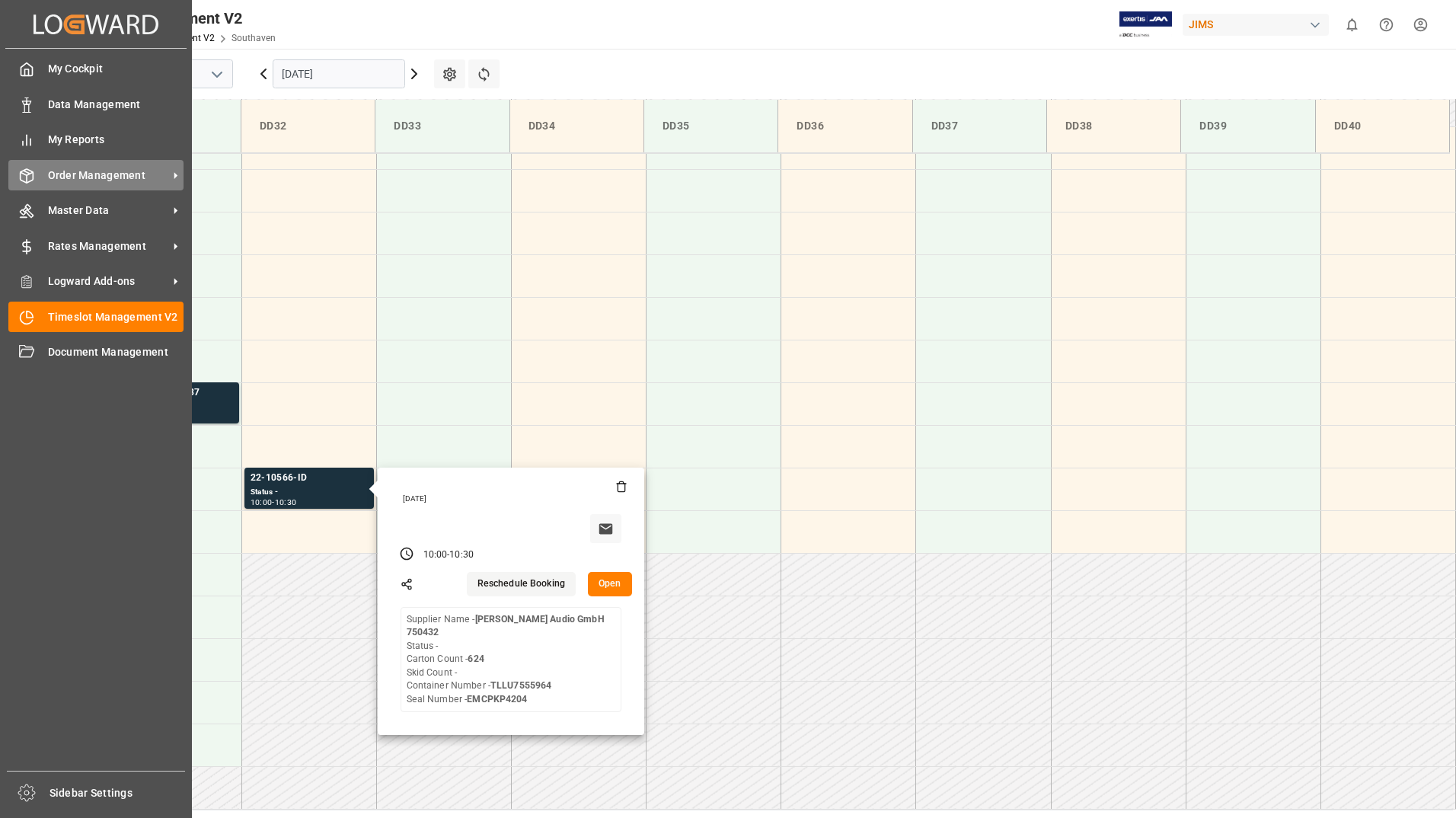
click at [70, 162] on div "Order Management Order Management" at bounding box center [96, 174] width 175 height 30
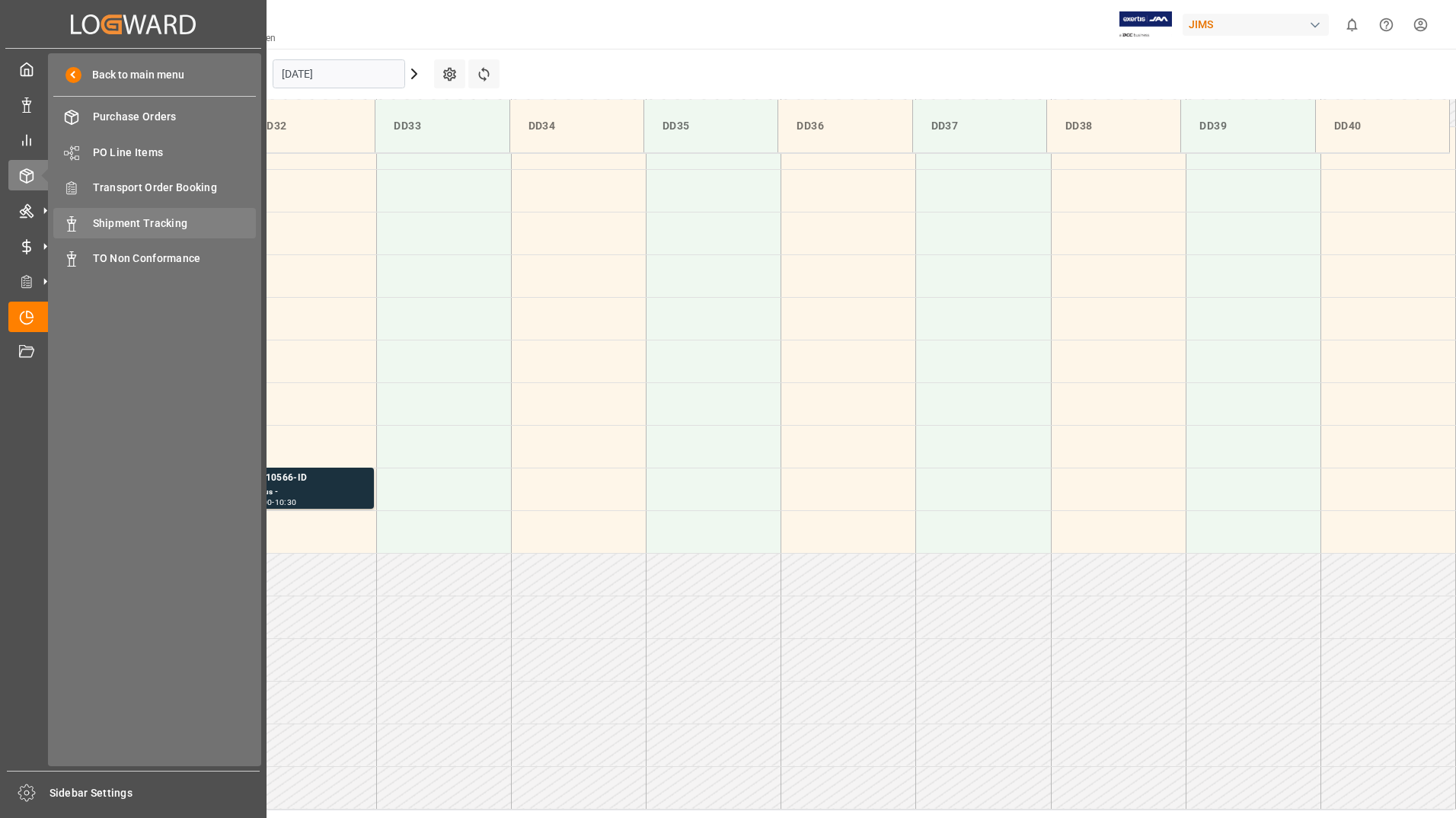
click at [201, 225] on span "Shipment Tracking" at bounding box center [174, 224] width 164 height 16
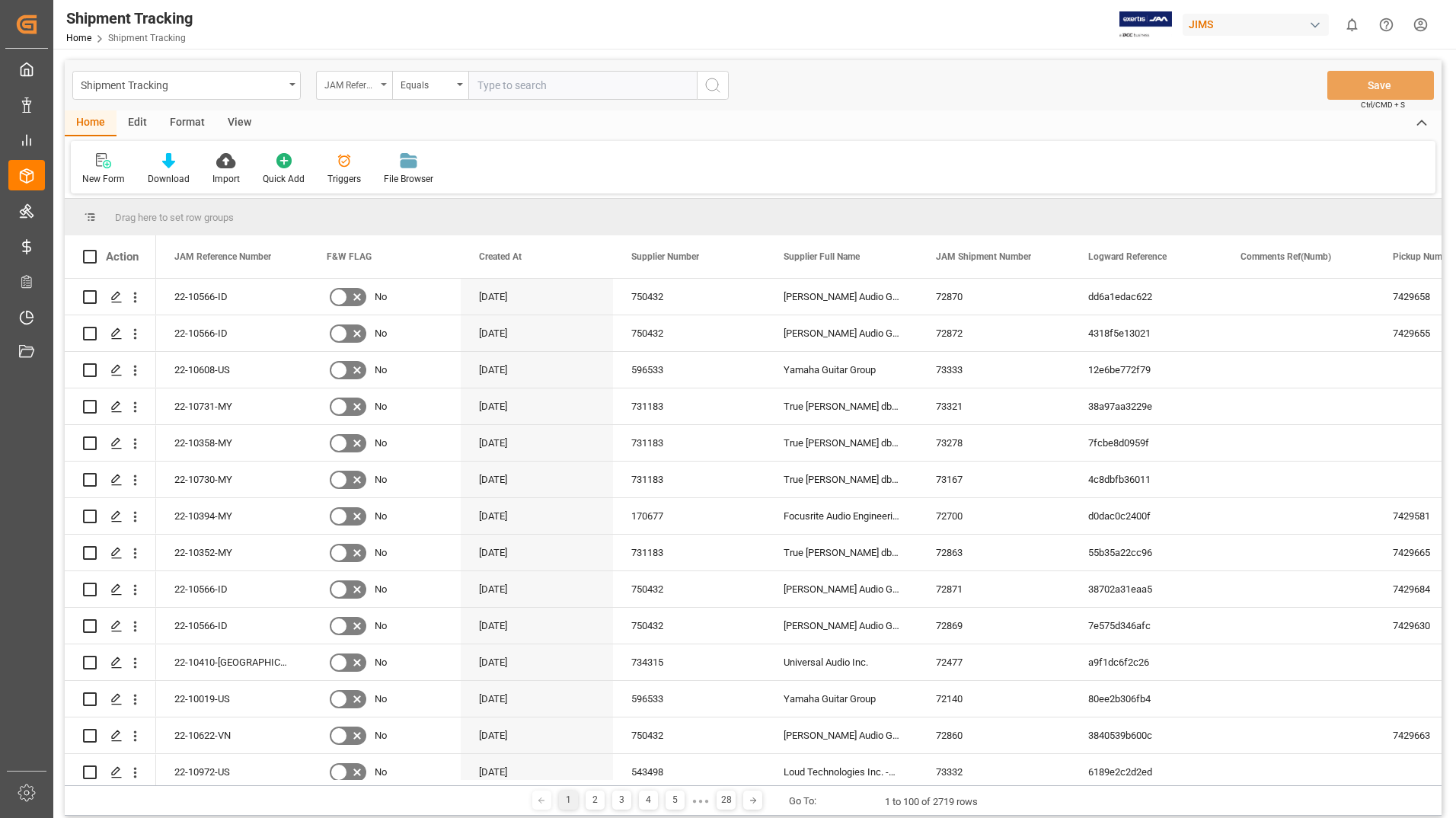
click at [382, 80] on div "JAM Reference Number" at bounding box center [353, 85] width 76 height 29
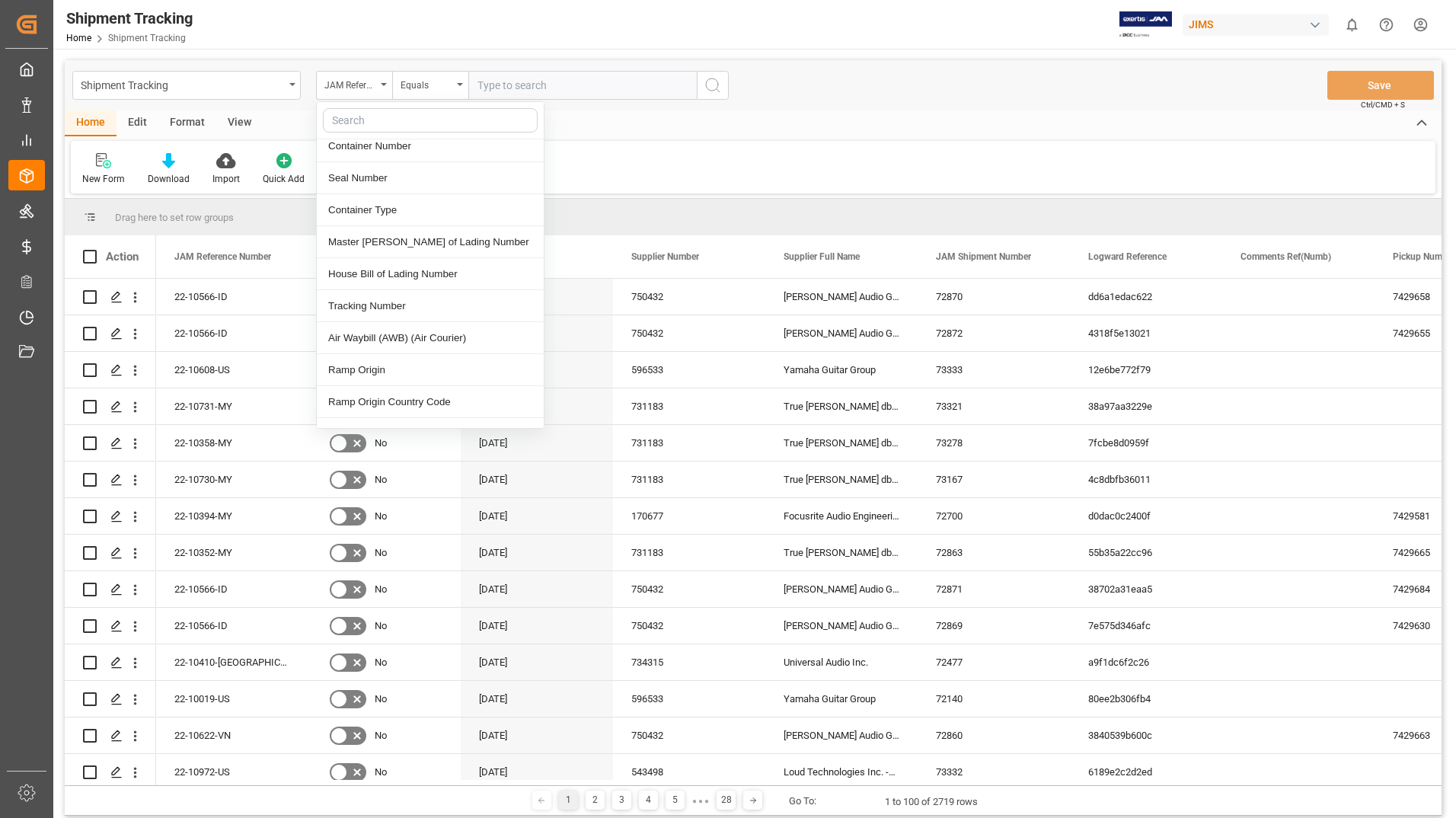
scroll to position [609, 0]
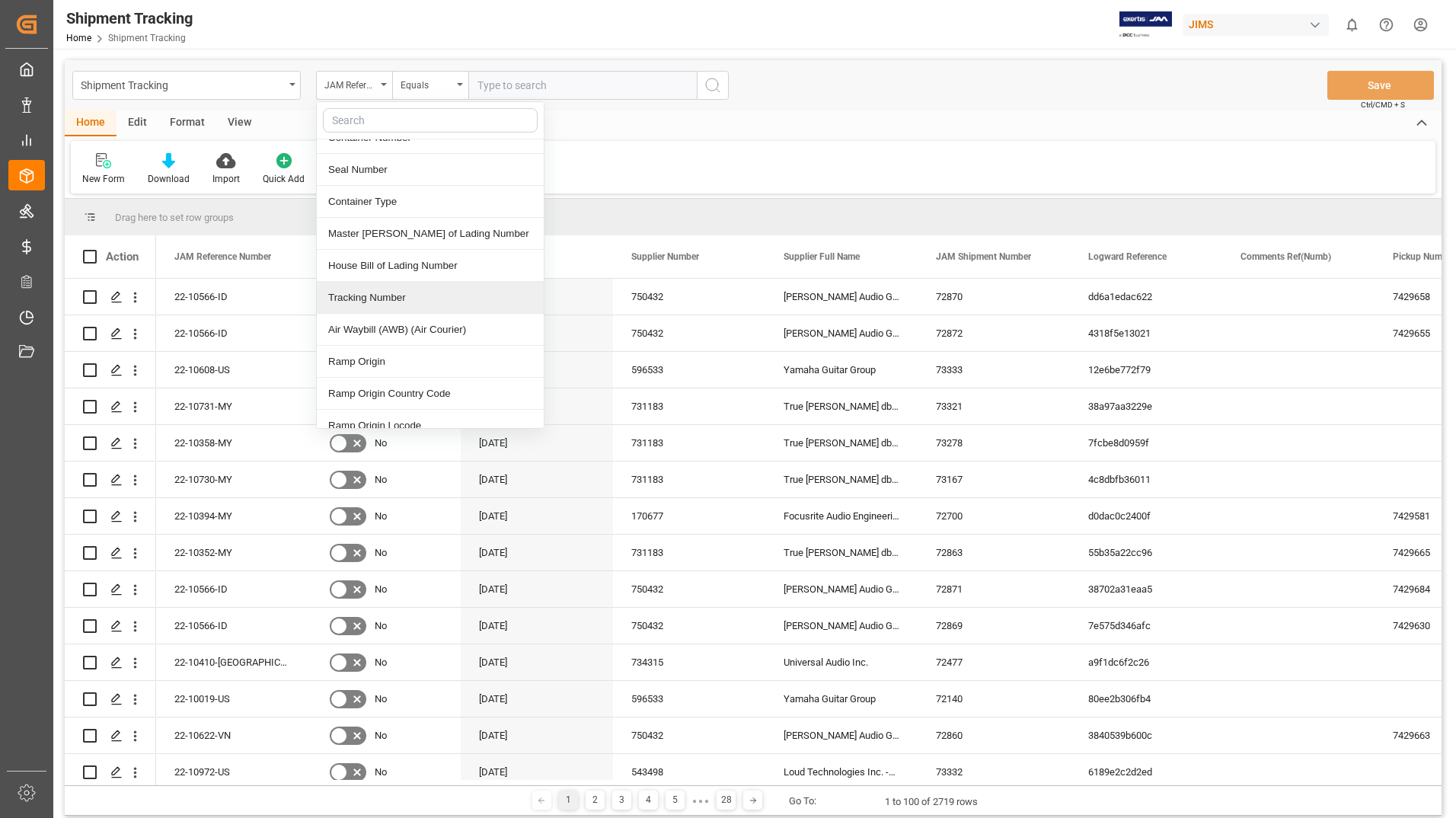
click at [400, 283] on div "Tracking Number" at bounding box center [430, 297] width 227 height 32
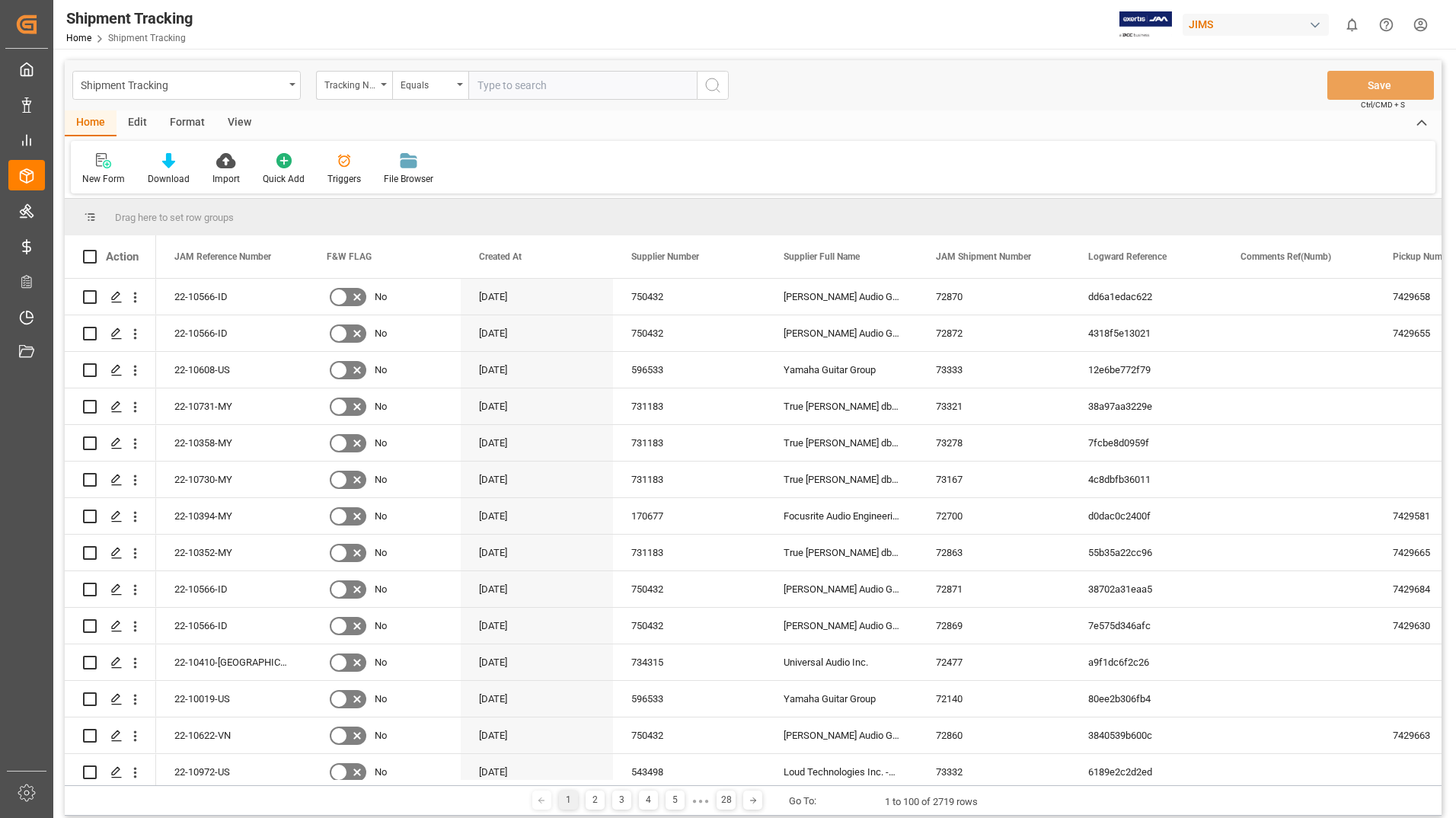
click at [555, 85] on input "text" at bounding box center [583, 85] width 228 height 29
paste input "632852265"
type input "632852265"
click at [729, 80] on div "Shipment Tracking Tracking Number Equals 632852265 Save Ctrl/CMD + S" at bounding box center [753, 85] width 1377 height 50
click at [713, 84] on icon "search button" at bounding box center [713, 85] width 18 height 18
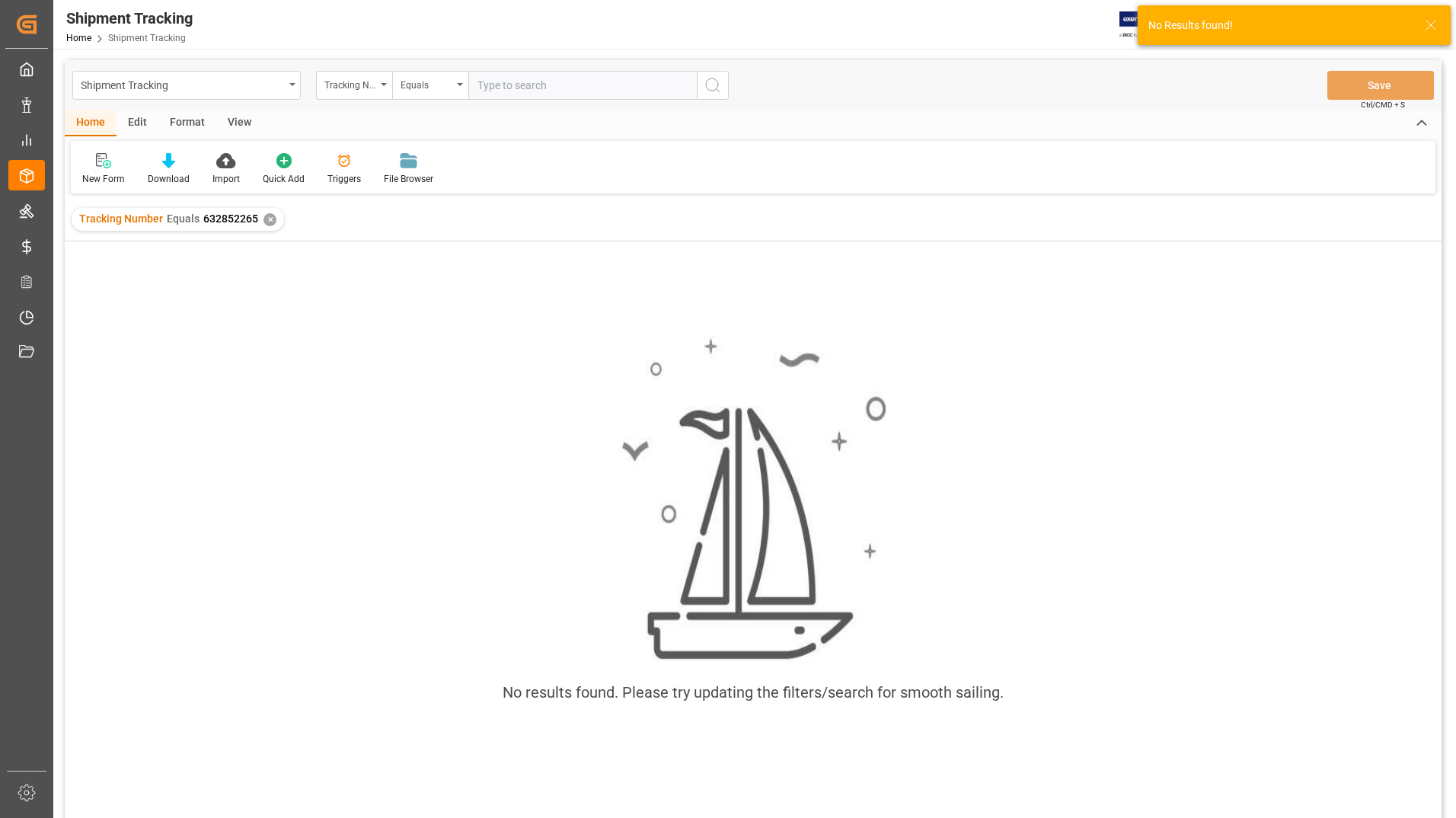
click at [267, 220] on div "✕" at bounding box center [269, 219] width 13 height 13
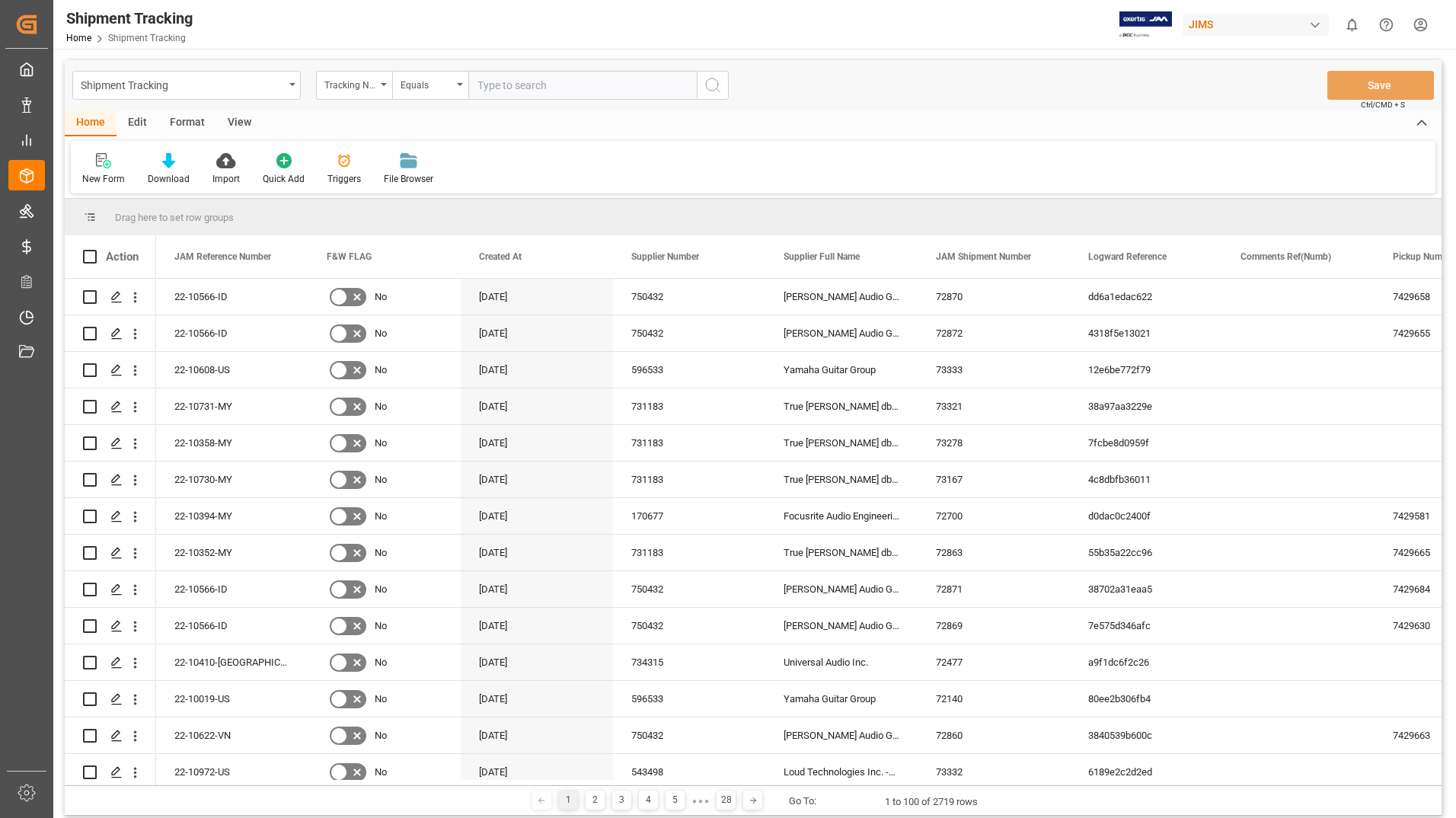
click at [501, 84] on input "text" at bounding box center [583, 85] width 228 height 29
paste input "125372466"
type input "125372466"
click at [705, 86] on icon "search button" at bounding box center [713, 85] width 18 height 18
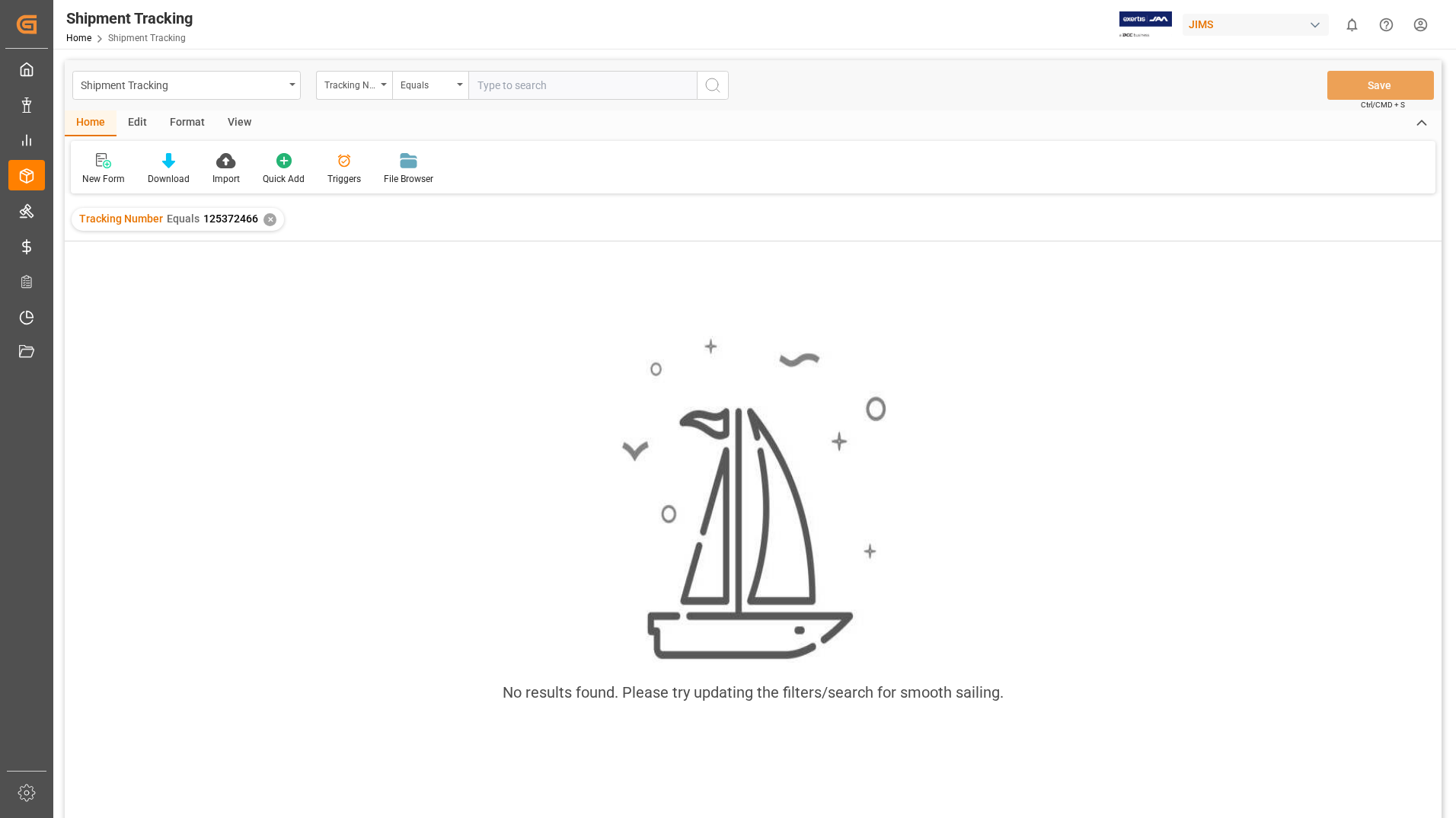
click at [1417, 24] on html "Created by potrace 1.15, written by [PERSON_NAME] [DATE]-[DATE] Created by potr…" at bounding box center [728, 409] width 1456 height 818
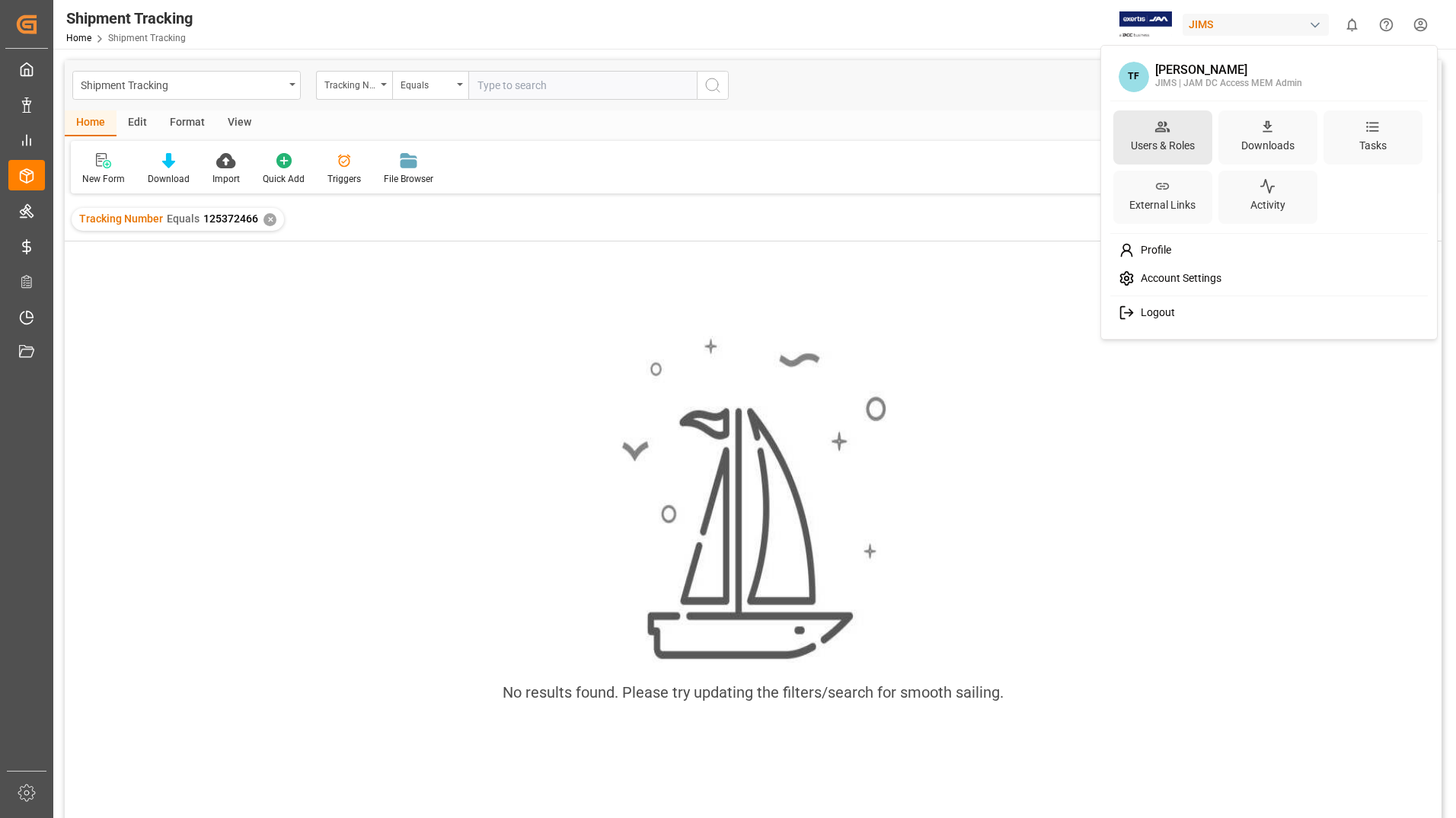
click at [1191, 146] on div "Users & Roles" at bounding box center [1163, 145] width 70 height 22
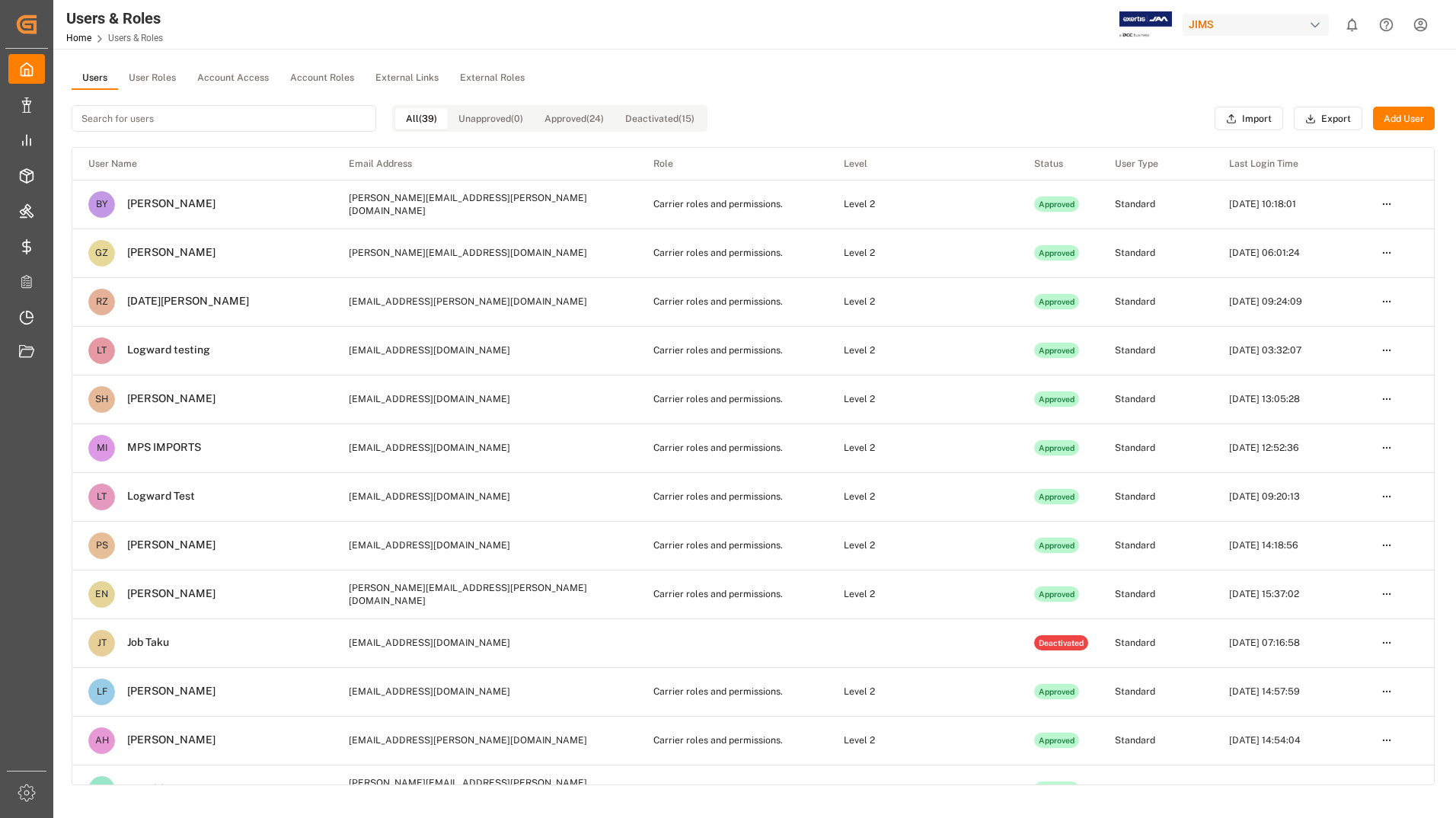
click at [1395, 112] on button "Add User" at bounding box center [1404, 118] width 62 height 24
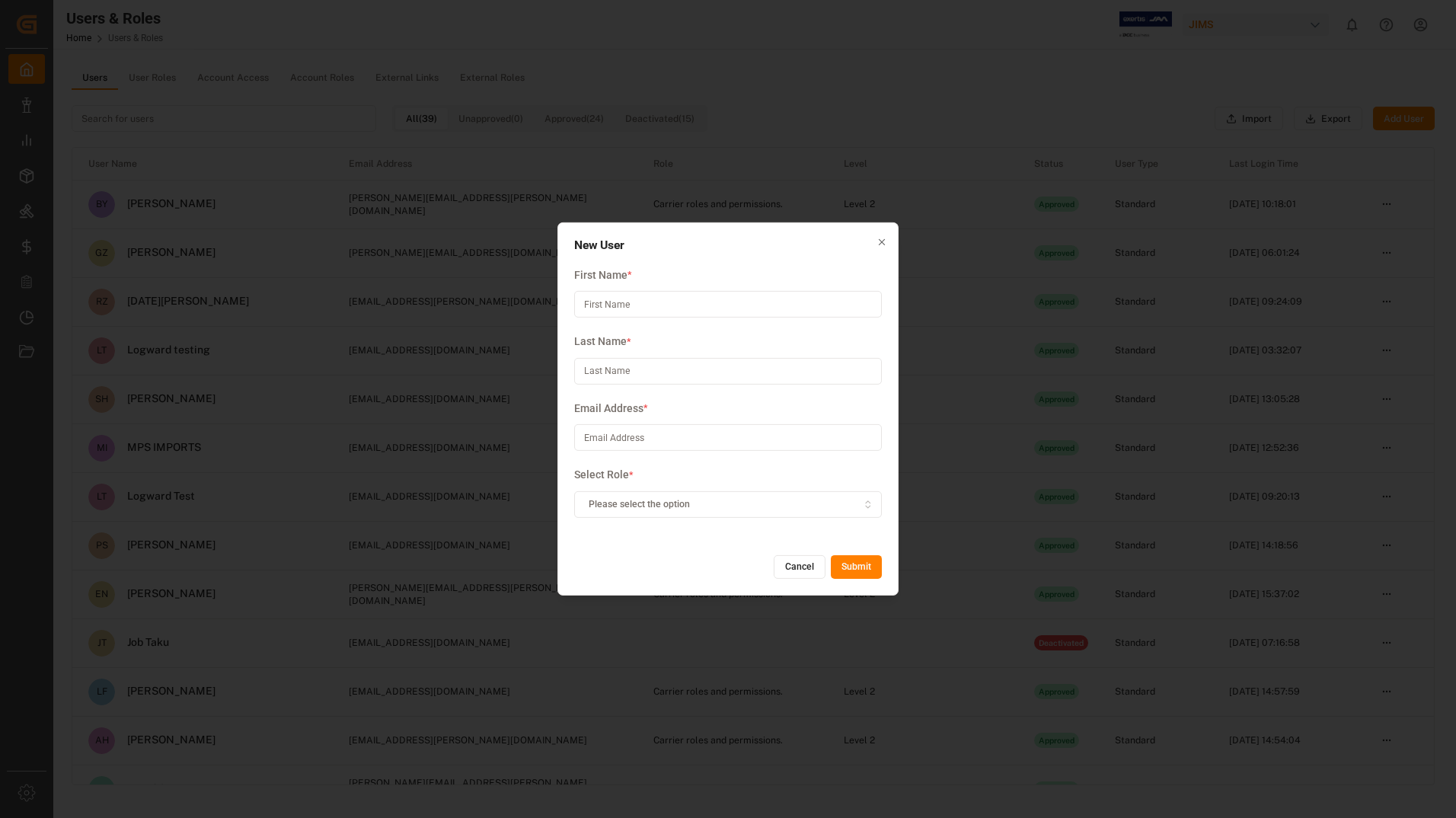
click at [650, 435] on input at bounding box center [728, 438] width 308 height 27
paste input "[PERSON_NAME] <[PERSON_NAME][EMAIL_ADDRESS][PERSON_NAME][DOMAIN_NAME]>"
type input "[PERSON_NAME] <[PERSON_NAME][EMAIL_ADDRESS][PERSON_NAME][DOMAIN_NAME]>"
click at [649, 299] on input at bounding box center [728, 304] width 308 height 27
type input "[PERSON_NAME]"
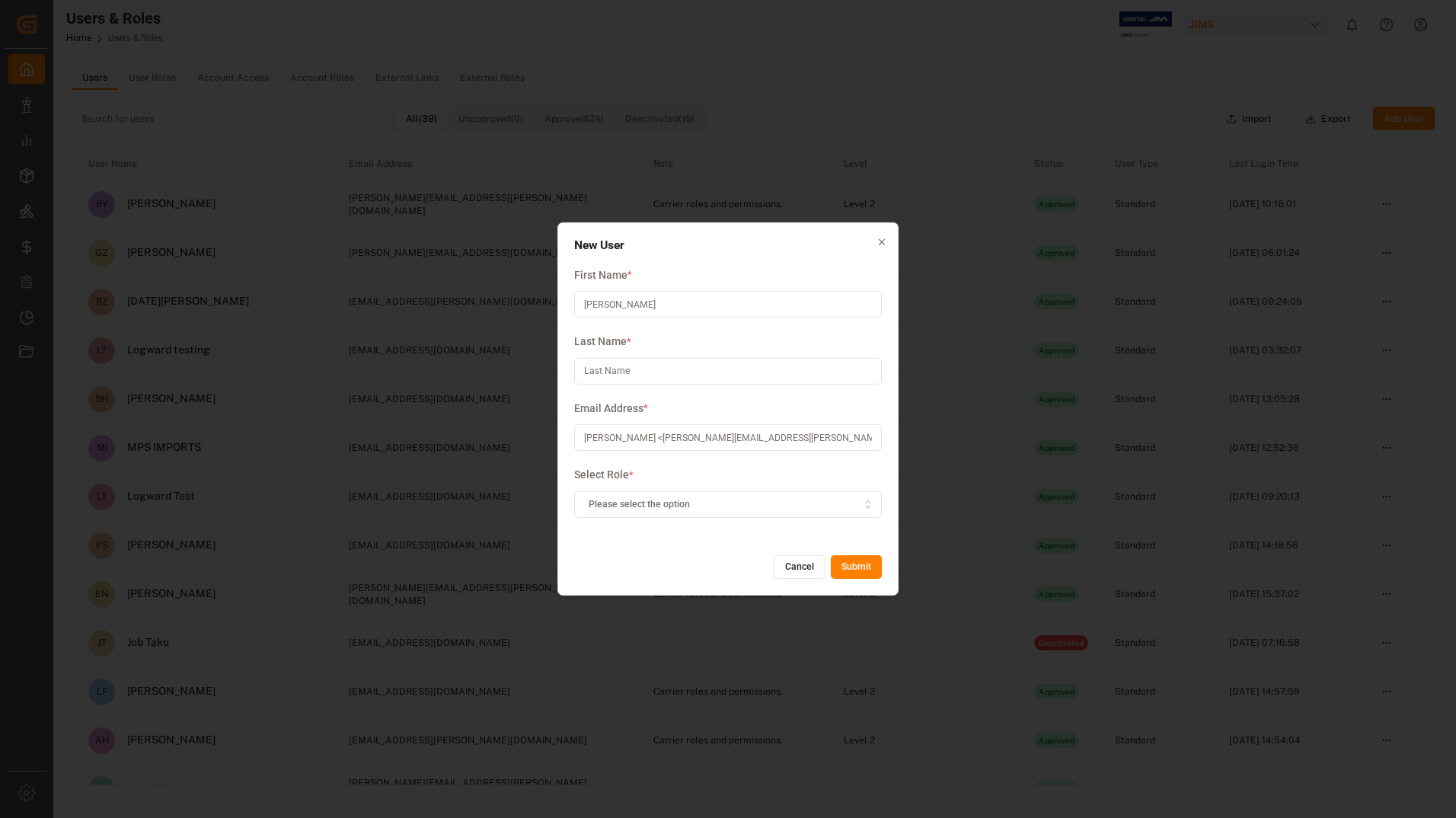
click at [641, 377] on input at bounding box center [728, 372] width 308 height 27
type input "[PERSON_NAME]"
click at [628, 439] on input "[PERSON_NAME] <[PERSON_NAME][EMAIL_ADDRESS][PERSON_NAME][DOMAIN_NAME]>" at bounding box center [728, 438] width 308 height 27
click at [687, 439] on input "[PERSON_NAME][EMAIL_ADDRESS][PERSON_NAME][DOMAIN_NAME]>" at bounding box center [728, 438] width 308 height 27
click at [846, 501] on div "Please select the option" at bounding box center [728, 504] width 301 height 14
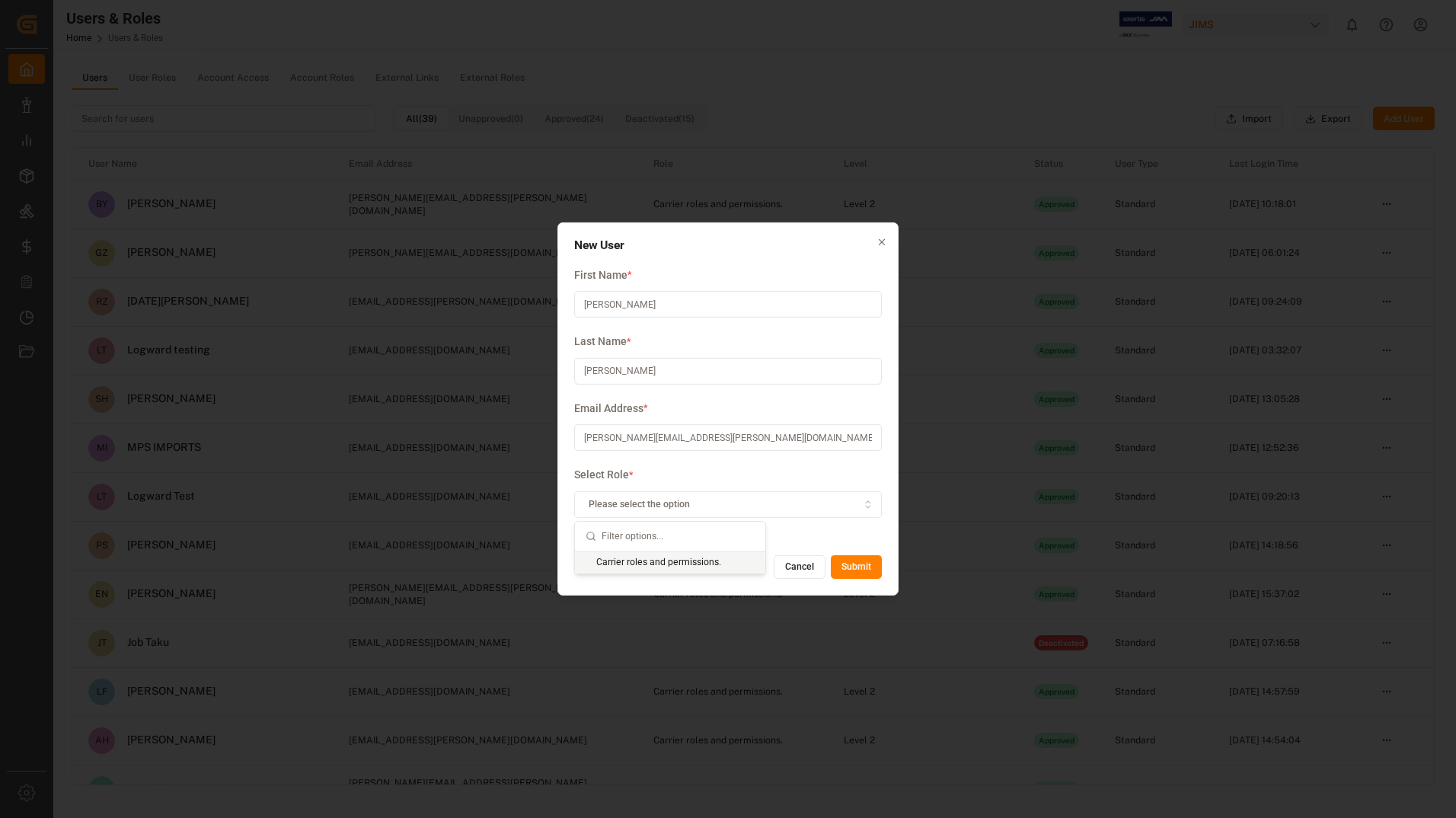
click at [711, 570] on div "Carrier roles and permissions." at bounding box center [670, 562] width 191 height 21
click at [866, 567] on button "Submit" at bounding box center [856, 566] width 51 height 24
click at [587, 437] on input "[PERSON_NAME][EMAIL_ADDRESS][PERSON_NAME][DOMAIN_NAME]" at bounding box center [728, 438] width 308 height 27
click at [862, 559] on button "Submit" at bounding box center [856, 566] width 51 height 24
click at [695, 437] on input "[PERSON_NAME][EMAIL_ADDRESS][PERSON_NAME][DOMAIN_NAME]" at bounding box center [728, 438] width 308 height 27
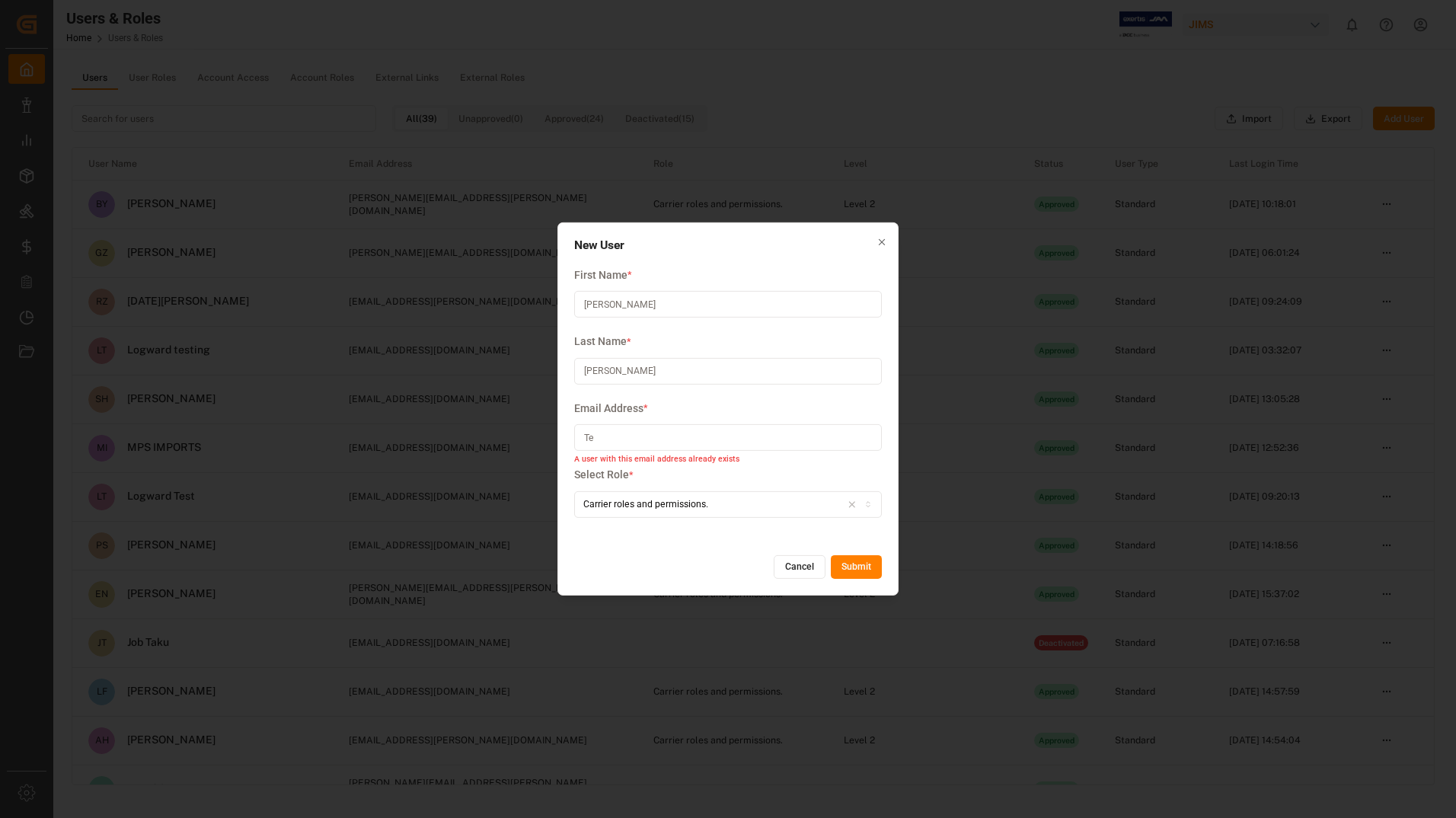
type input "T"
paste input "[PERSON_NAME] <[PERSON_NAME][EMAIL_ADDRESS][PERSON_NAME][DOMAIN_NAME]>"
click at [838, 558] on button "Submit" at bounding box center [856, 566] width 51 height 24
click at [730, 438] on input "[PERSON_NAME] <[PERSON_NAME][EMAIL_ADDRESS][PERSON_NAME][DOMAIN_NAME]>" at bounding box center [728, 438] width 308 height 27
type input "T"
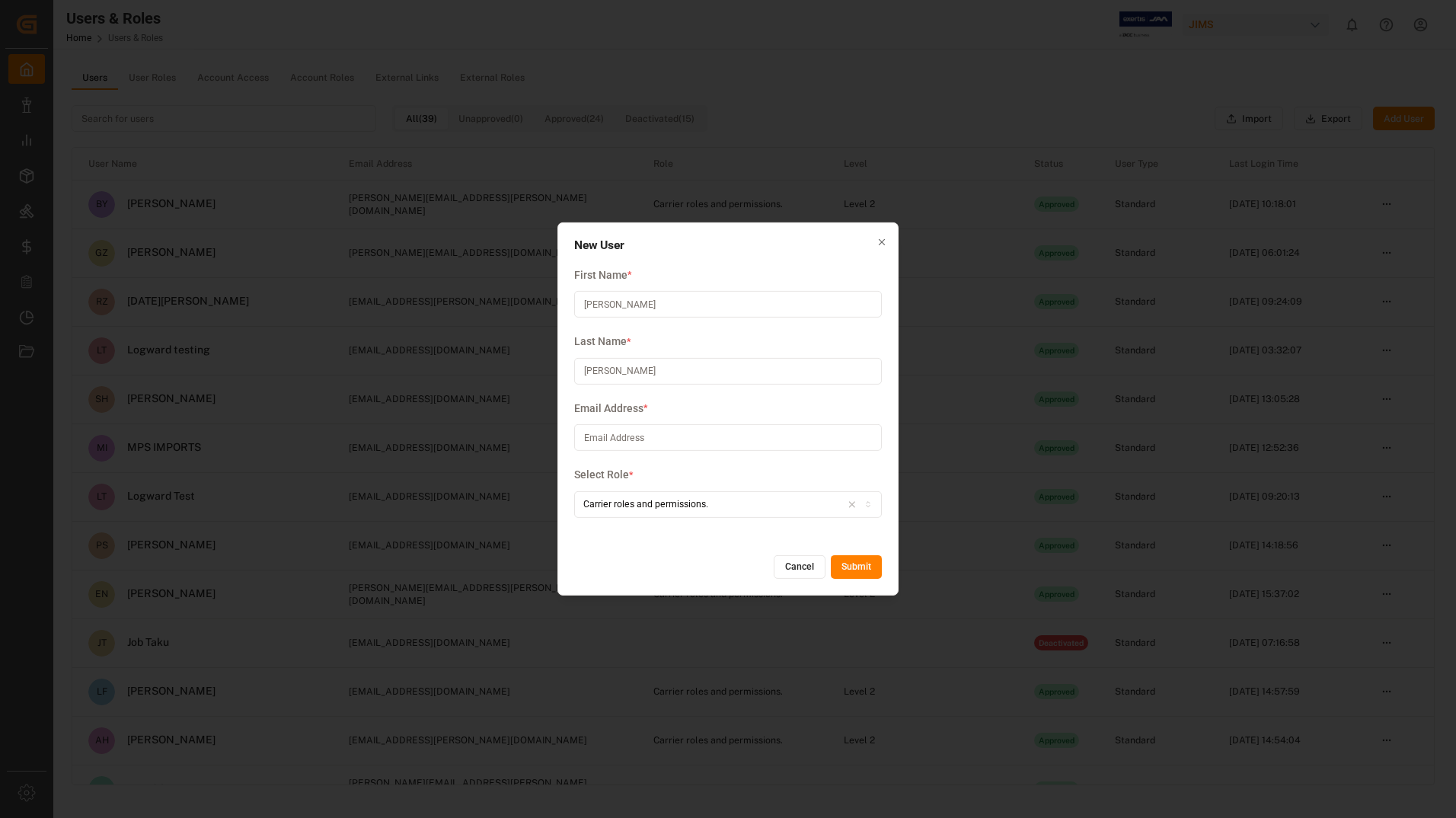
paste input "[PERSON_NAME][EMAIL_ADDRESS][PERSON_NAME][DOMAIN_NAME]"
click at [857, 567] on button "Submit" at bounding box center [856, 566] width 51 height 24
click at [583, 438] on input "[PERSON_NAME][EMAIL_ADDRESS][PERSON_NAME][DOMAIN_NAME]" at bounding box center [728, 438] width 308 height 27
click at [855, 573] on button "Submit" at bounding box center [856, 566] width 51 height 24
click at [855, 570] on button "Submit" at bounding box center [856, 566] width 51 height 24
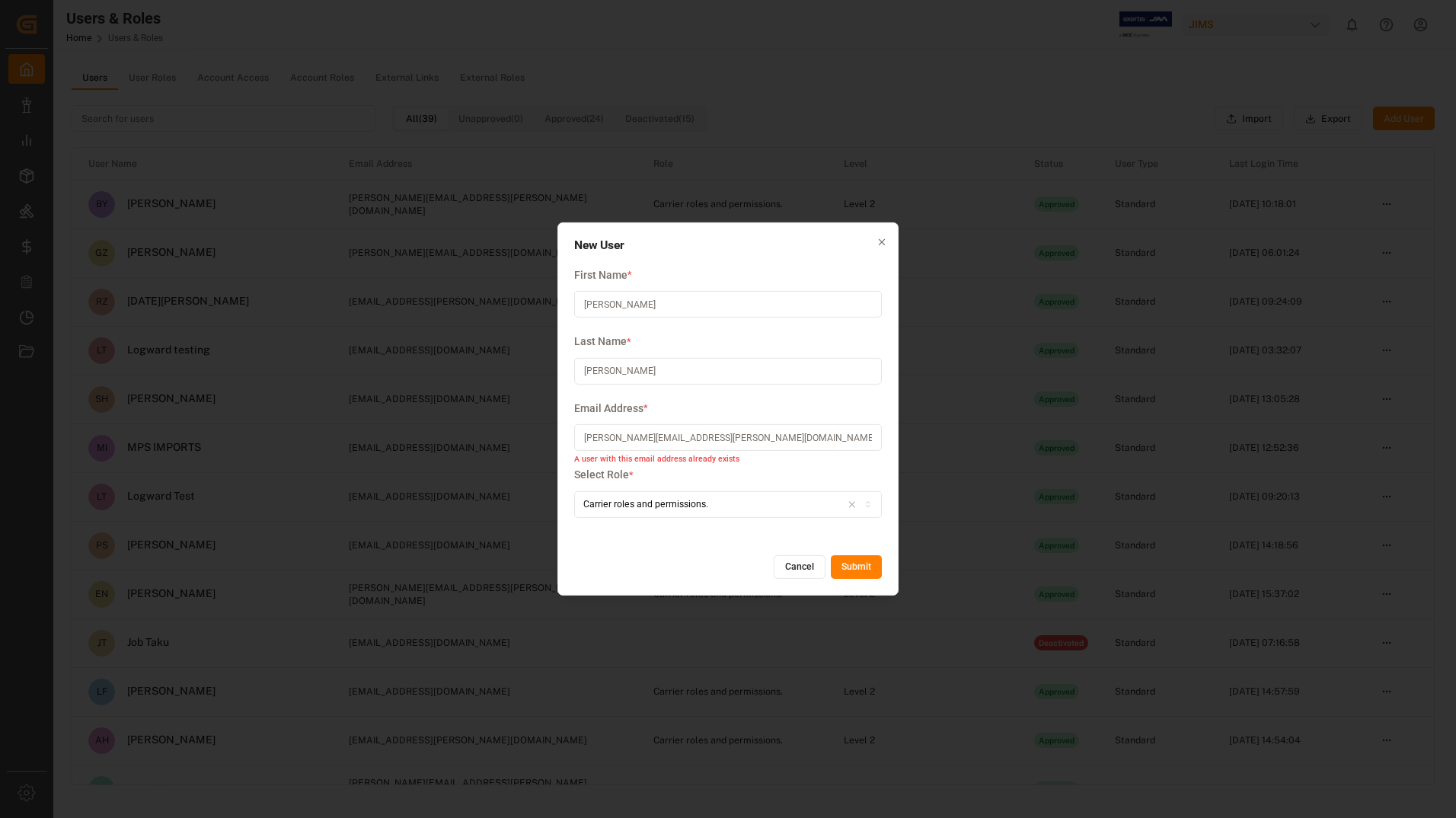
click at [712, 439] on input "[PERSON_NAME][EMAIL_ADDRESS][PERSON_NAME][DOMAIN_NAME]" at bounding box center [728, 438] width 308 height 27
type input "t"
paste input "[PERSON_NAME][EMAIL_ADDRESS][PERSON_NAME][DOMAIN_NAME]"
type input "[PERSON_NAME][EMAIL_ADDRESS][PERSON_NAME][DOMAIN_NAME]"
click at [864, 564] on button "Submit" at bounding box center [856, 566] width 51 height 24
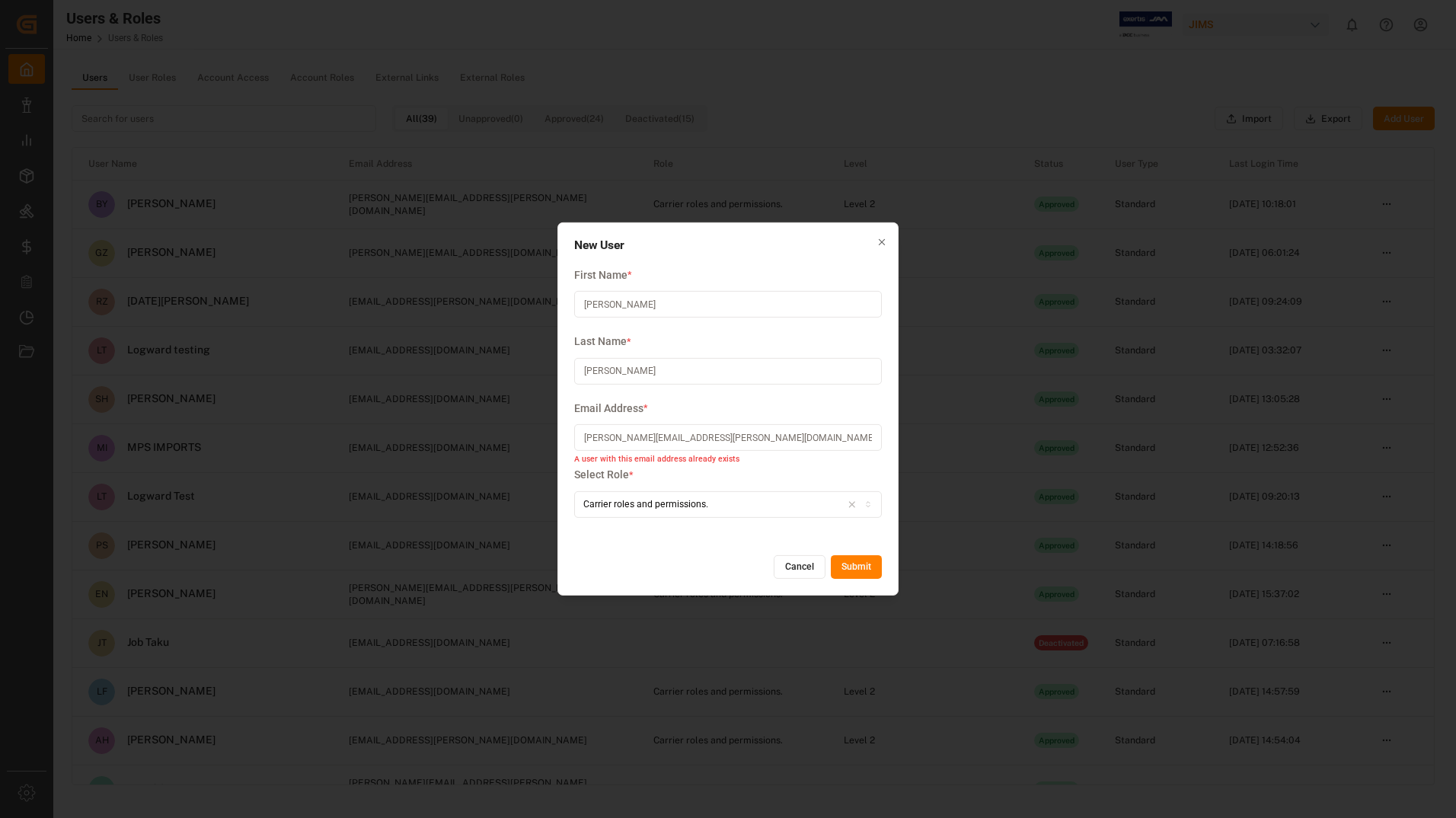
click at [880, 238] on icon "button" at bounding box center [881, 242] width 11 height 11
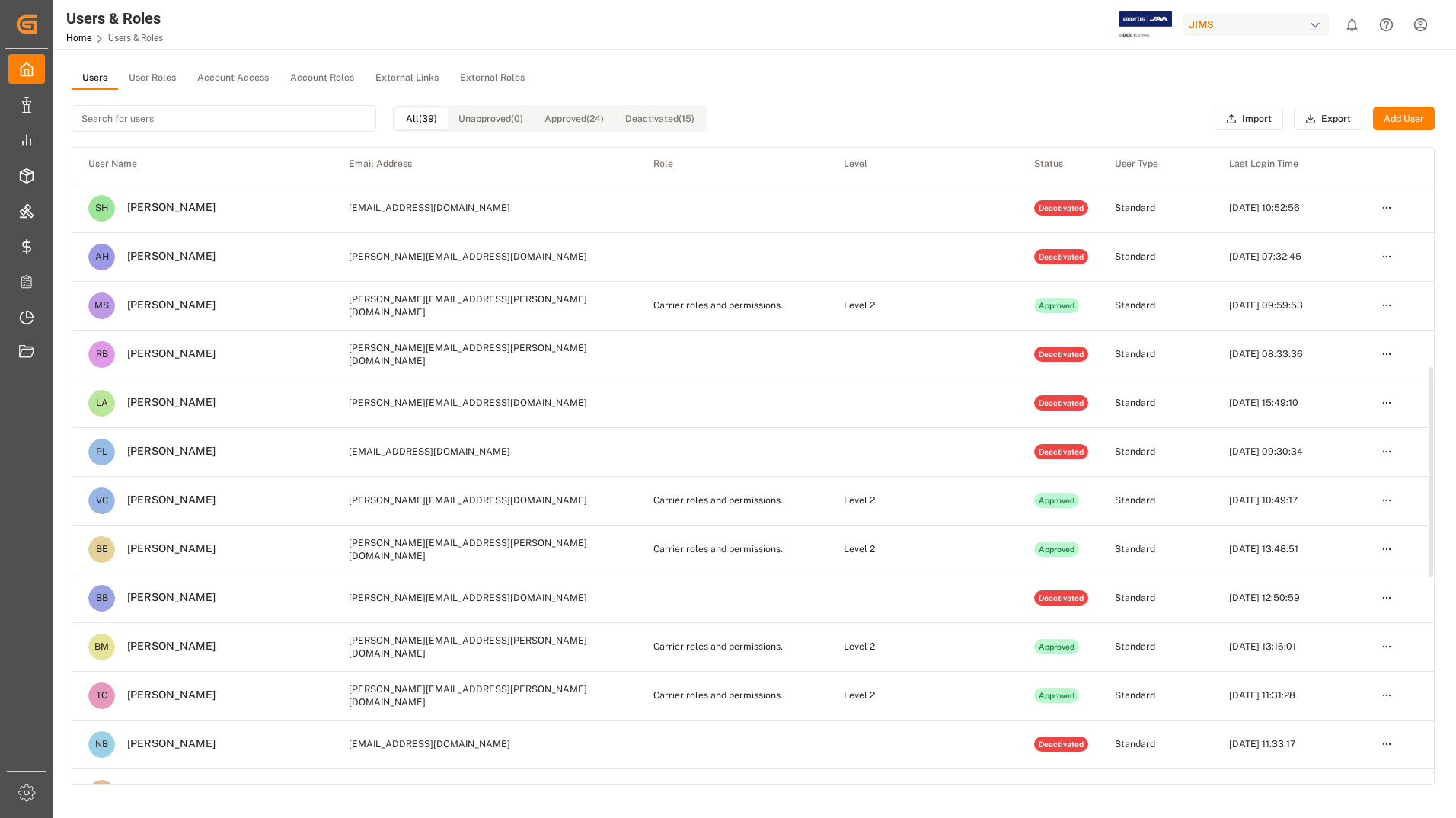
scroll to position [685, 0]
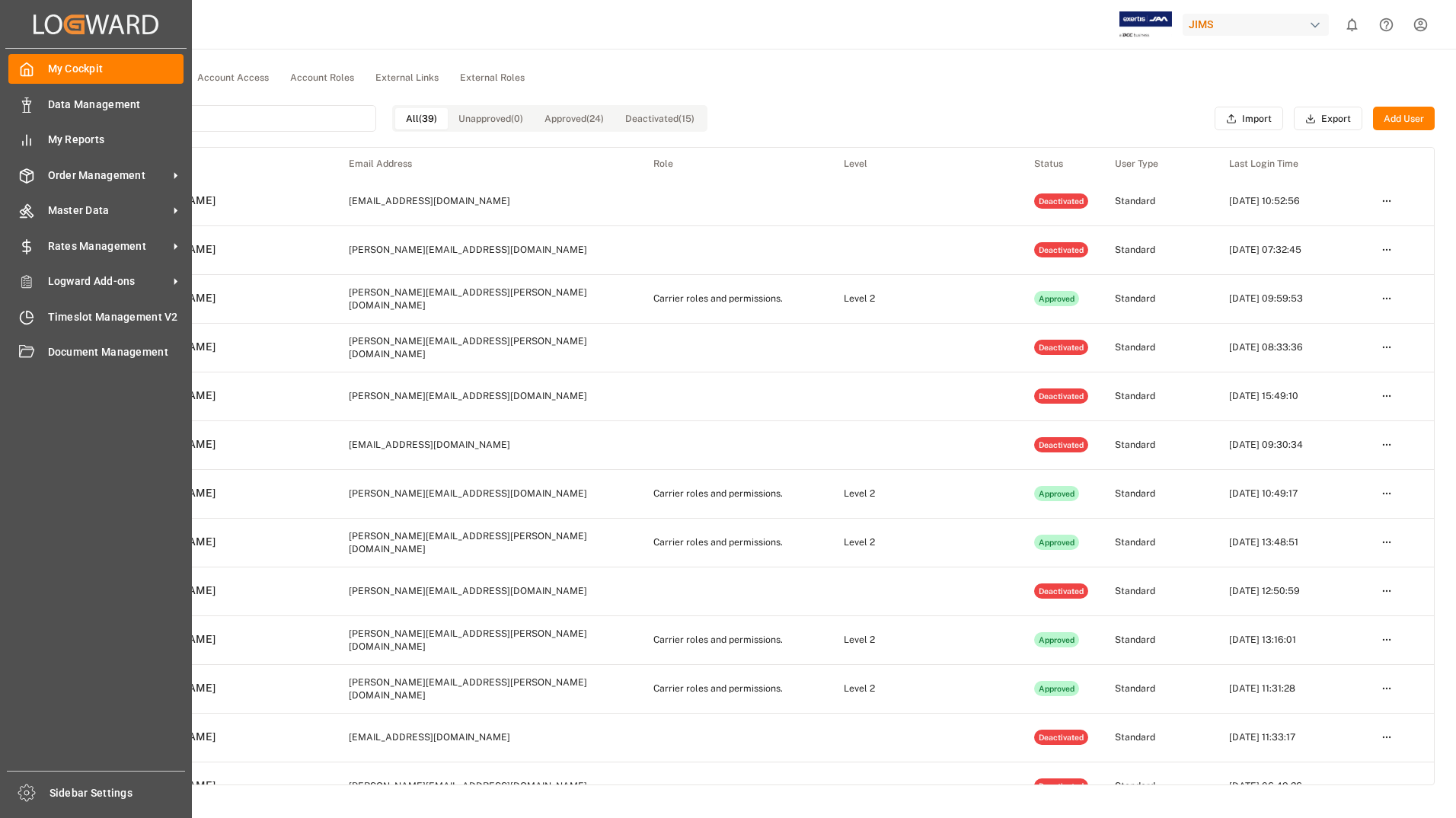
click at [76, 87] on div "My Cockpit My Cockpit Data Management Data Management My Reports My Reports Ord…" at bounding box center [96, 409] width 181 height 722
click at [87, 66] on span "My Cockpit" at bounding box center [116, 69] width 136 height 16
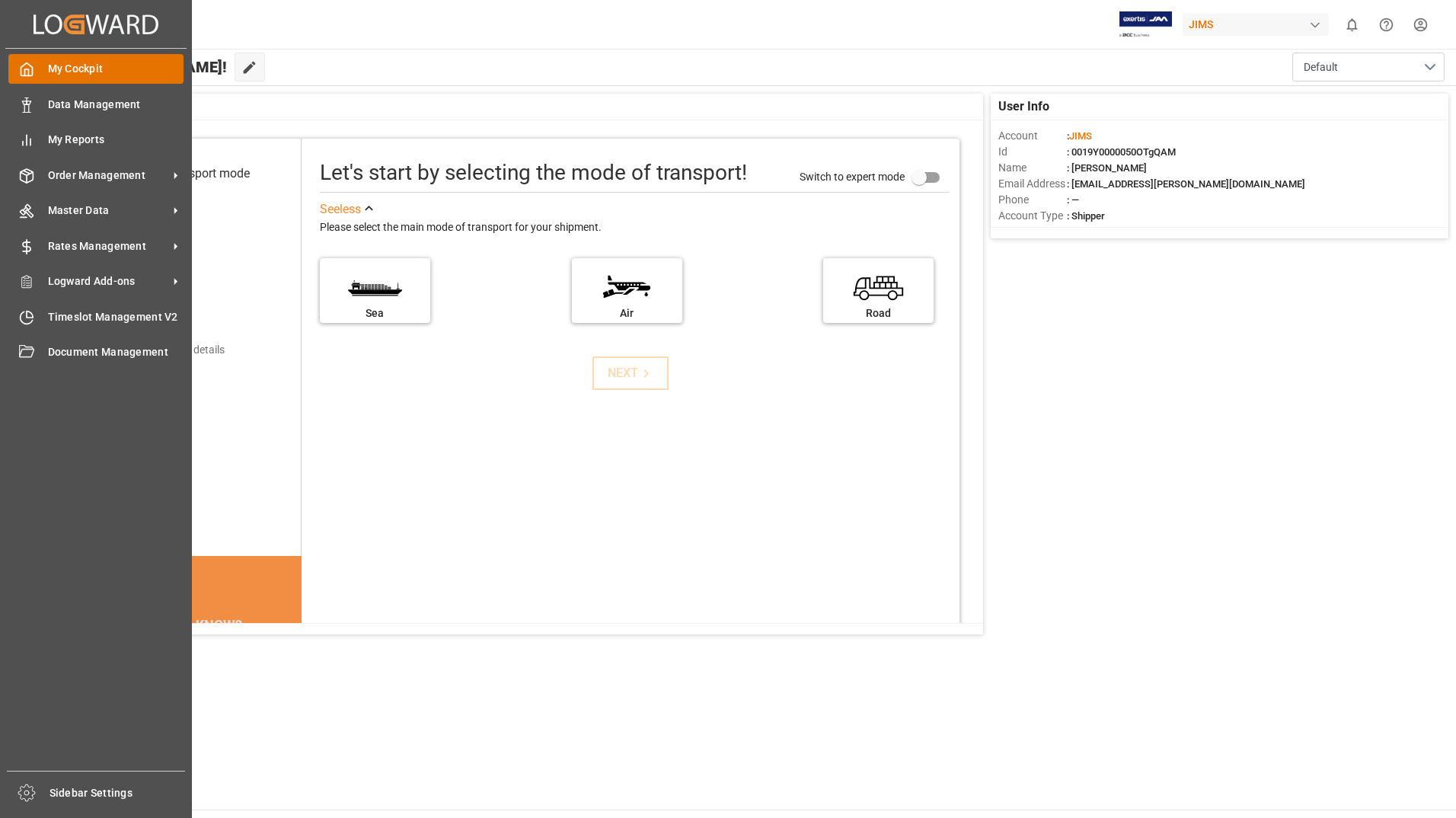
click at [58, 62] on span "My Cockpit" at bounding box center [116, 69] width 136 height 16
click at [72, 168] on span "Order Management" at bounding box center [108, 175] width 120 height 16
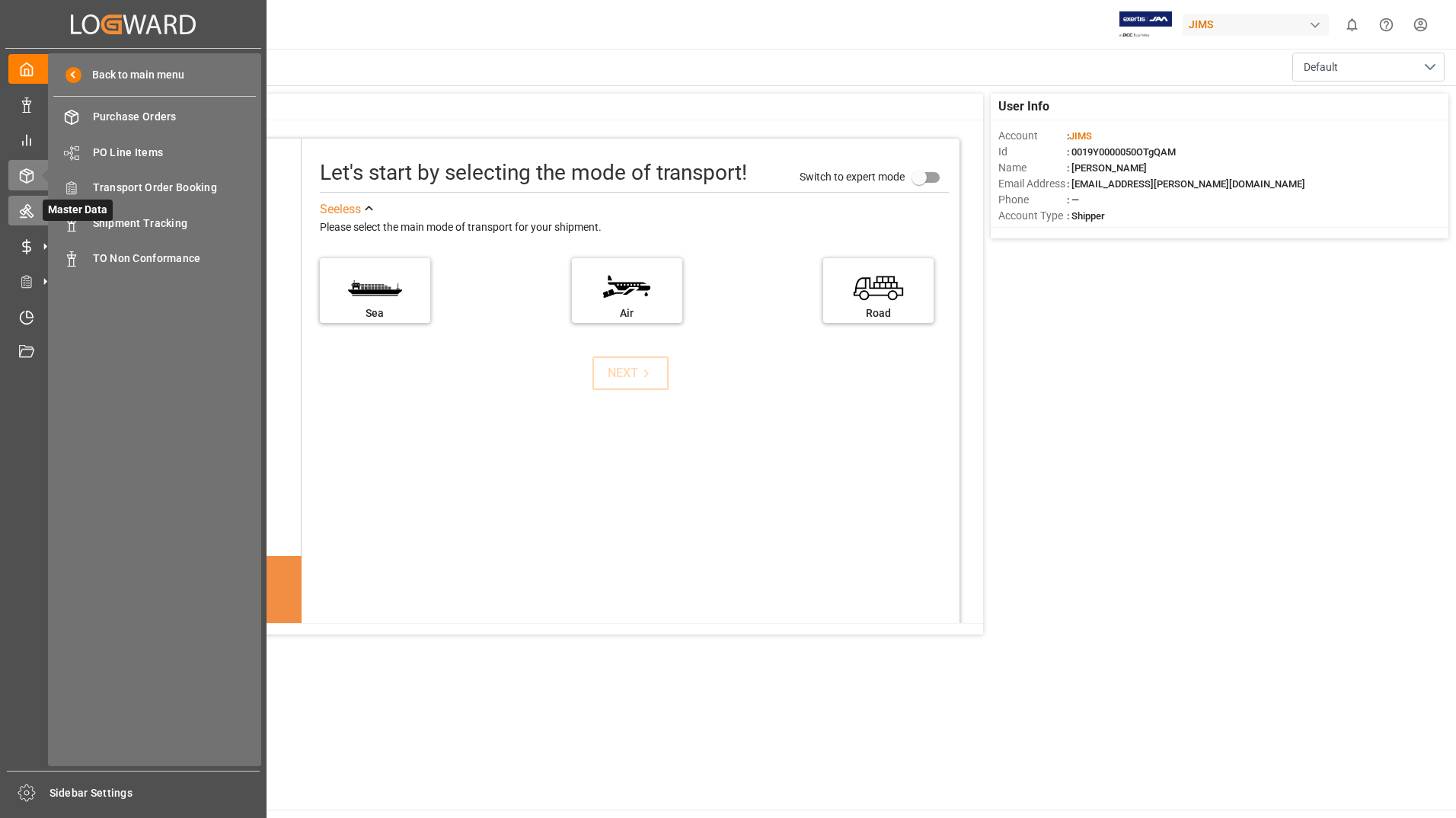
click at [27, 203] on icon at bounding box center [27, 211] width 15 height 15
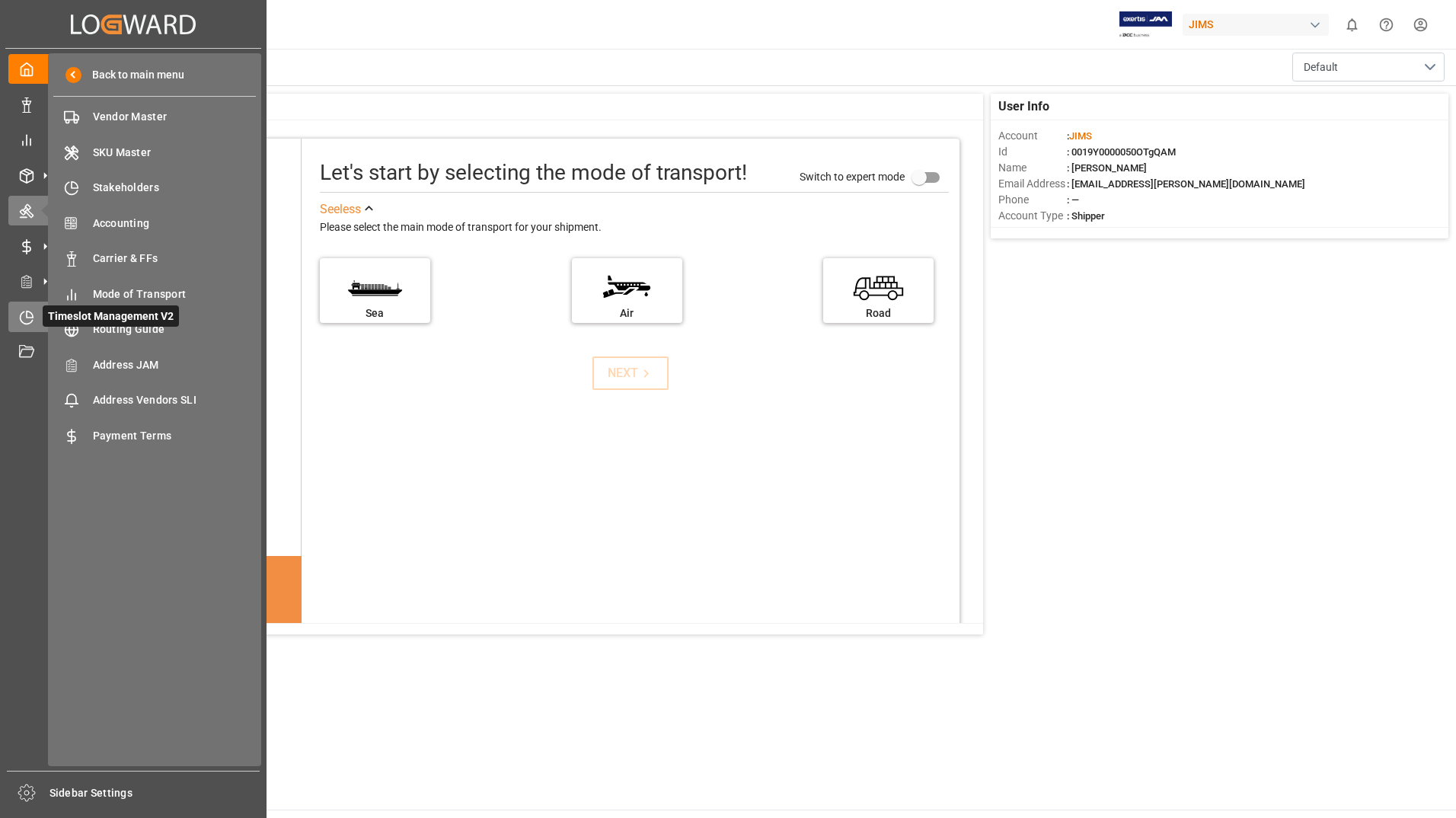
click at [44, 307] on span "Timeslot Management V2" at bounding box center [110, 316] width 136 height 21
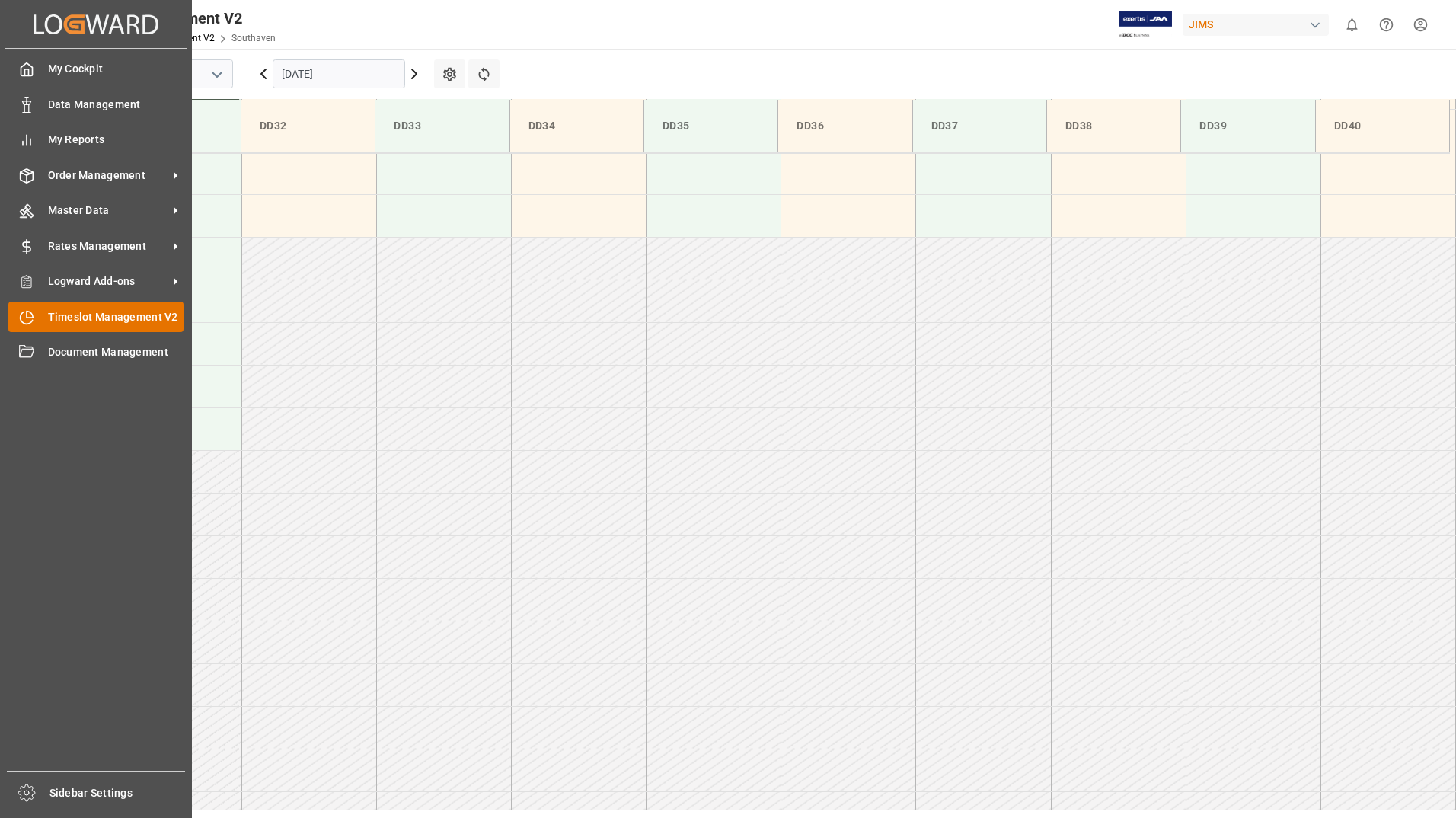
scroll to position [928, 0]
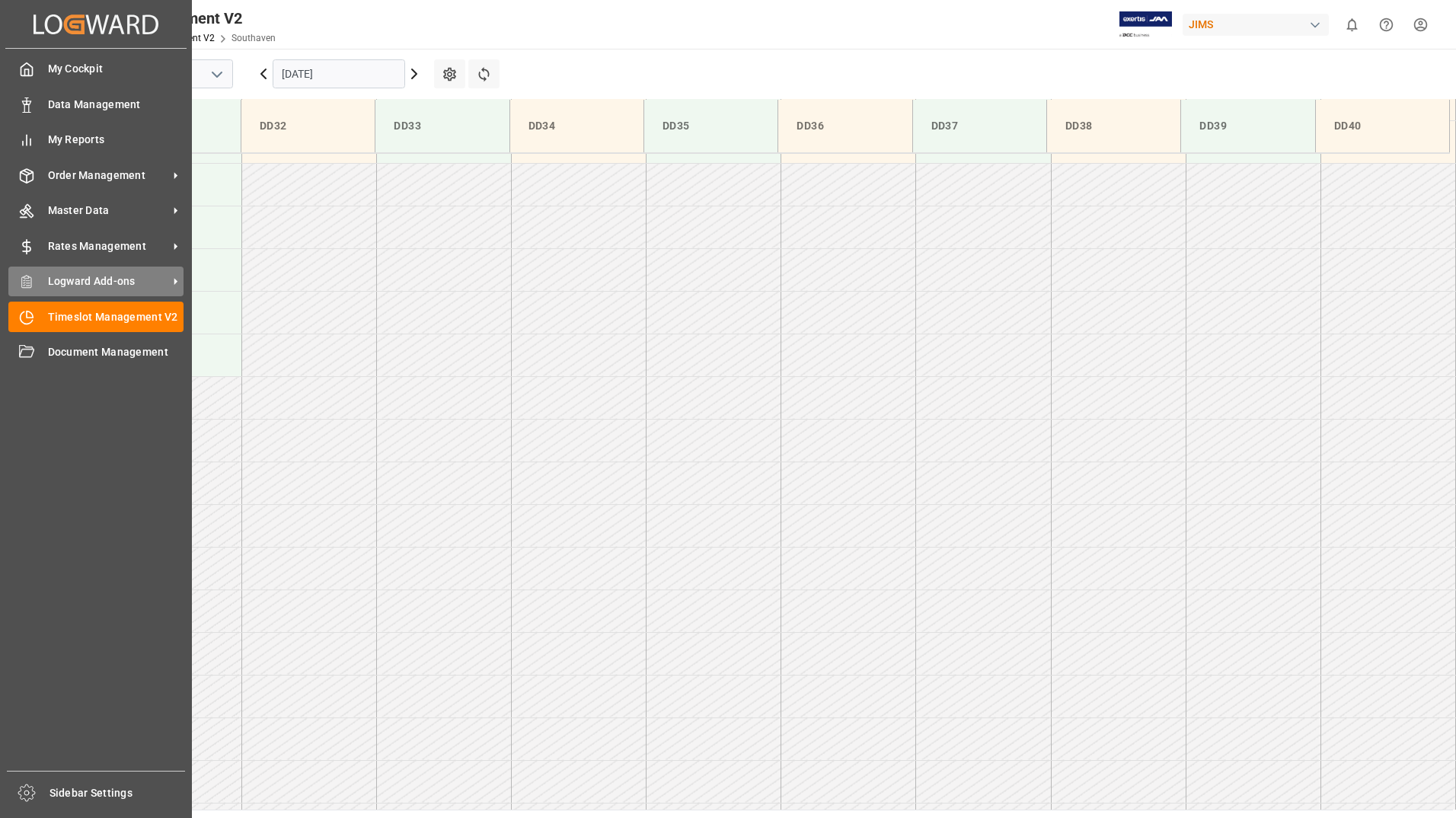
click at [75, 282] on span "Logward Add-ons" at bounding box center [108, 281] width 120 height 16
click at [90, 312] on span "Timeslot Management V2" at bounding box center [116, 317] width 136 height 16
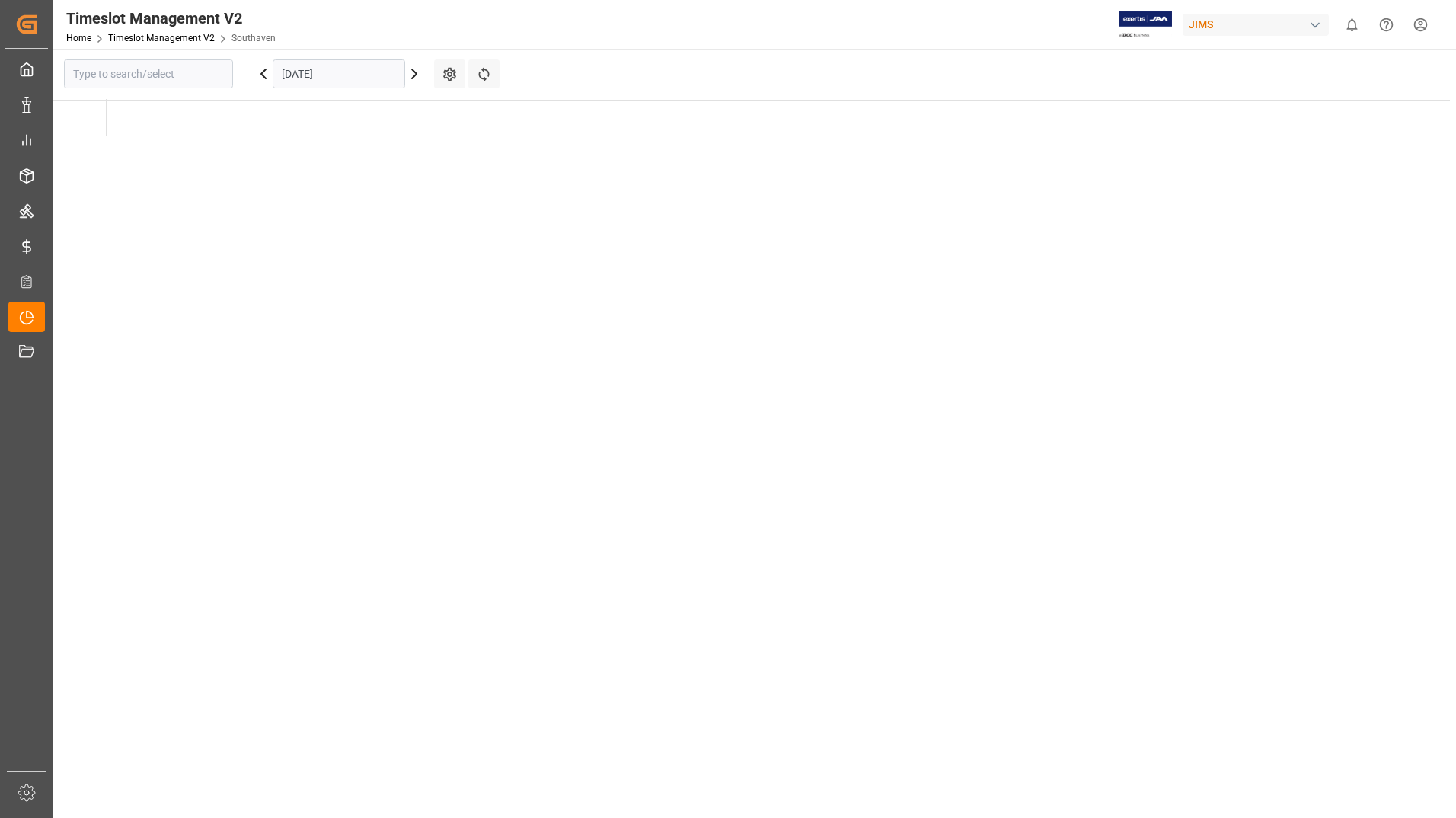
type input "Southaven"
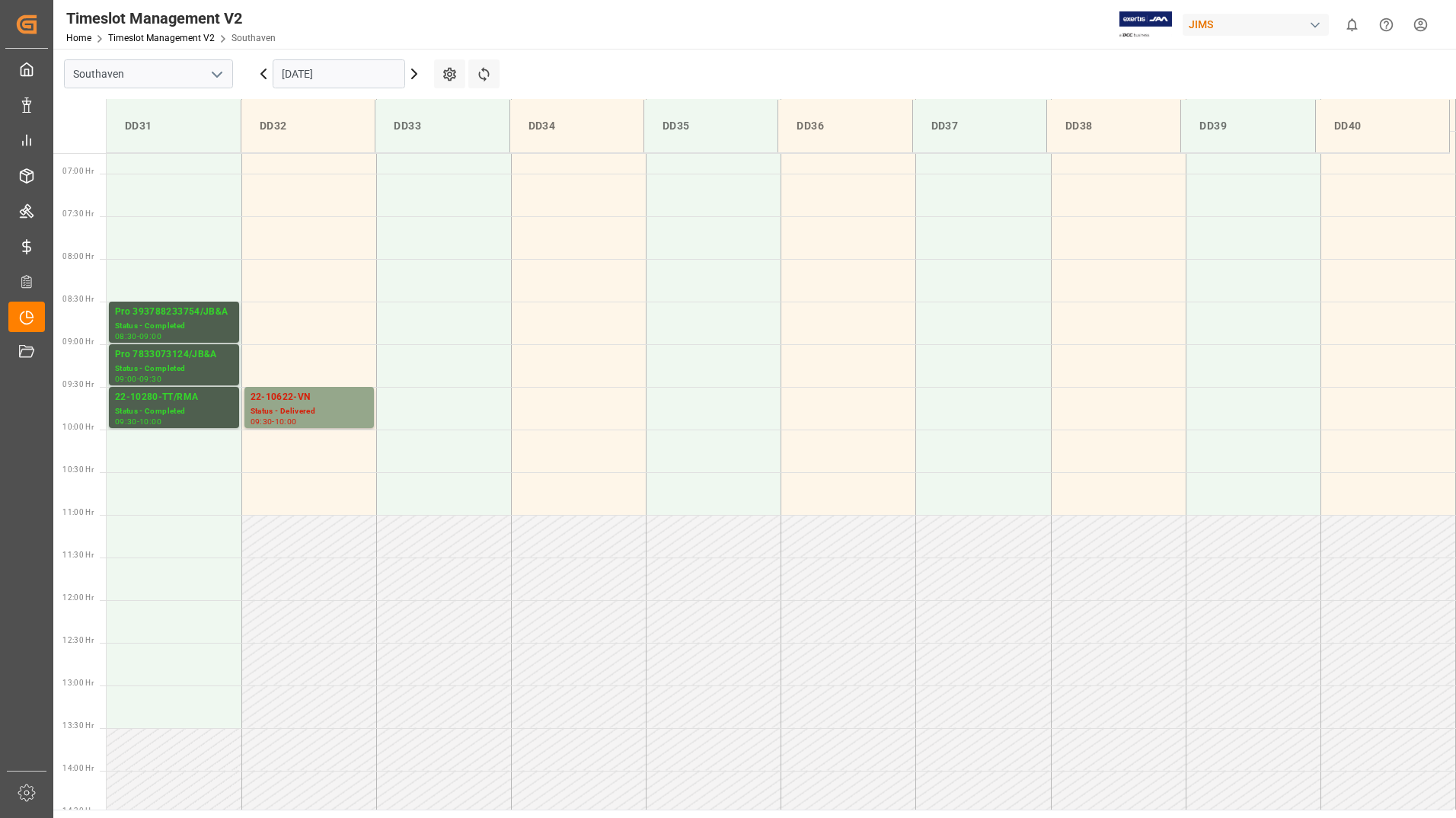
scroll to position [471, 0]
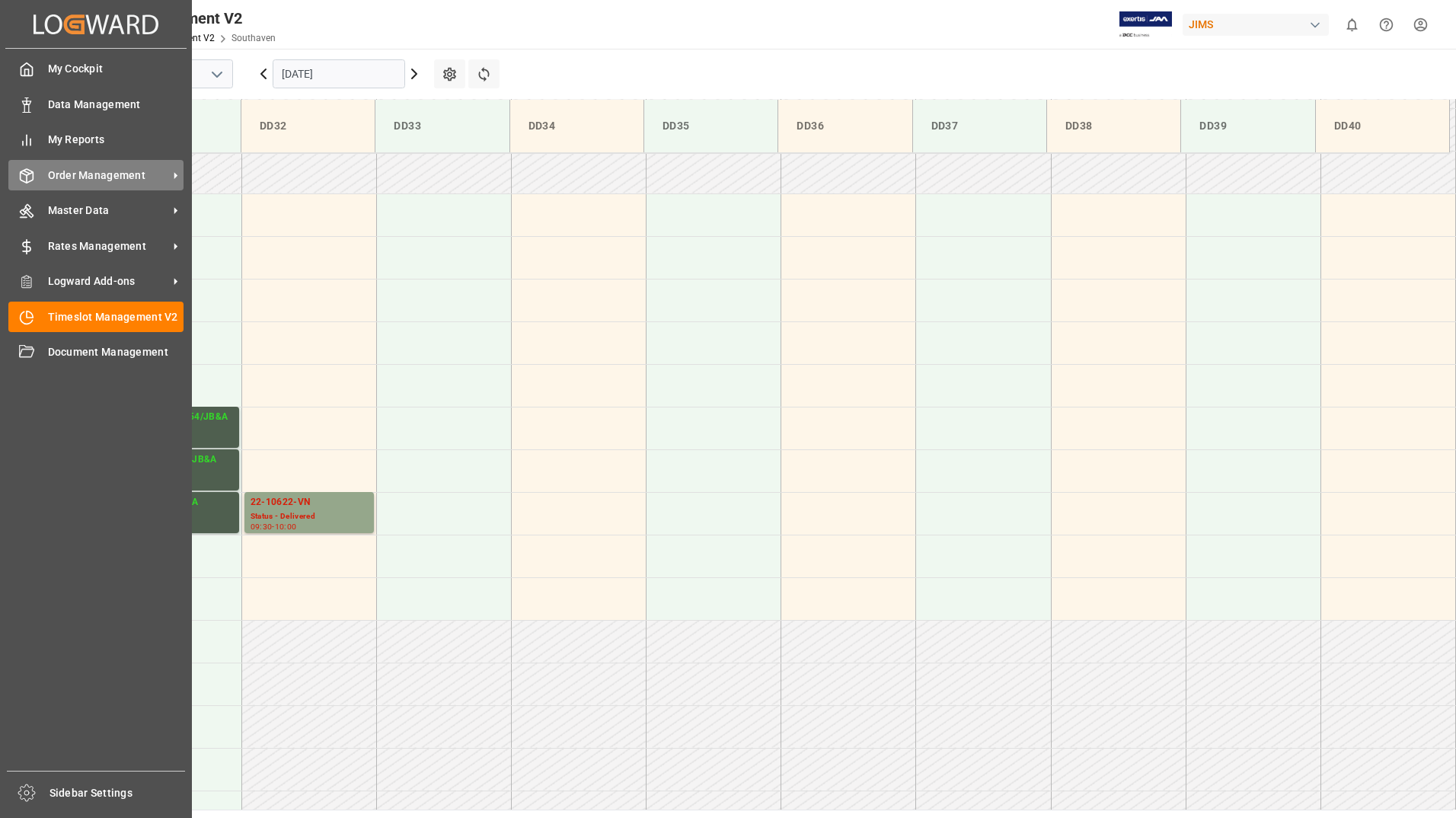
click at [66, 173] on span "Order Management" at bounding box center [108, 175] width 120 height 16
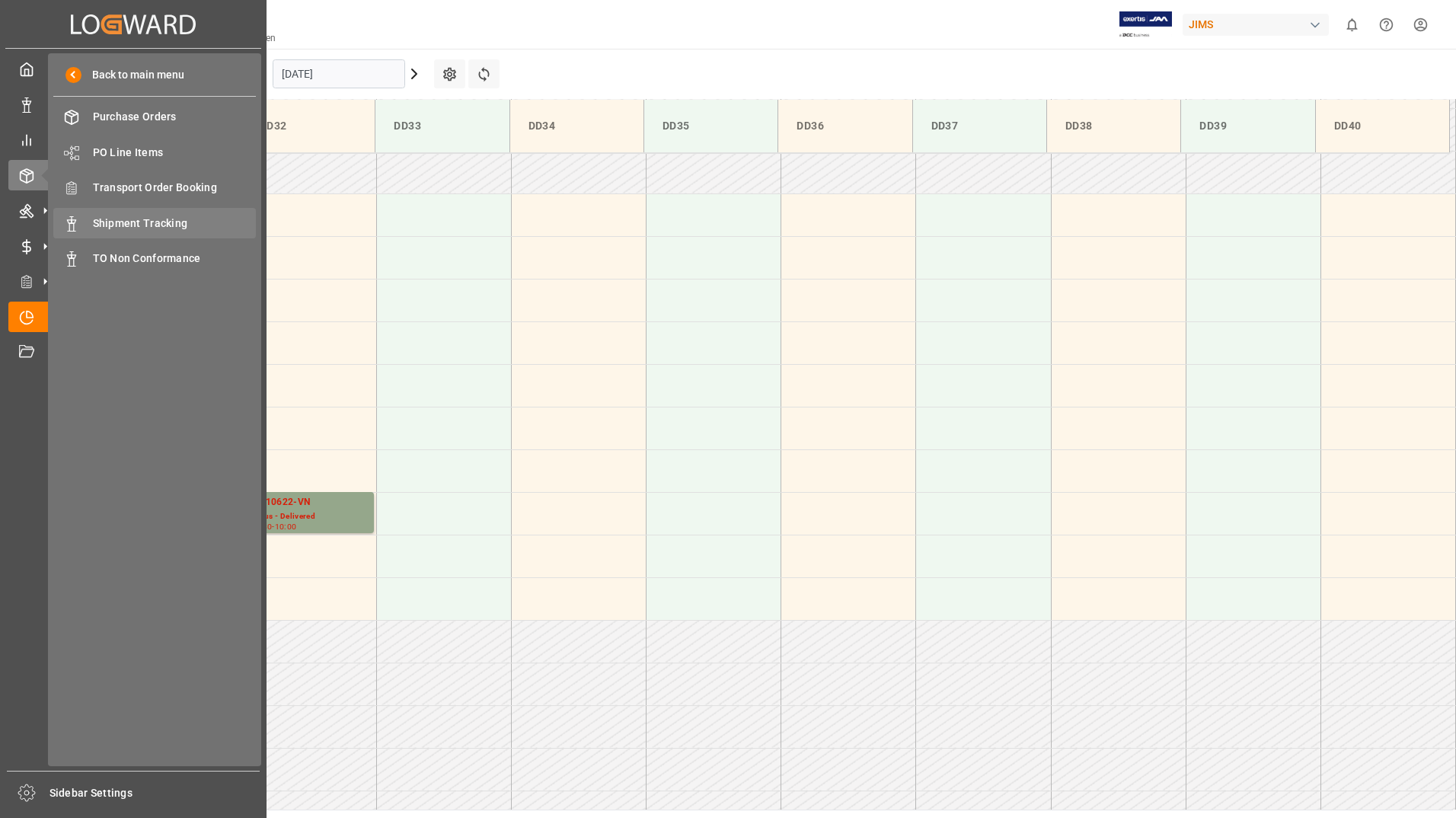
click at [144, 217] on span "Shipment Tracking" at bounding box center [174, 224] width 164 height 16
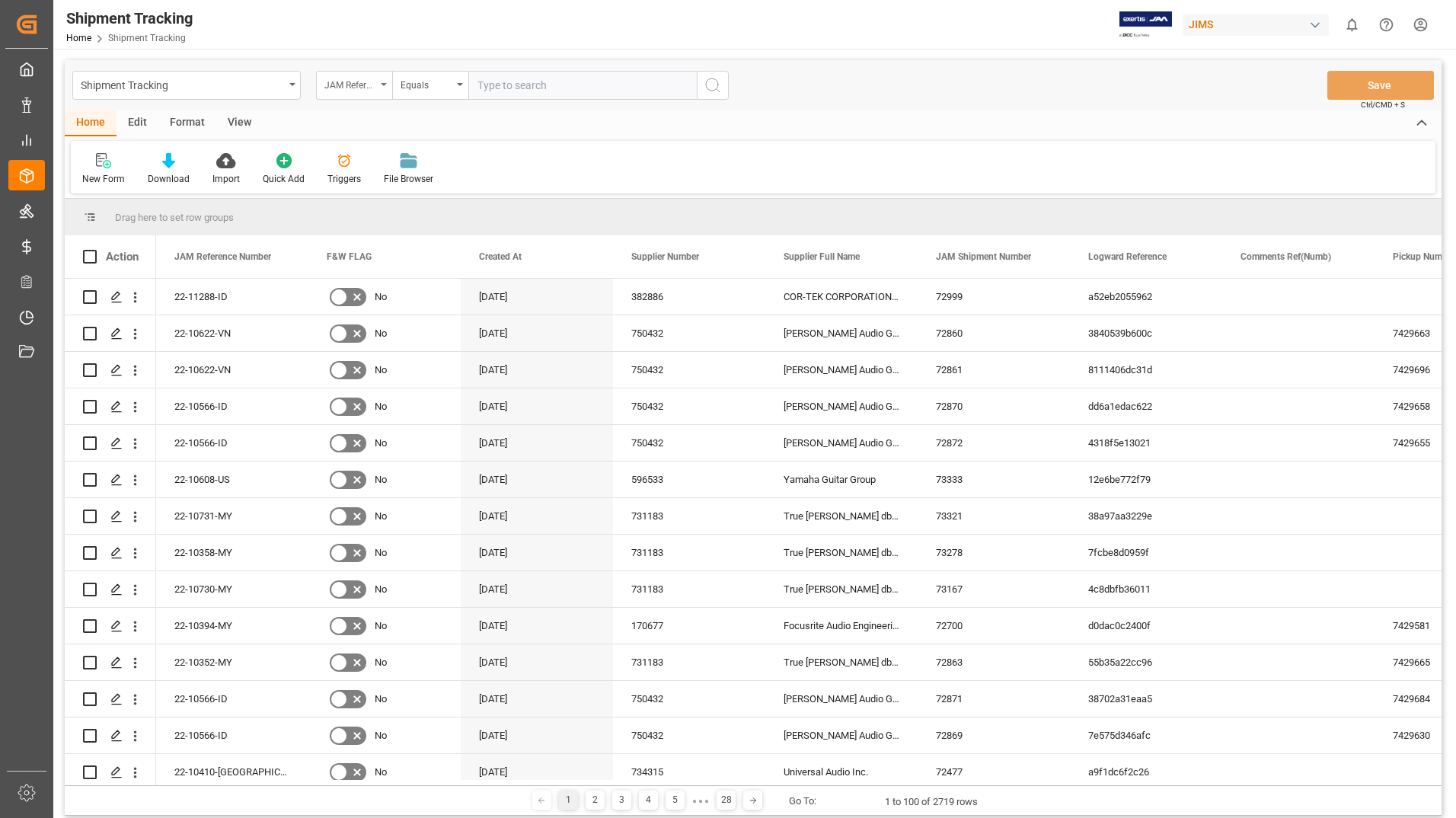
click at [389, 79] on div "JAM Reference Number" at bounding box center [353, 85] width 76 height 29
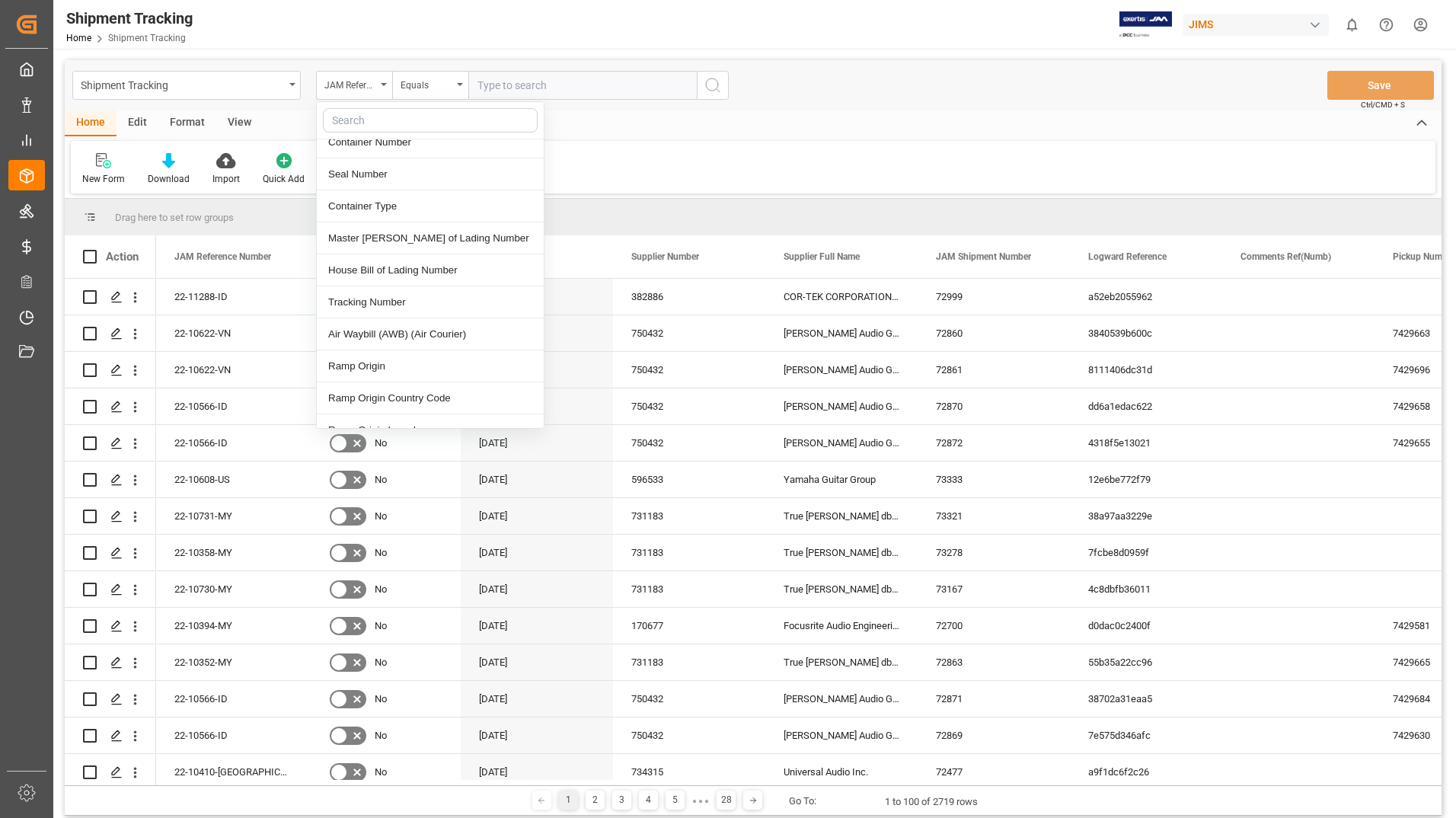
scroll to position [609, 0]
click at [378, 282] on div "Tracking Number" at bounding box center [430, 297] width 227 height 32
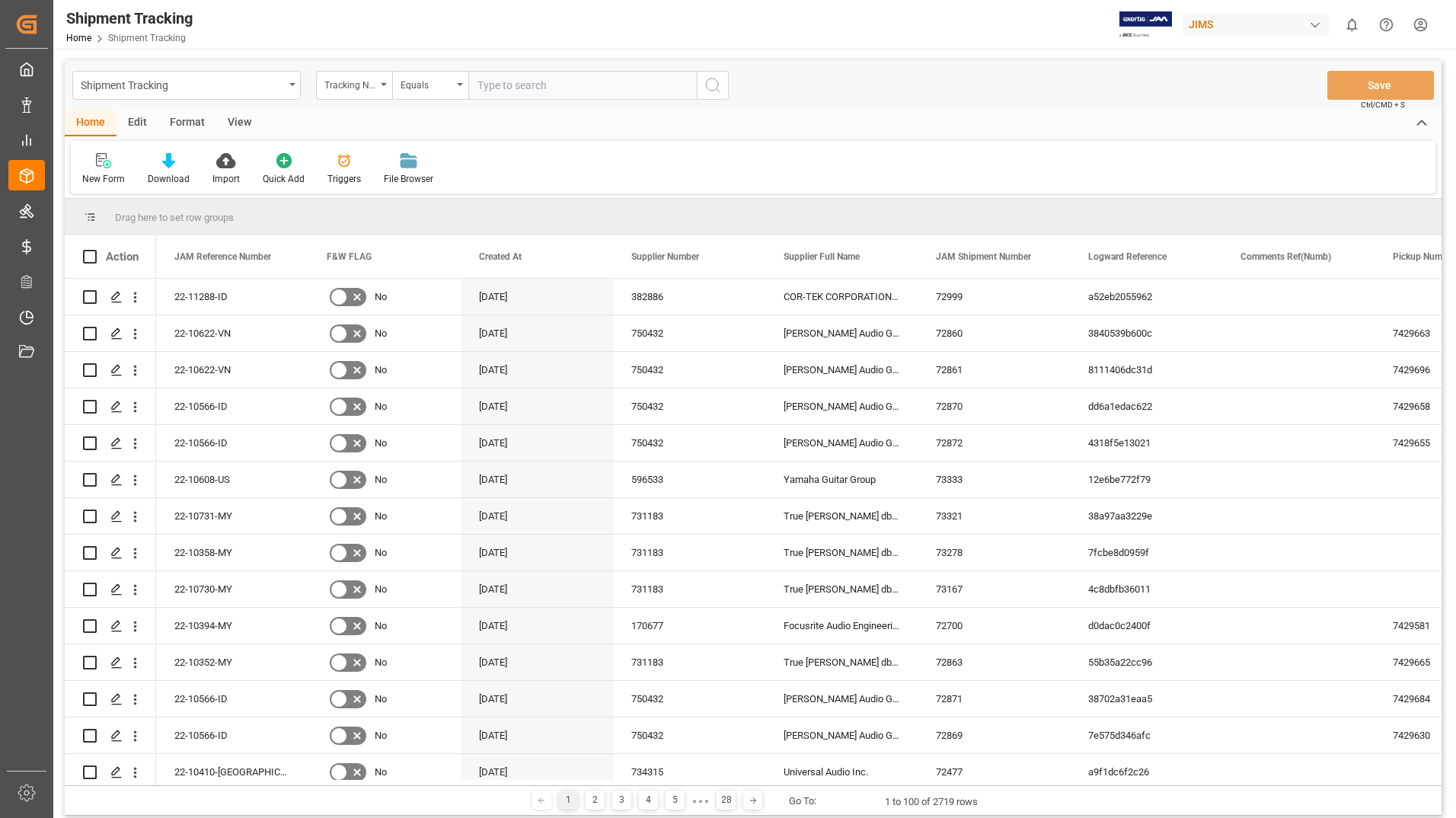
click at [551, 84] on input "text" at bounding box center [583, 85] width 228 height 29
paste input "2846691072"
type input "2846691072"
click at [713, 87] on icon "search button" at bounding box center [713, 85] width 18 height 18
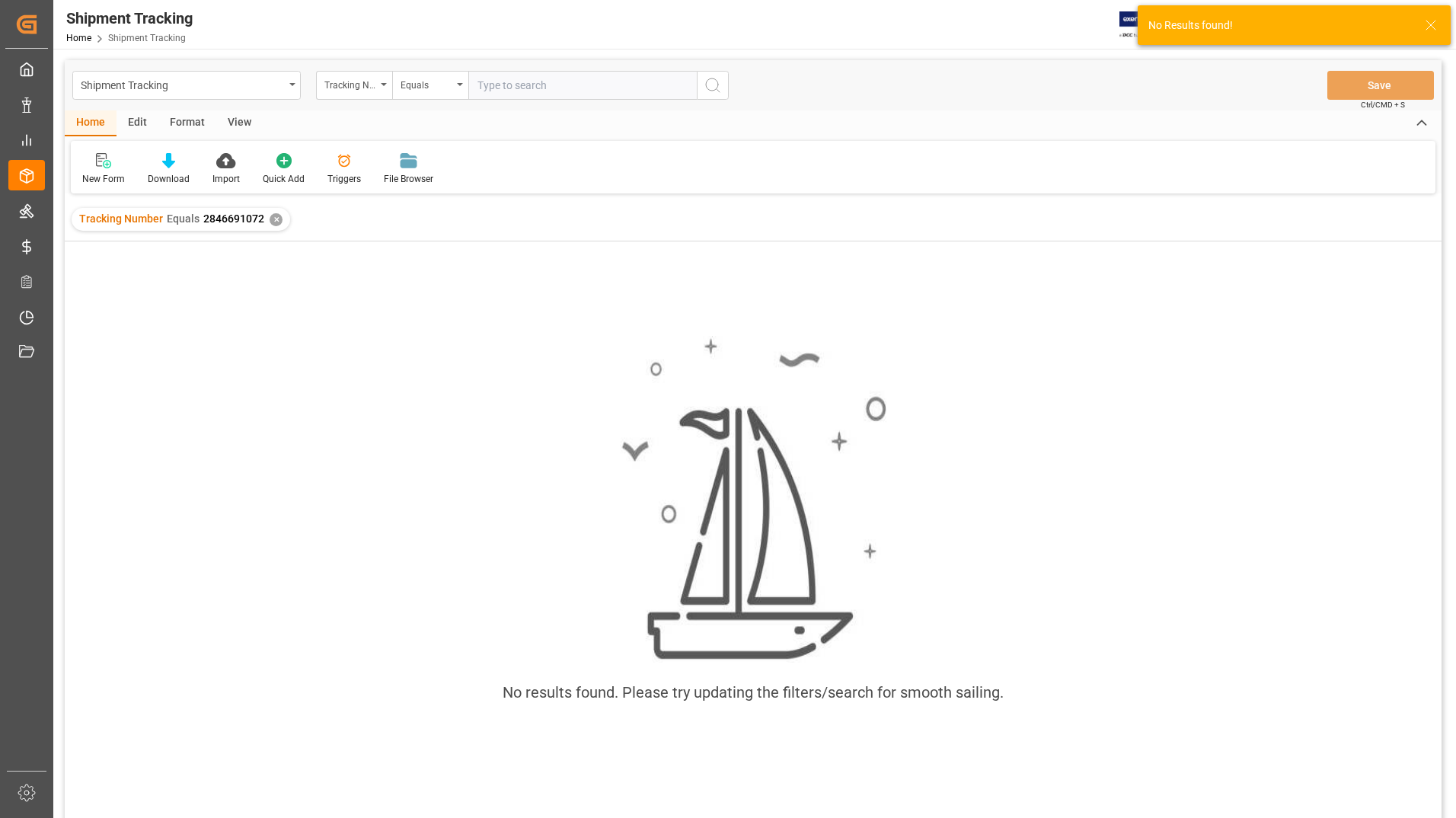
click at [273, 221] on div "✕" at bounding box center [275, 219] width 13 height 13
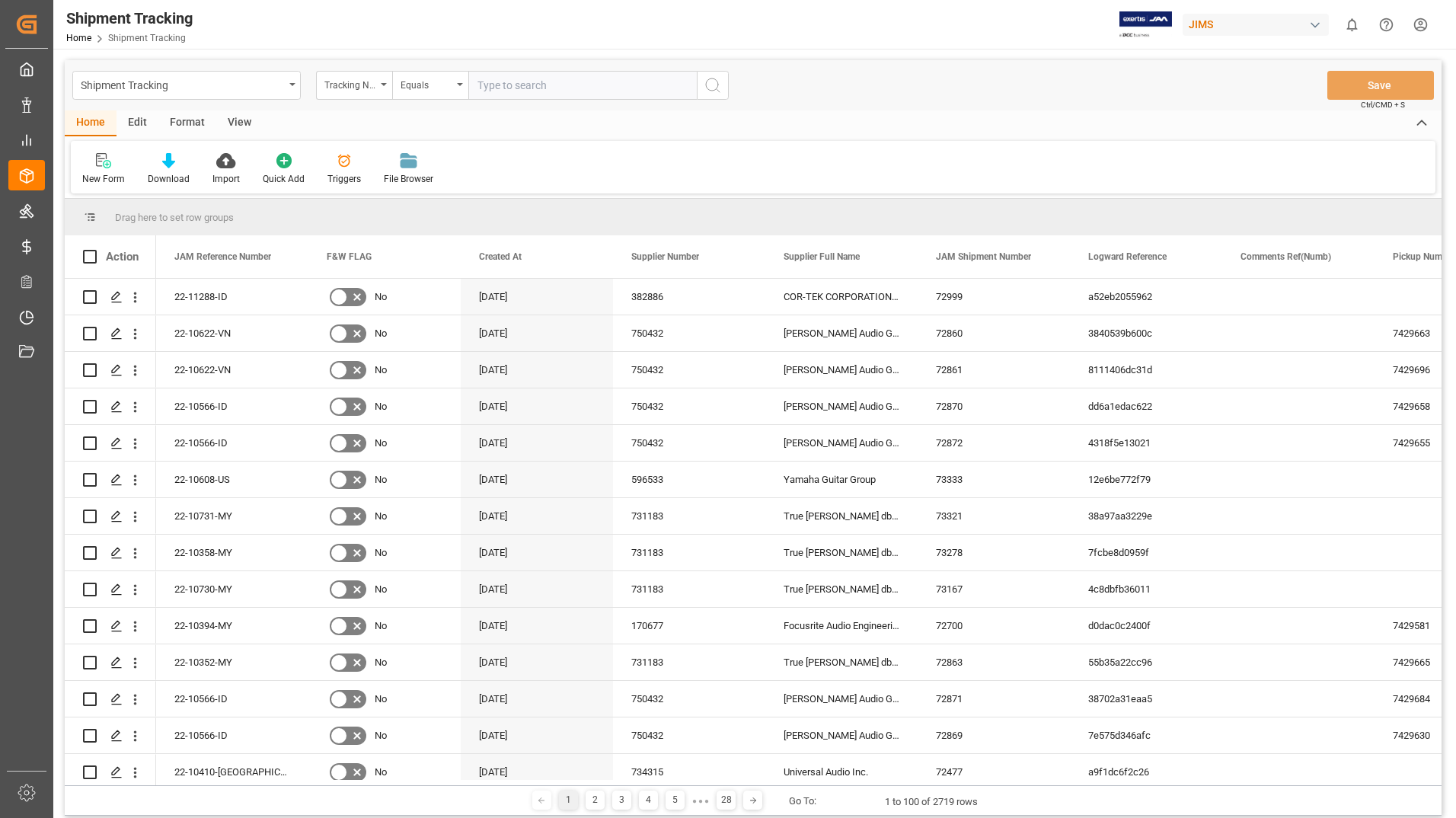
click at [509, 83] on input "text" at bounding box center [583, 85] width 228 height 29
paste input "3690680792"
type input "3690680792"
click at [706, 87] on icon "search button" at bounding box center [713, 85] width 18 height 18
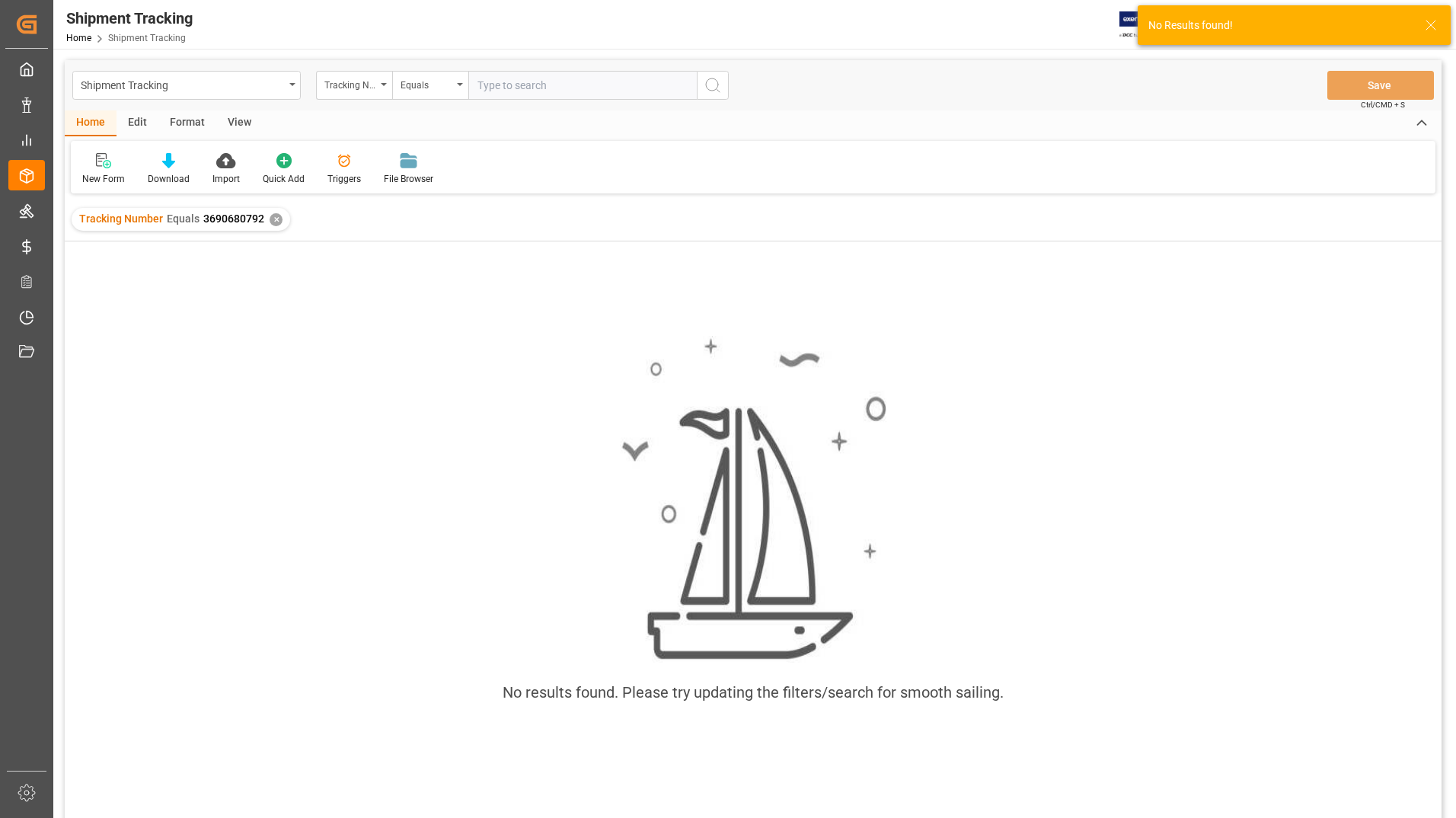
click at [277, 215] on div "✕" at bounding box center [275, 219] width 13 height 13
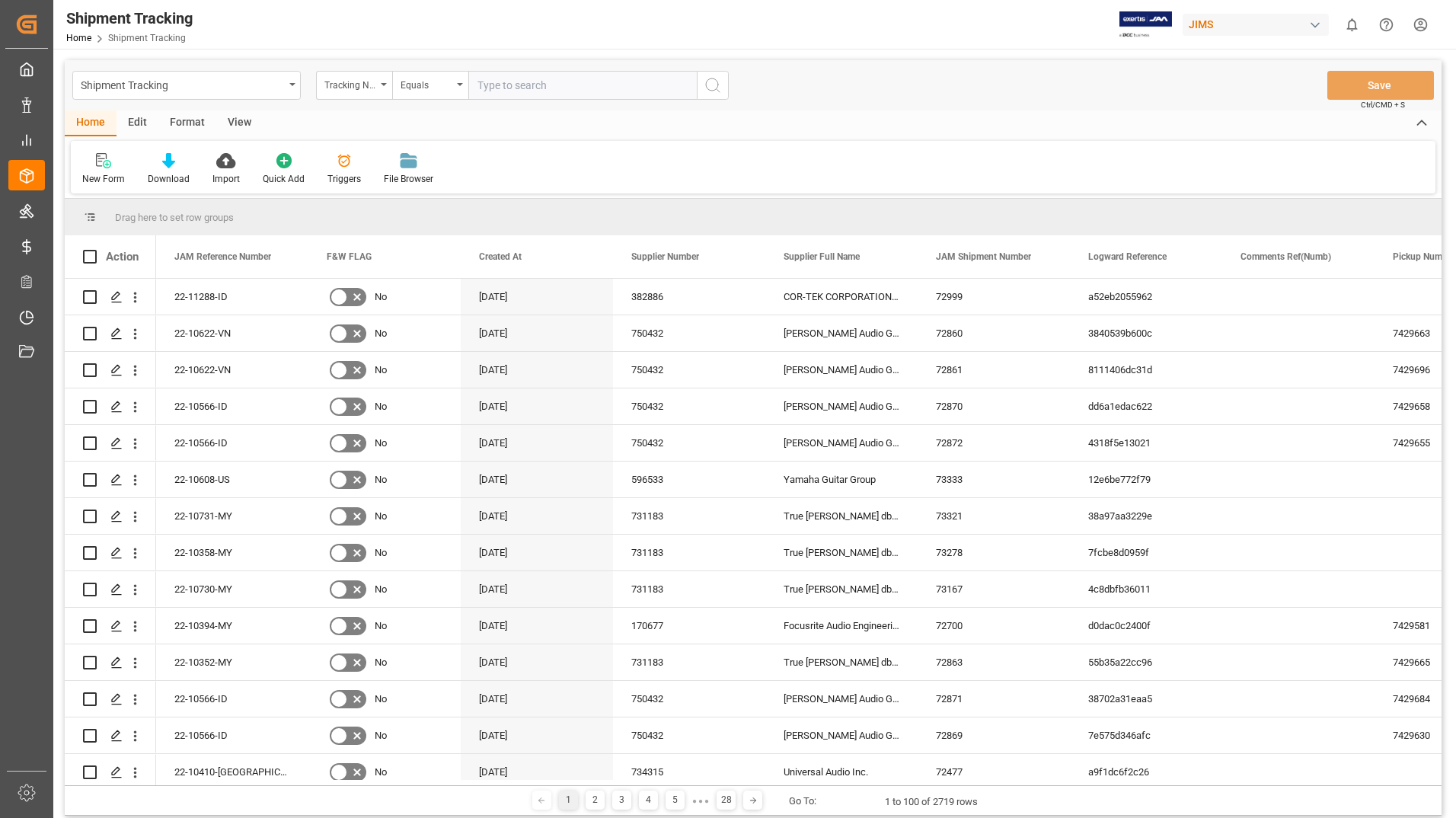
click at [501, 84] on input "text" at bounding box center [583, 85] width 228 height 29
paste input "5557508633"
type input "5557508633"
click at [714, 88] on icon "search button" at bounding box center [713, 85] width 18 height 18
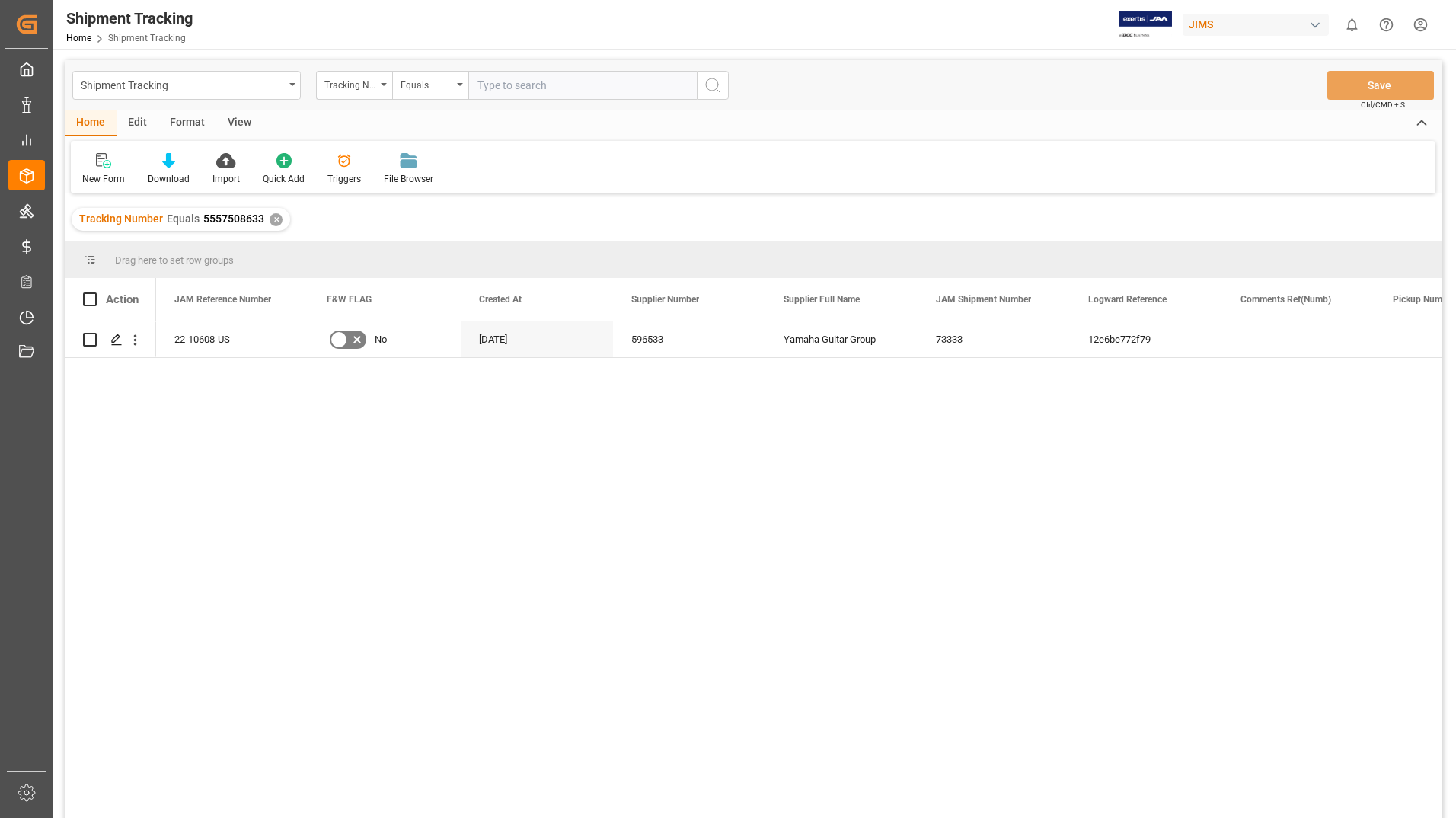
click at [517, 86] on input "text" at bounding box center [583, 85] width 228 height 29
type input "2846691072"
click at [719, 92] on icon "search button" at bounding box center [713, 85] width 18 height 18
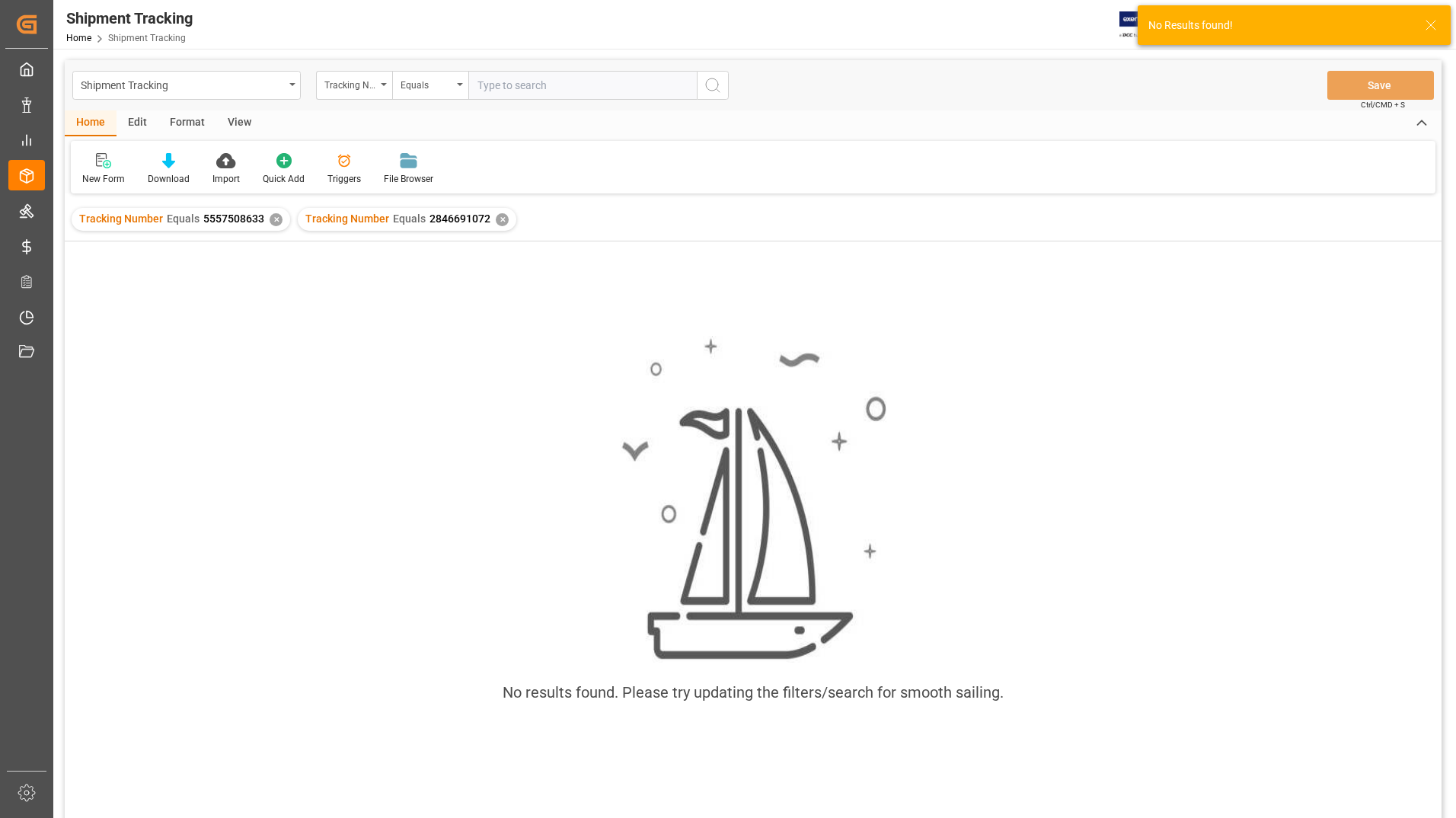
click at [270, 214] on div "✕" at bounding box center [275, 219] width 13 height 13
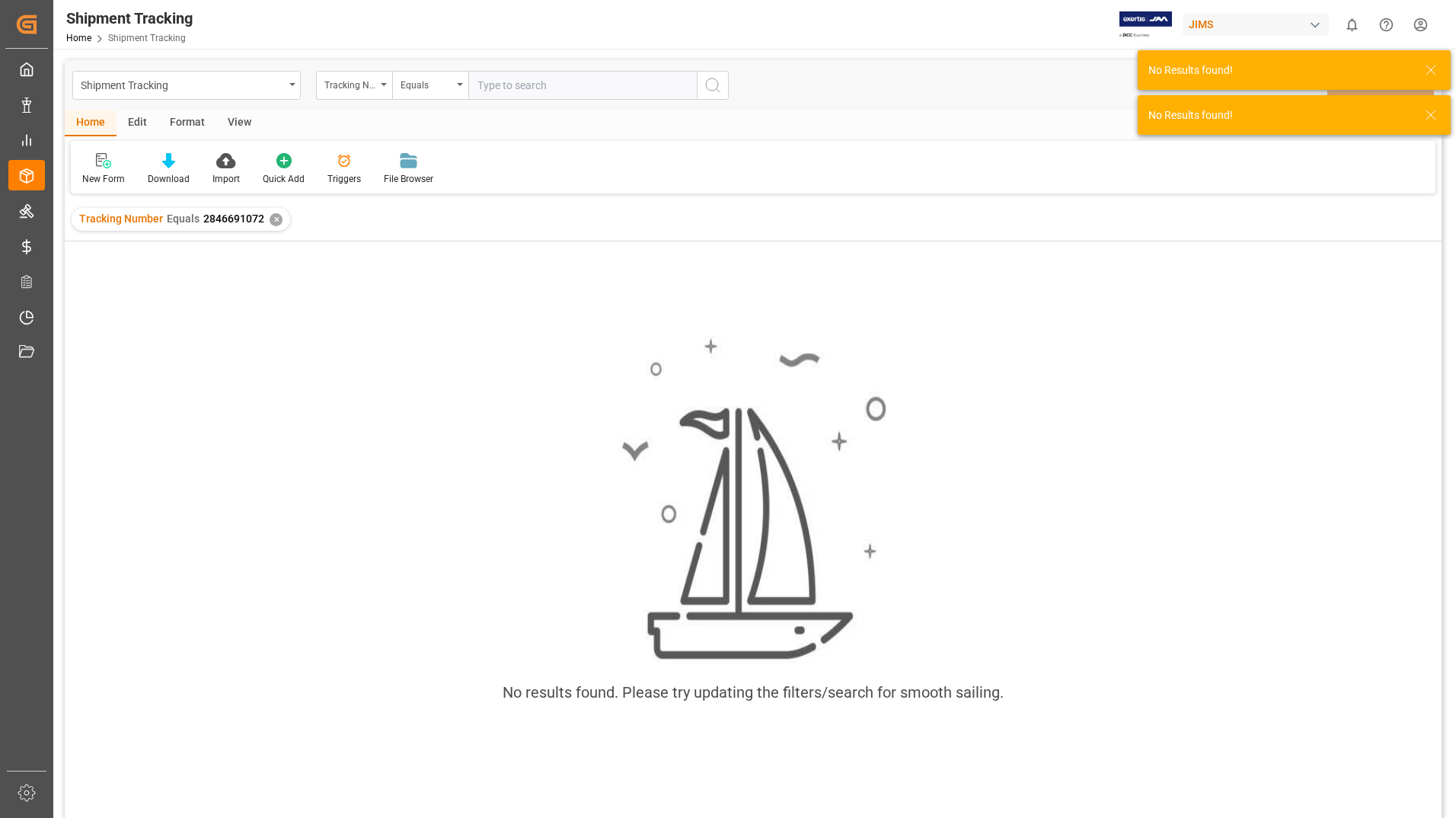
click at [273, 220] on div "✕" at bounding box center [275, 219] width 13 height 13
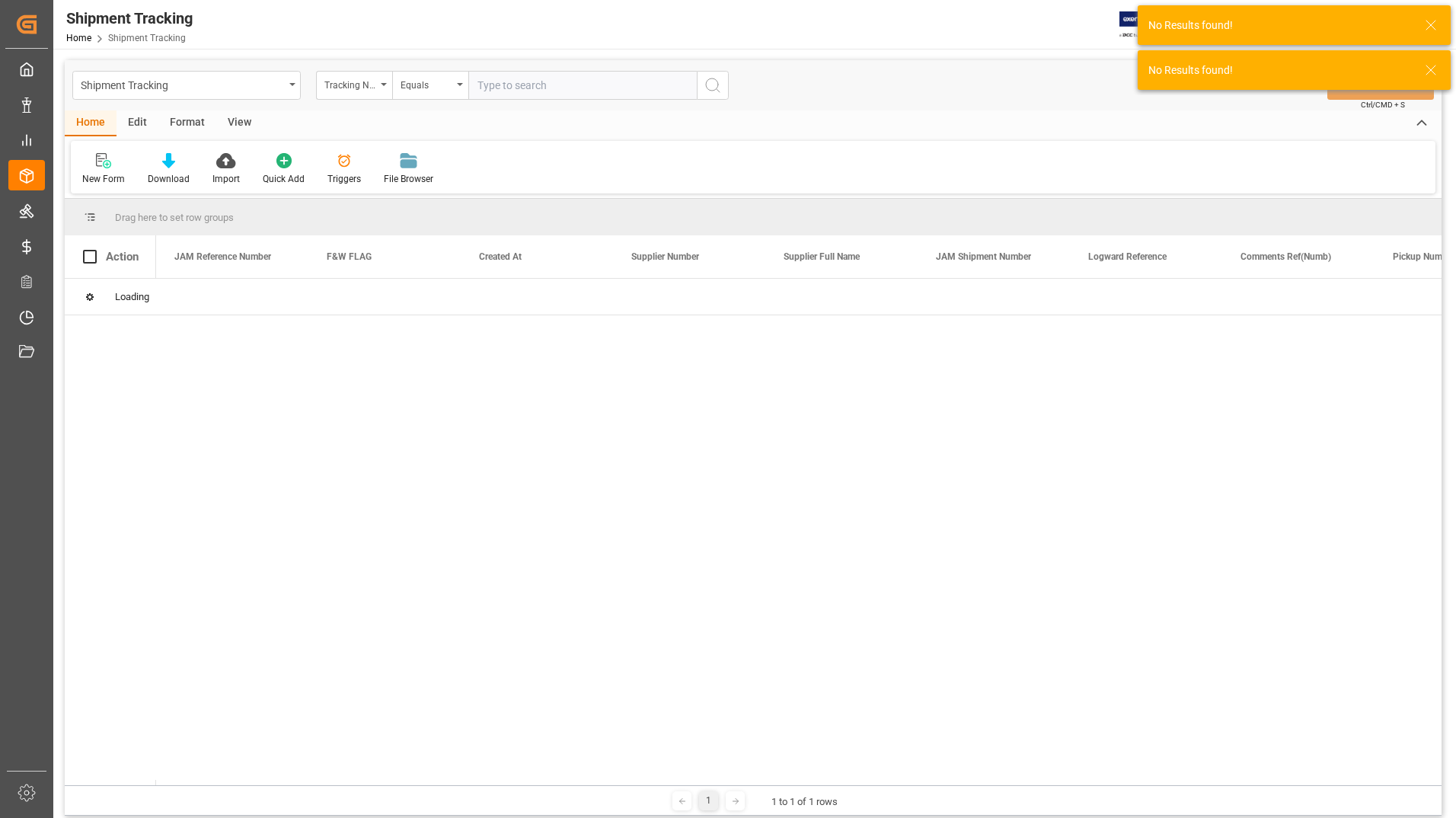
click at [508, 86] on input "text" at bounding box center [583, 85] width 228 height 29
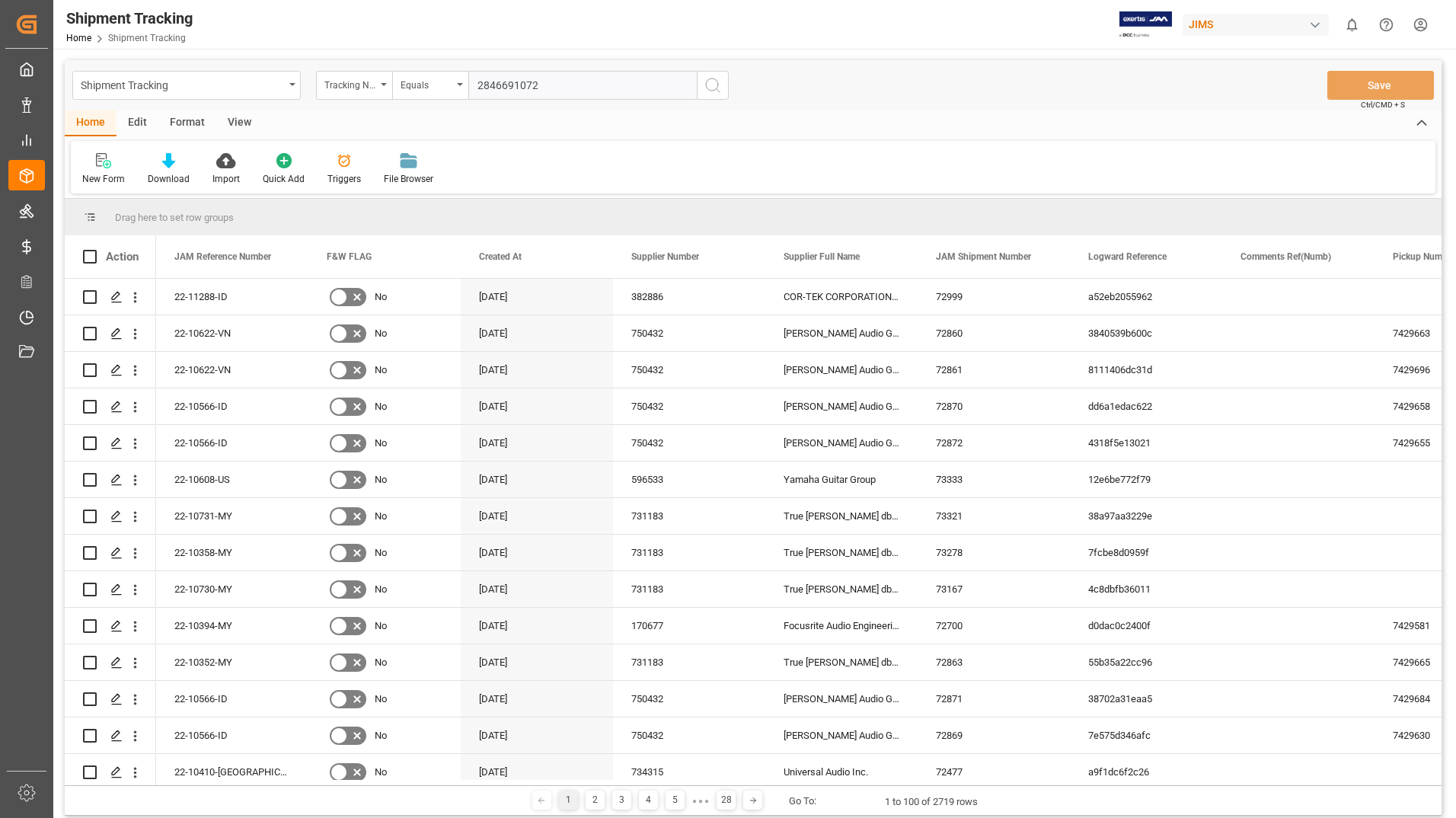
type input "2846691072"
click at [719, 79] on icon "search button" at bounding box center [713, 85] width 18 height 18
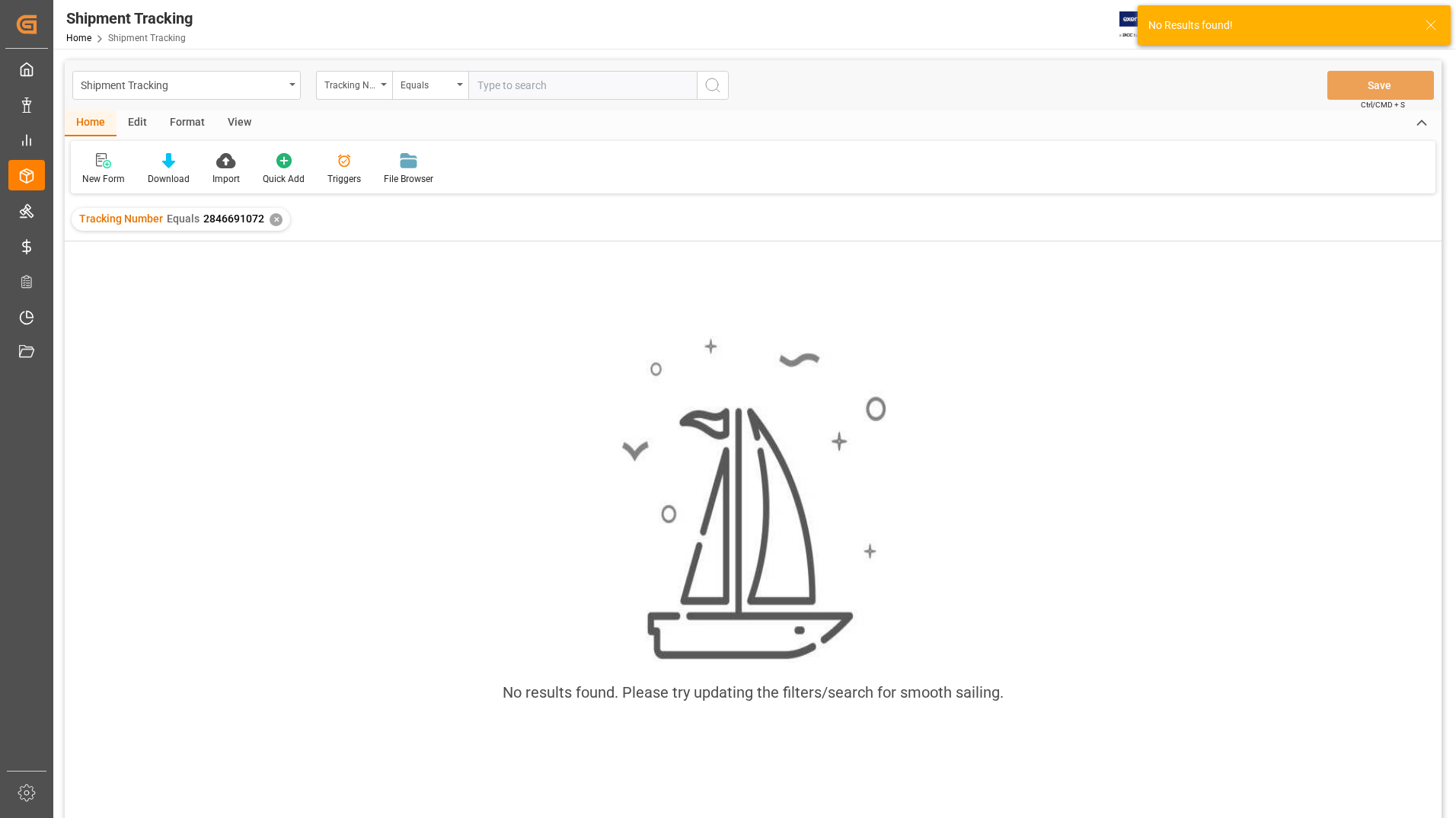
click at [279, 218] on div "✕" at bounding box center [275, 219] width 13 height 13
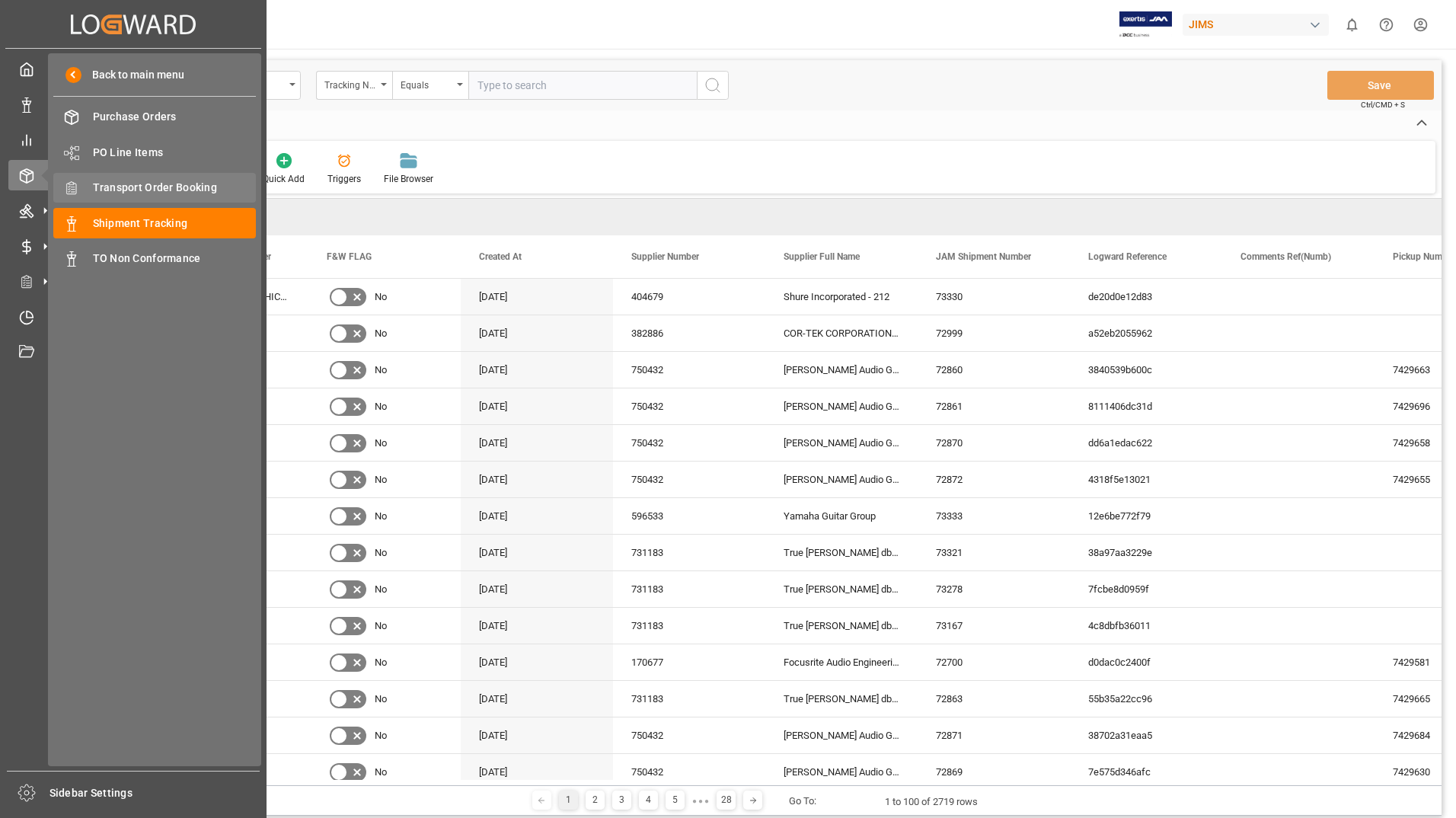
click at [159, 184] on span "Transport Order Booking" at bounding box center [174, 188] width 164 height 16
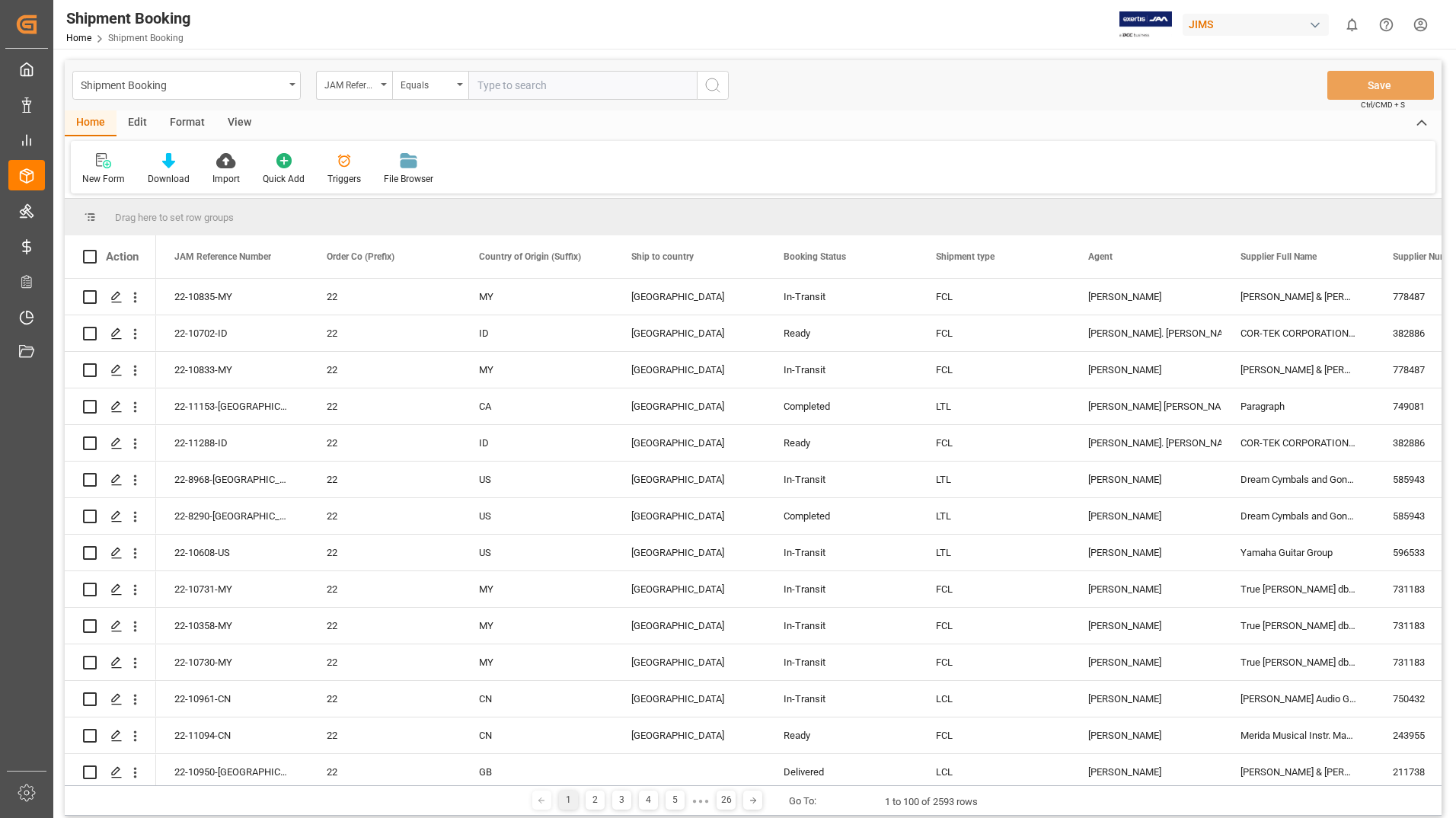
click at [504, 84] on input "text" at bounding box center [583, 85] width 228 height 29
type input "22-11330-[GEOGRAPHIC_DATA]"
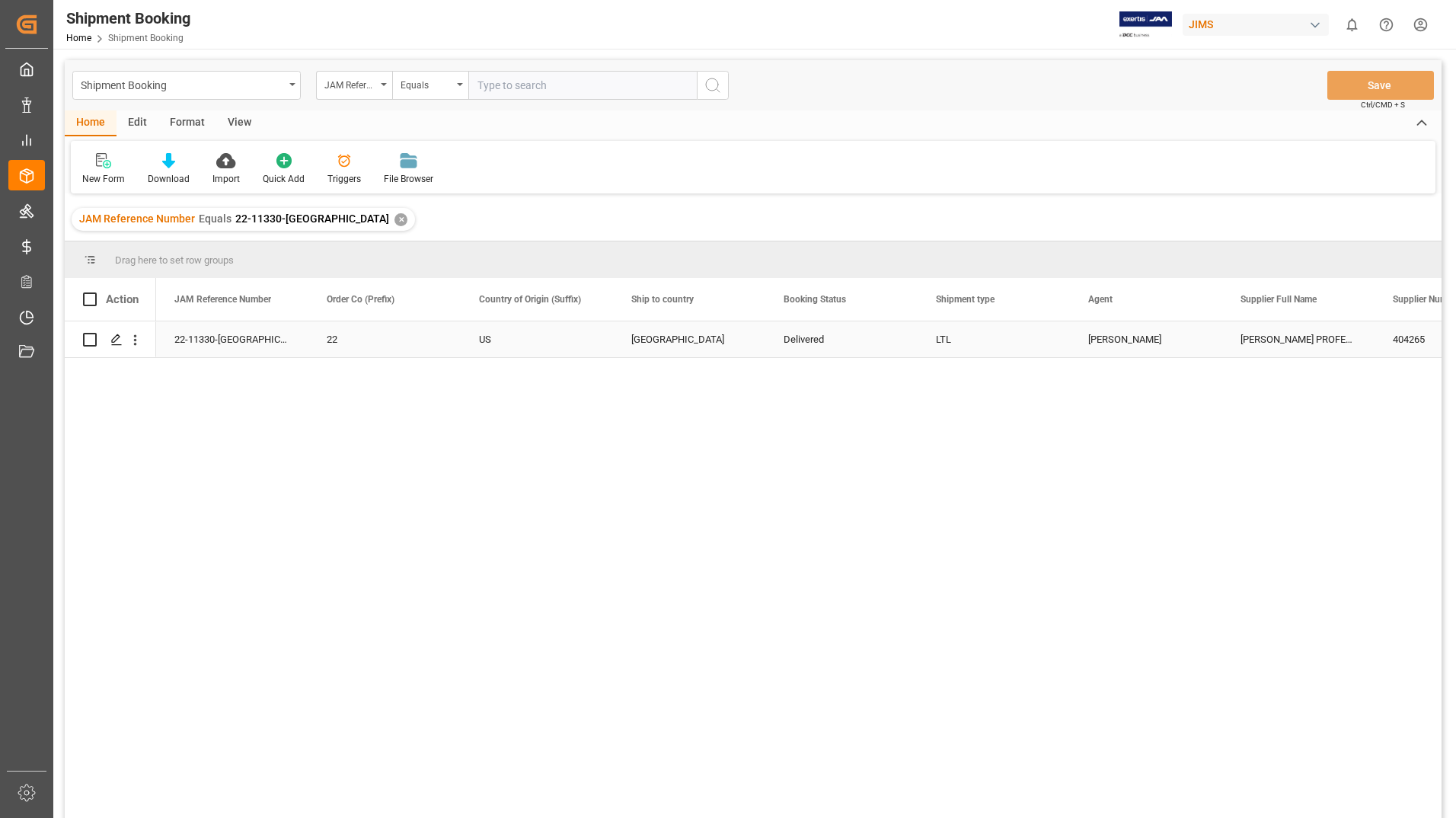
click at [85, 341] on input "Press Space to toggle row selection (unchecked)" at bounding box center [90, 340] width 14 height 14
checkbox input "true"
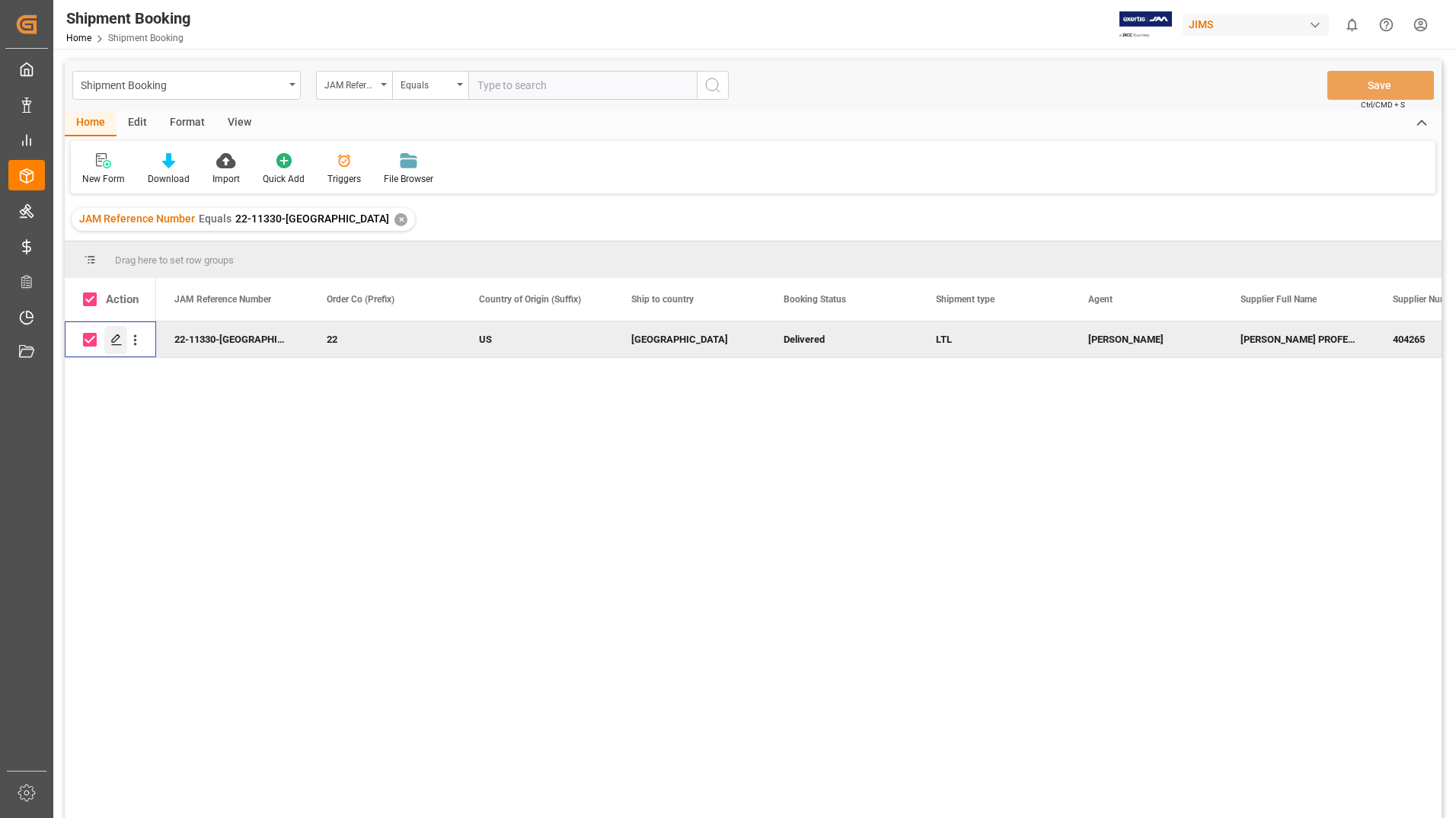
click at [115, 334] on icon "Press SPACE to deselect this row." at bounding box center [116, 340] width 13 height 13
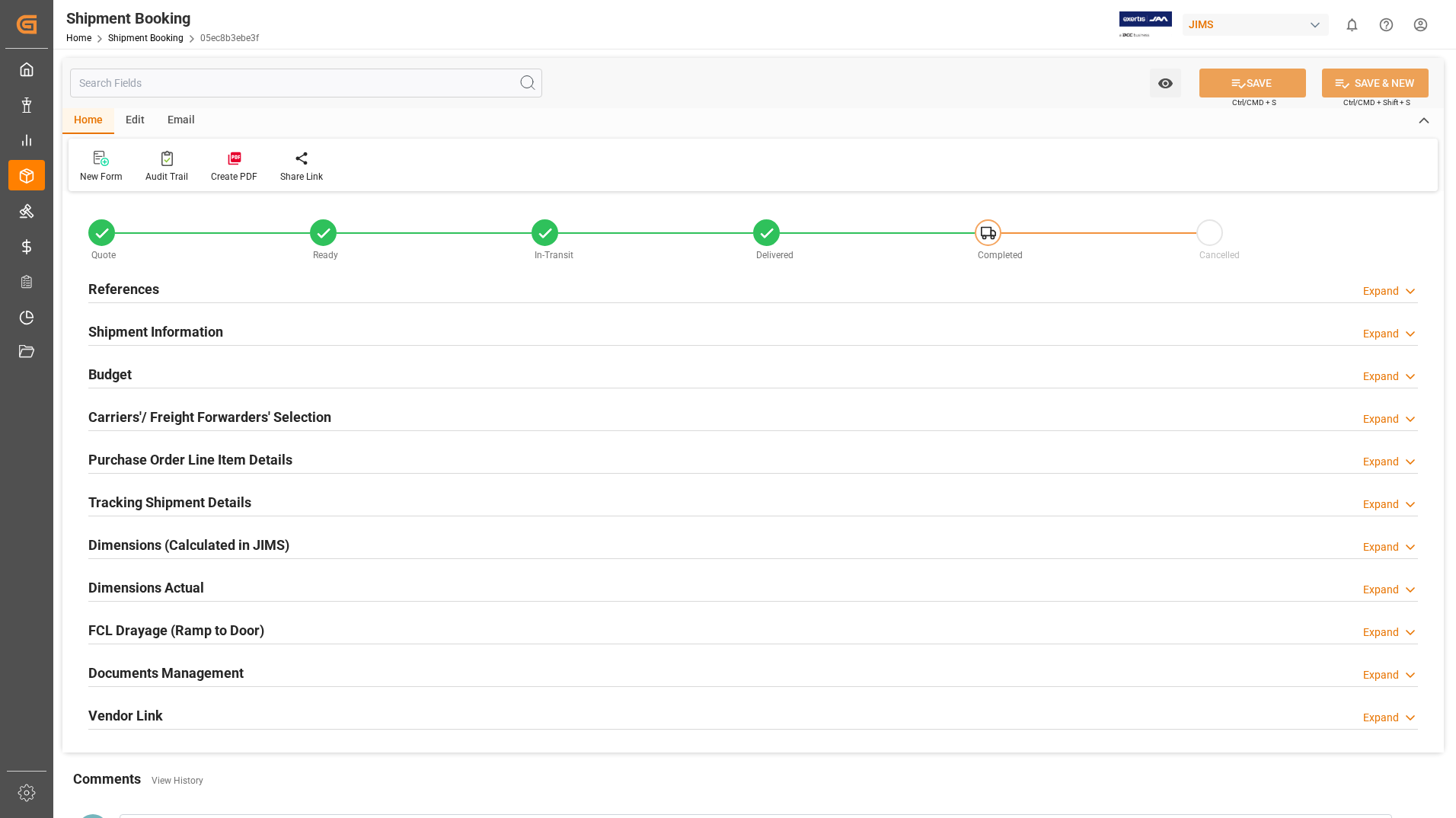
type input "1"
click at [159, 452] on h2 "Purchase Order Line Item Details" at bounding box center [190, 459] width 204 height 20
